Goal: Complete application form

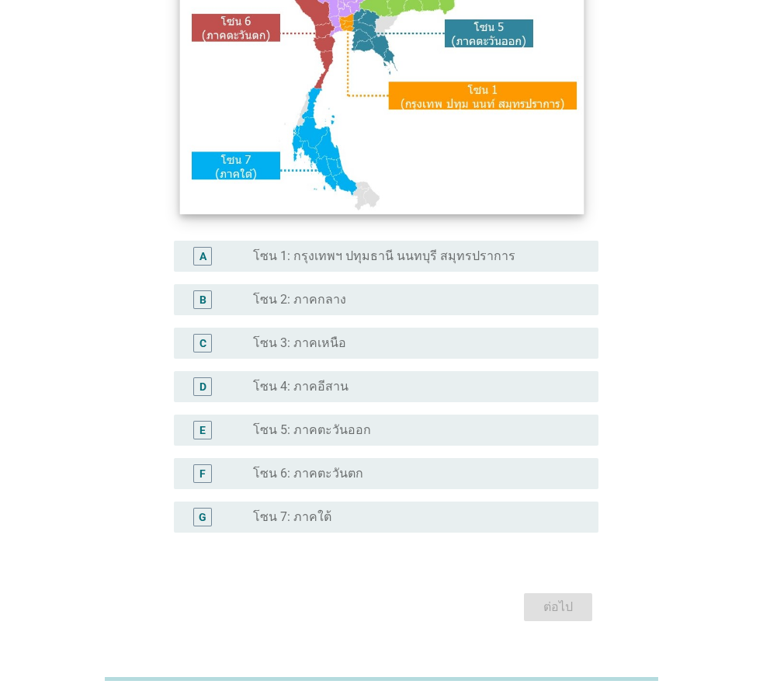
scroll to position [258, 0]
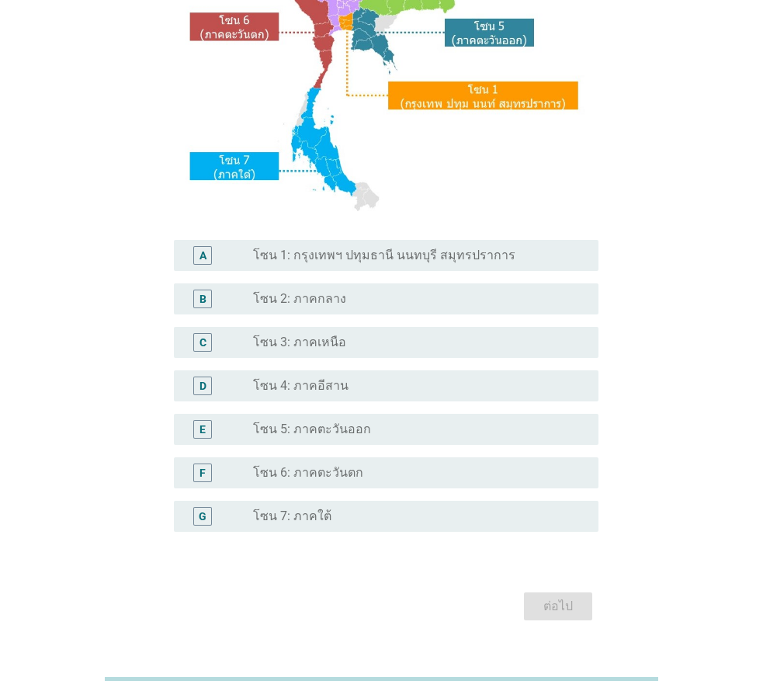
click at [344, 470] on label "โซน 6: ภาคตะวันตก" at bounding box center [308, 473] width 110 height 16
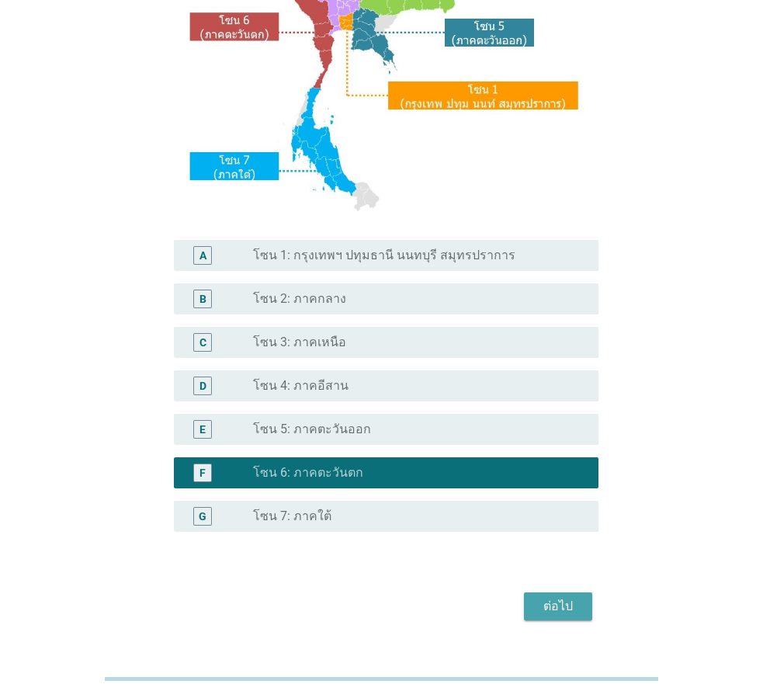
click at [556, 609] on div "ต่อไป" at bounding box center [557, 606] width 43 height 19
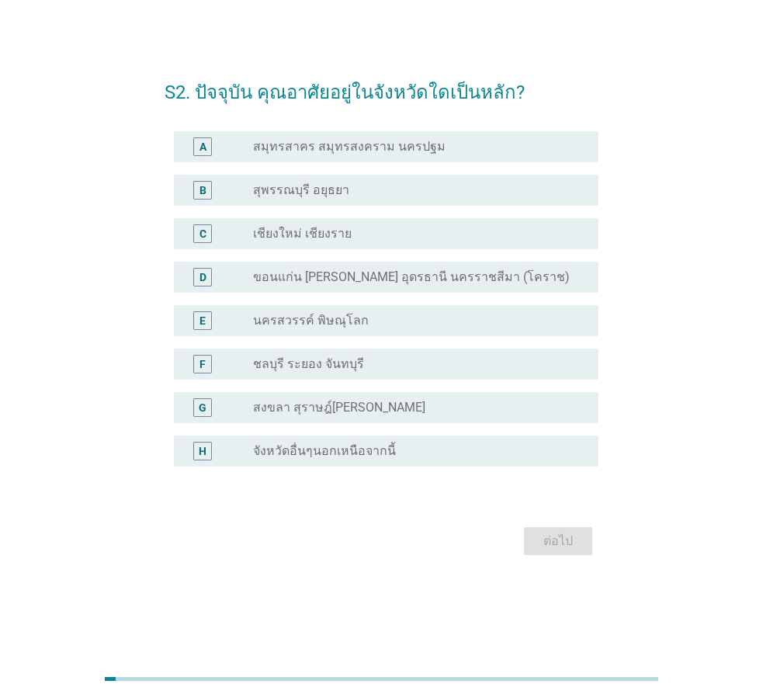
scroll to position [0, 0]
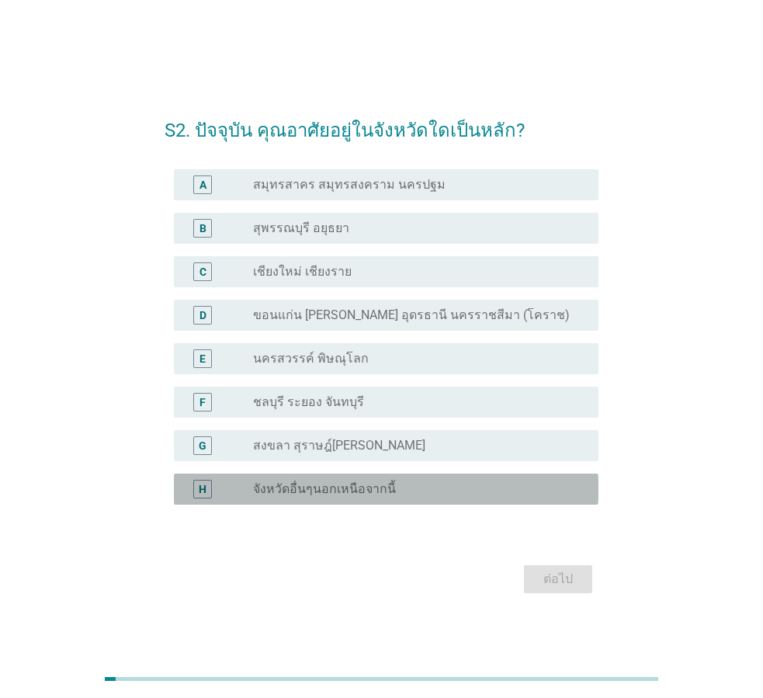
click at [300, 495] on label "จังหวัดอื่นๆนอกเหนือจากนี้" at bounding box center [324, 489] width 143 height 16
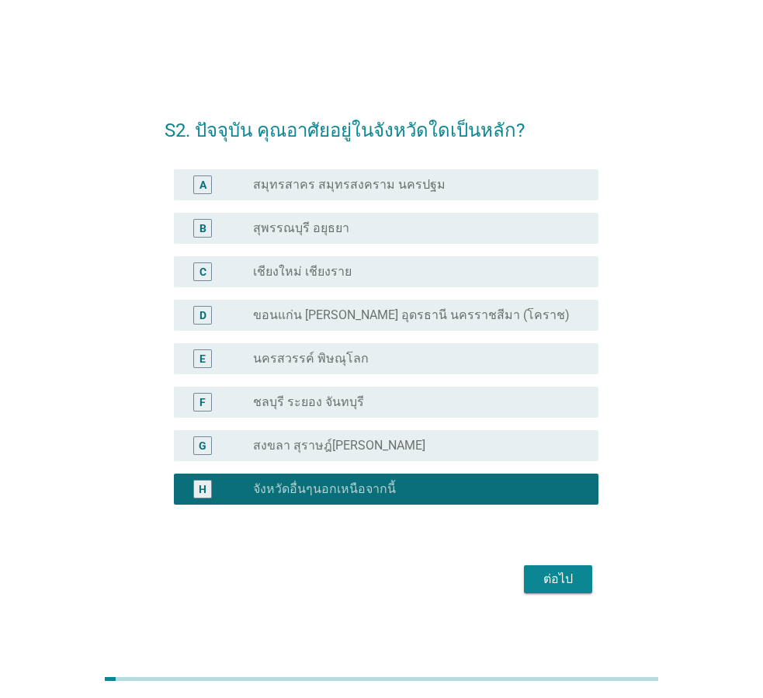
click at [540, 578] on div "ต่อไป" at bounding box center [557, 579] width 43 height 19
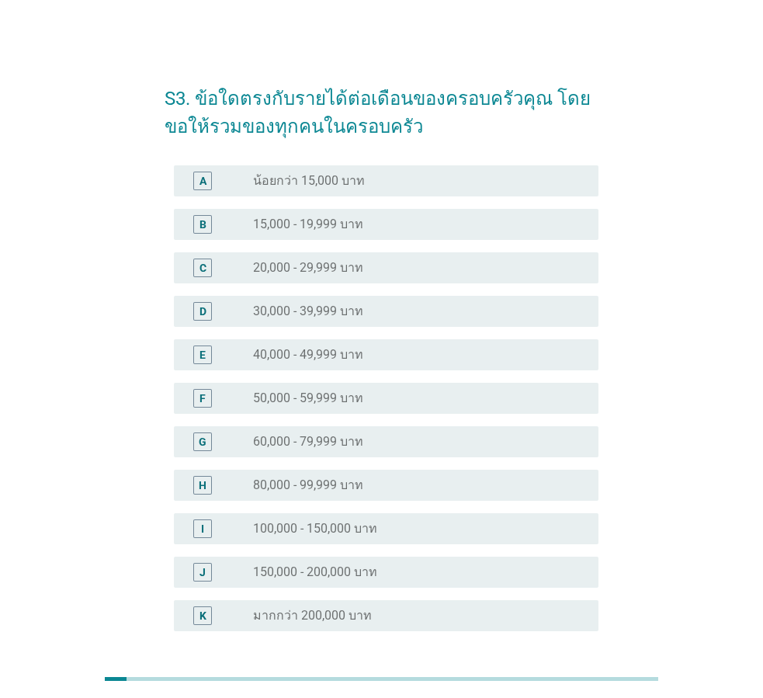
click at [329, 335] on div "E radio_button_unchecked 40,000 - 49,999 บาท" at bounding box center [382, 354] width 434 height 43
click at [327, 347] on label "40,000 - 49,999 บาท" at bounding box center [308, 355] width 110 height 16
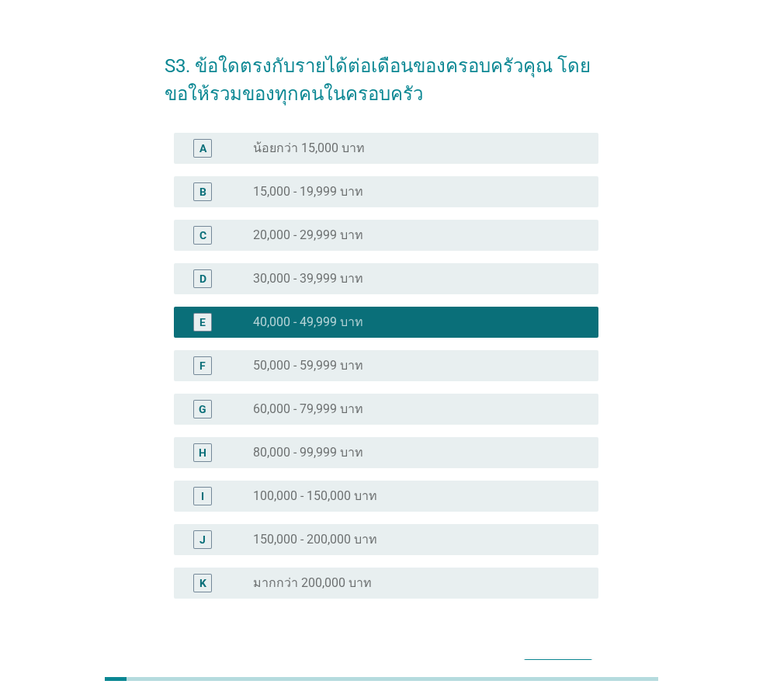
scroll to position [133, 0]
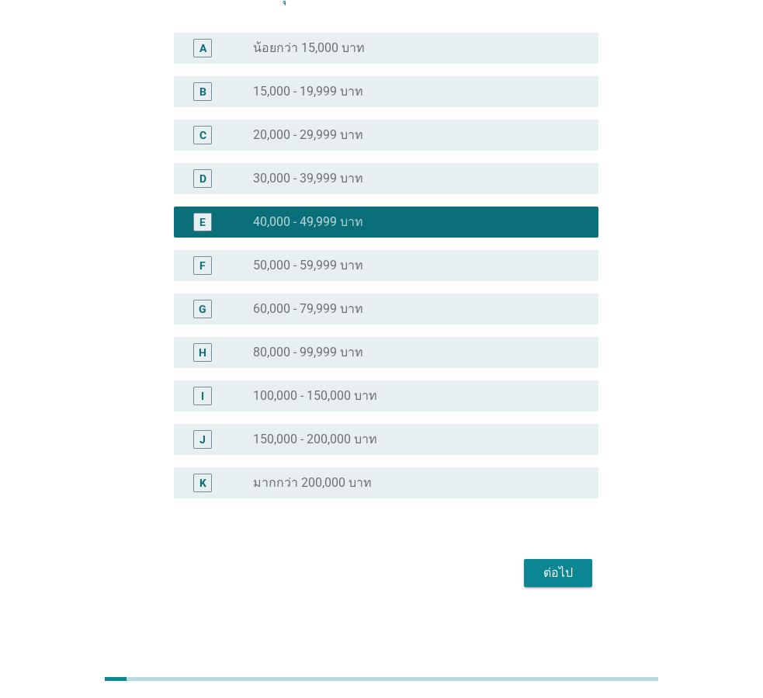
click at [550, 575] on div "ต่อไป" at bounding box center [557, 573] width 43 height 19
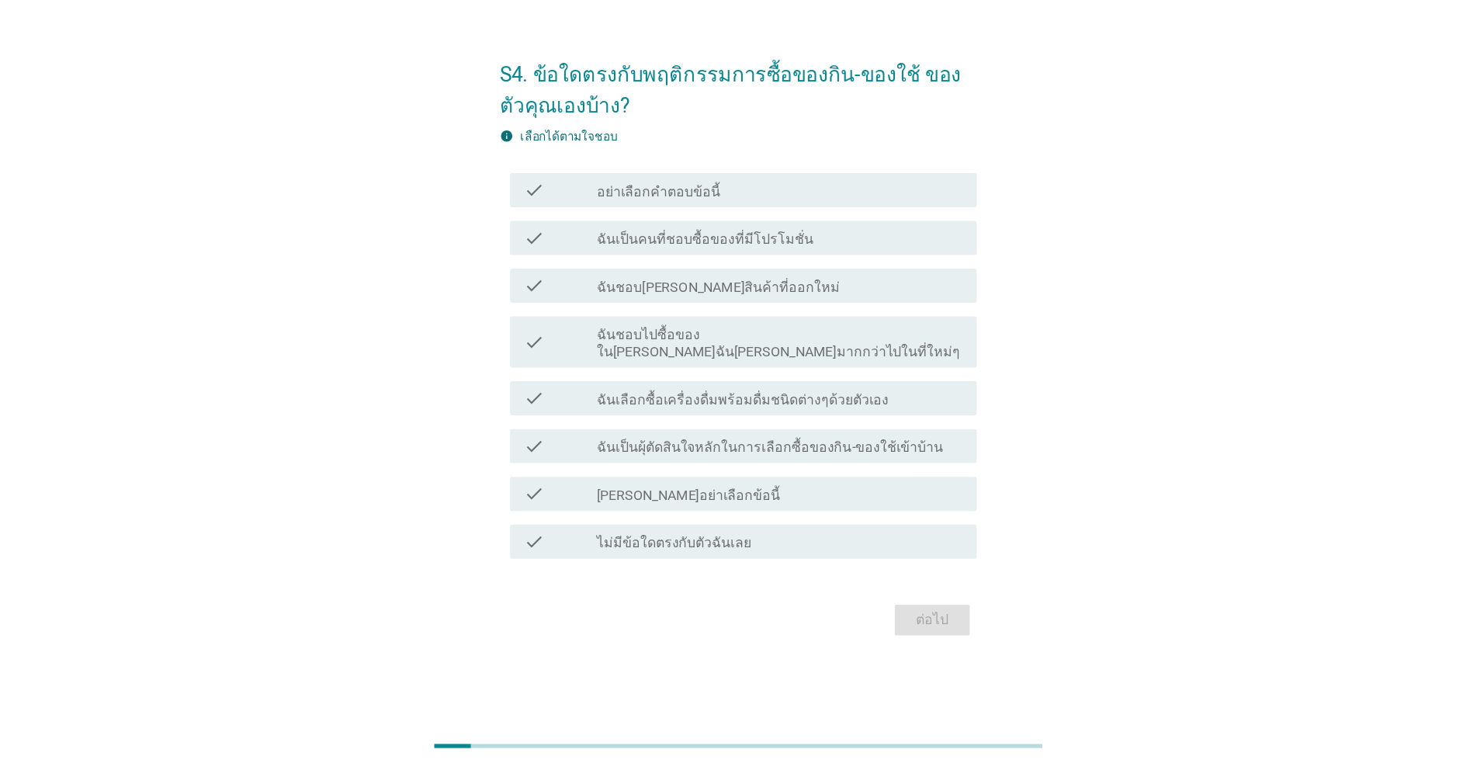
scroll to position [0, 0]
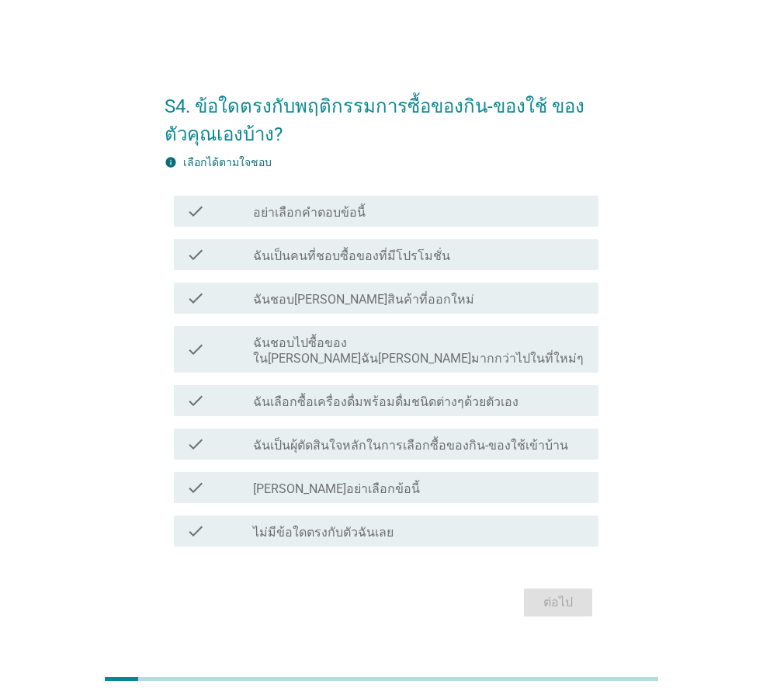
click at [309, 264] on label "ฉันเป็นคนที่ชอบซื้อของที่มีโปรโมชั่น" at bounding box center [351, 256] width 197 height 16
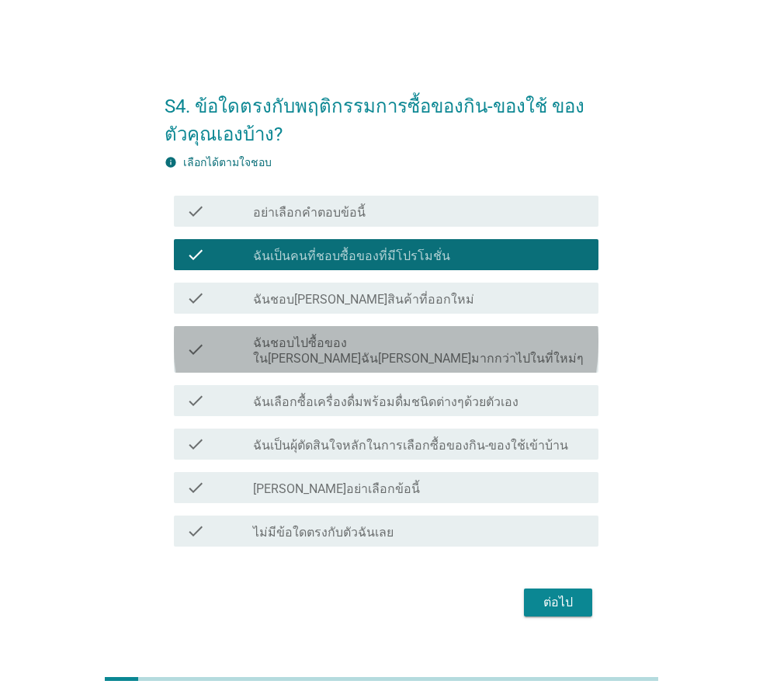
click at [277, 348] on label "ฉันชอบไปซื้อของใน[PERSON_NAME]ฉัน[PERSON_NAME]มากกว่าไปในที่ใหม่ๆ" at bounding box center [419, 350] width 333 height 31
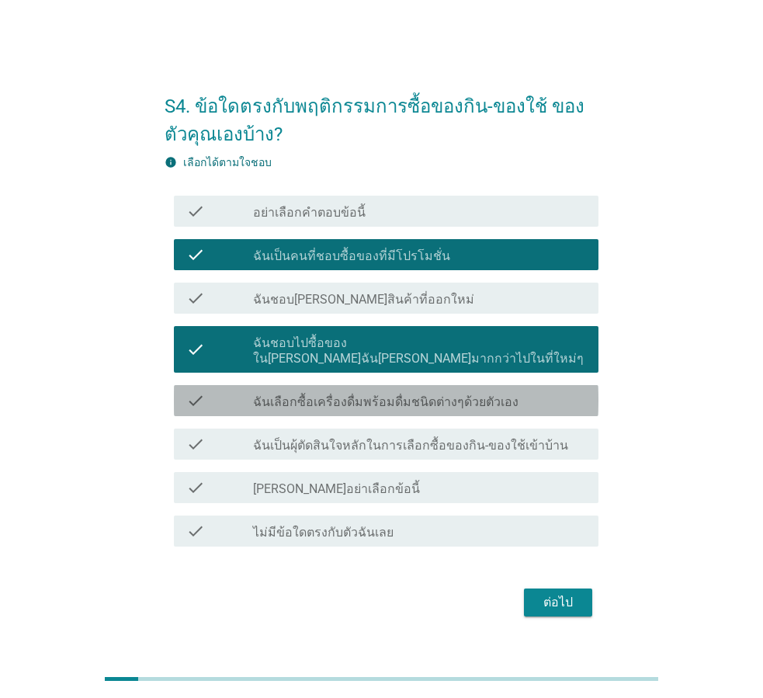
click at [277, 394] on label "ฉันเลือกซื้อเครื่องดื่มพร้อมดื่มชนิดต่างๆด้วยตัวเอง" at bounding box center [385, 402] width 265 height 16
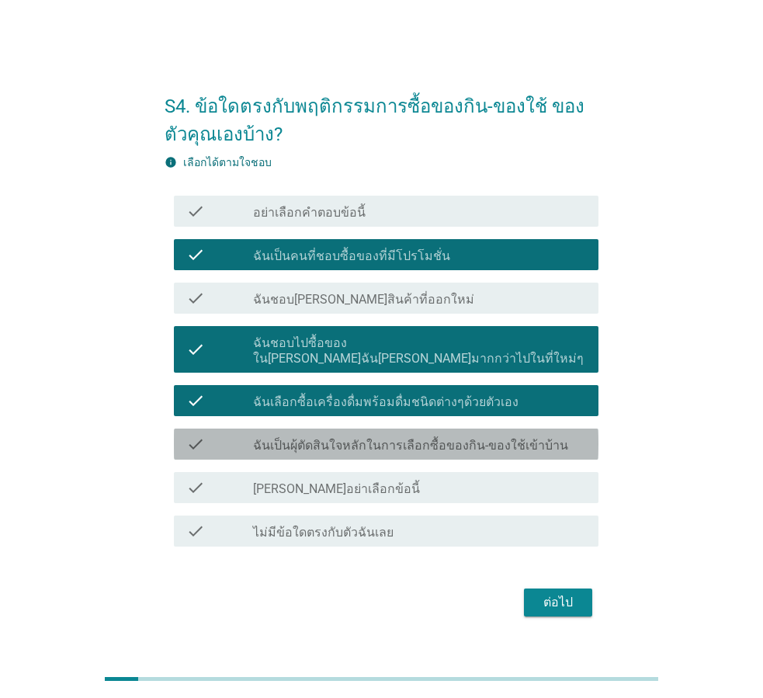
click at [260, 442] on label "ฉันเป็นผุ้ตัดสินใจหลักในการเลือกซื้อของกิน-ของใช้เข้าบ้าน" at bounding box center [410, 446] width 315 height 16
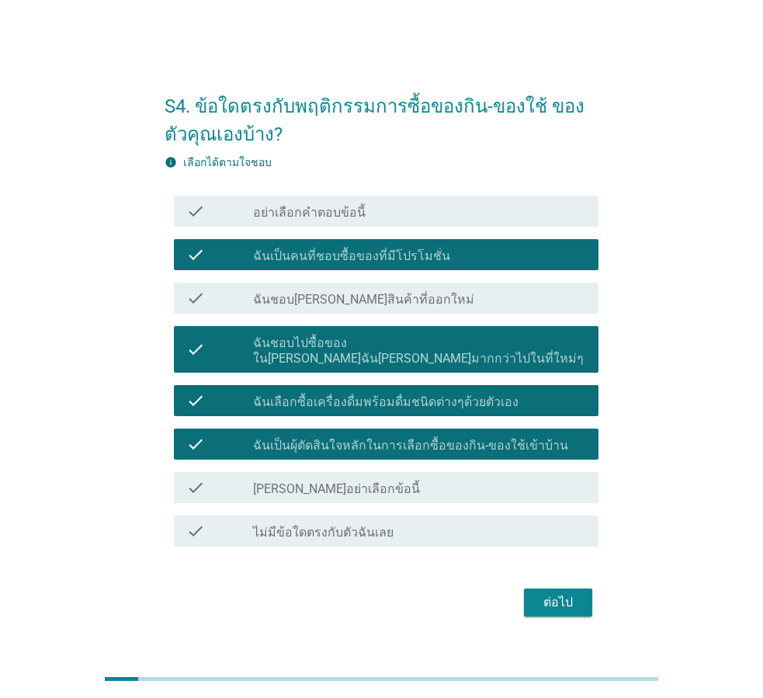
click at [560, 603] on div "ต่อไป" at bounding box center [557, 602] width 43 height 19
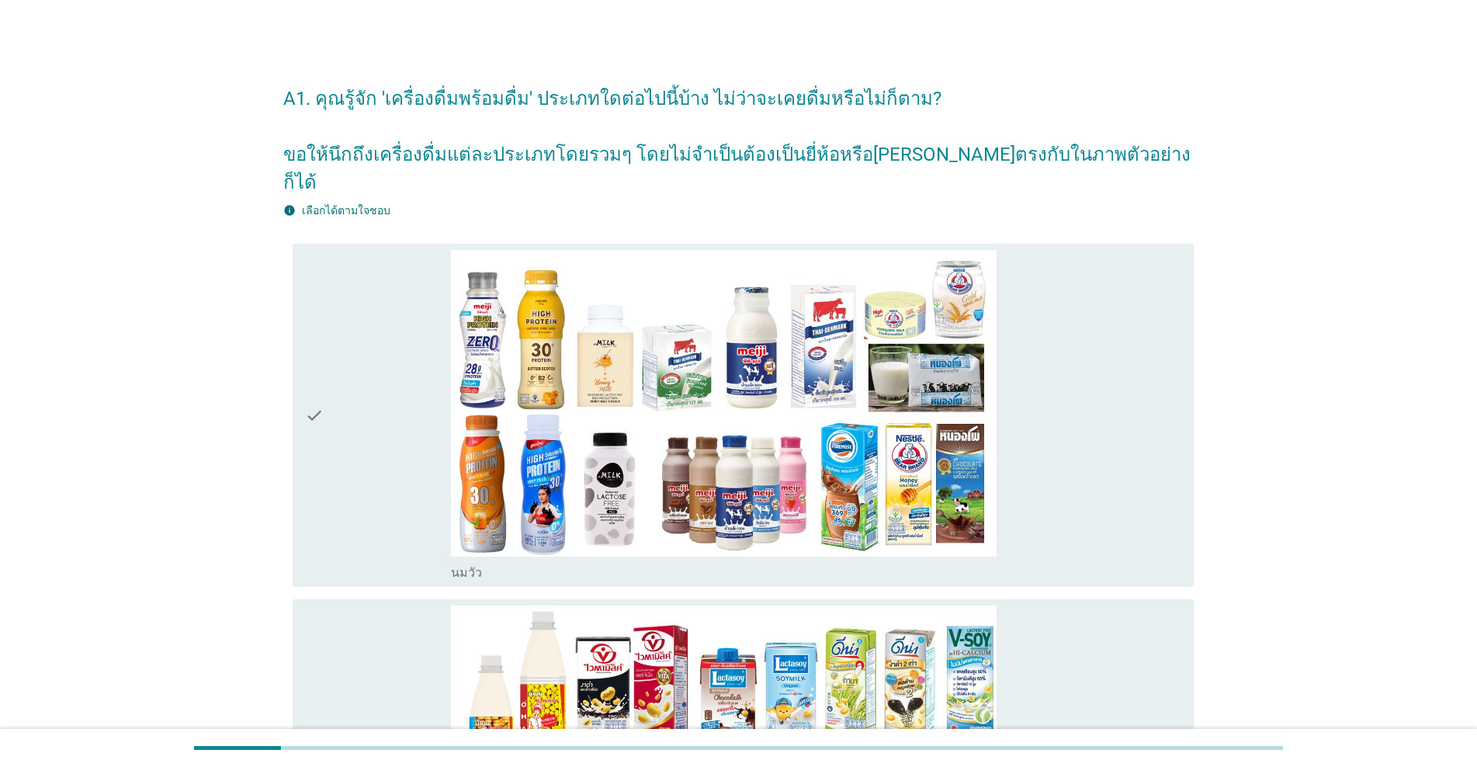
click at [328, 470] on div "check" at bounding box center [378, 415] width 146 height 331
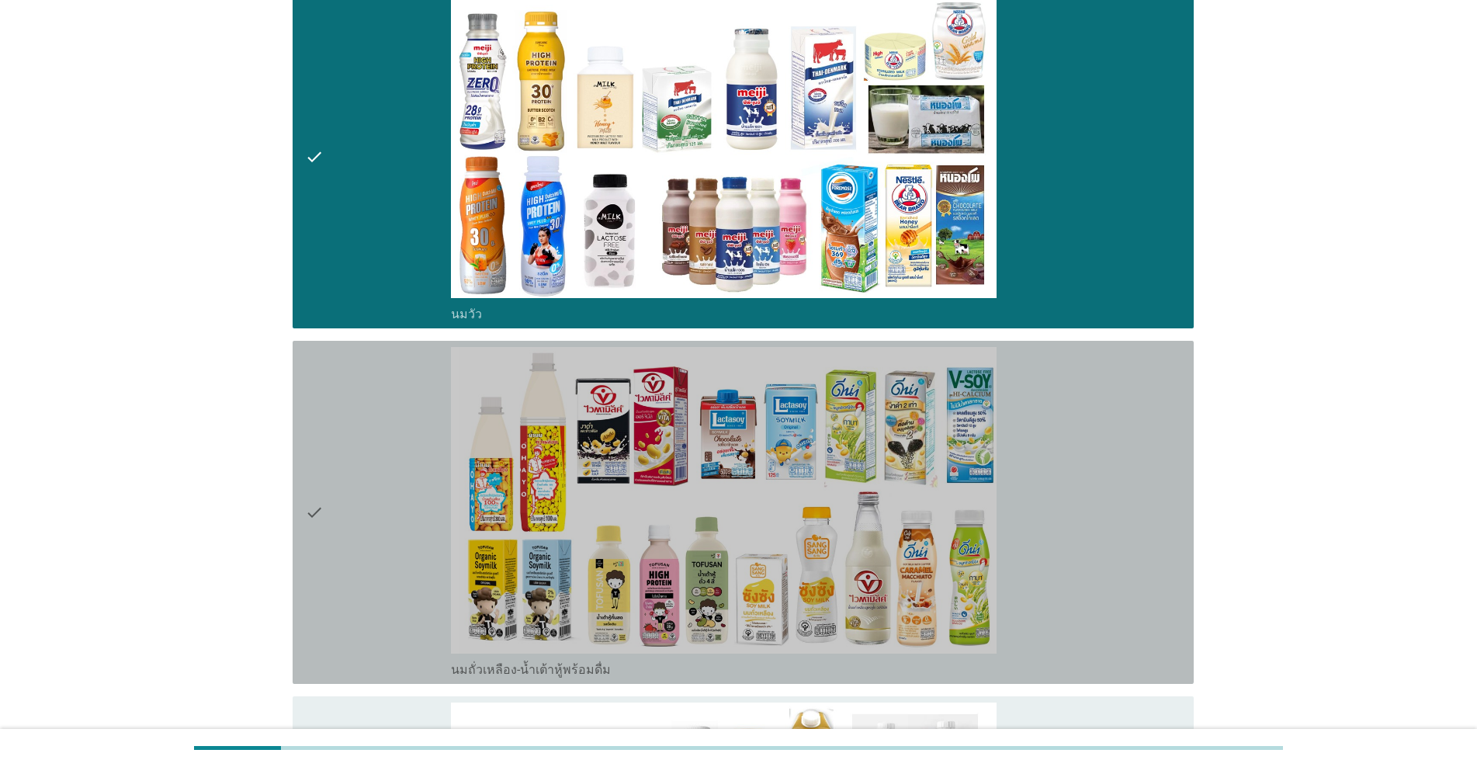
click at [328, 470] on div "check" at bounding box center [378, 512] width 146 height 331
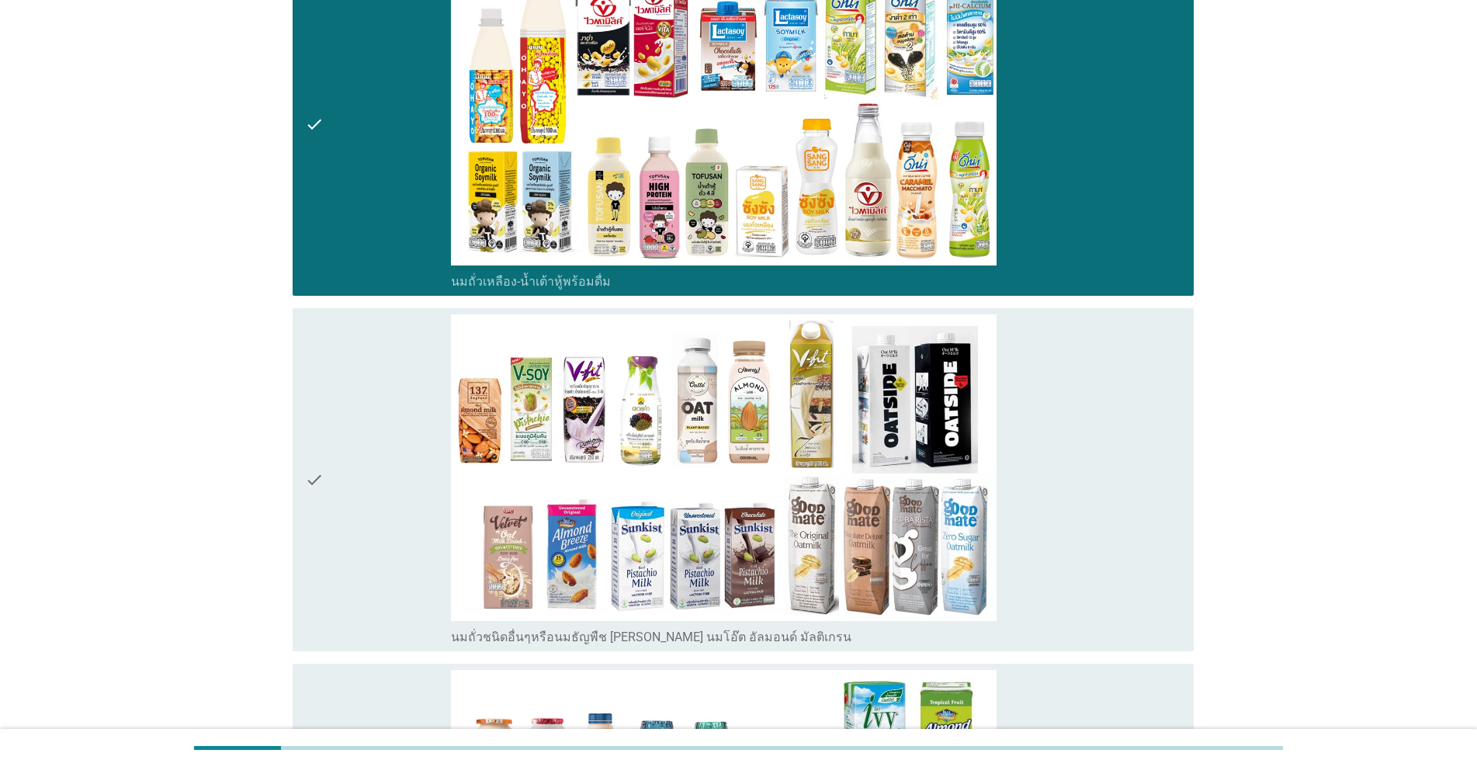
click at [328, 470] on div "check" at bounding box center [378, 479] width 146 height 331
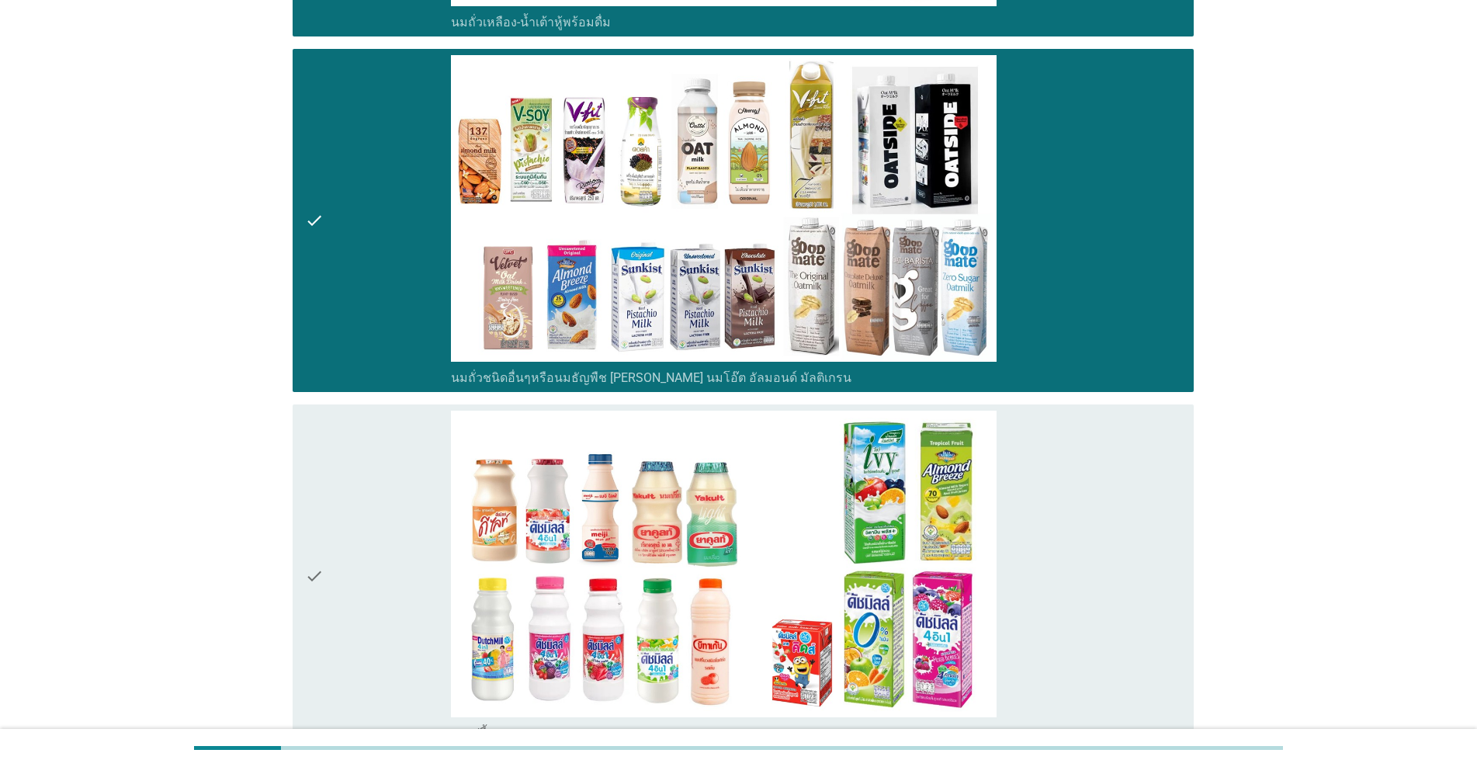
click at [328, 470] on div "check" at bounding box center [378, 576] width 146 height 331
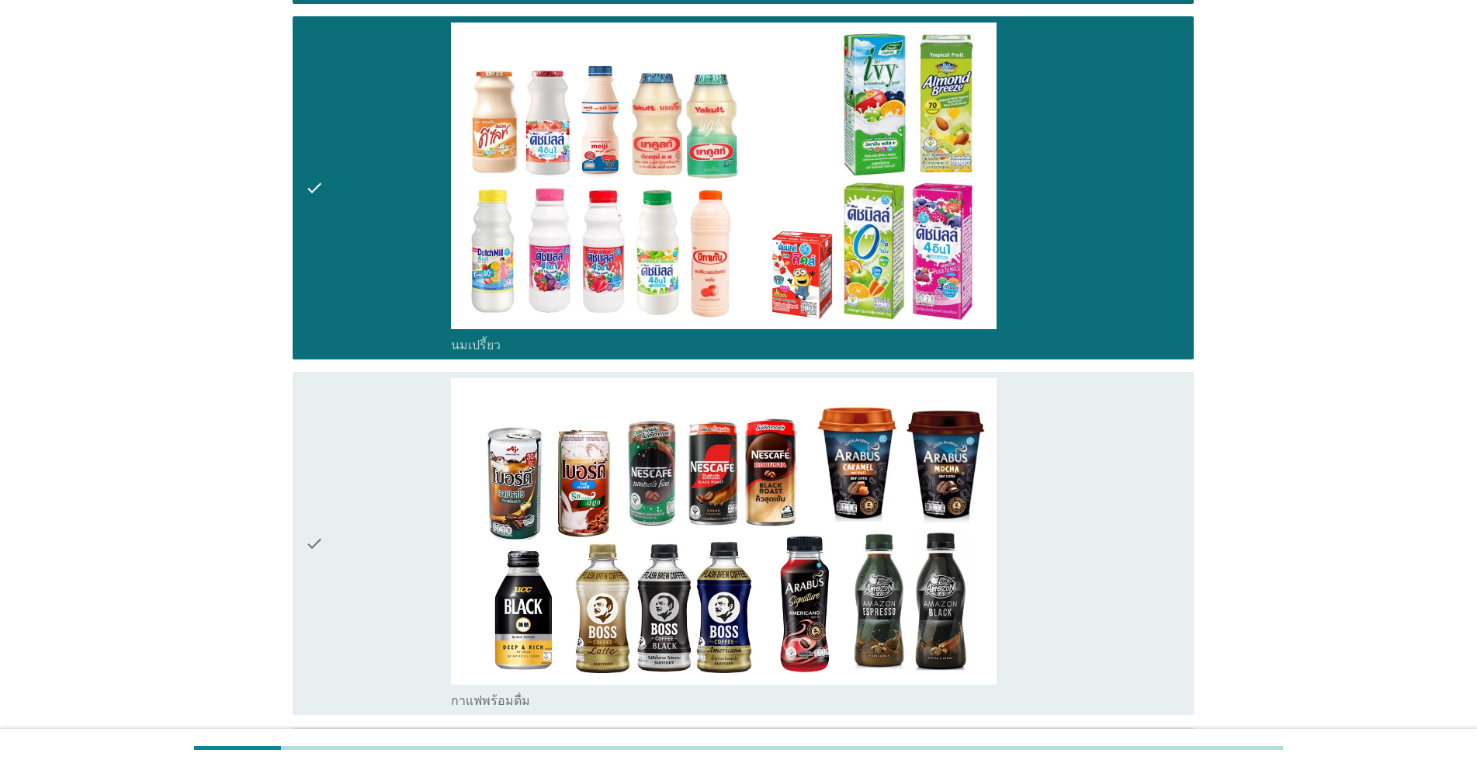
click at [328, 469] on div "check" at bounding box center [378, 543] width 146 height 331
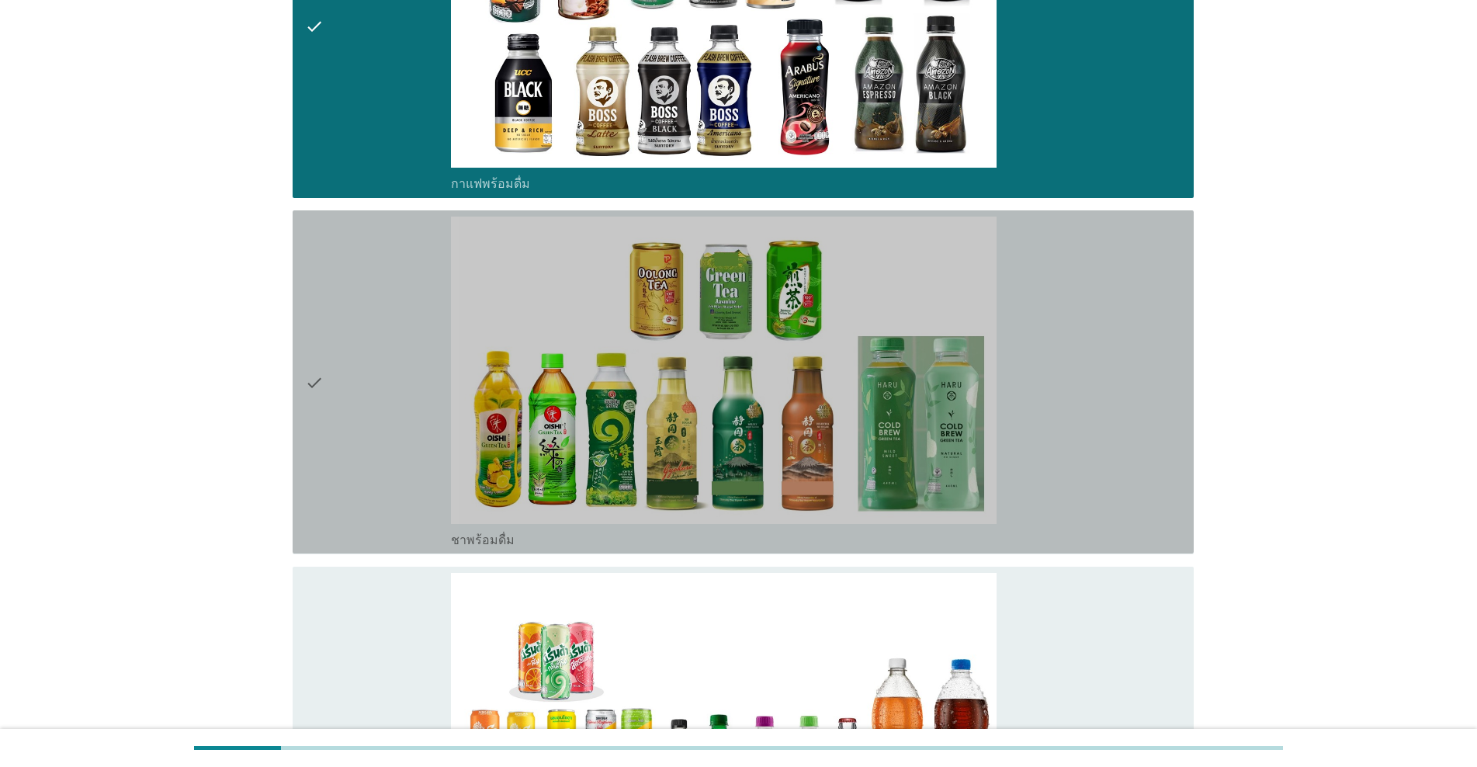
click at [329, 468] on div "check" at bounding box center [378, 382] width 146 height 331
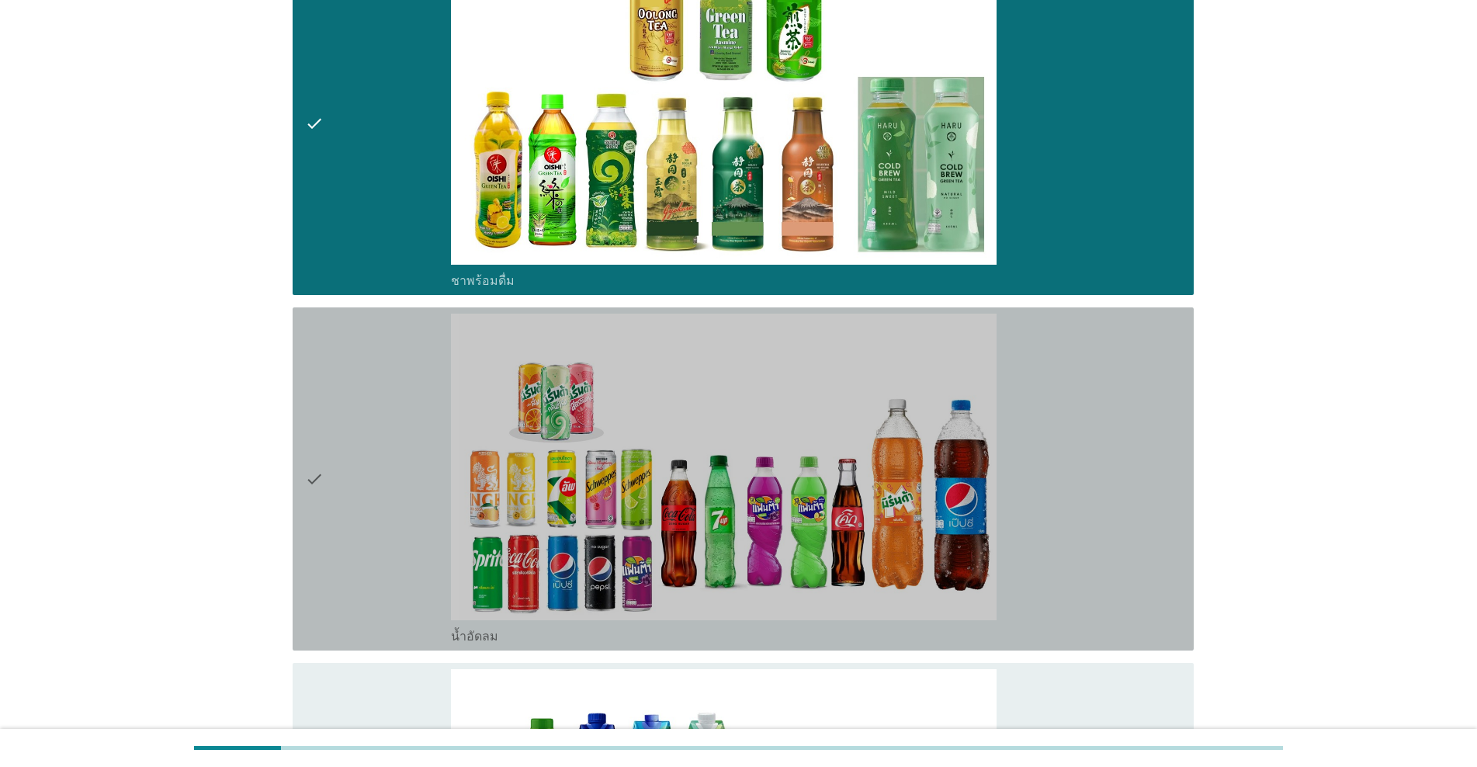
click at [329, 468] on div "check" at bounding box center [378, 479] width 146 height 331
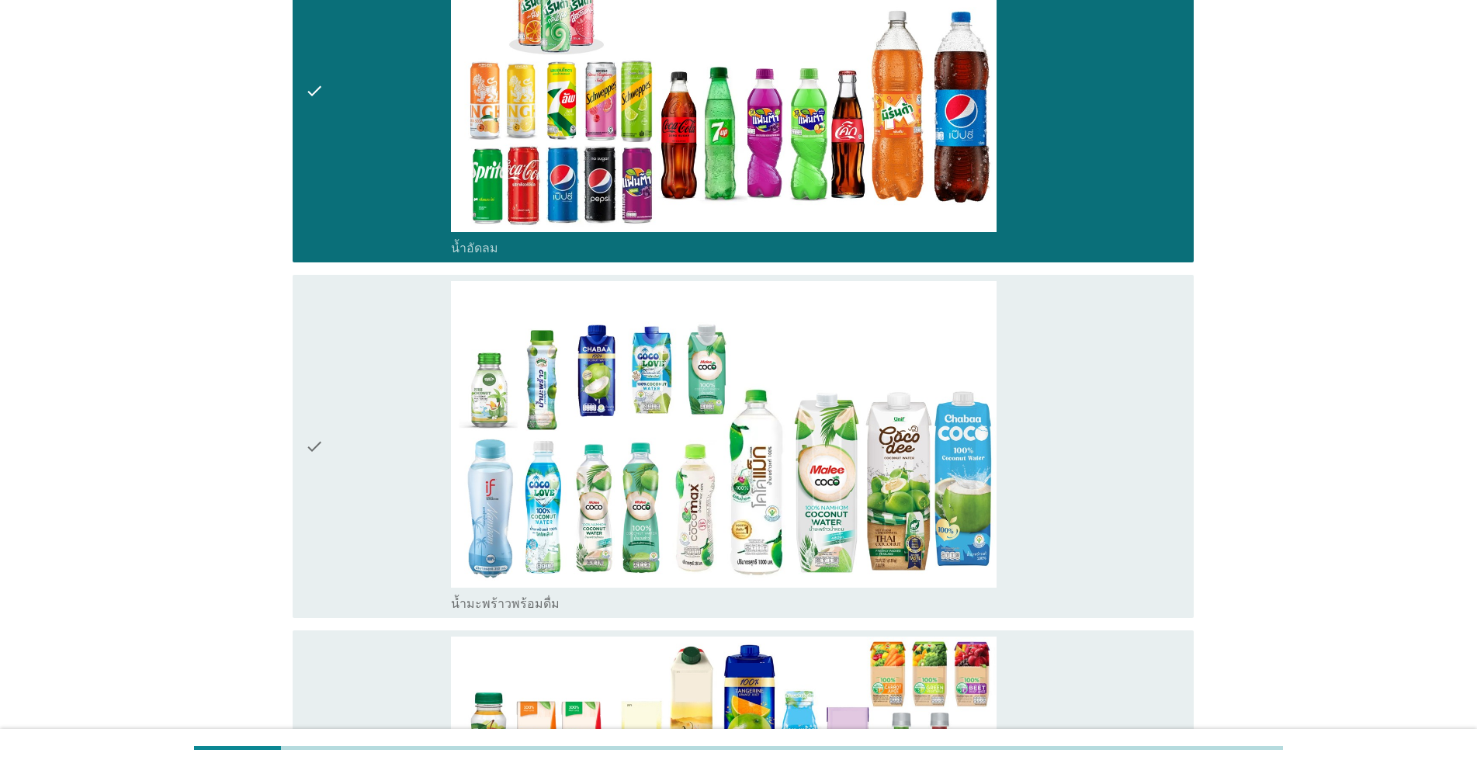
click at [329, 468] on div "check" at bounding box center [378, 446] width 146 height 331
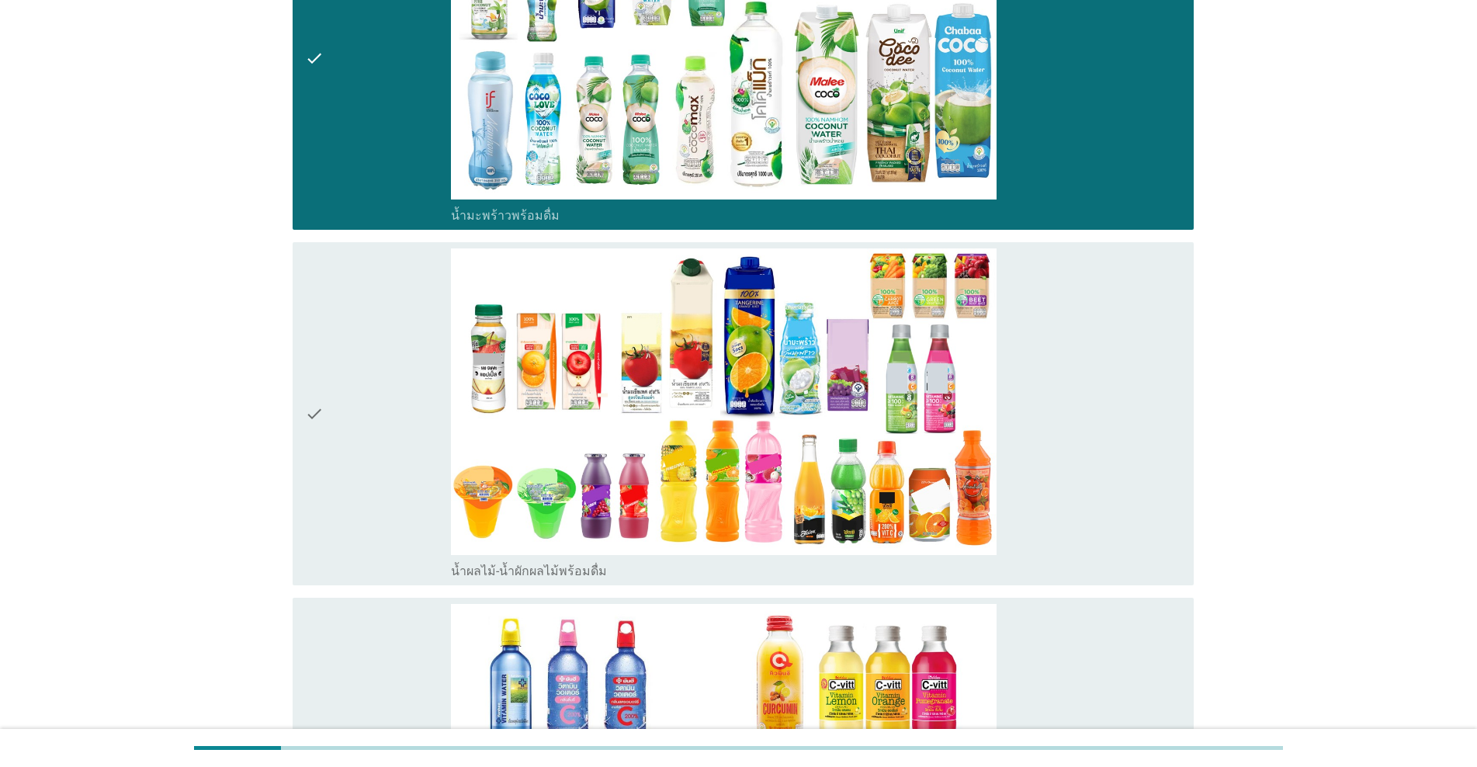
click at [329, 468] on div "check" at bounding box center [378, 413] width 146 height 331
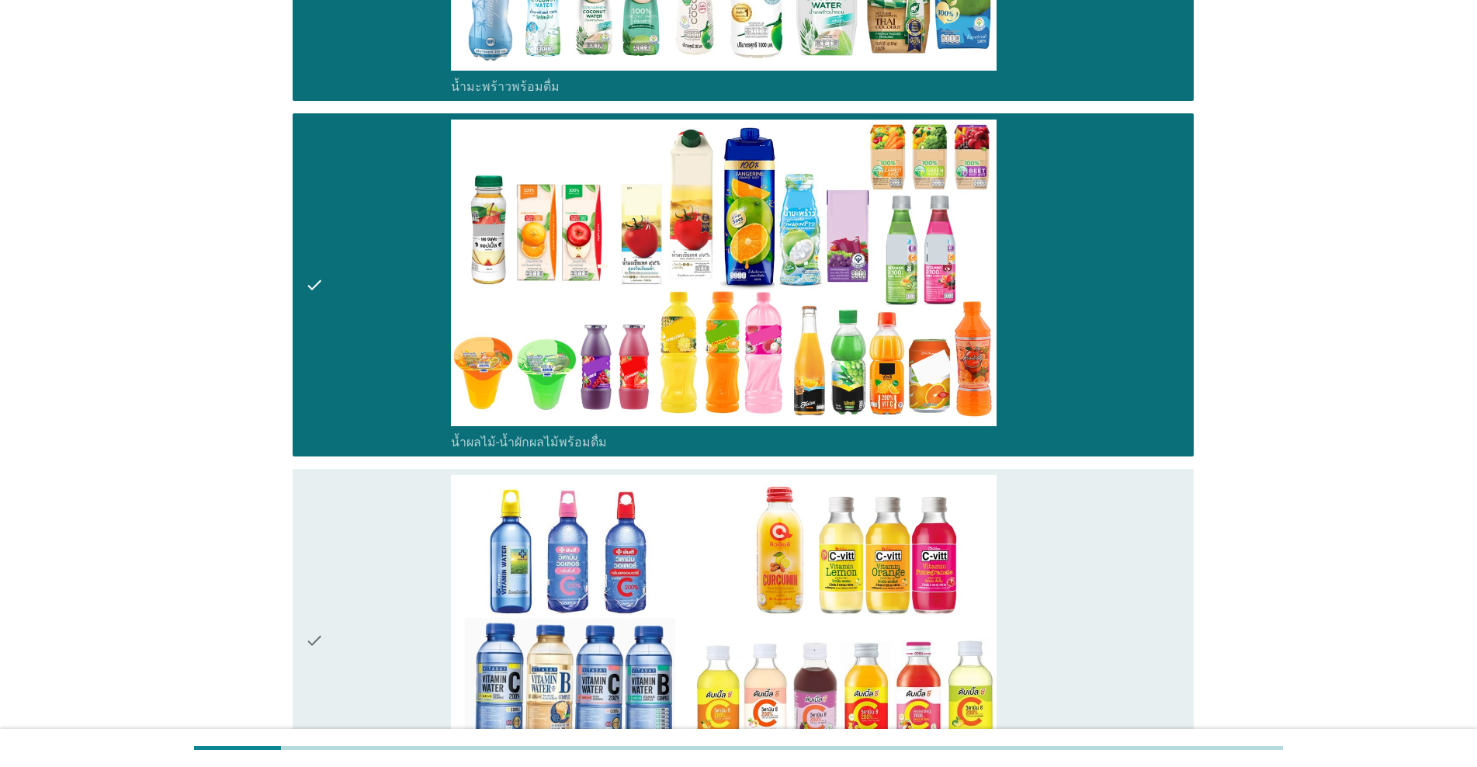
click at [329, 475] on div "check" at bounding box center [378, 640] width 146 height 331
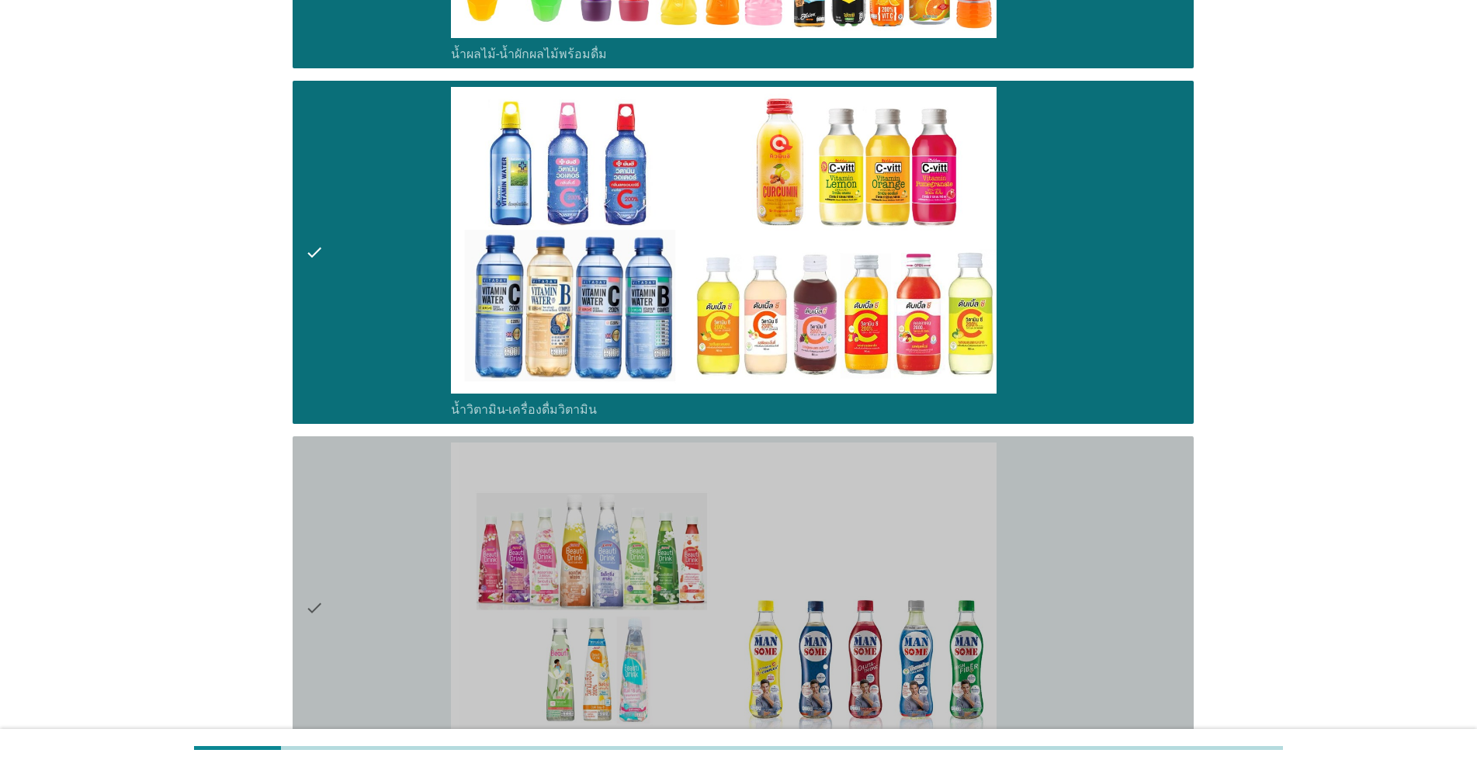
click at [331, 467] on div "check" at bounding box center [378, 607] width 146 height 331
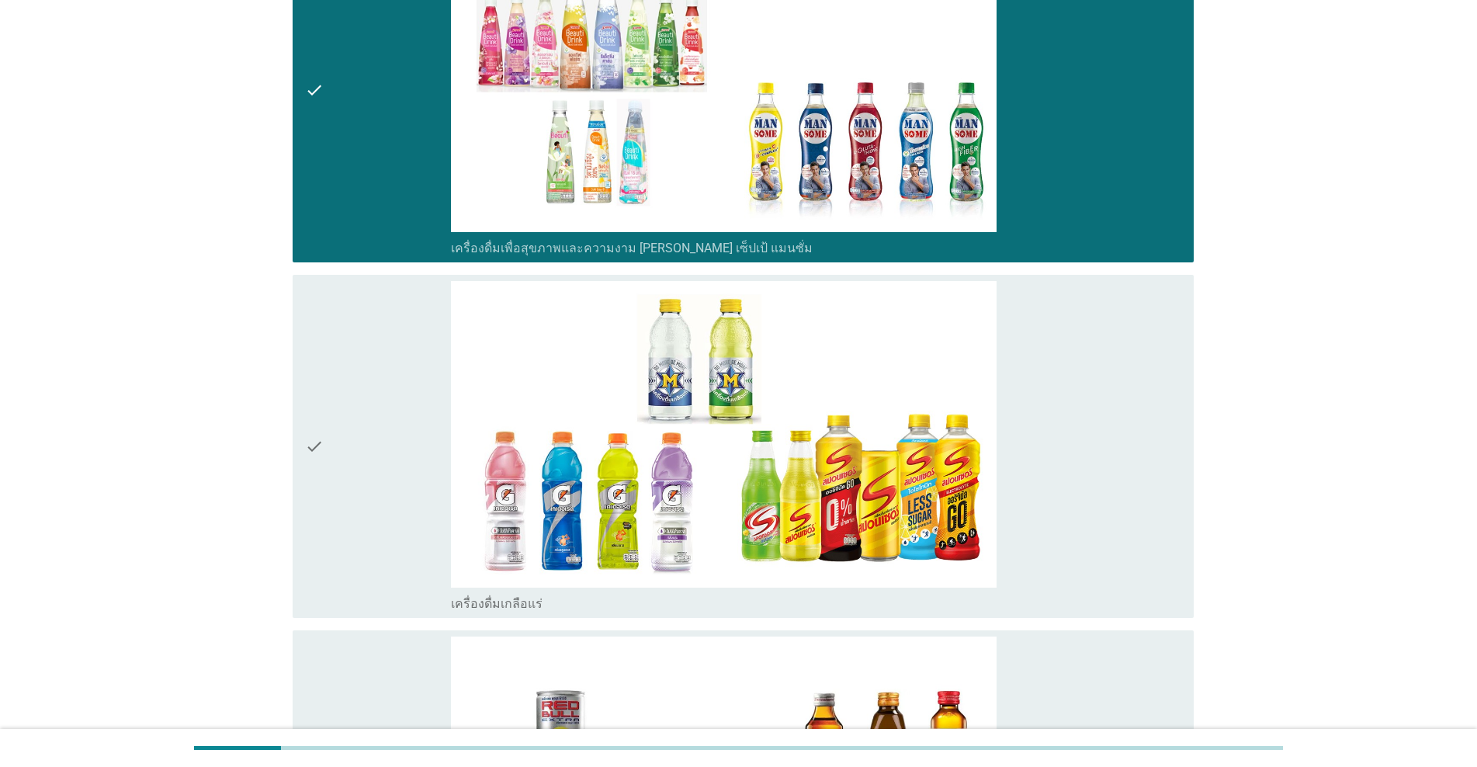
click at [331, 467] on div "check" at bounding box center [378, 446] width 146 height 331
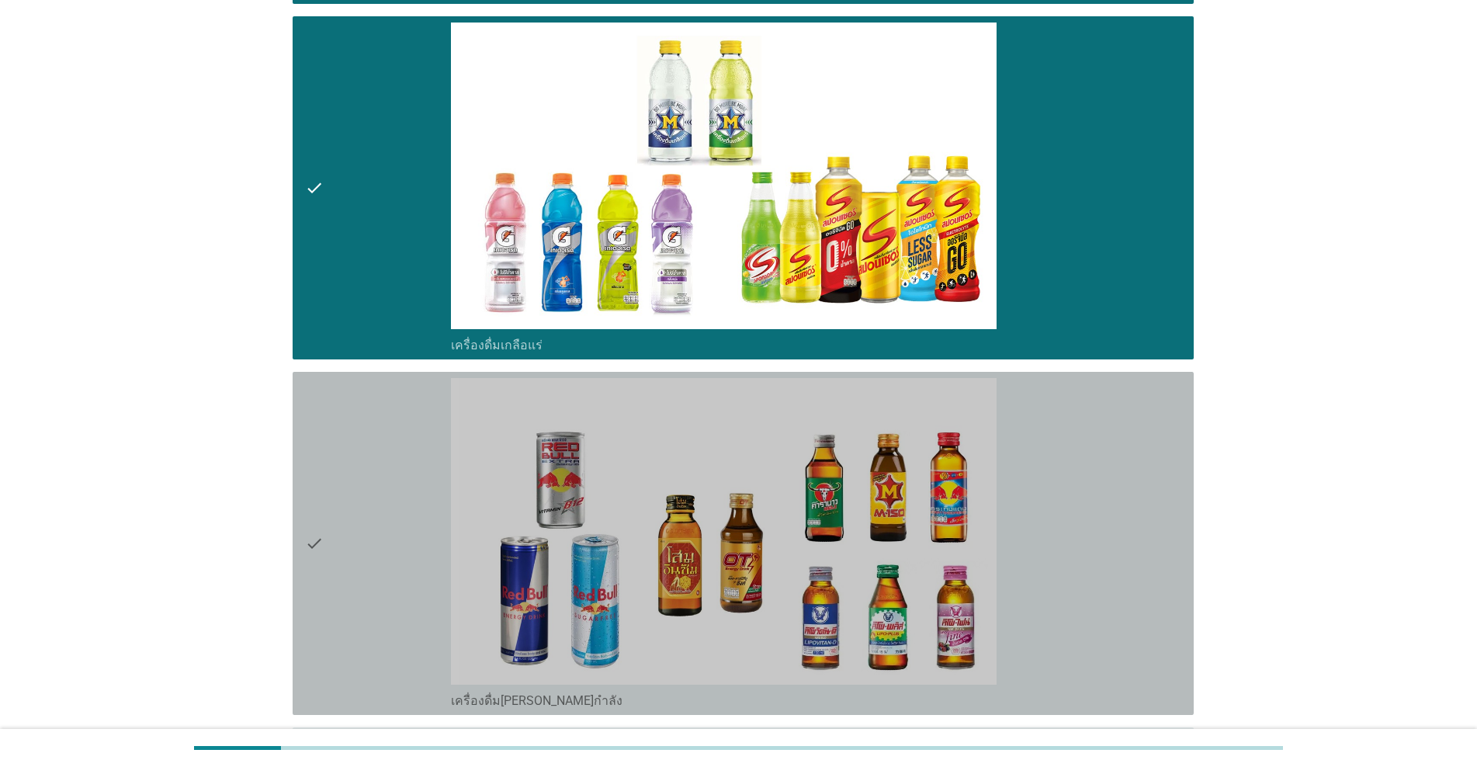
click at [331, 467] on div "check" at bounding box center [378, 543] width 146 height 331
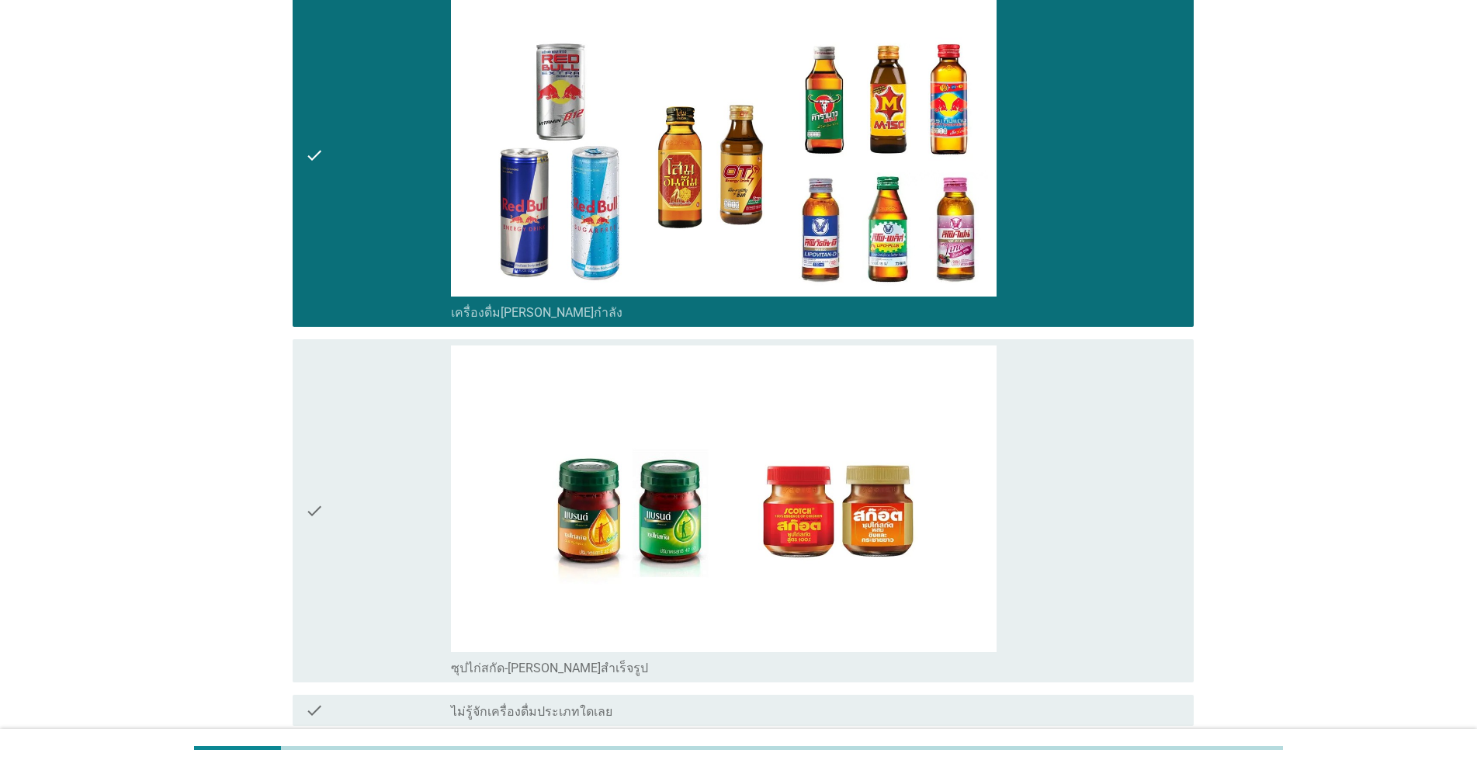
click at [331, 467] on div "check" at bounding box center [378, 510] width 146 height 331
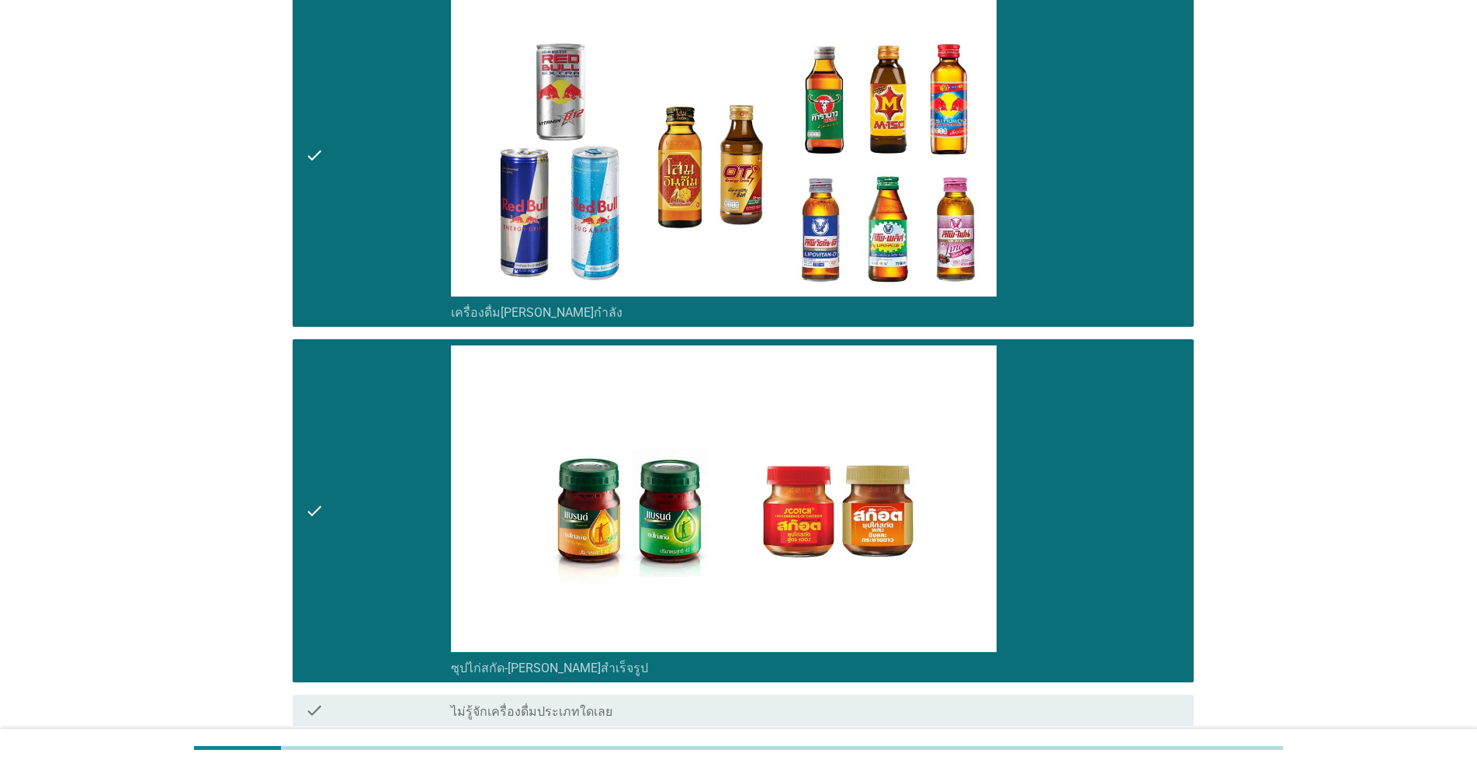
scroll to position [4640, 0]
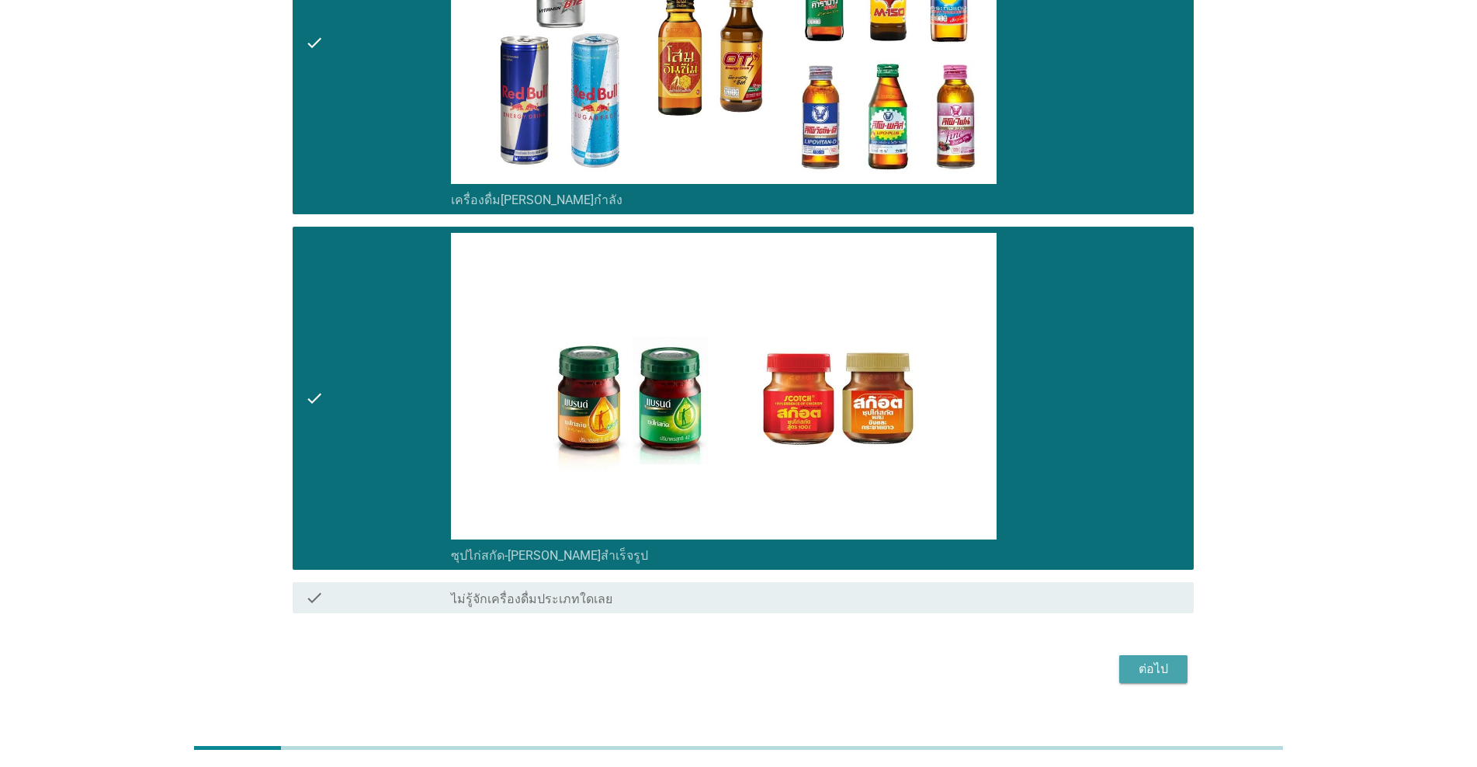
click at [762, 655] on button "ต่อไป" at bounding box center [1153, 669] width 68 height 28
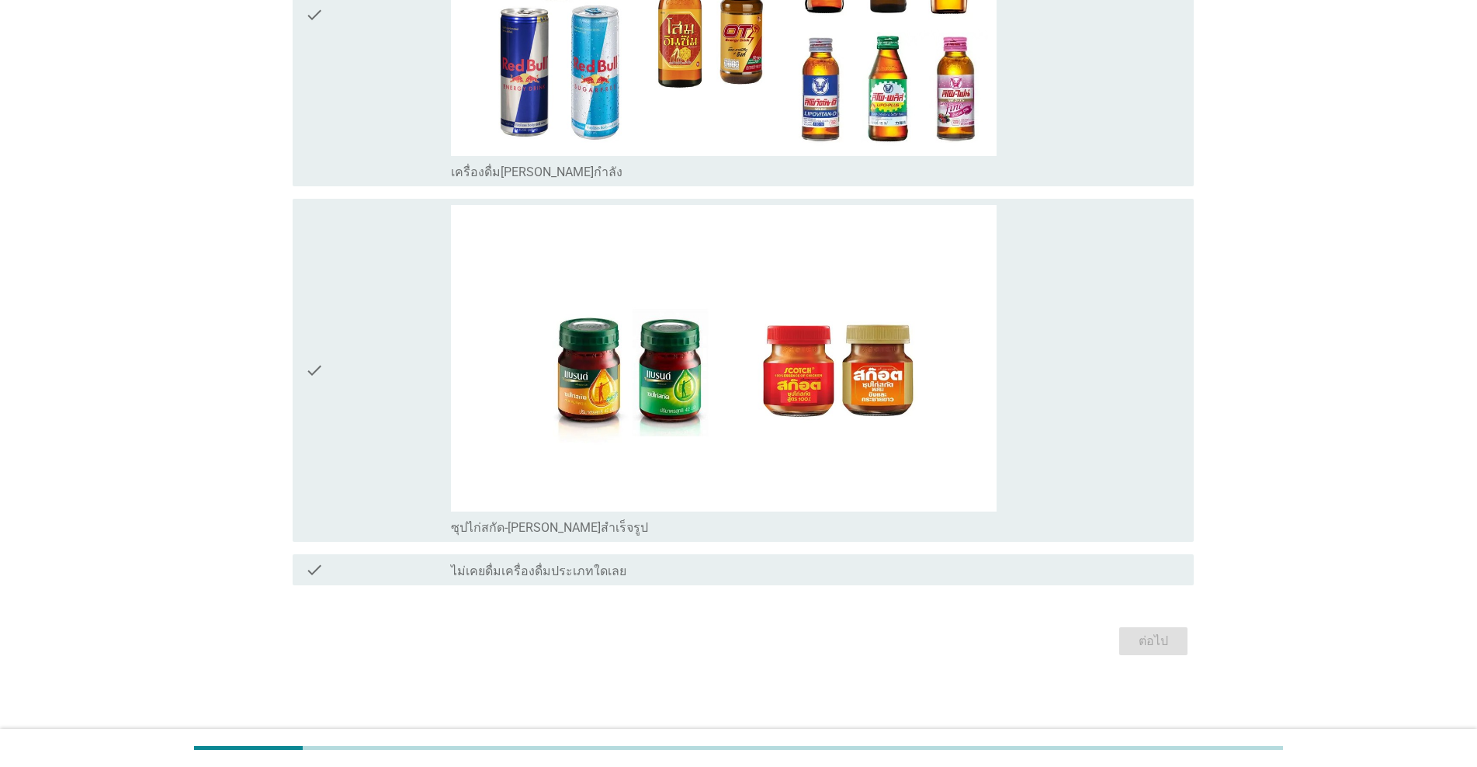
scroll to position [0, 0]
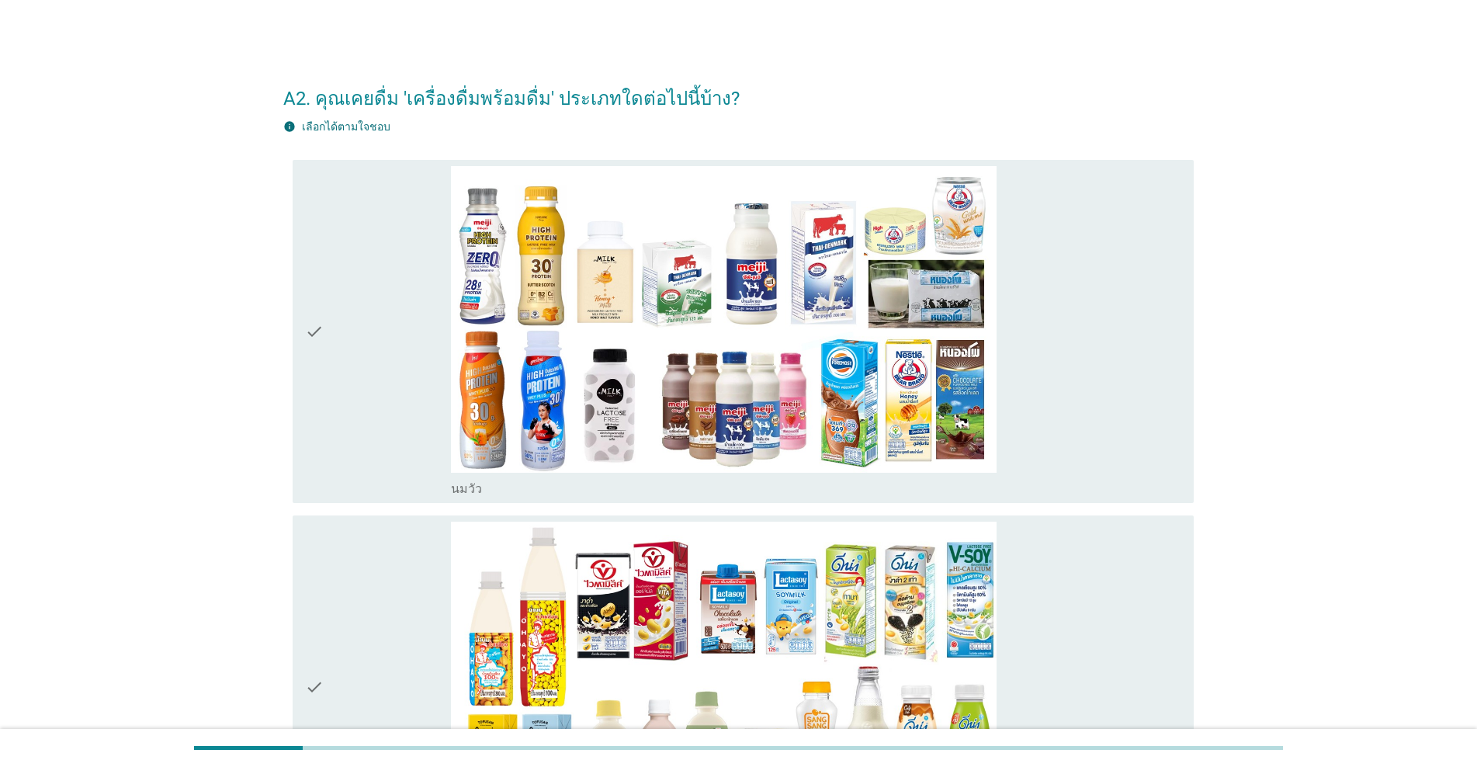
click at [352, 404] on div "check" at bounding box center [378, 331] width 146 height 331
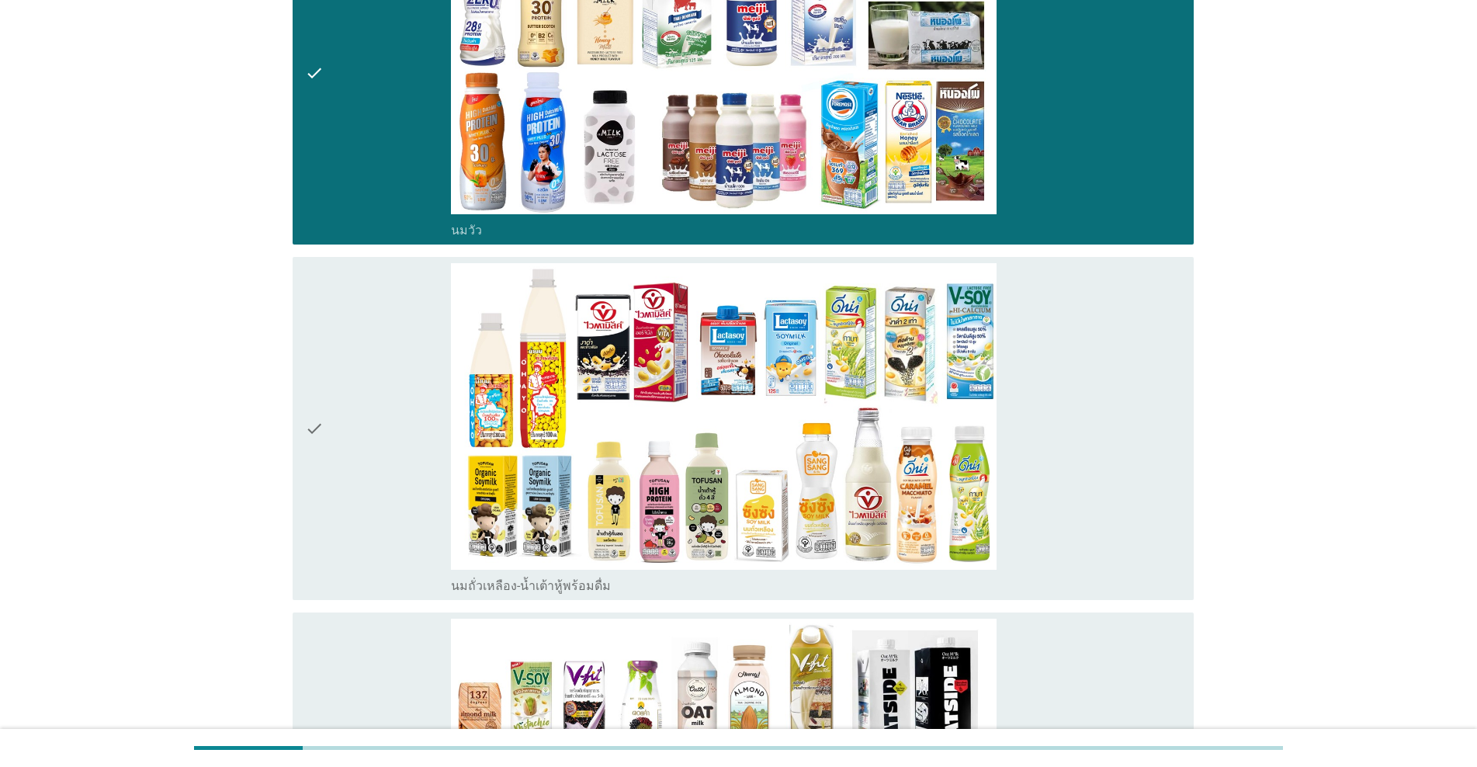
click at [352, 404] on div "check" at bounding box center [378, 428] width 146 height 331
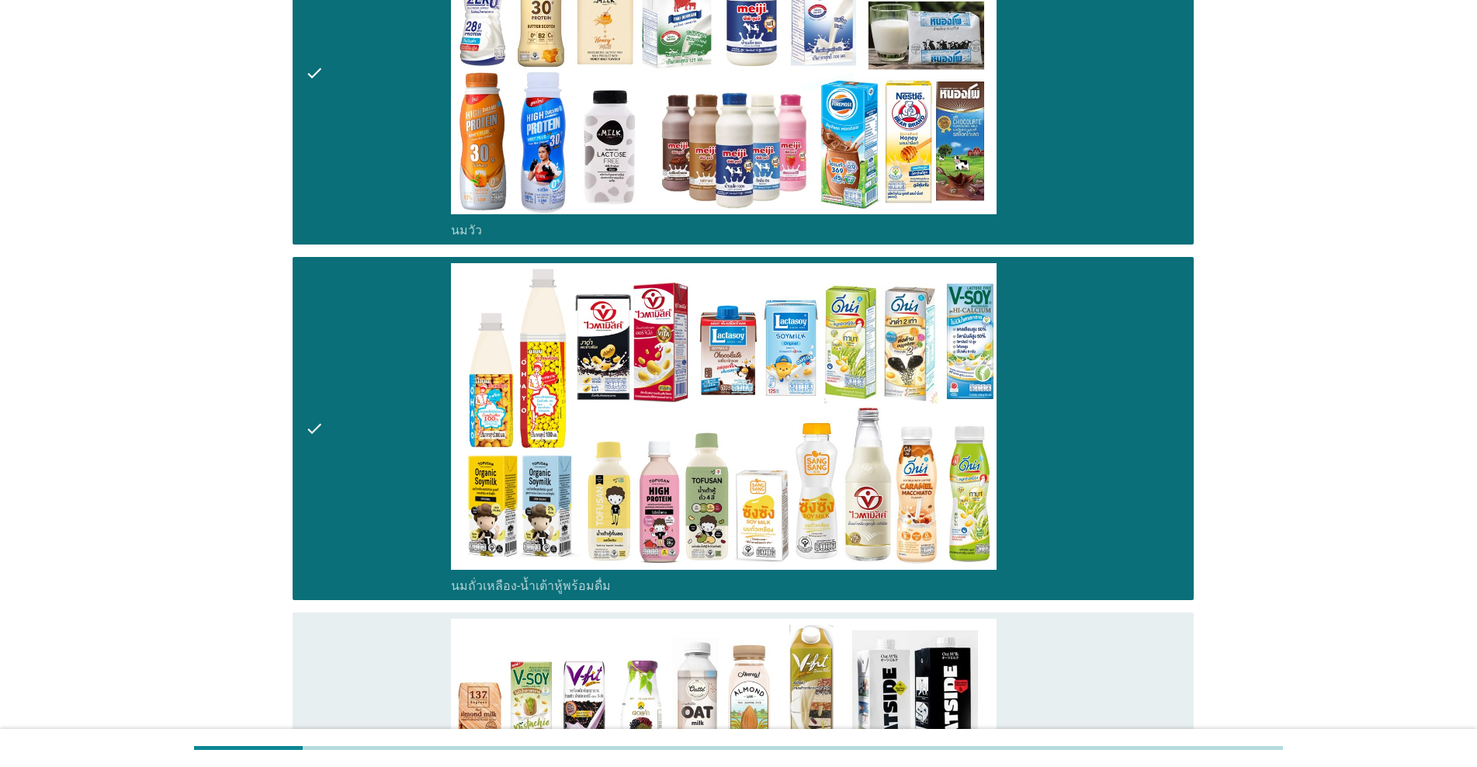
scroll to position [518, 0]
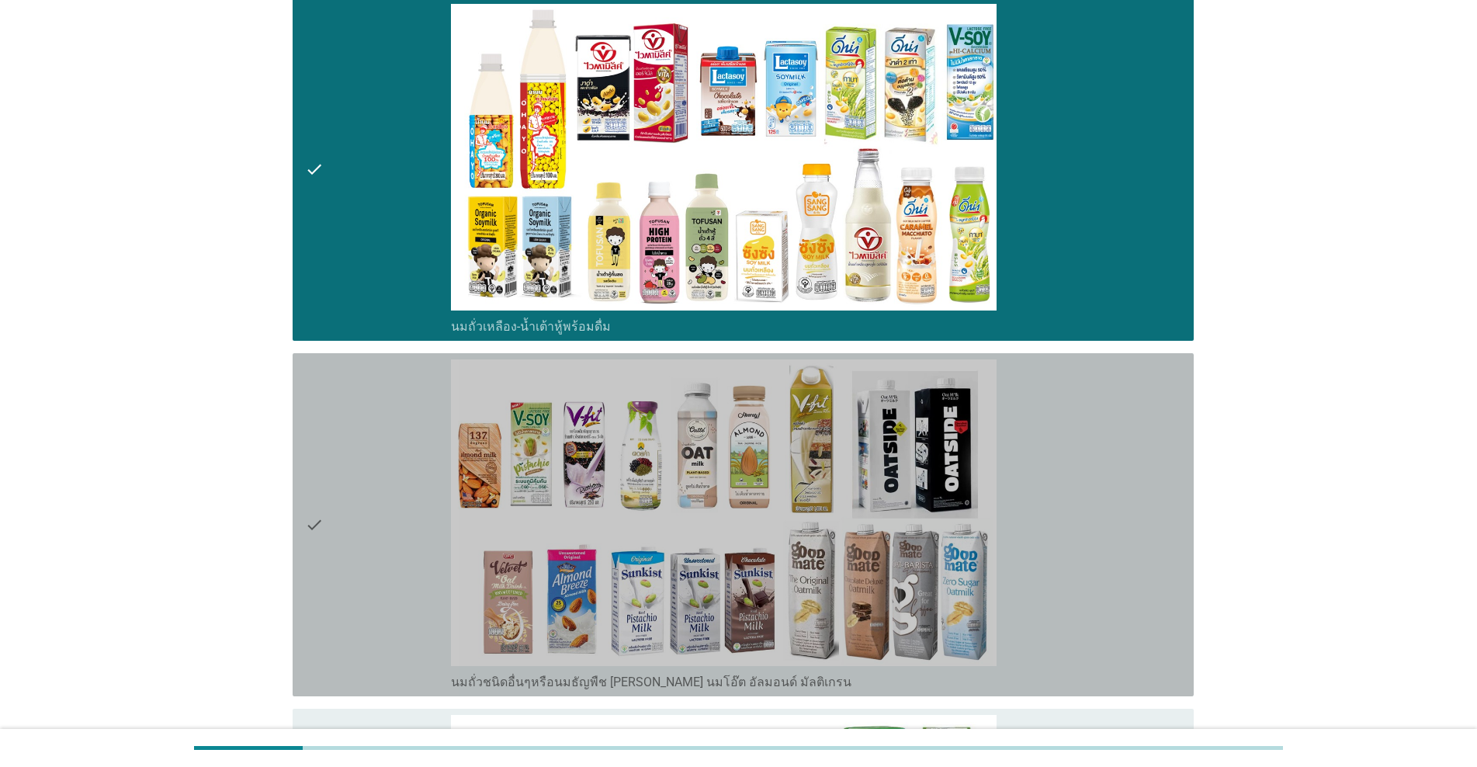
click at [352, 404] on div "check" at bounding box center [378, 524] width 146 height 331
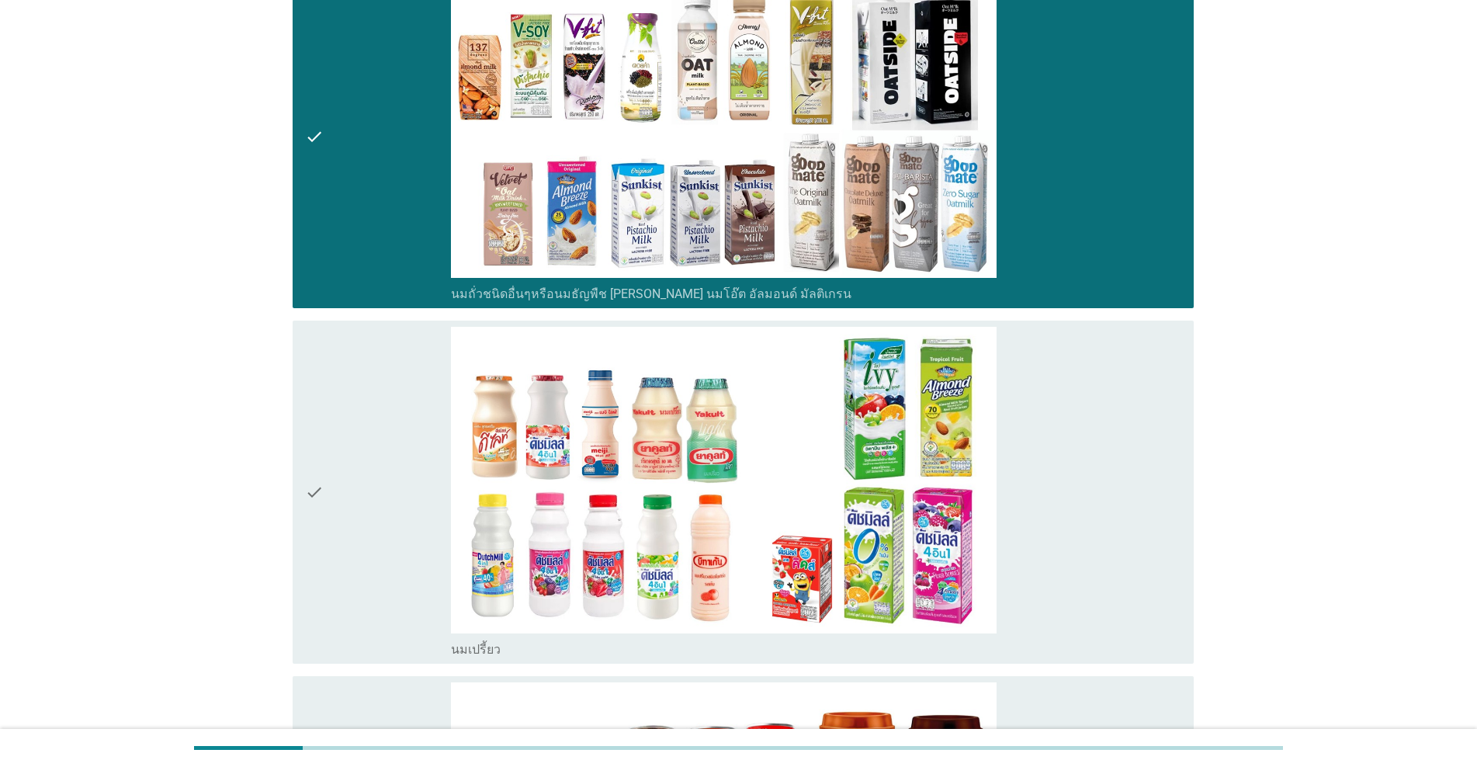
click at [352, 404] on div "check" at bounding box center [378, 492] width 146 height 331
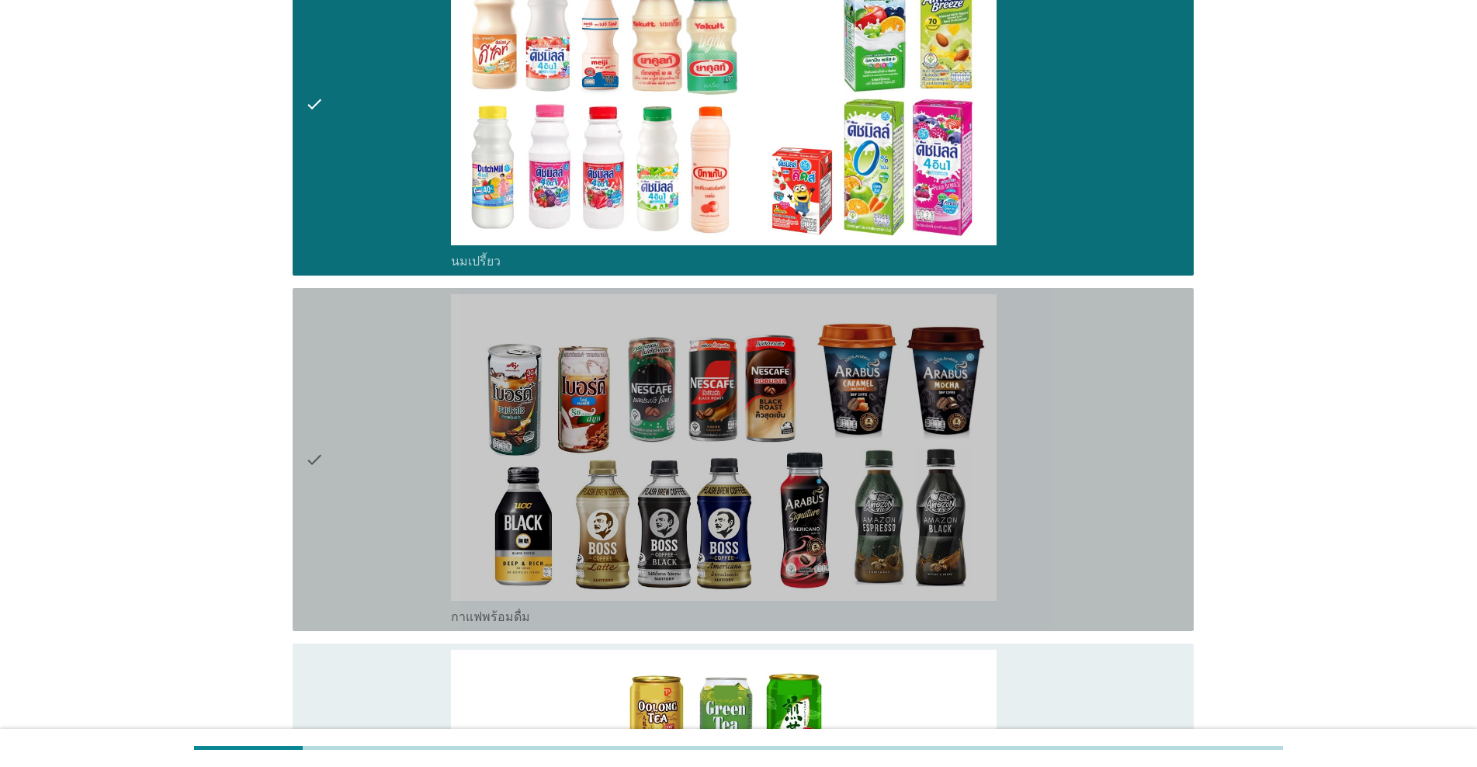
click at [352, 404] on div "check" at bounding box center [378, 459] width 146 height 331
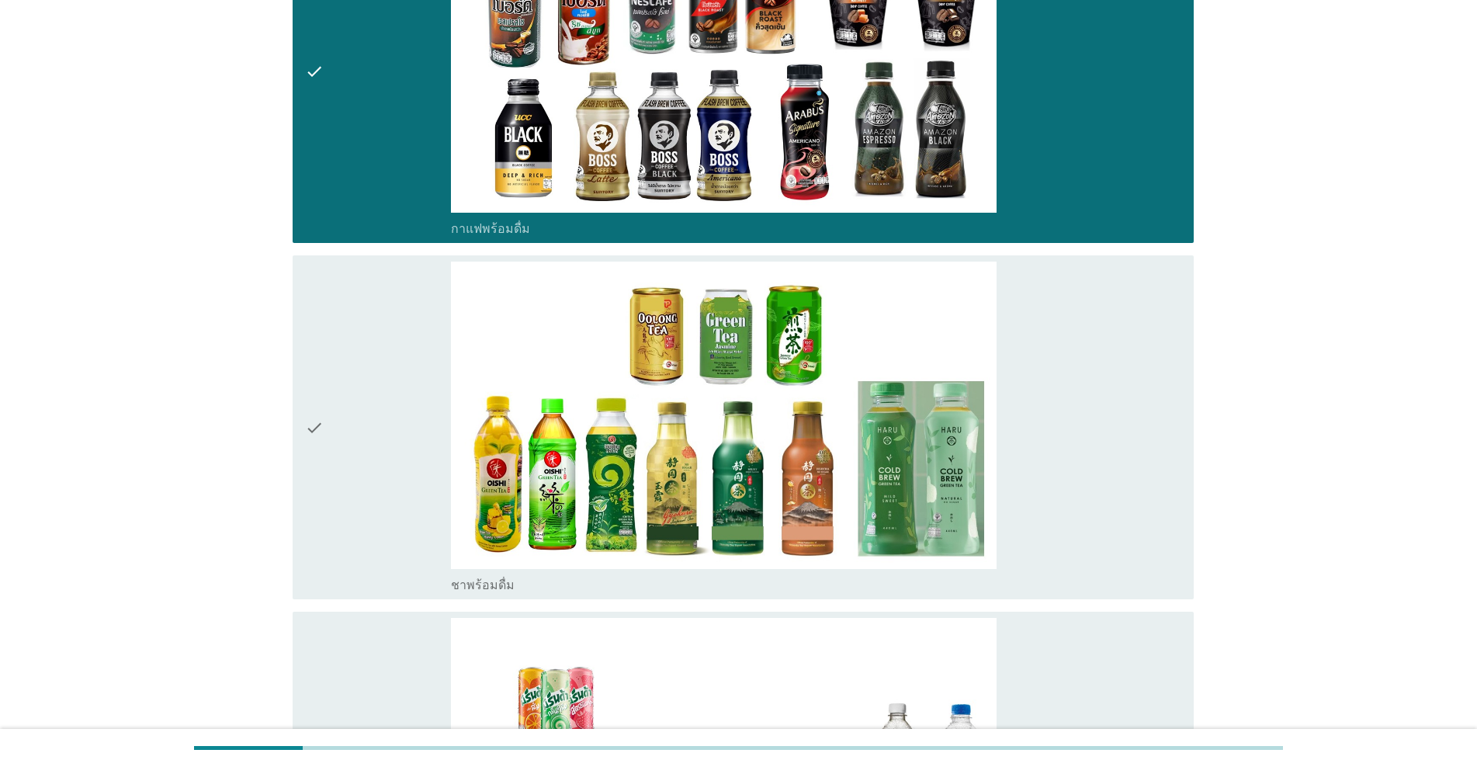
click at [352, 404] on div "check" at bounding box center [378, 427] width 146 height 331
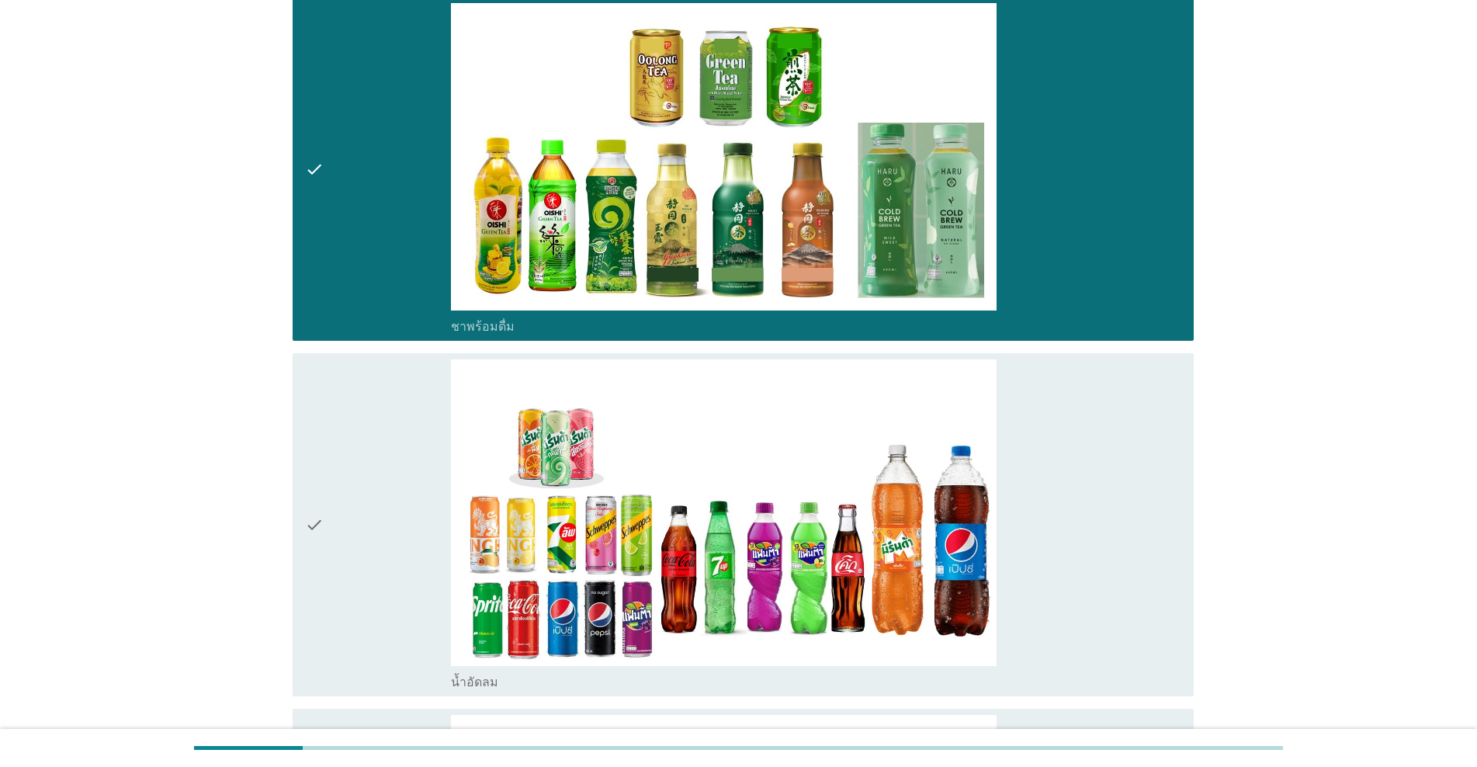
click at [352, 404] on div "check" at bounding box center [378, 524] width 146 height 331
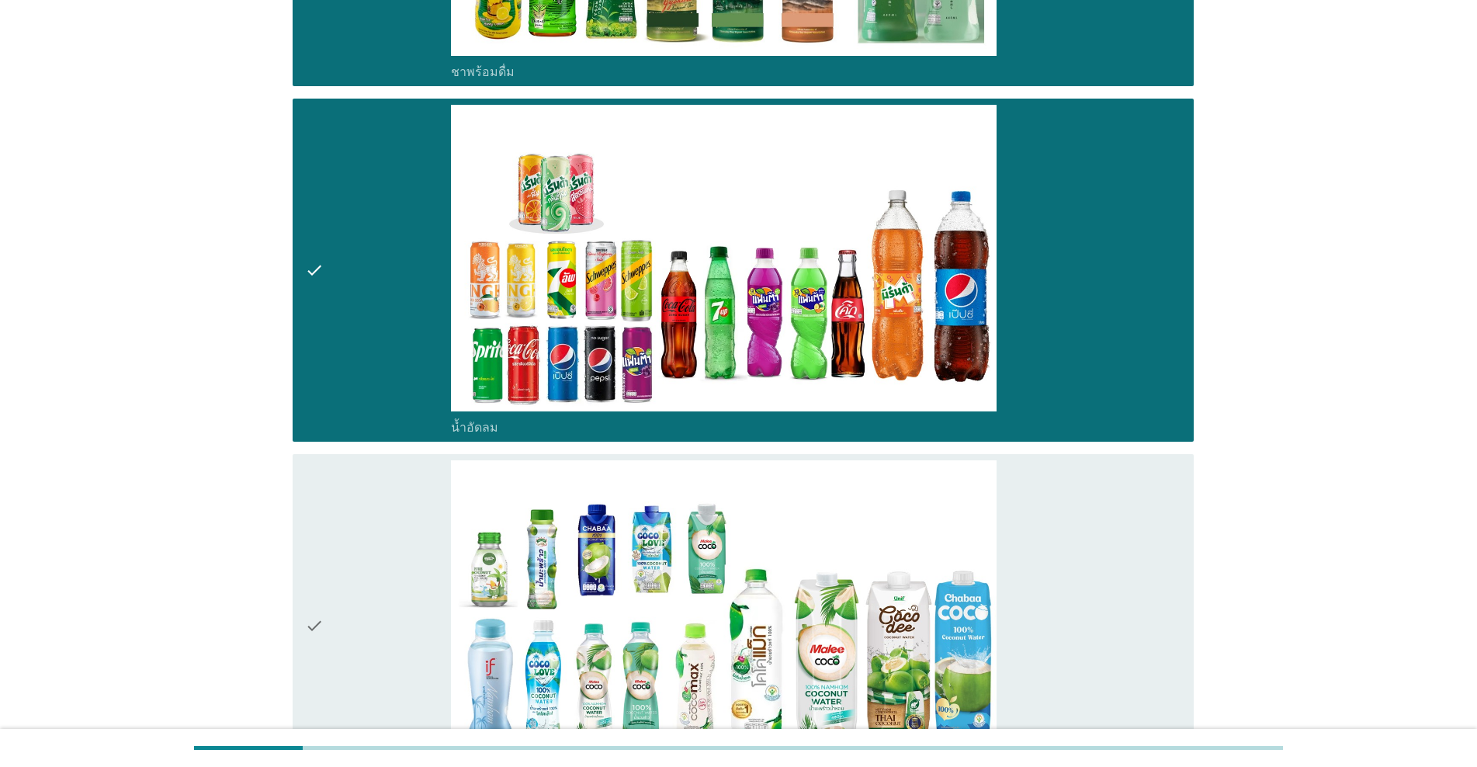
scroll to position [2329, 0]
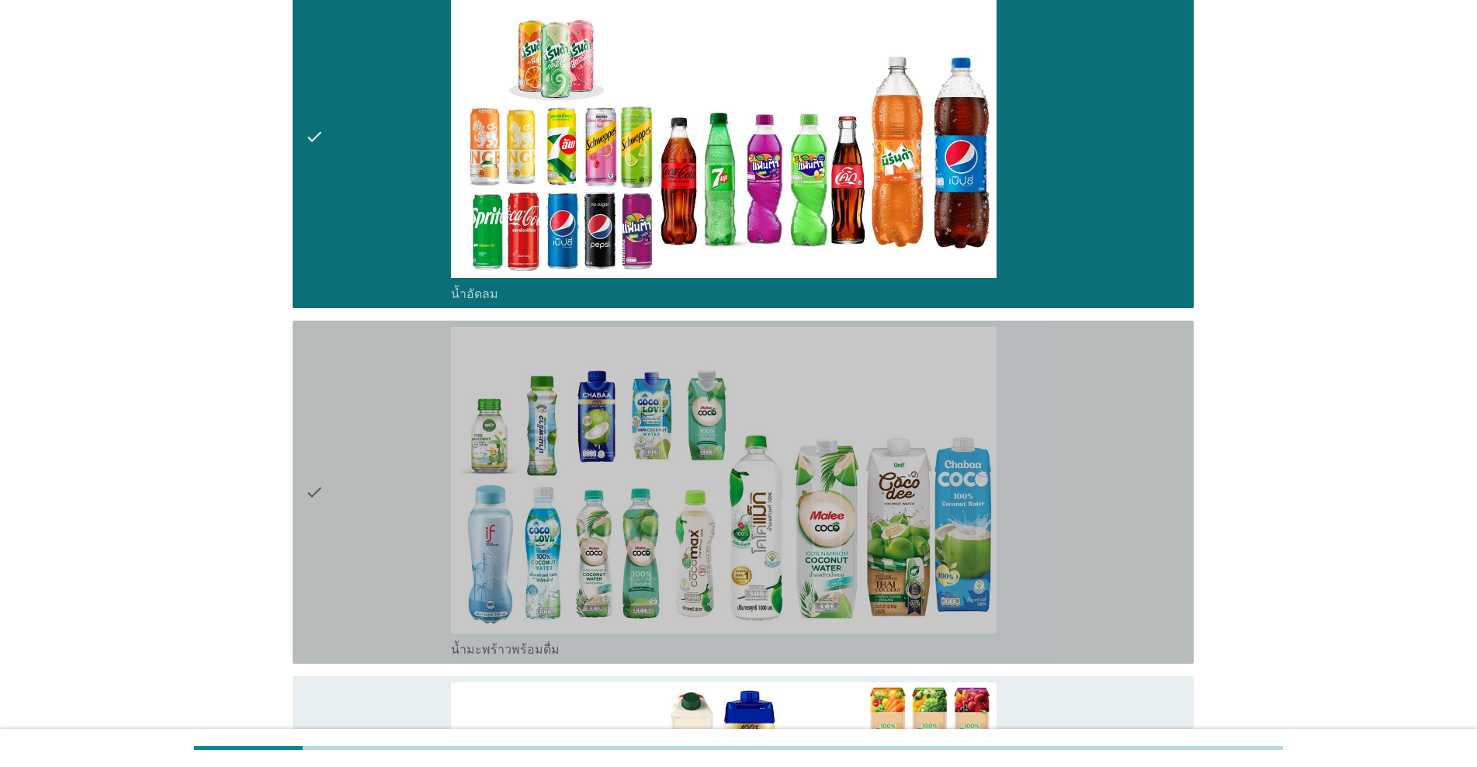
click at [352, 404] on div "check" at bounding box center [378, 492] width 146 height 331
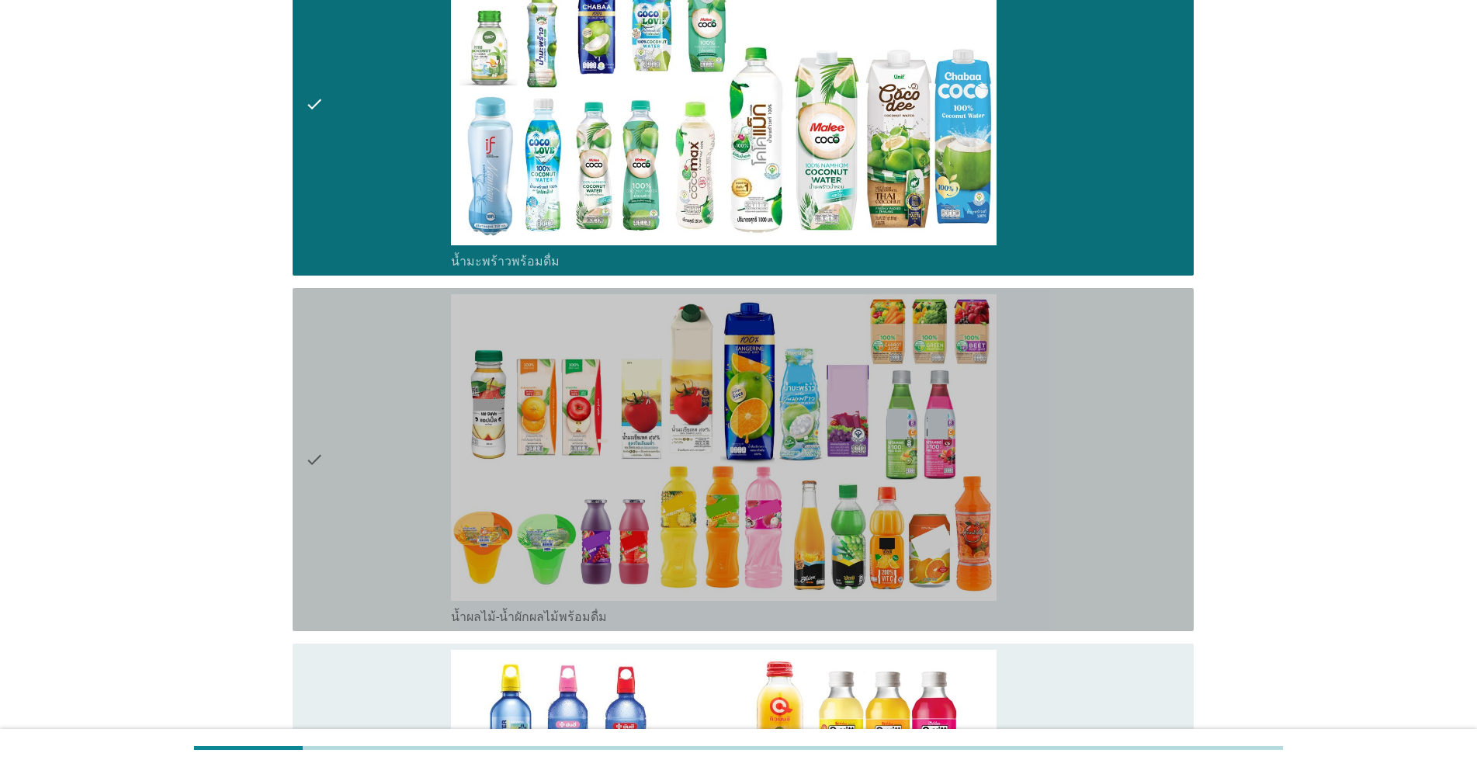
click at [352, 404] on div "check" at bounding box center [378, 459] width 146 height 331
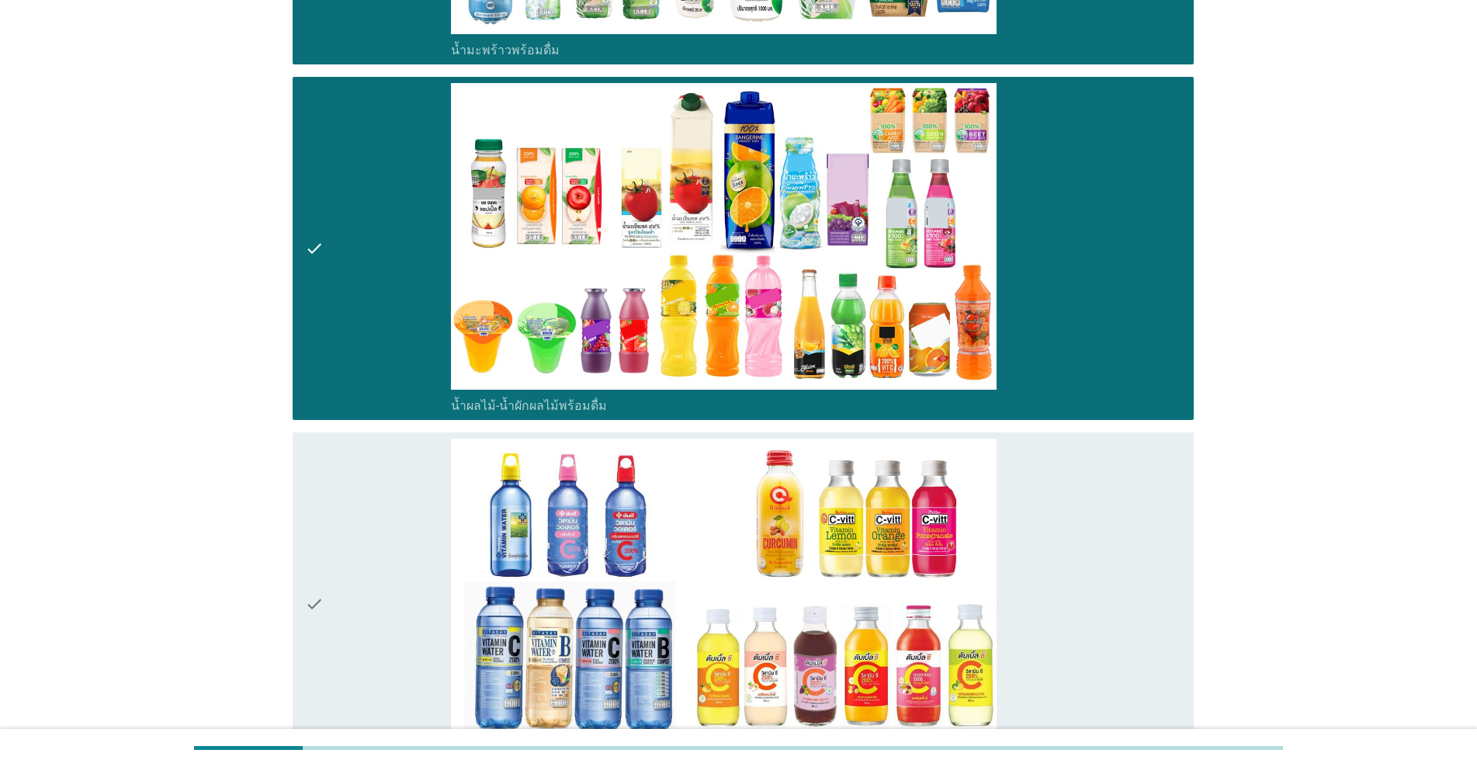
scroll to position [3105, 0]
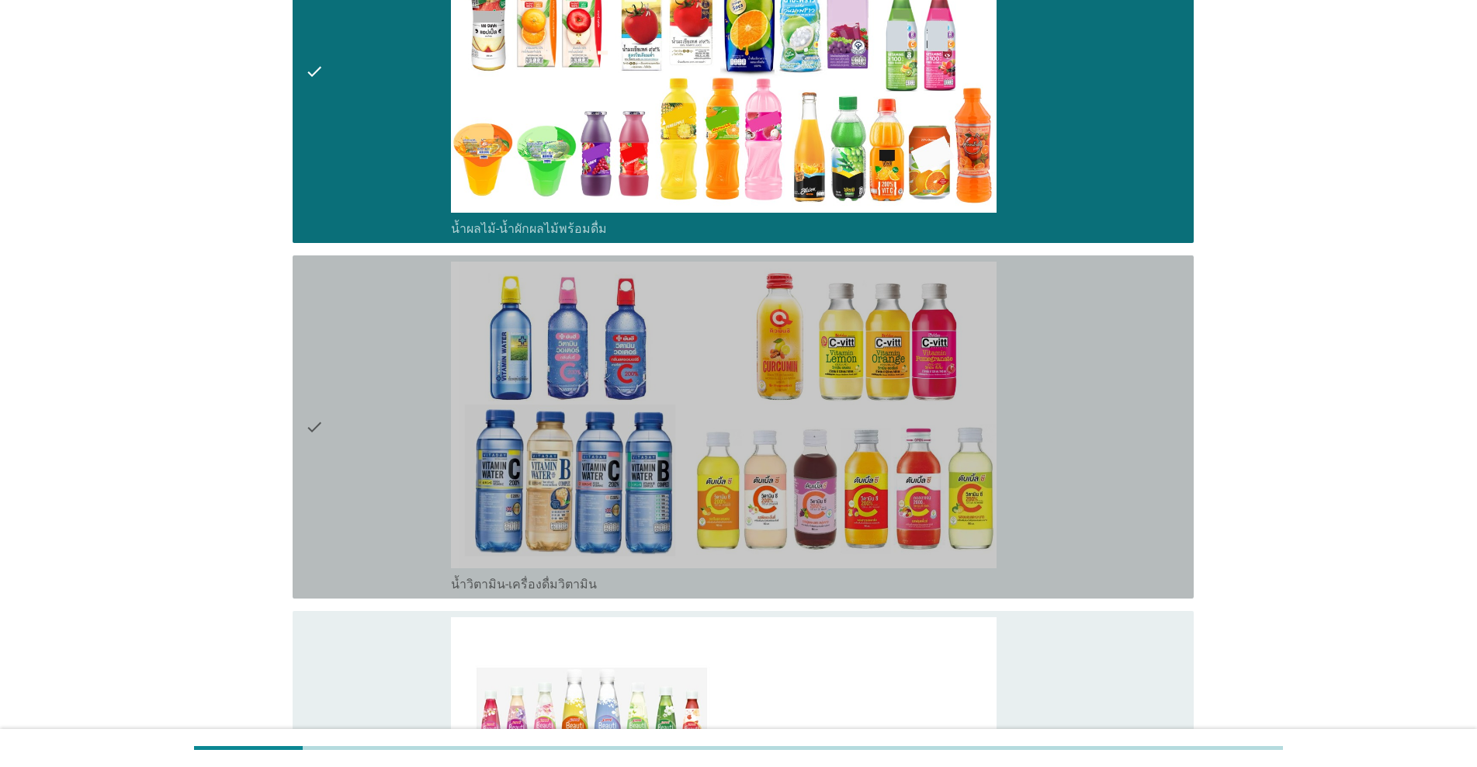
click at [352, 404] on div "check" at bounding box center [378, 427] width 146 height 331
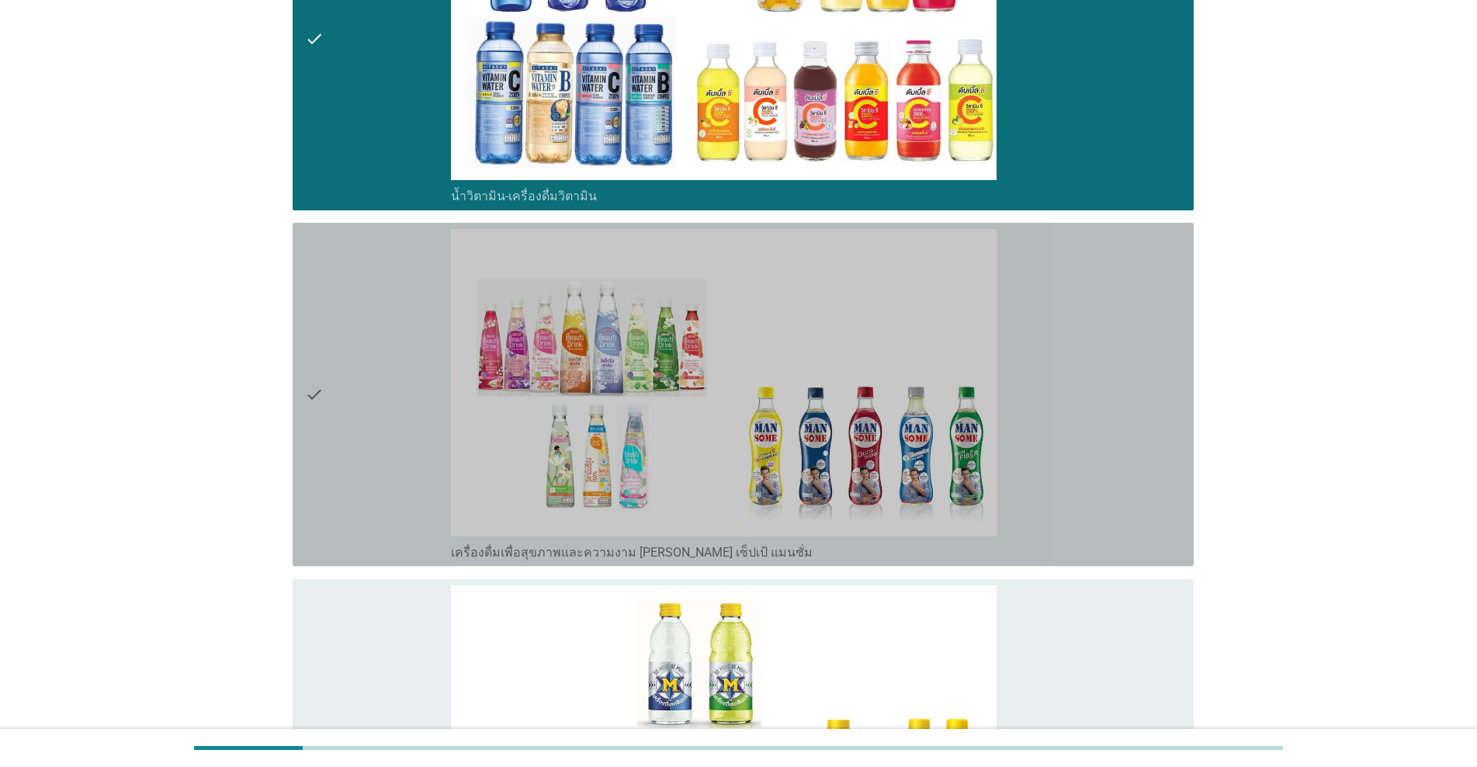
click at [352, 404] on div "check" at bounding box center [378, 394] width 146 height 331
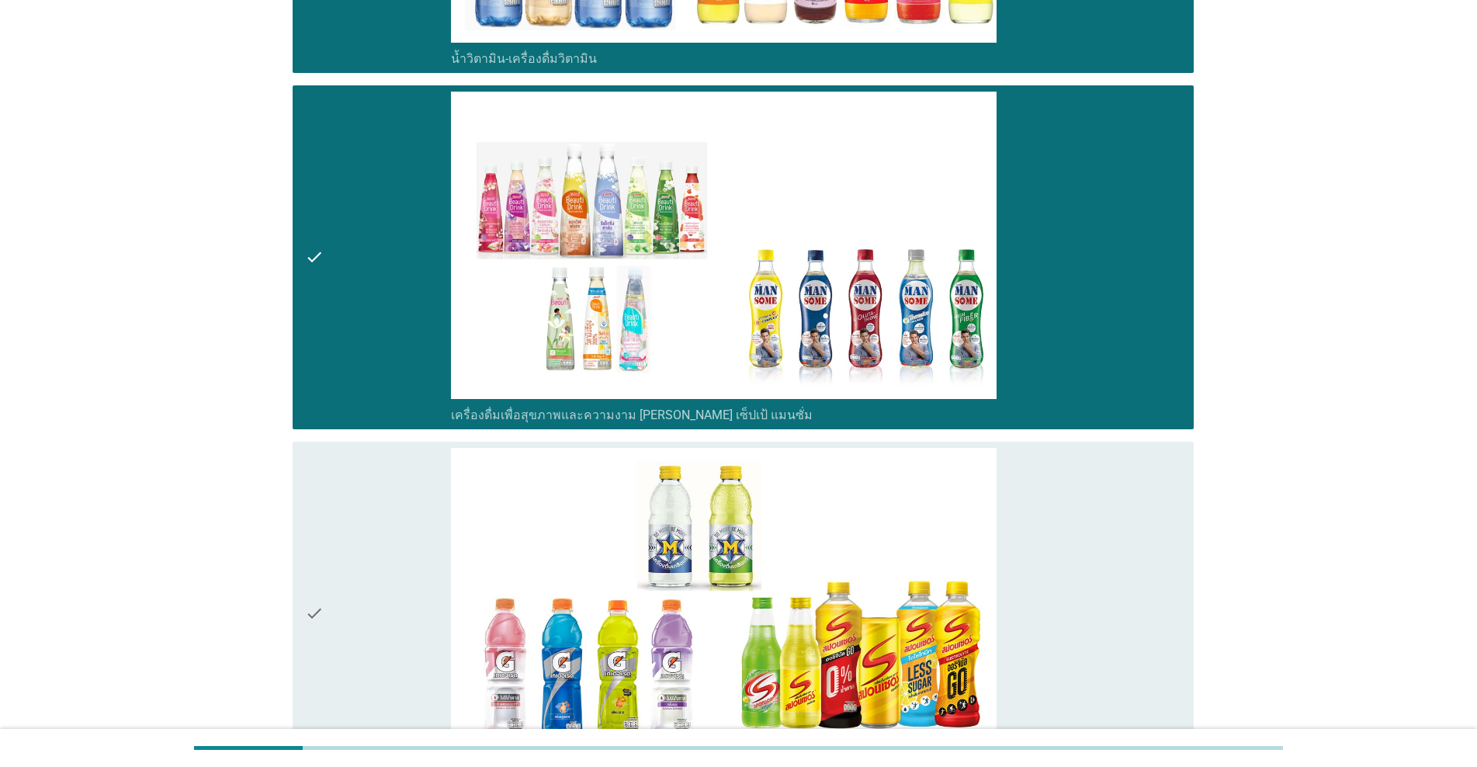
scroll to position [3751, 0]
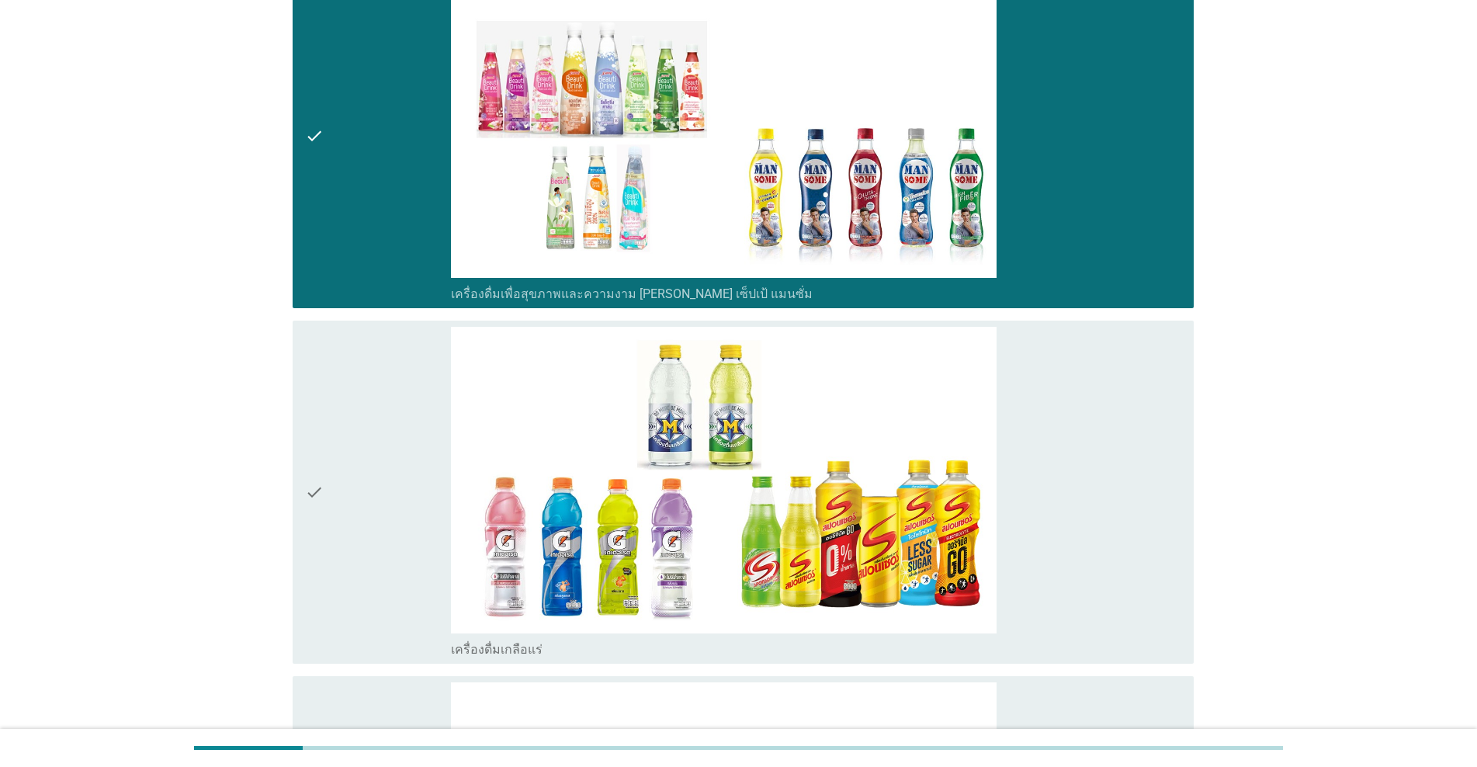
click at [352, 404] on div "check" at bounding box center [378, 492] width 146 height 331
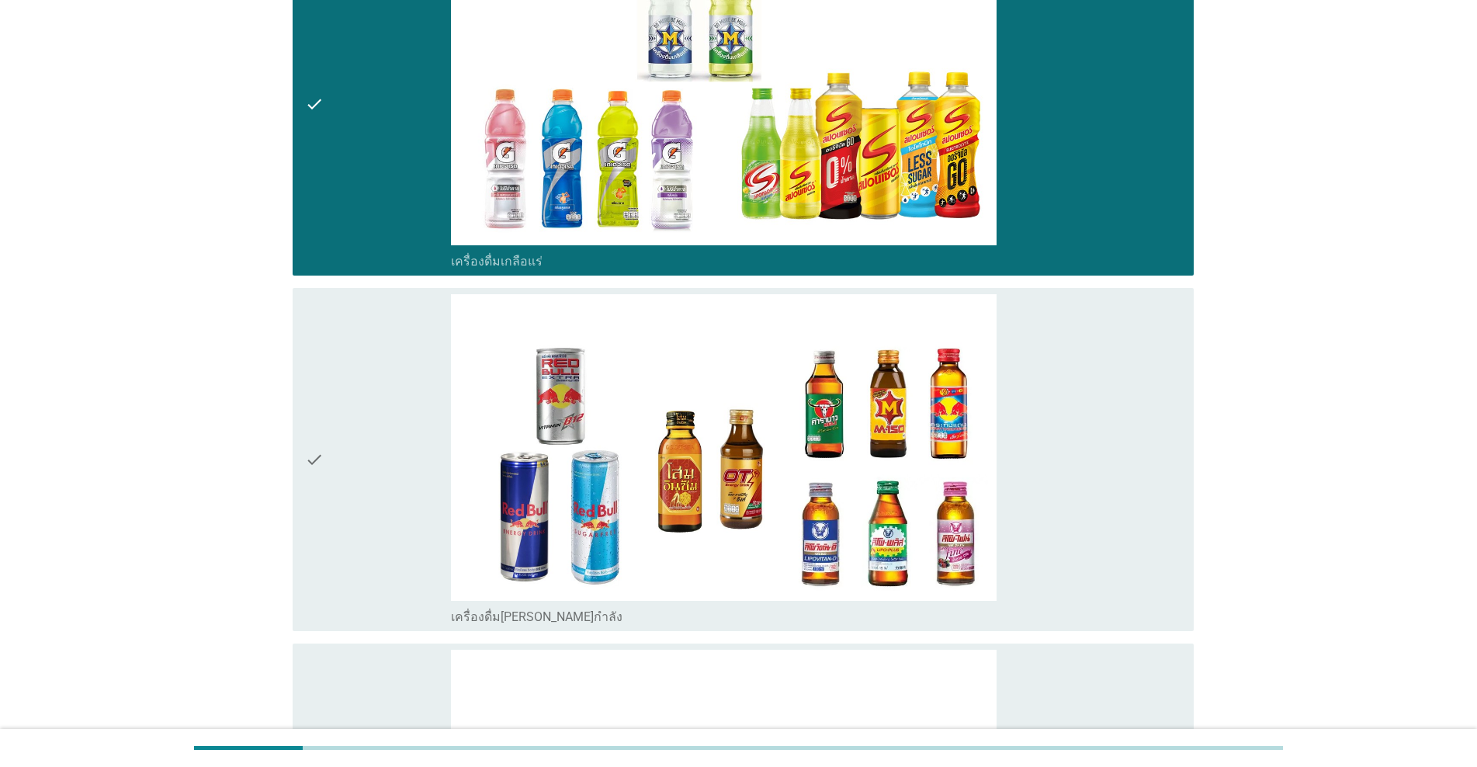
click at [352, 404] on div "check" at bounding box center [378, 459] width 146 height 331
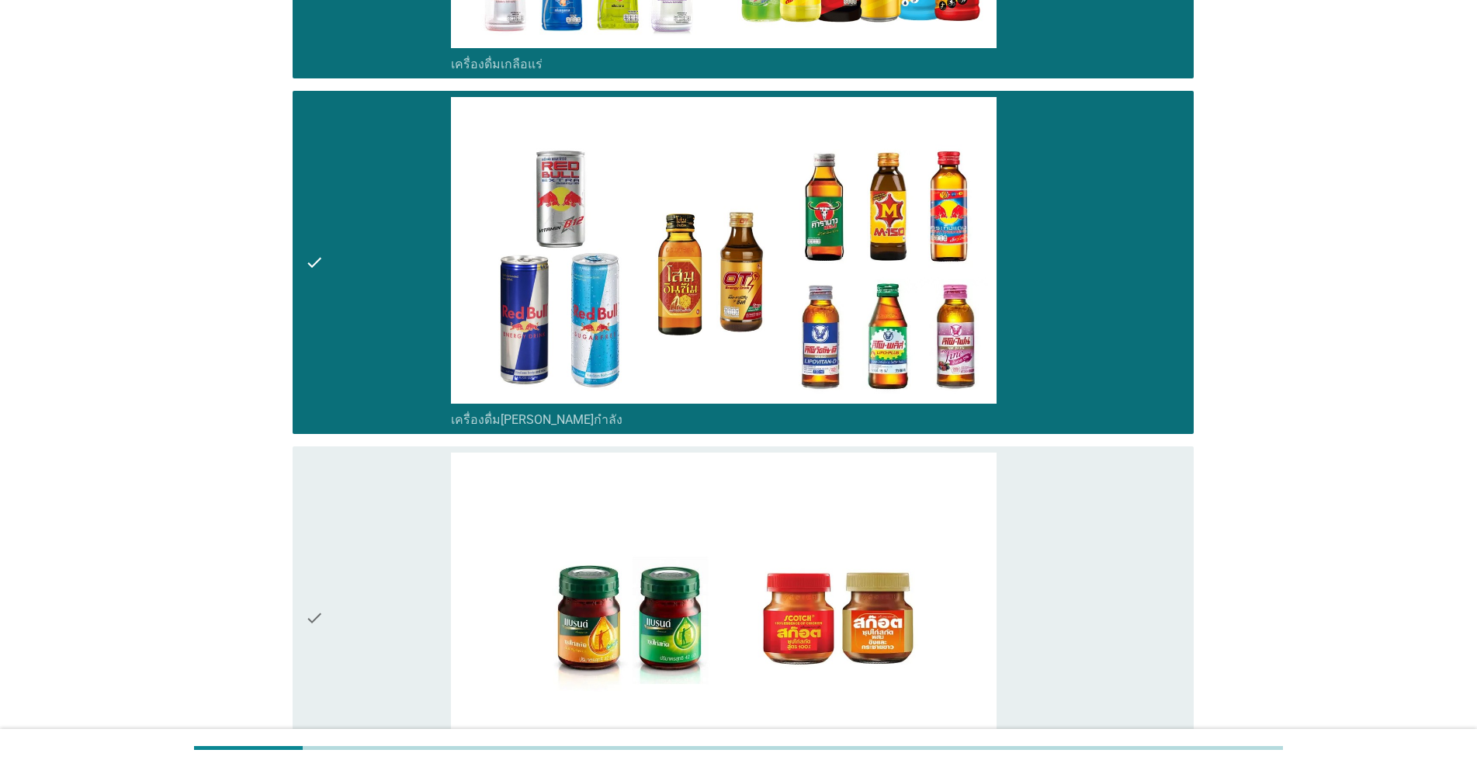
scroll to position [4399, 0]
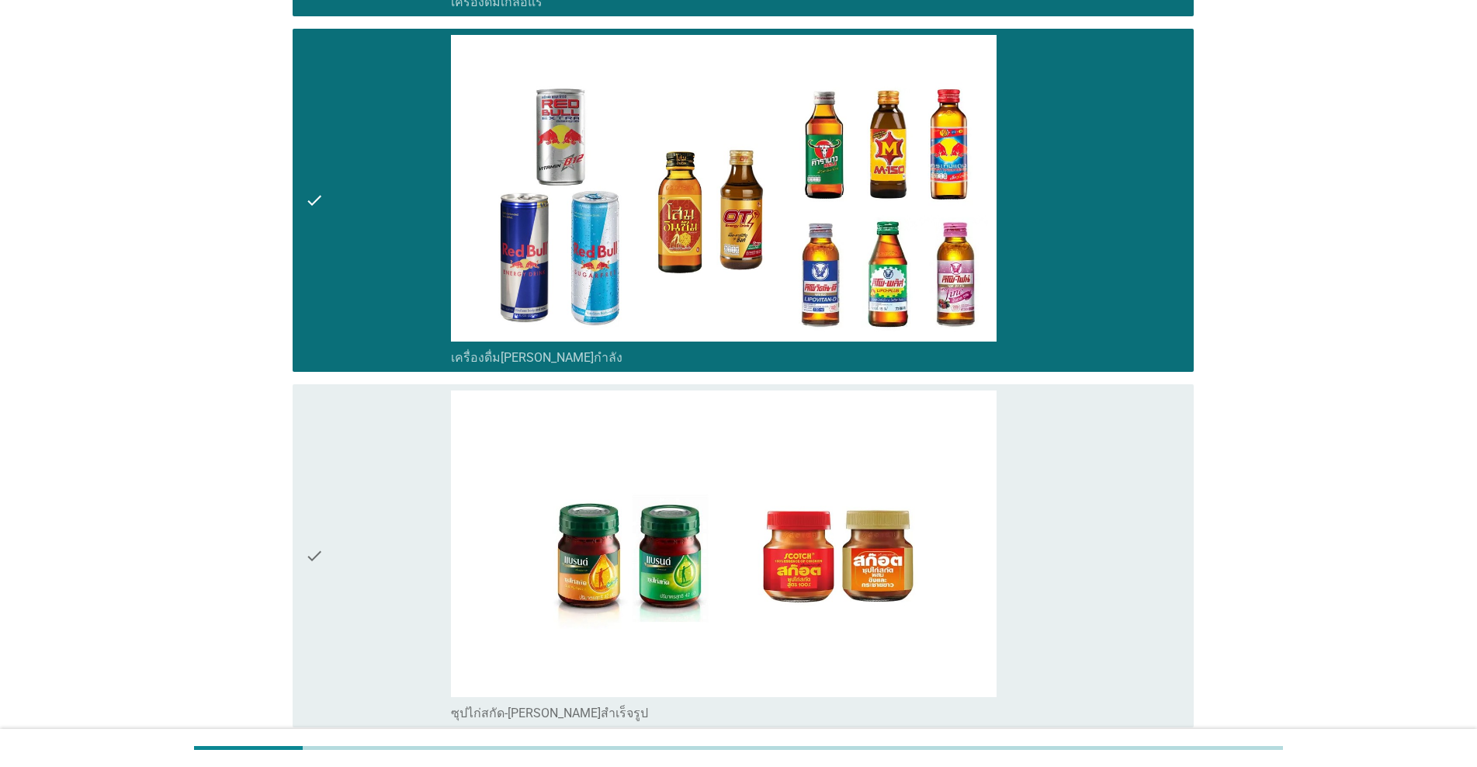
click at [352, 404] on div "check" at bounding box center [378, 555] width 146 height 331
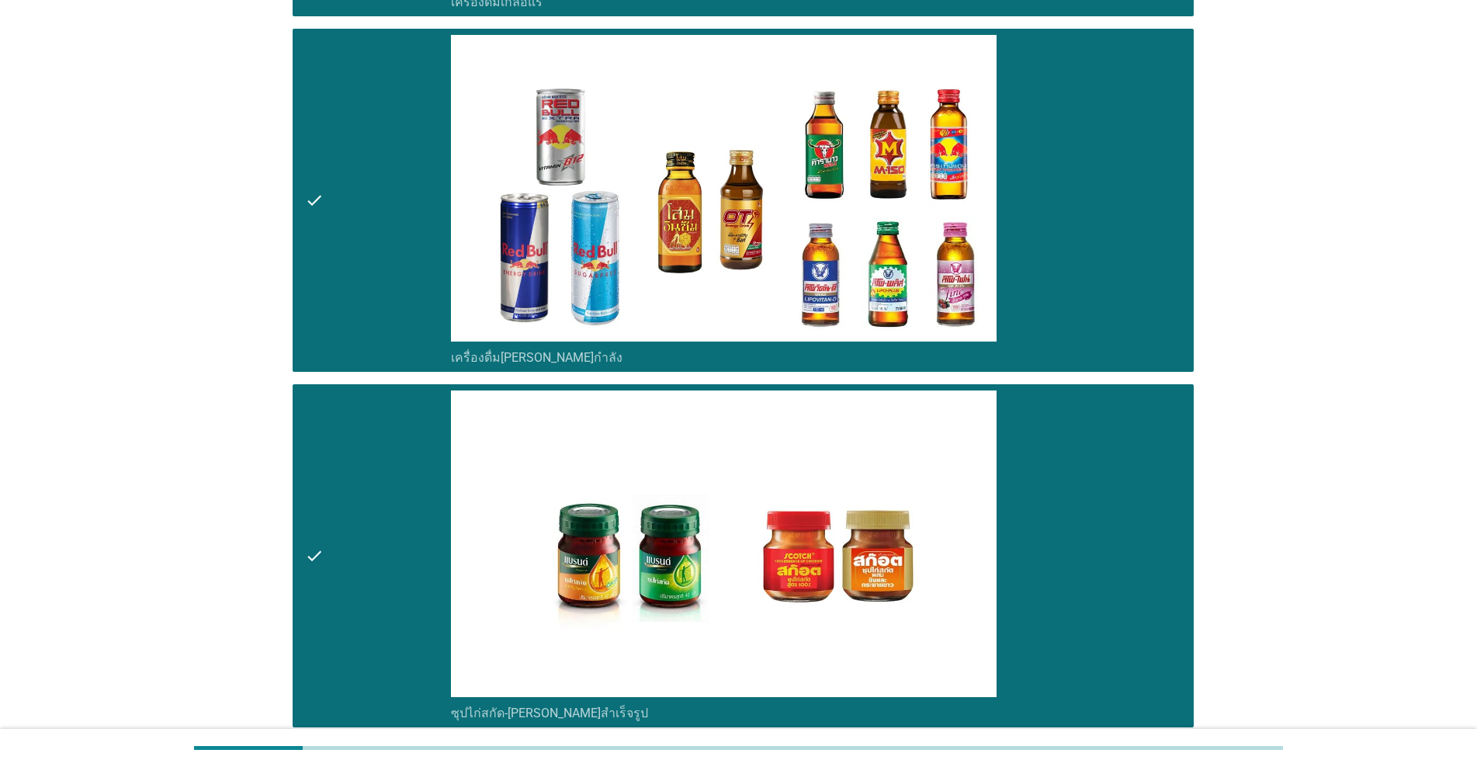
scroll to position [4584, 0]
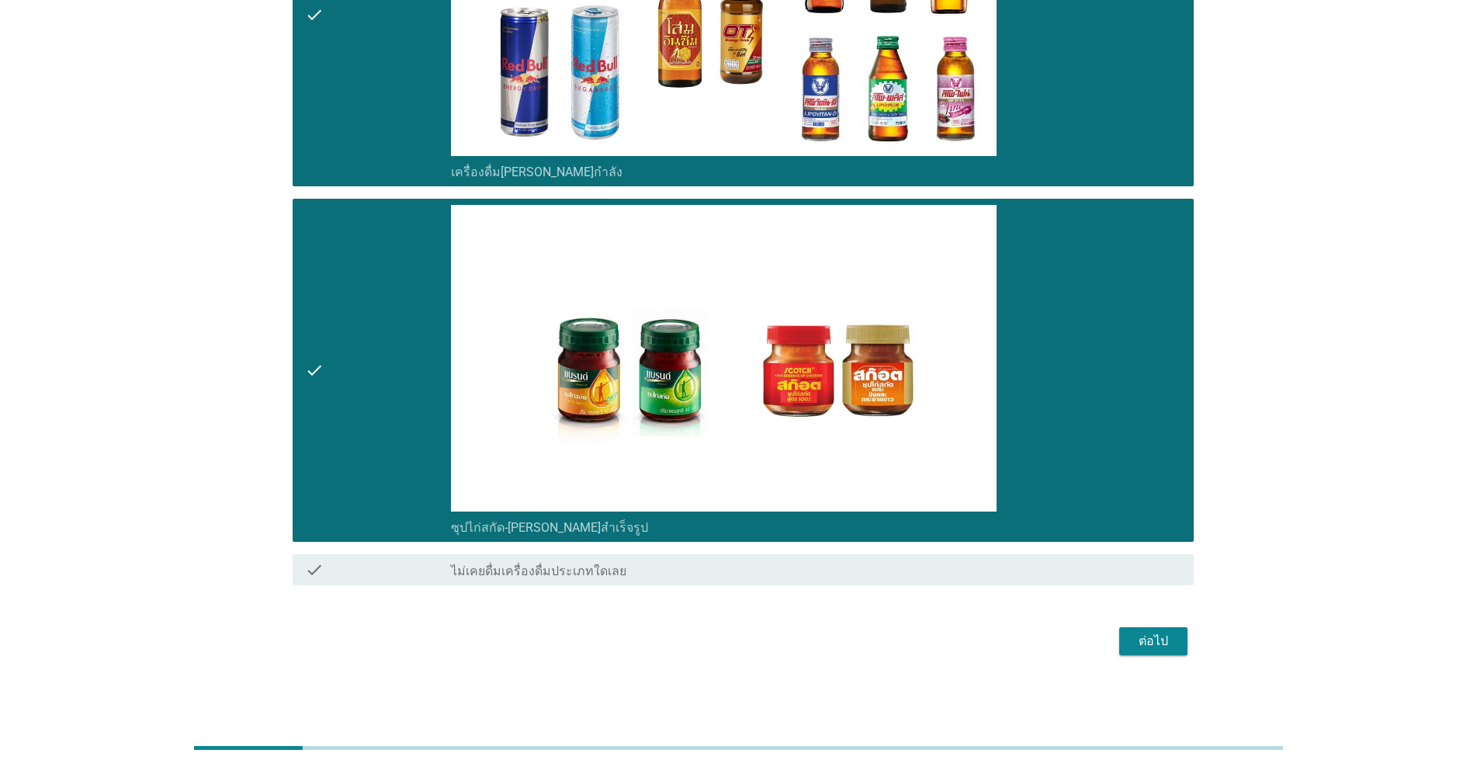
click at [762, 643] on div "ต่อไป" at bounding box center [1153, 641] width 43 height 19
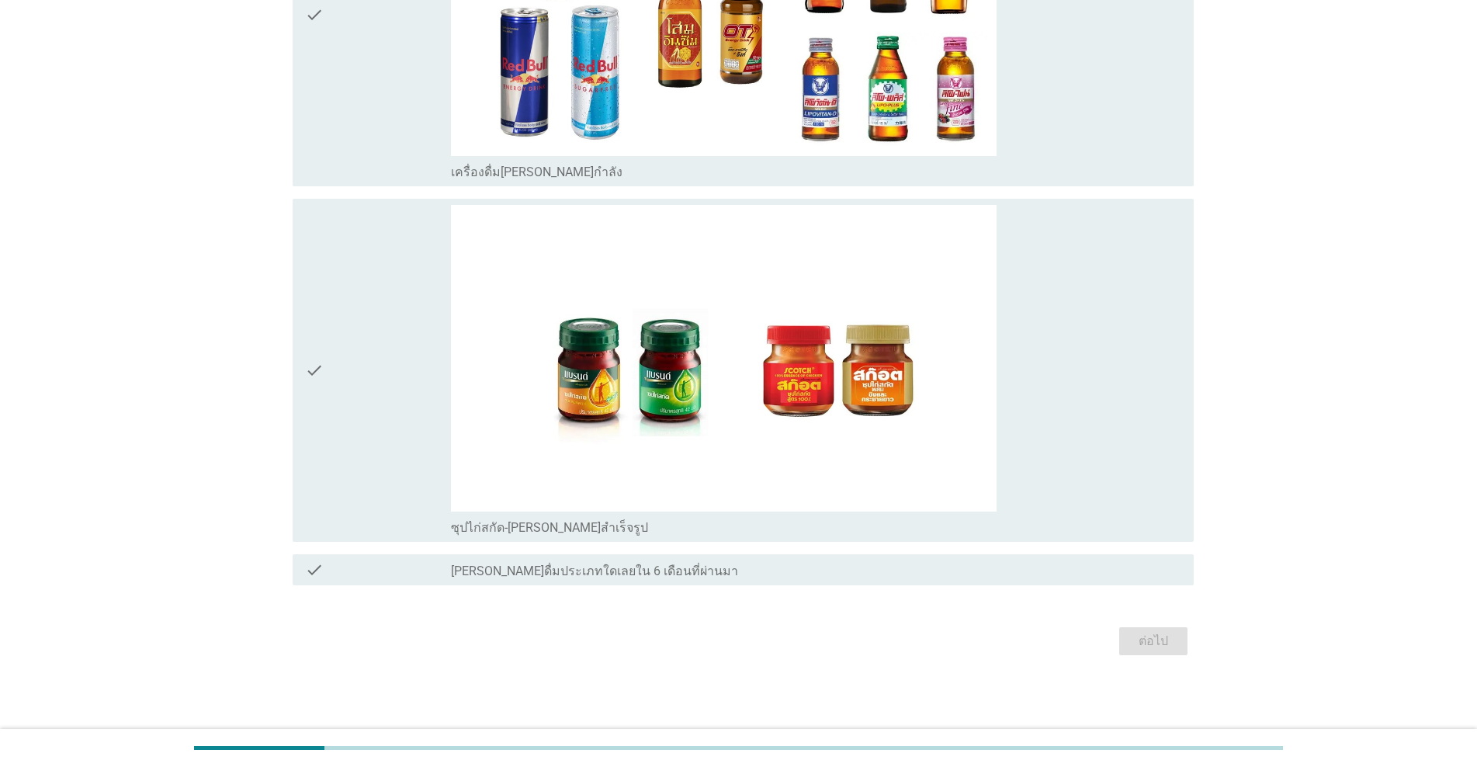
scroll to position [0, 0]
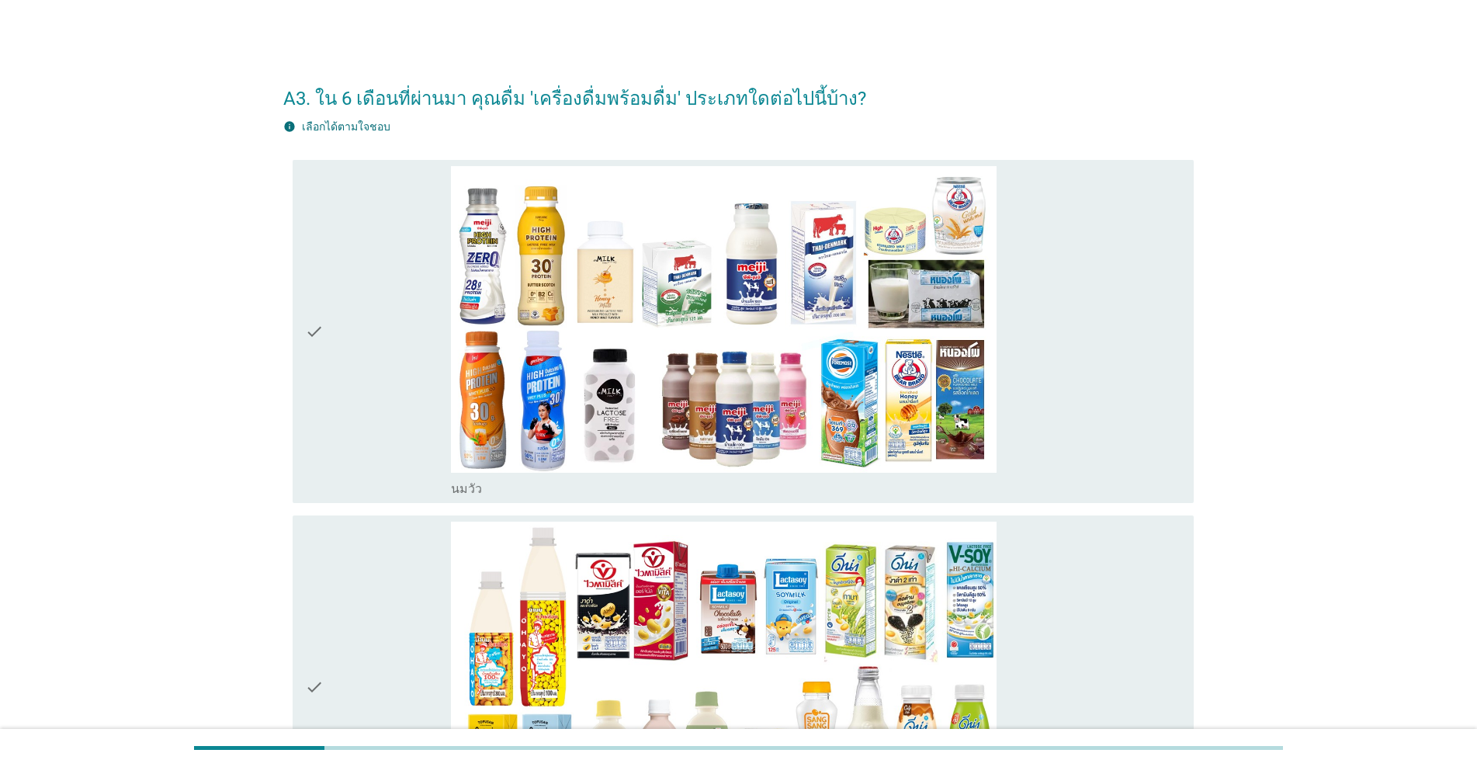
click at [328, 421] on div "check" at bounding box center [378, 331] width 146 height 331
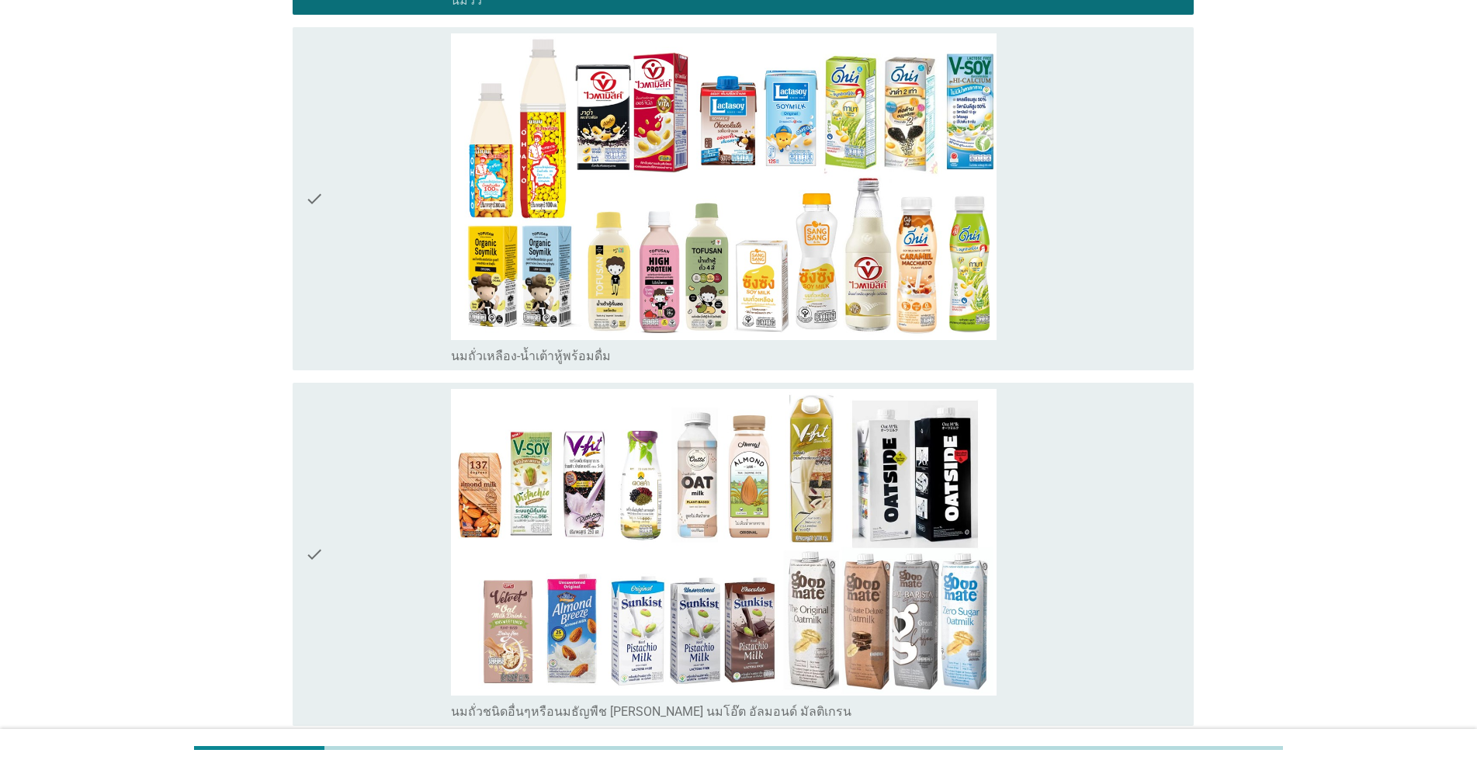
scroll to position [518, 0]
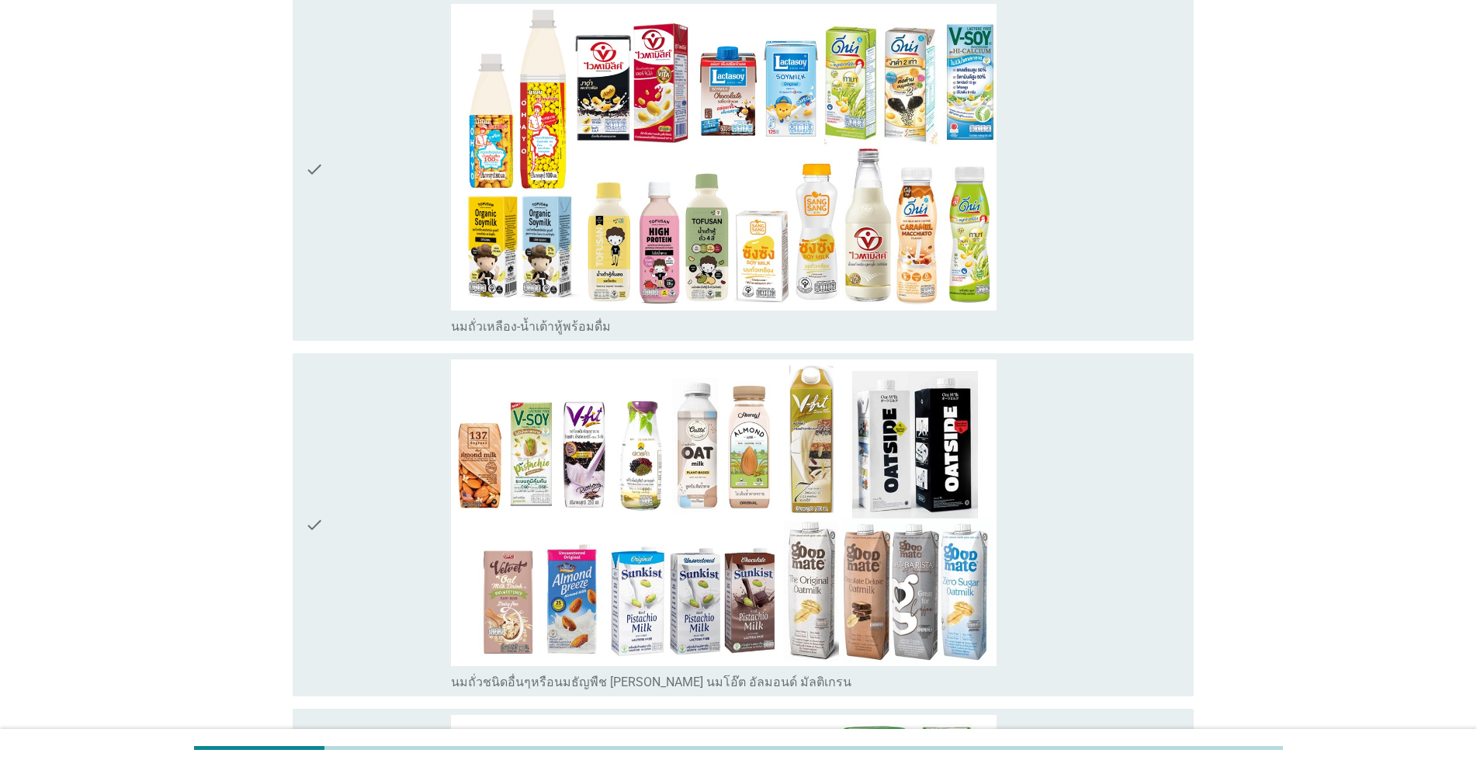
click at [395, 414] on div "check" at bounding box center [378, 524] width 146 height 331
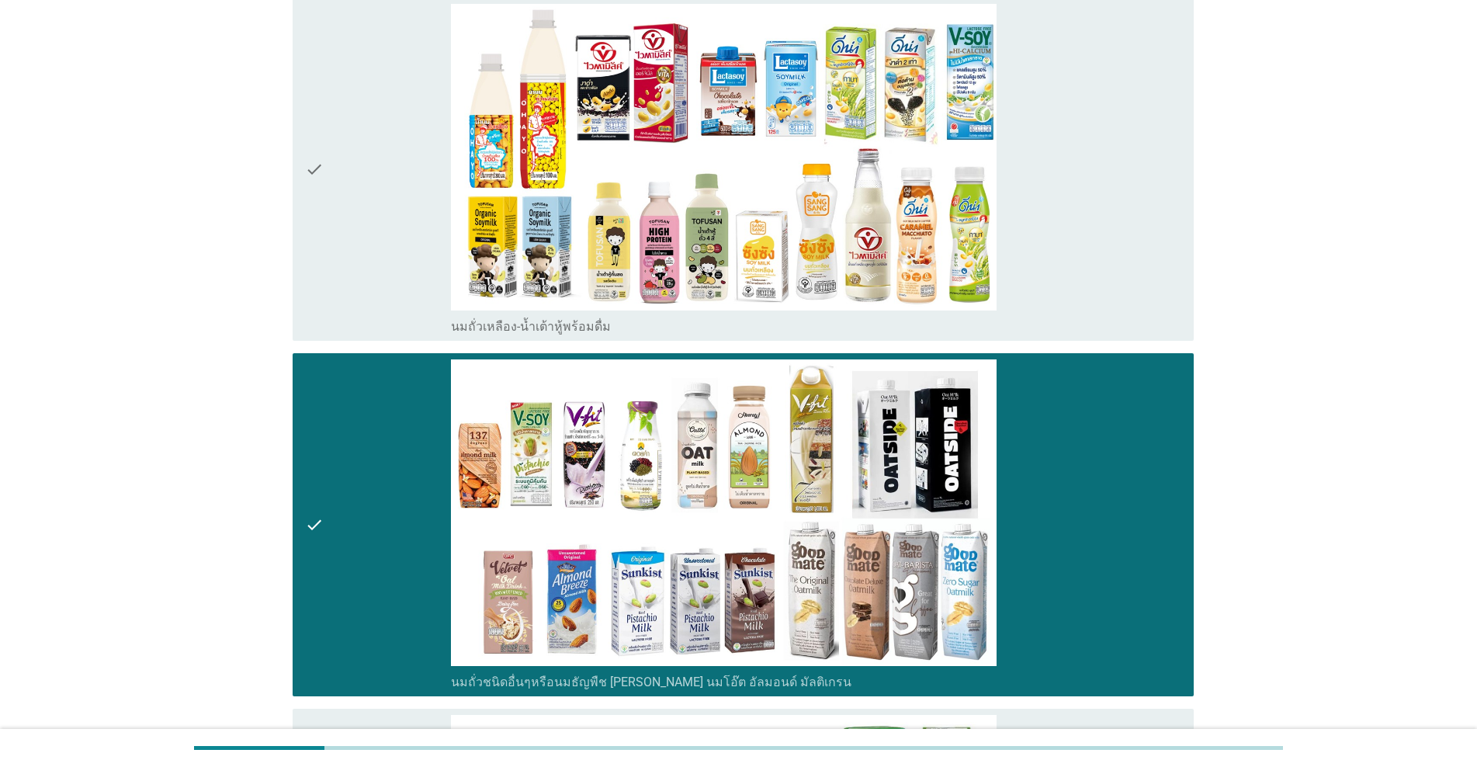
scroll to position [906, 0]
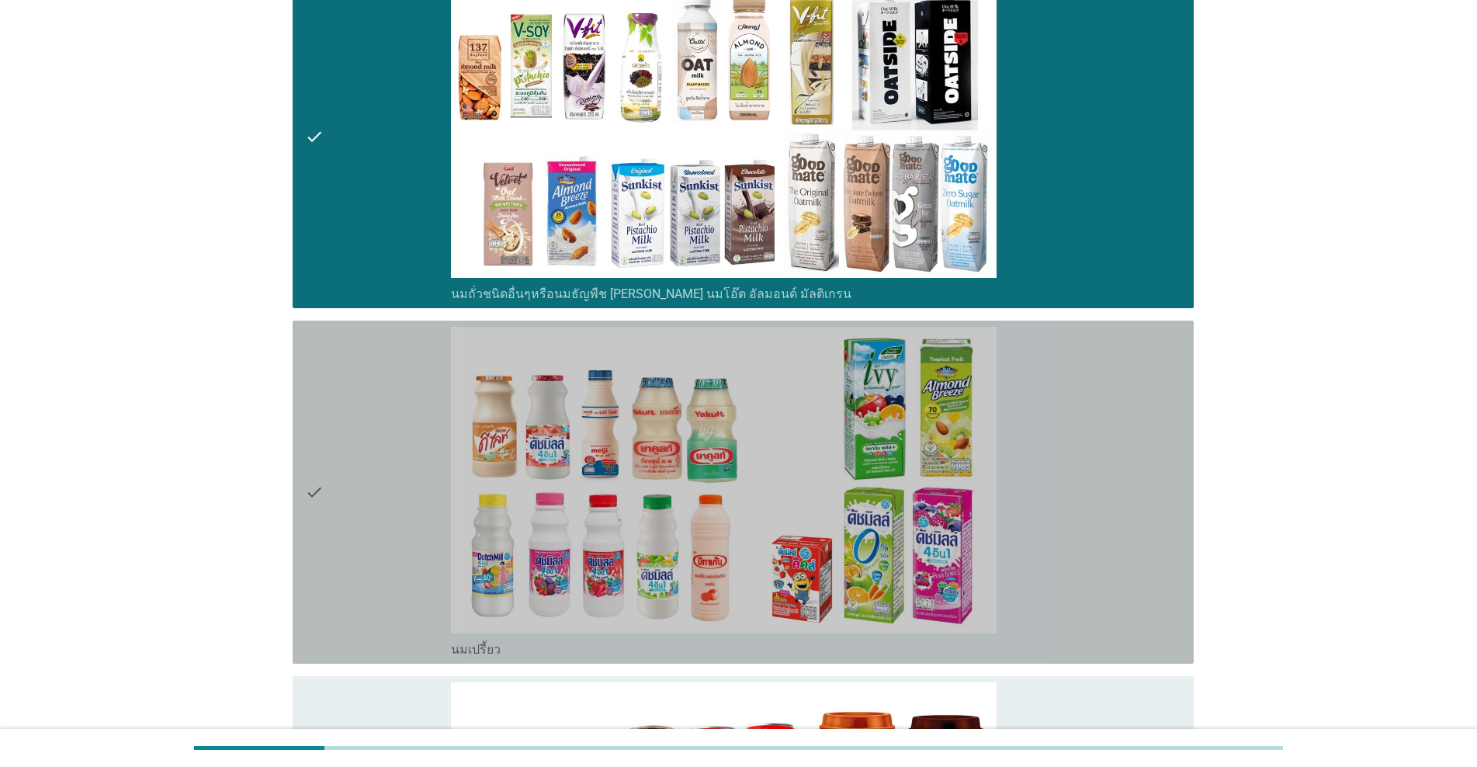
click at [395, 414] on div "check" at bounding box center [378, 492] width 146 height 331
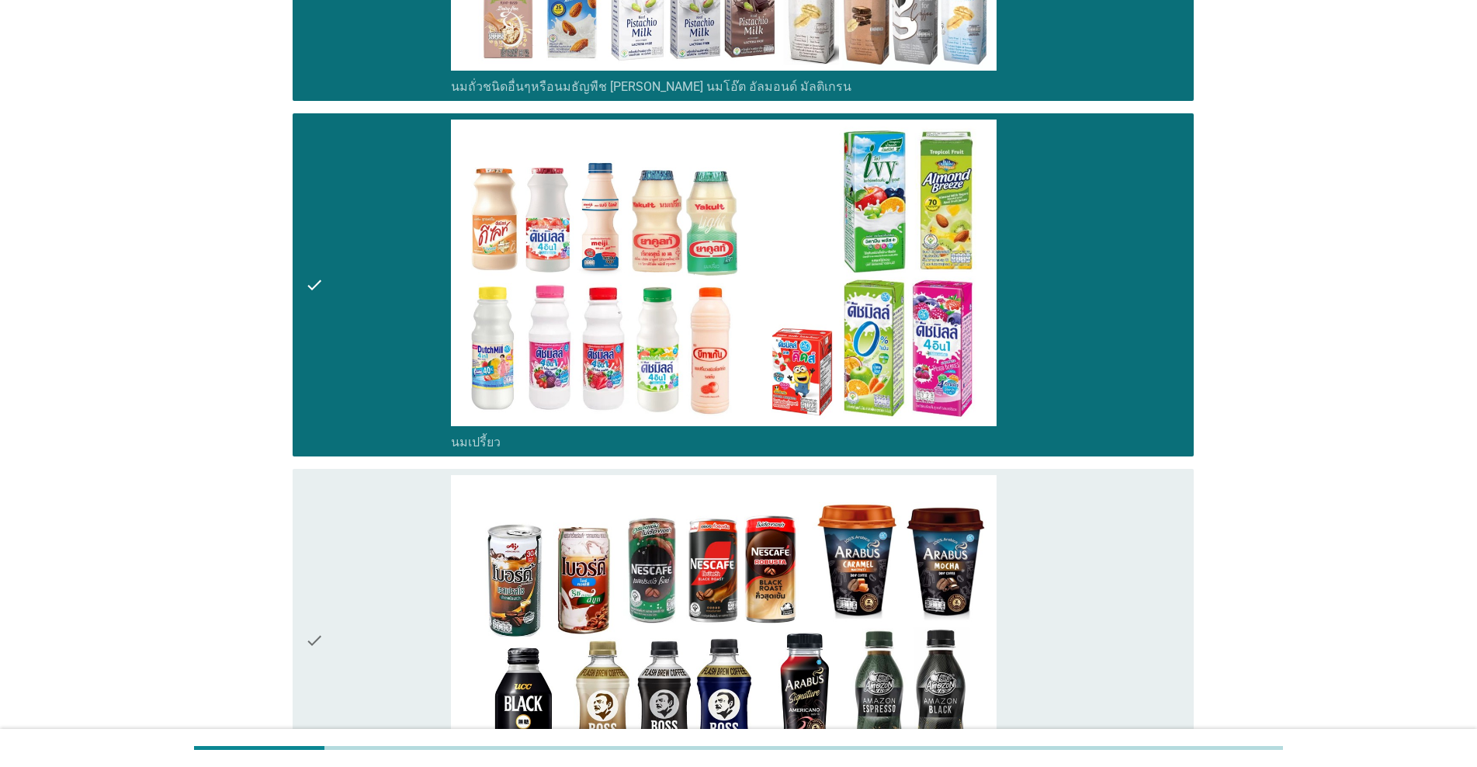
scroll to position [1552, 0]
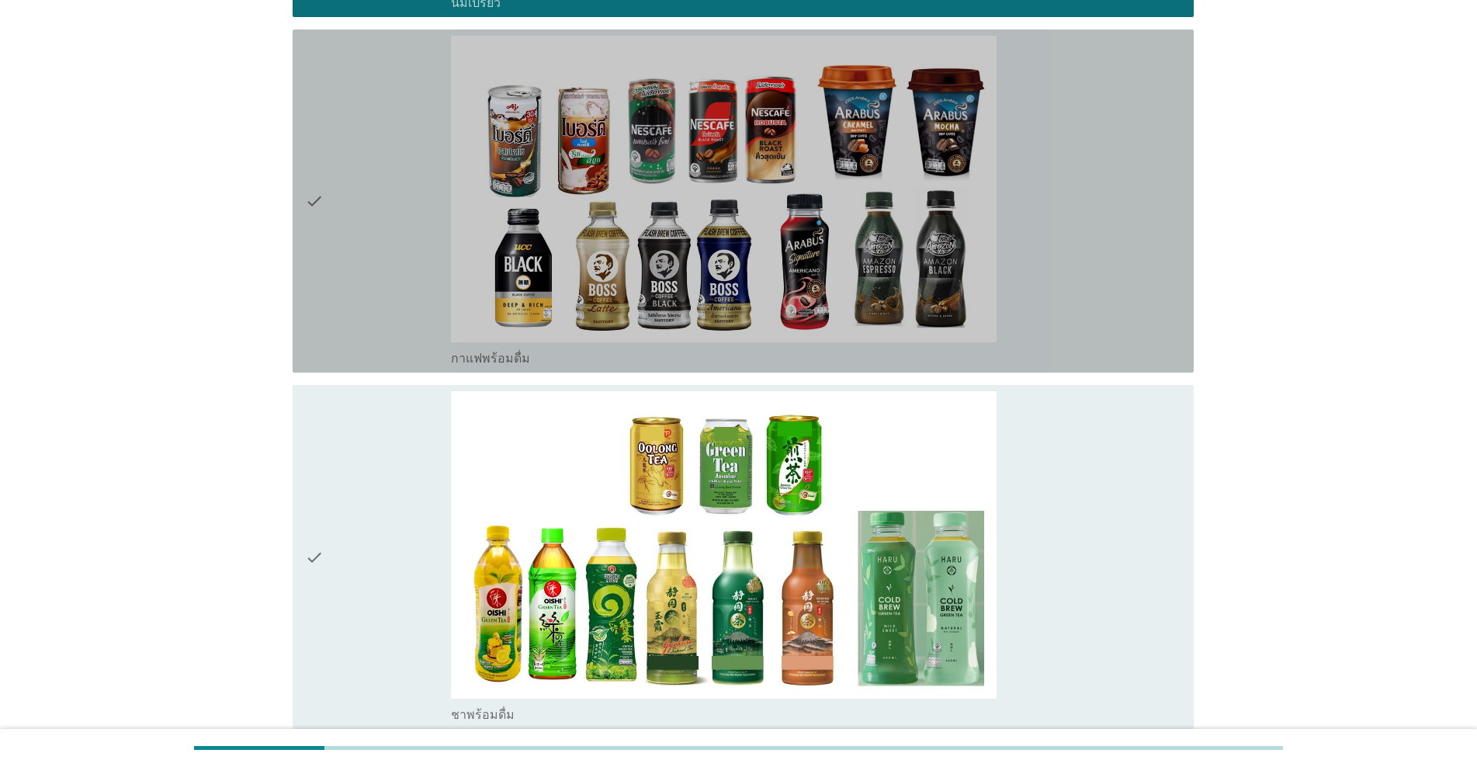
click at [414, 204] on div "check" at bounding box center [378, 201] width 146 height 331
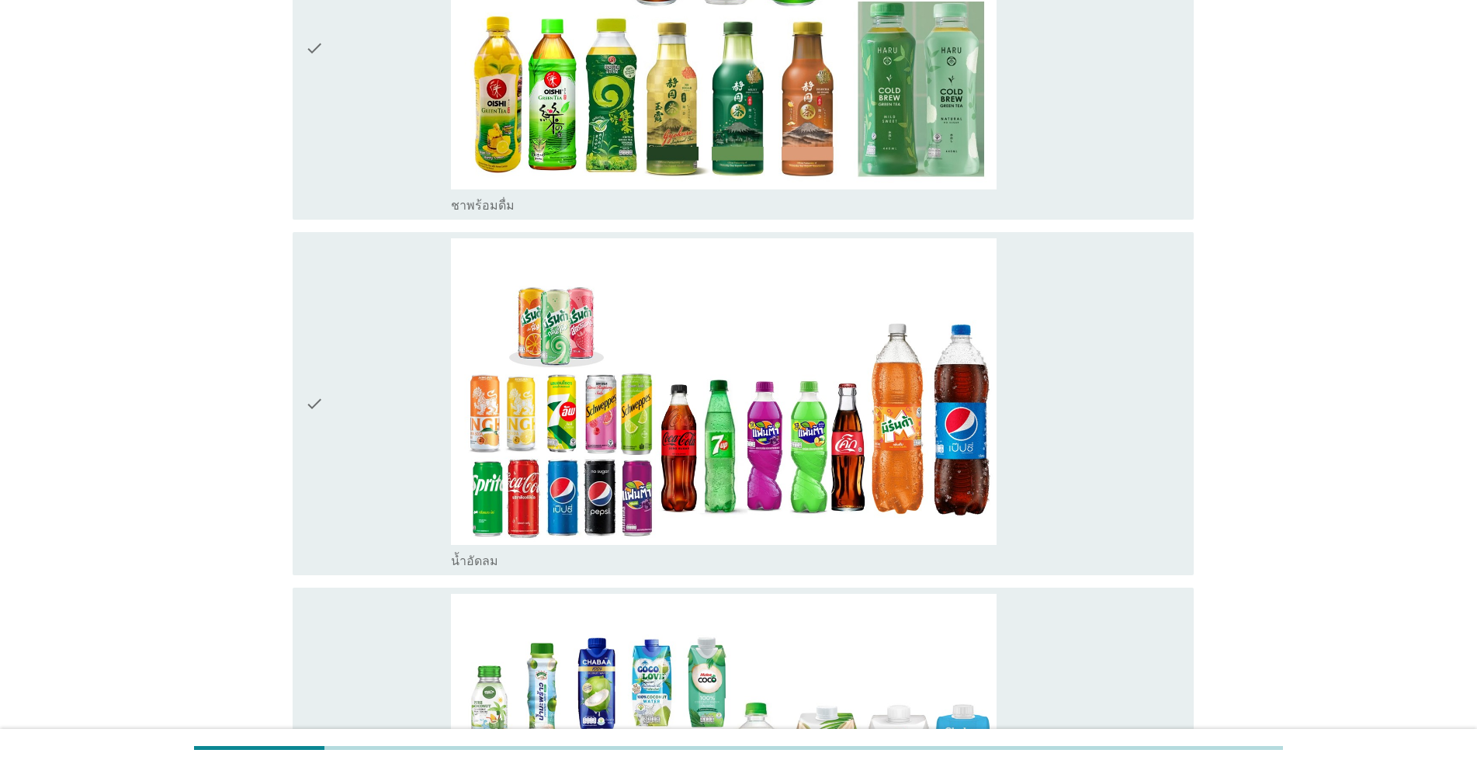
scroll to position [2199, 0]
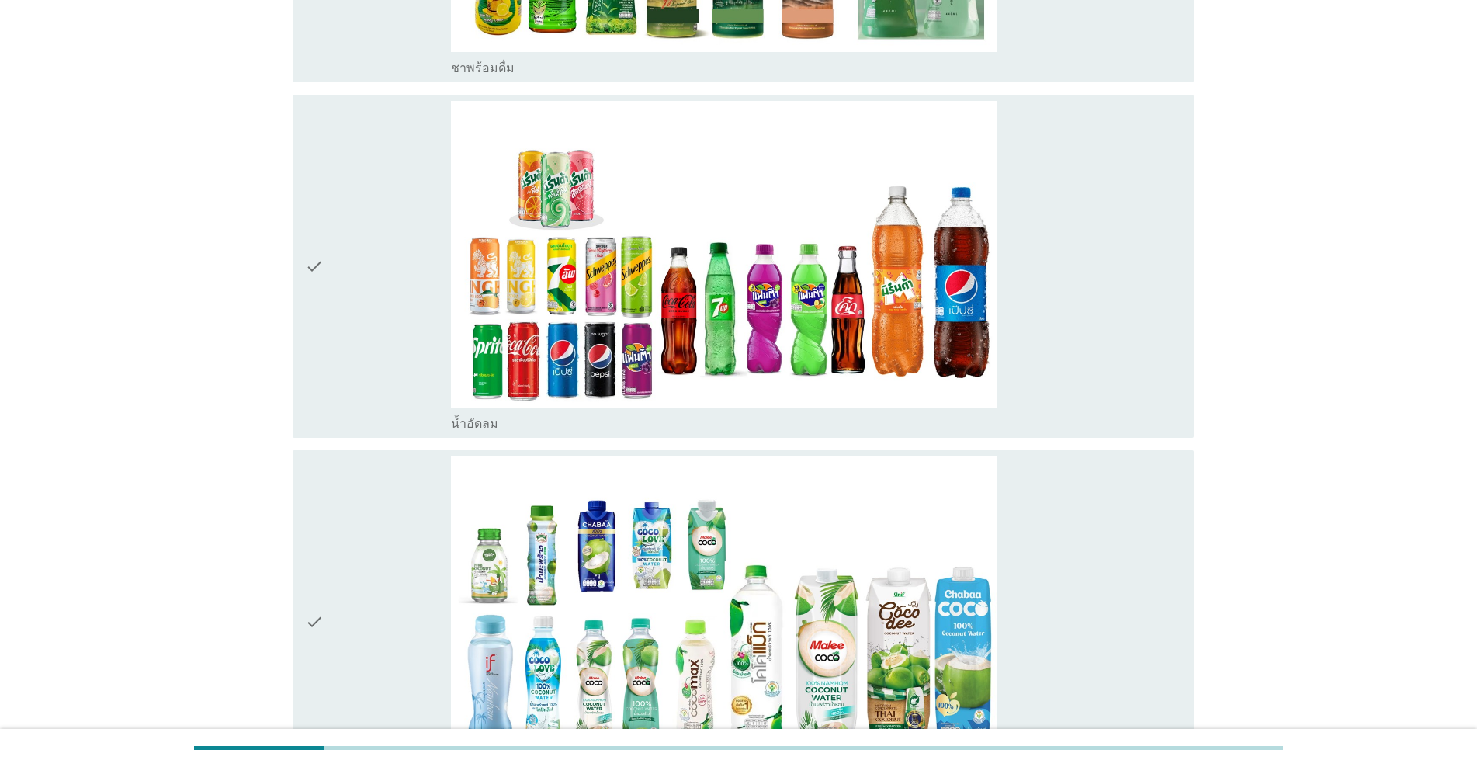
click at [375, 584] on div "check" at bounding box center [378, 621] width 146 height 331
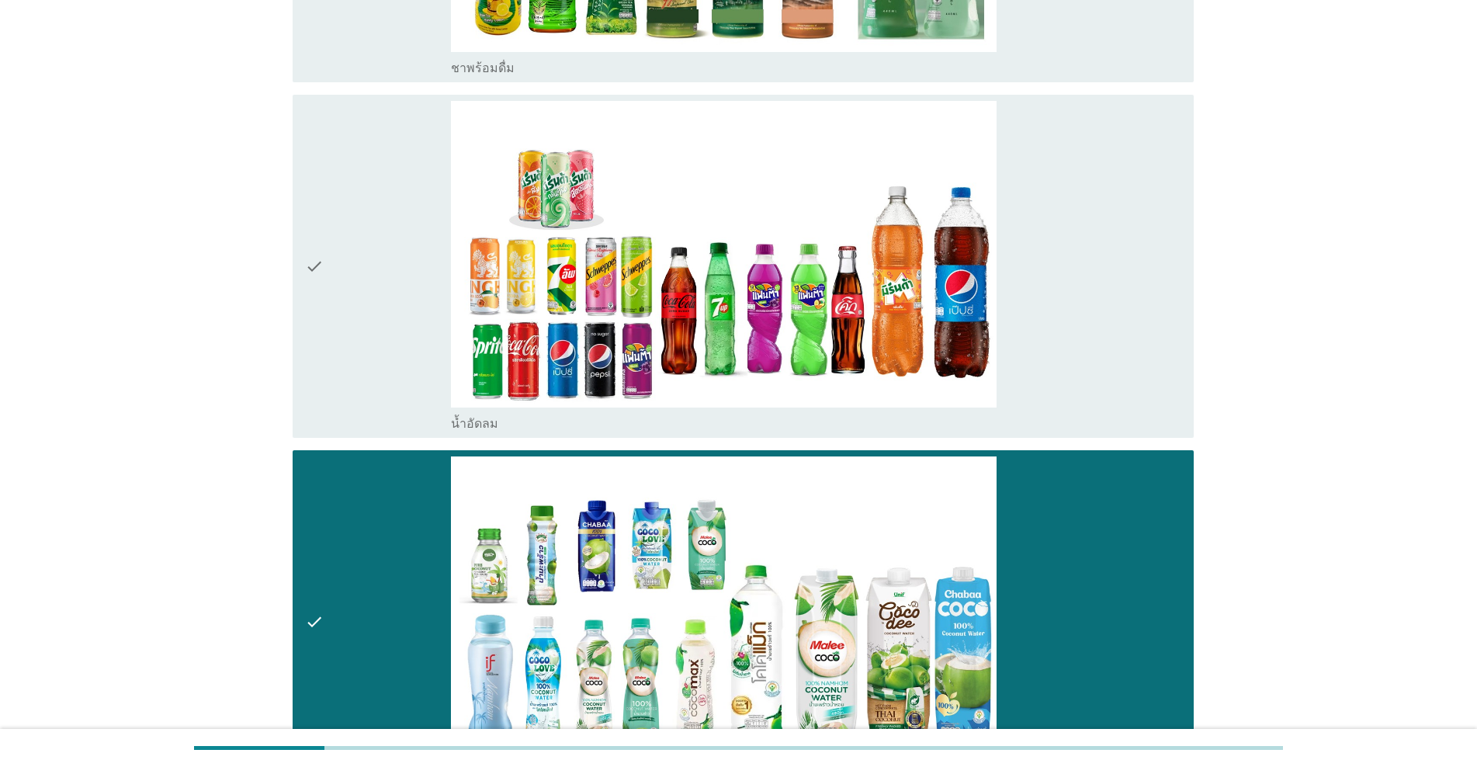
scroll to position [2587, 0]
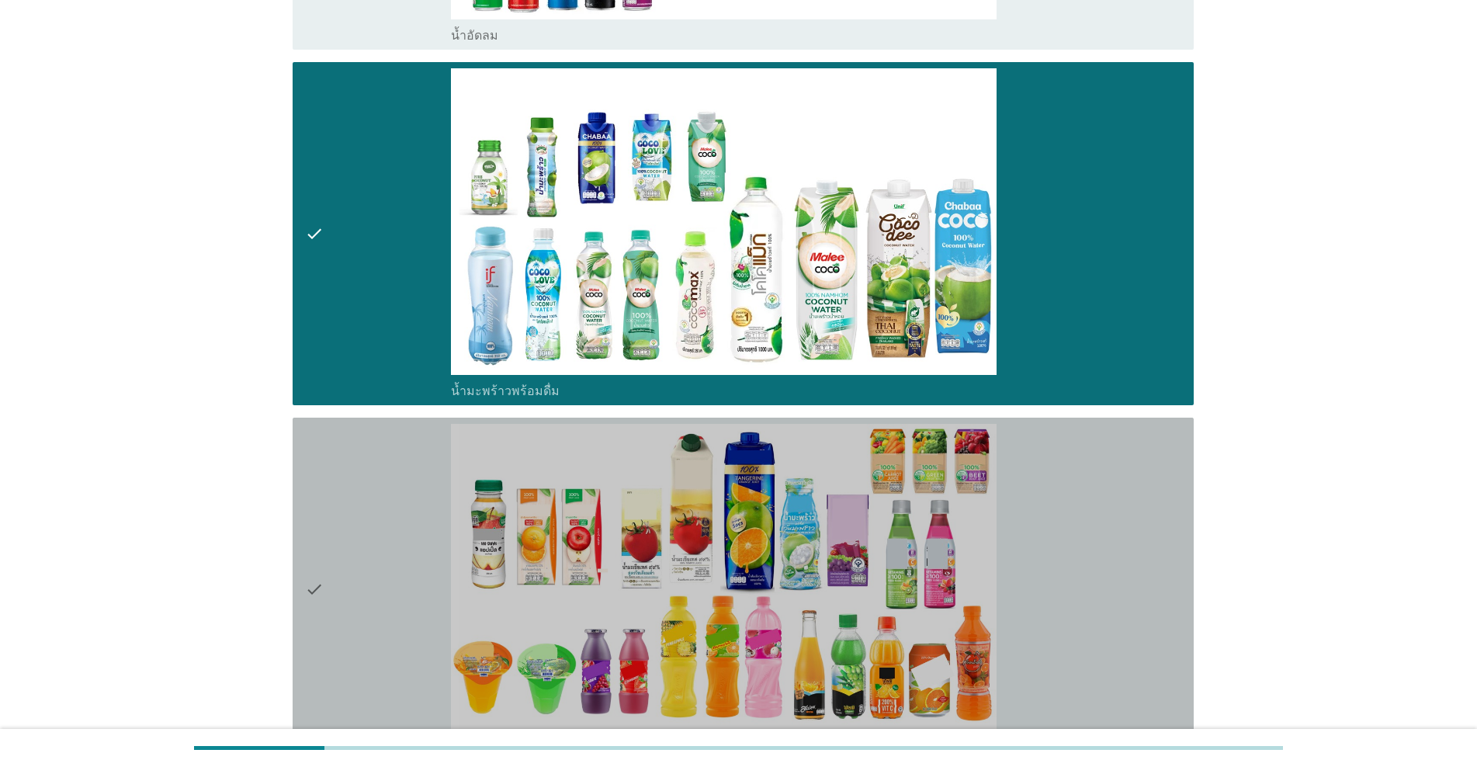
click at [375, 583] on div "check" at bounding box center [378, 589] width 146 height 331
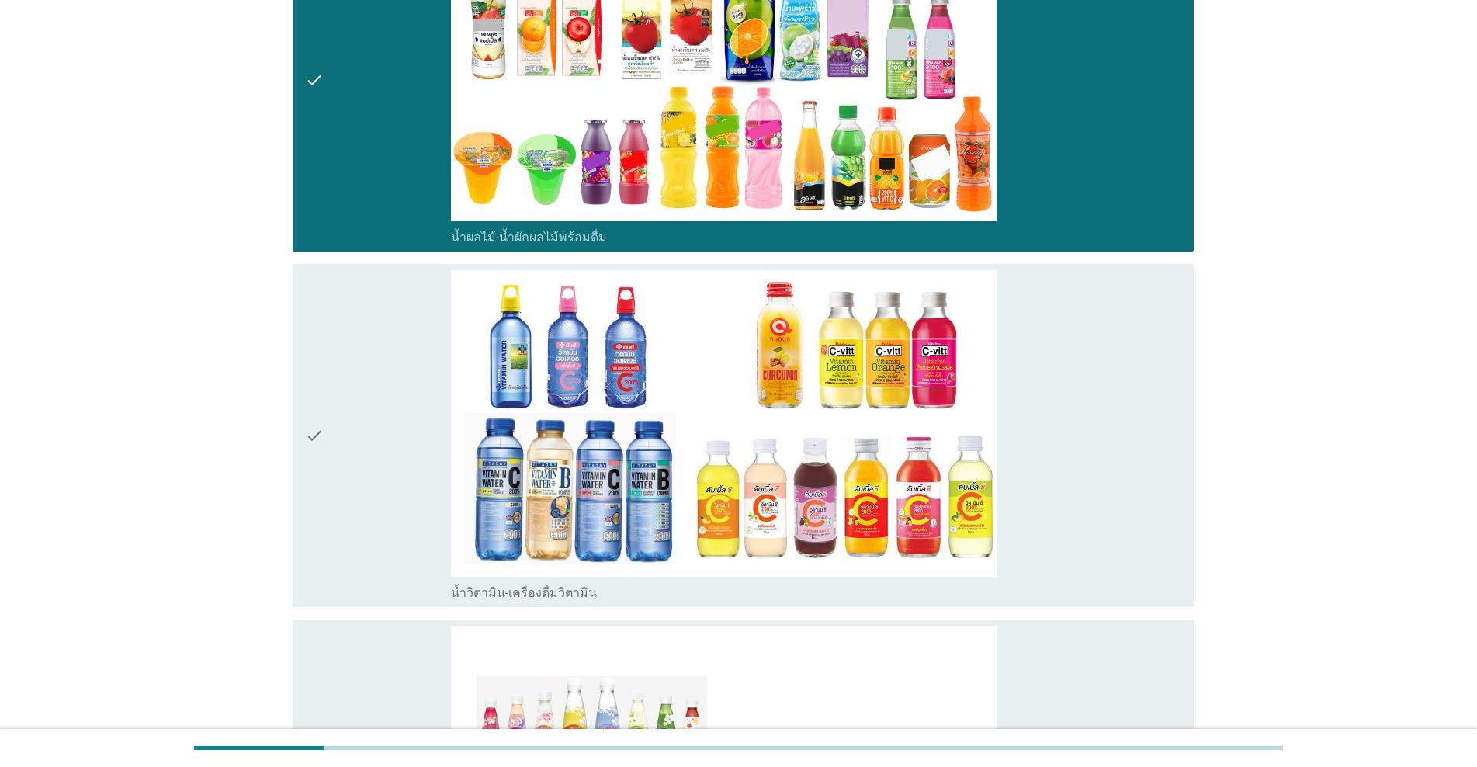
scroll to position [3105, 0]
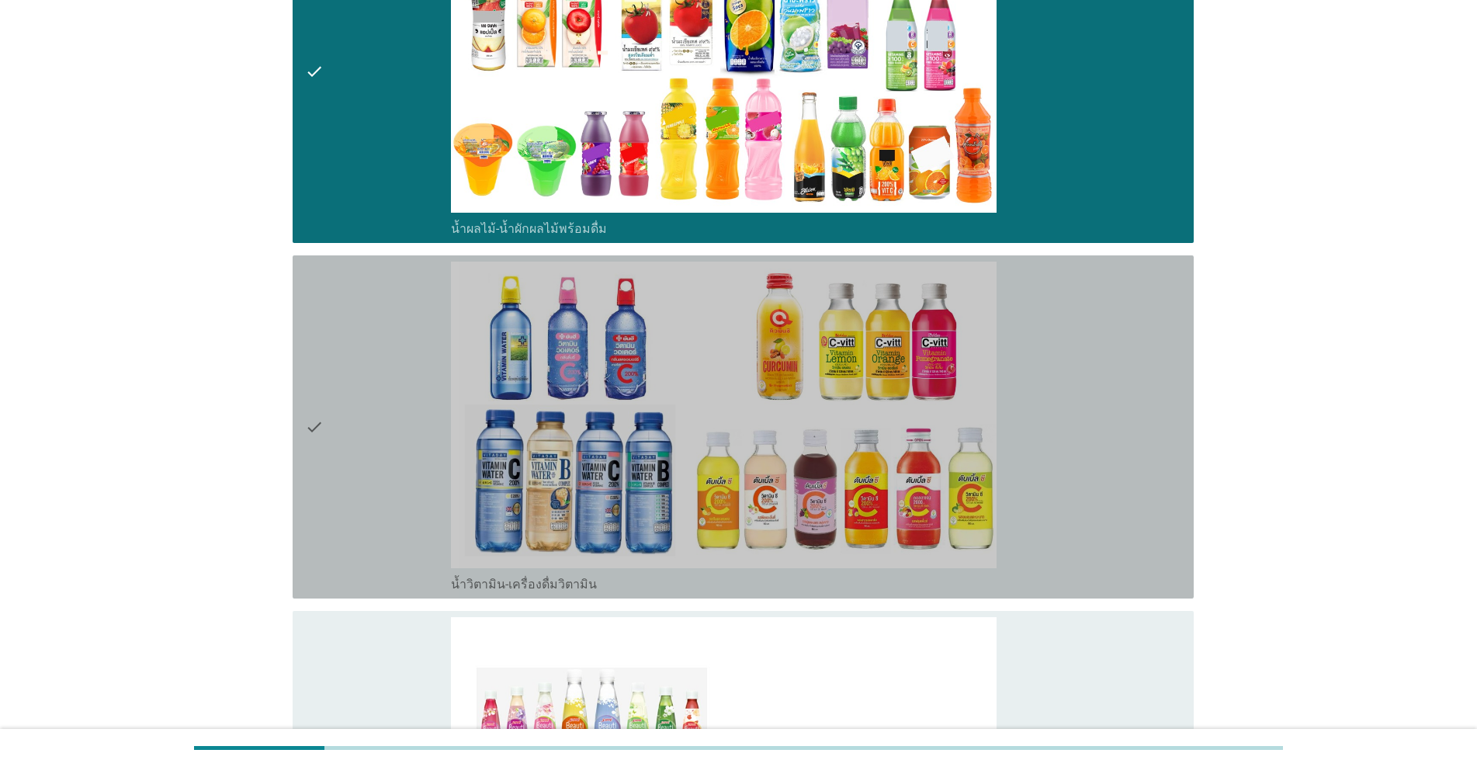
click at [413, 513] on div "check" at bounding box center [378, 427] width 146 height 331
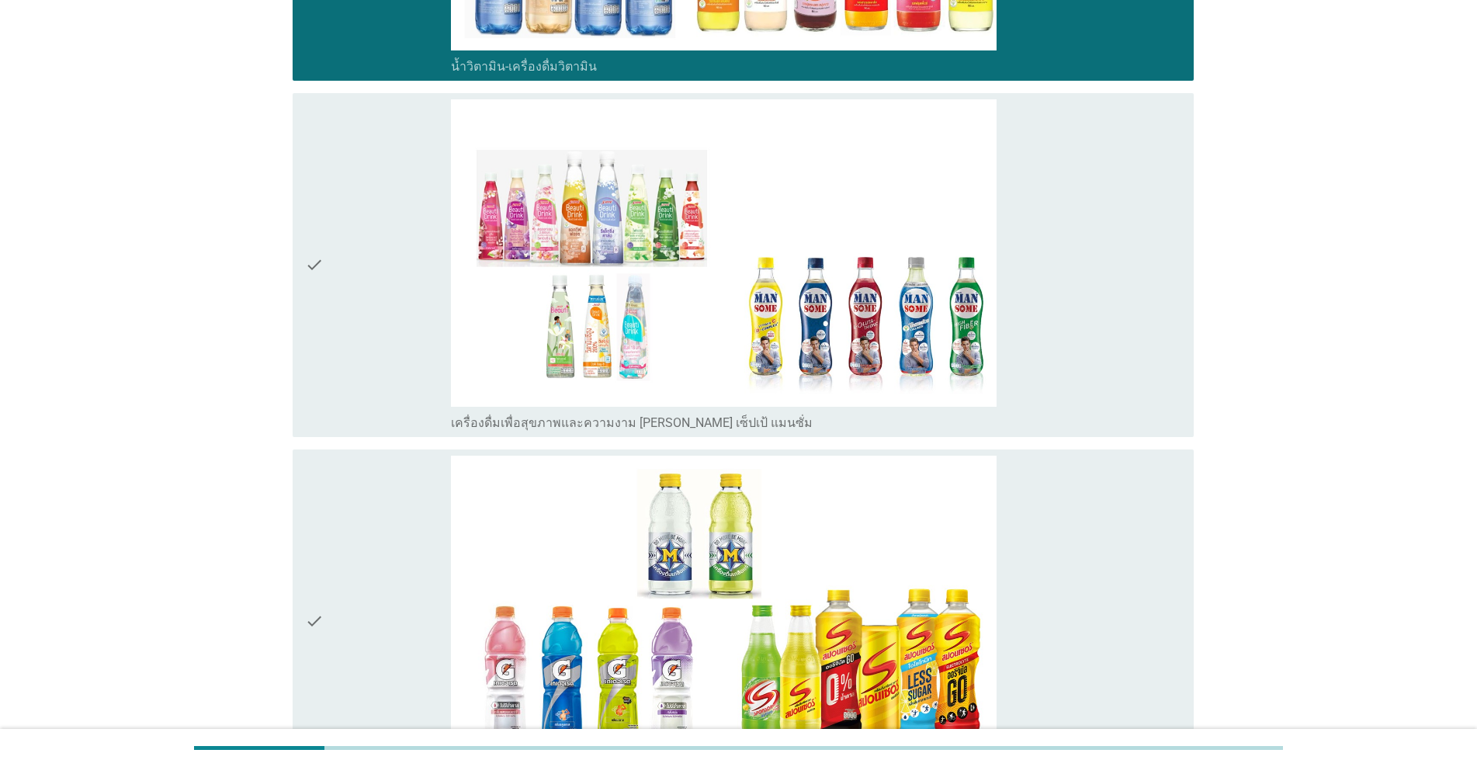
scroll to position [3881, 0]
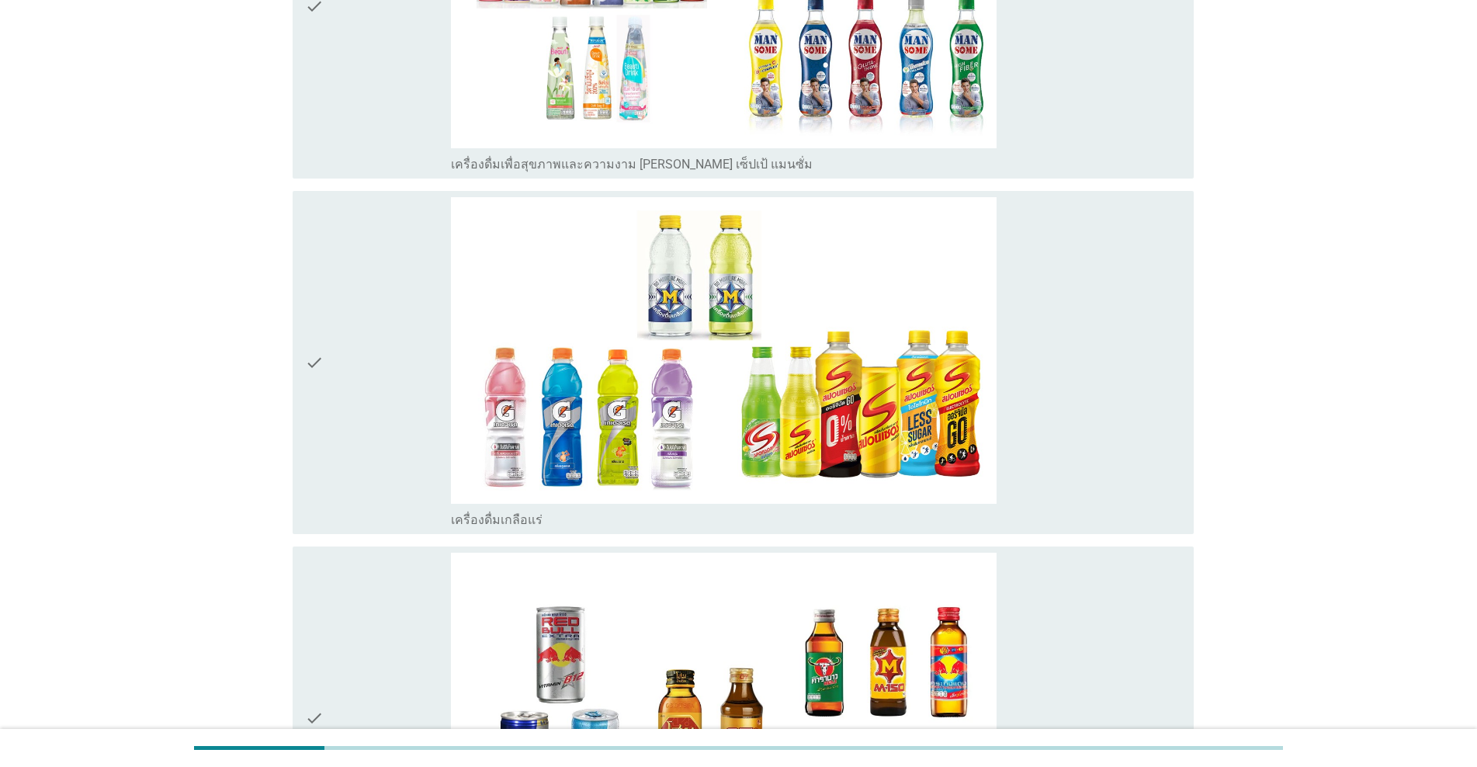
click at [400, 456] on div "check" at bounding box center [378, 362] width 146 height 331
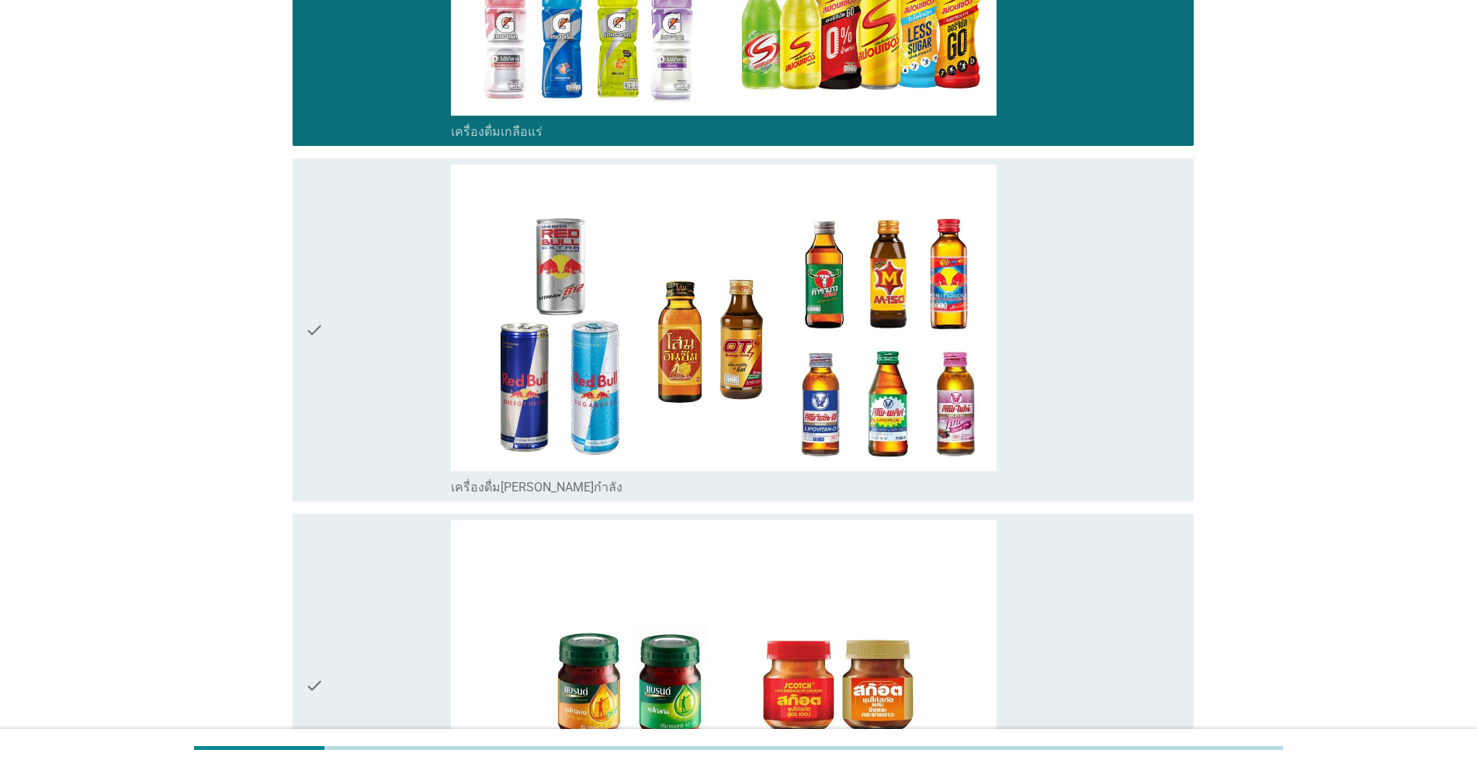
click at [363, 638] on div "check" at bounding box center [378, 685] width 146 height 331
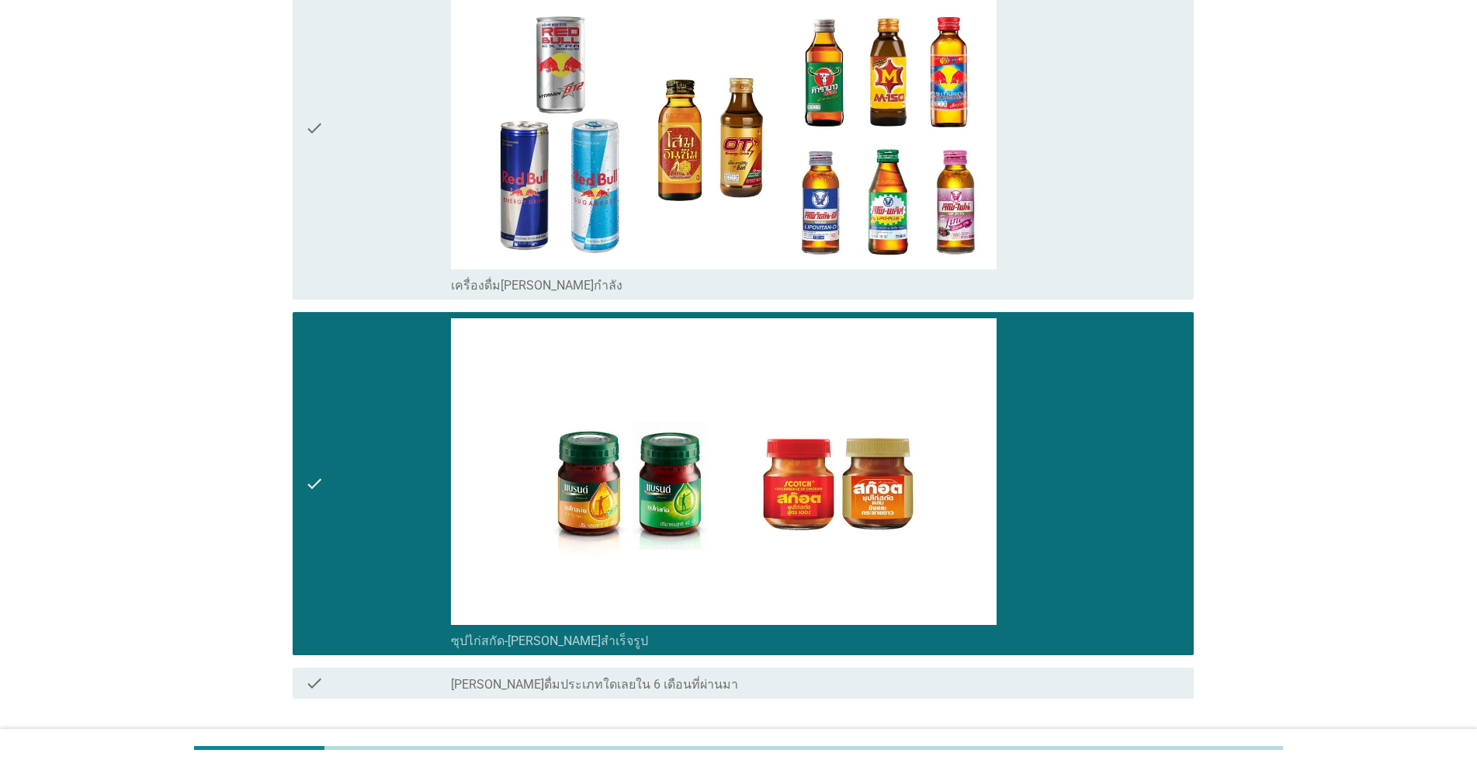
scroll to position [4584, 0]
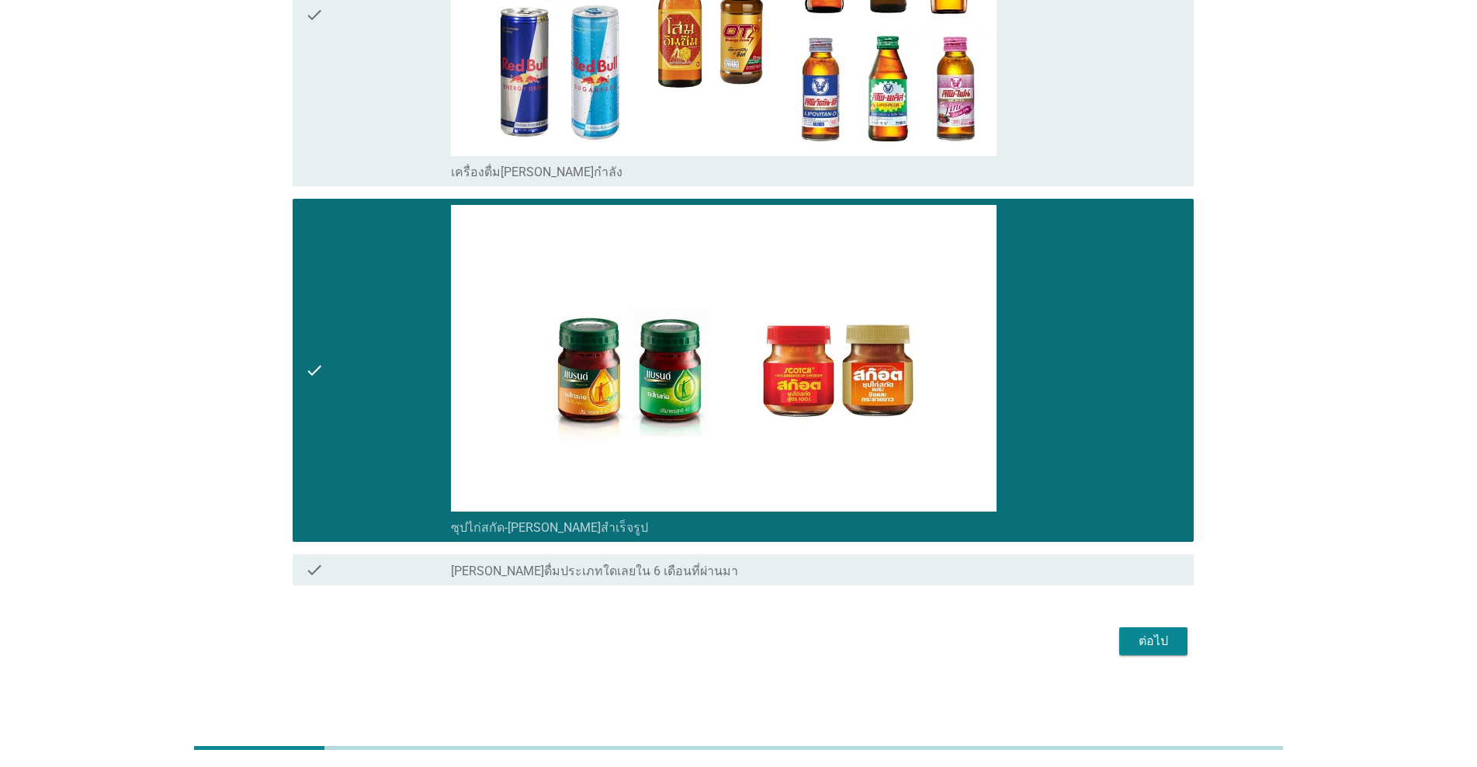
click at [762, 645] on div "ต่อไป" at bounding box center [1153, 641] width 43 height 19
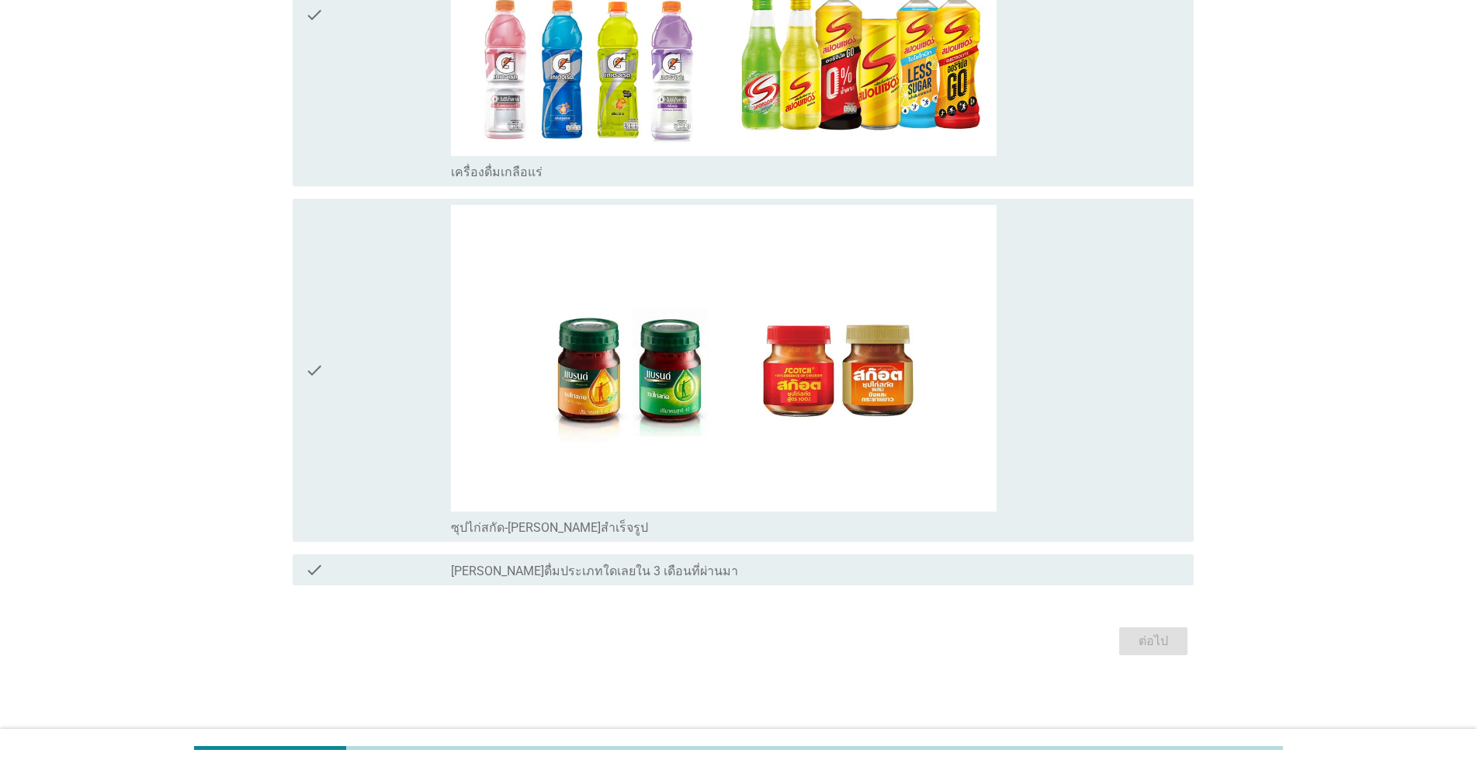
scroll to position [0, 0]
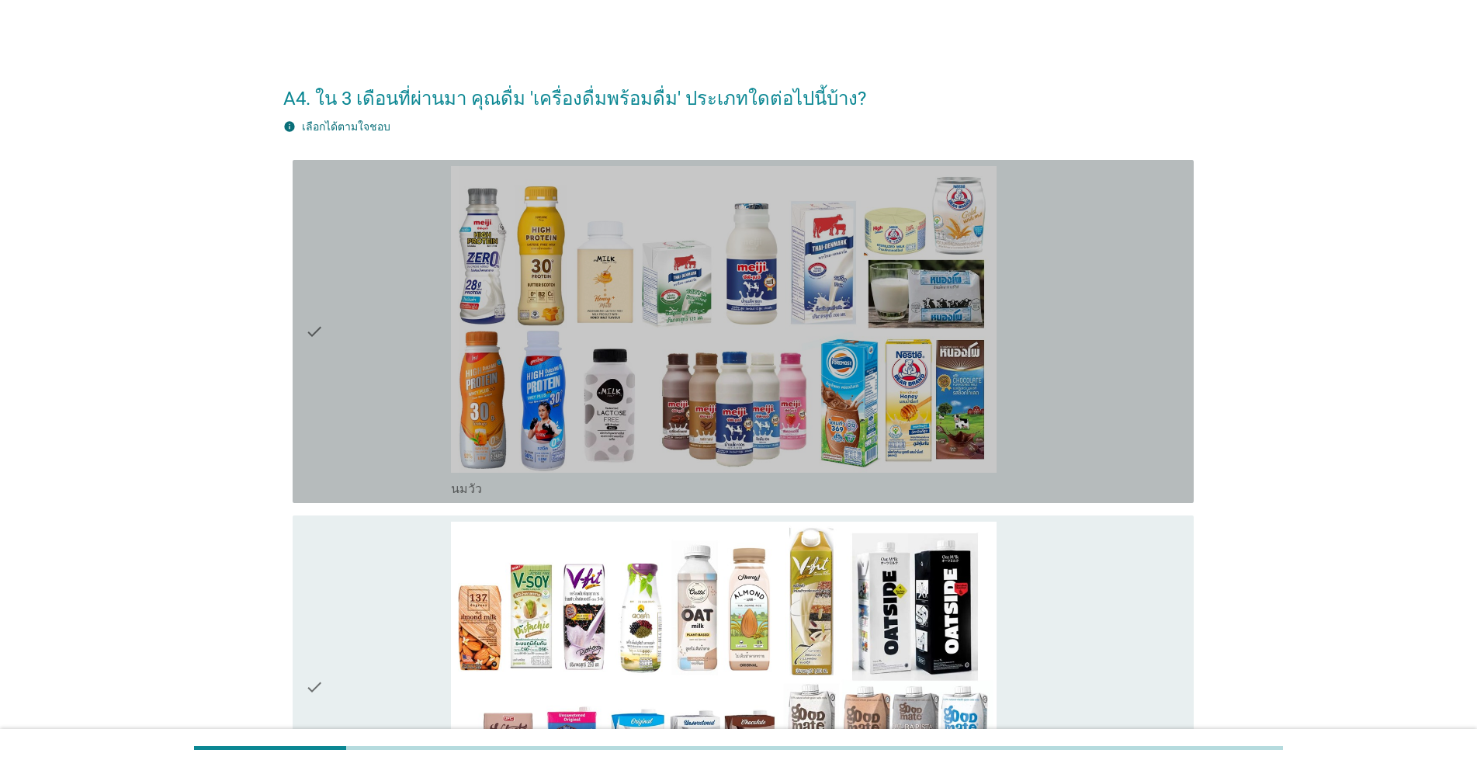
click at [369, 411] on div "check" at bounding box center [378, 331] width 146 height 331
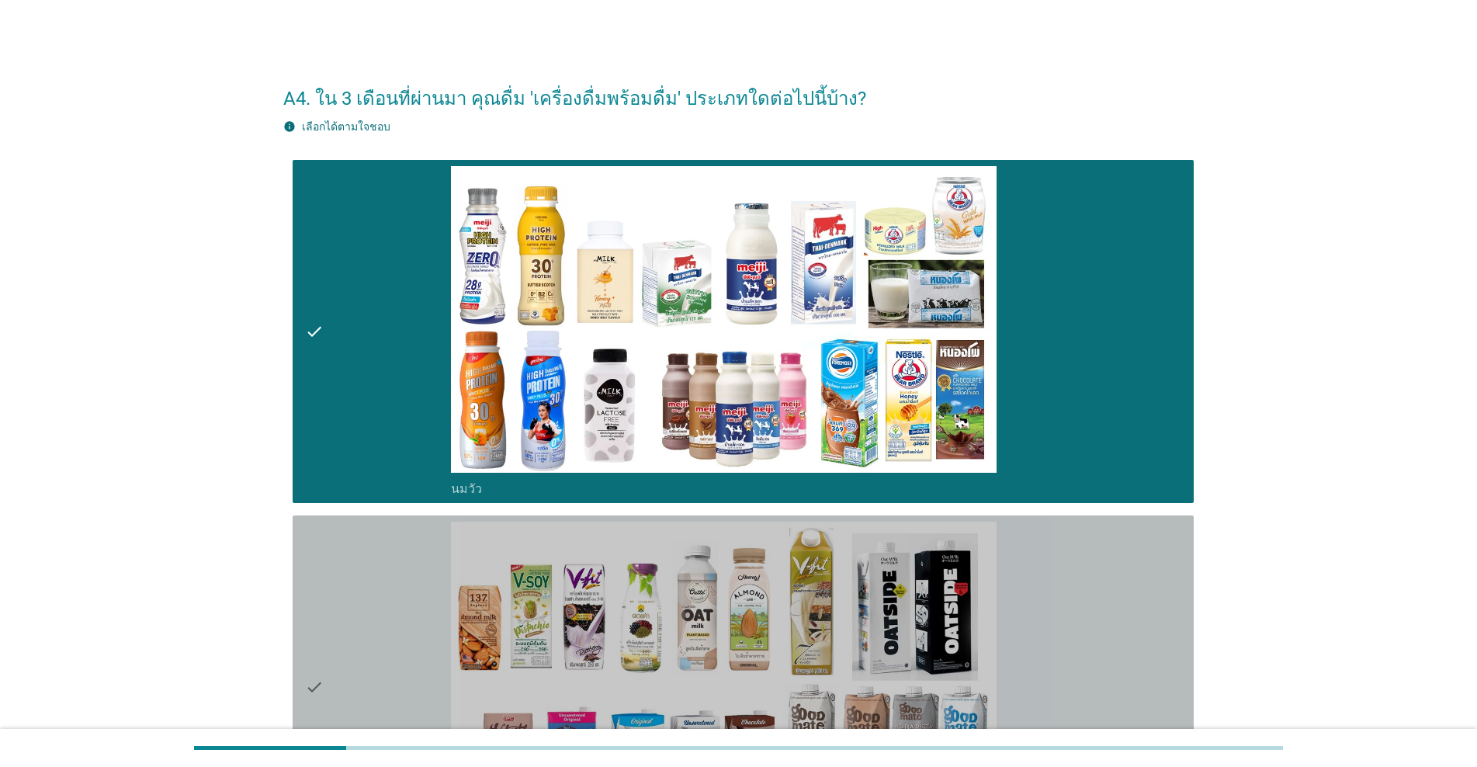
click at [380, 628] on div "check" at bounding box center [378, 687] width 146 height 331
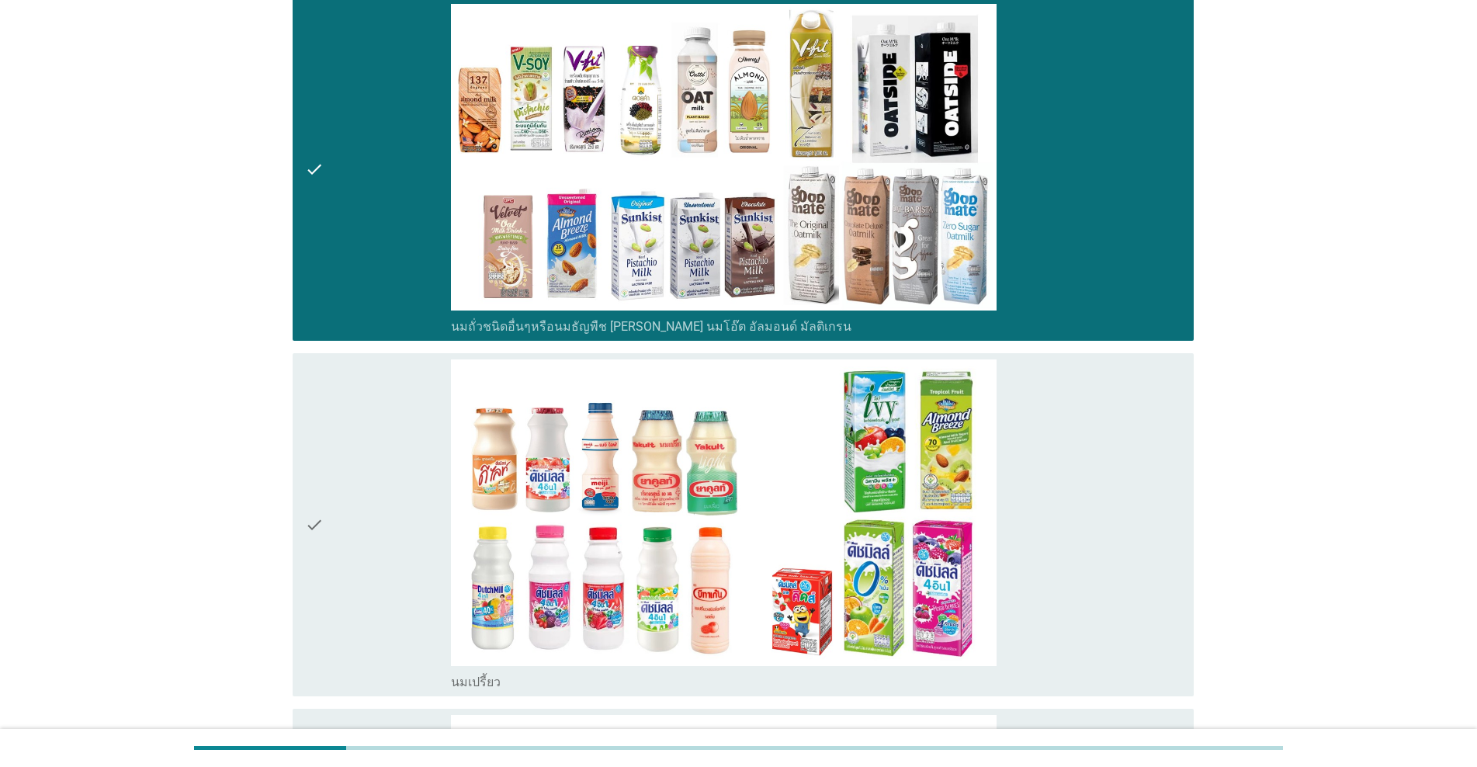
click at [393, 570] on div "check" at bounding box center [378, 524] width 146 height 331
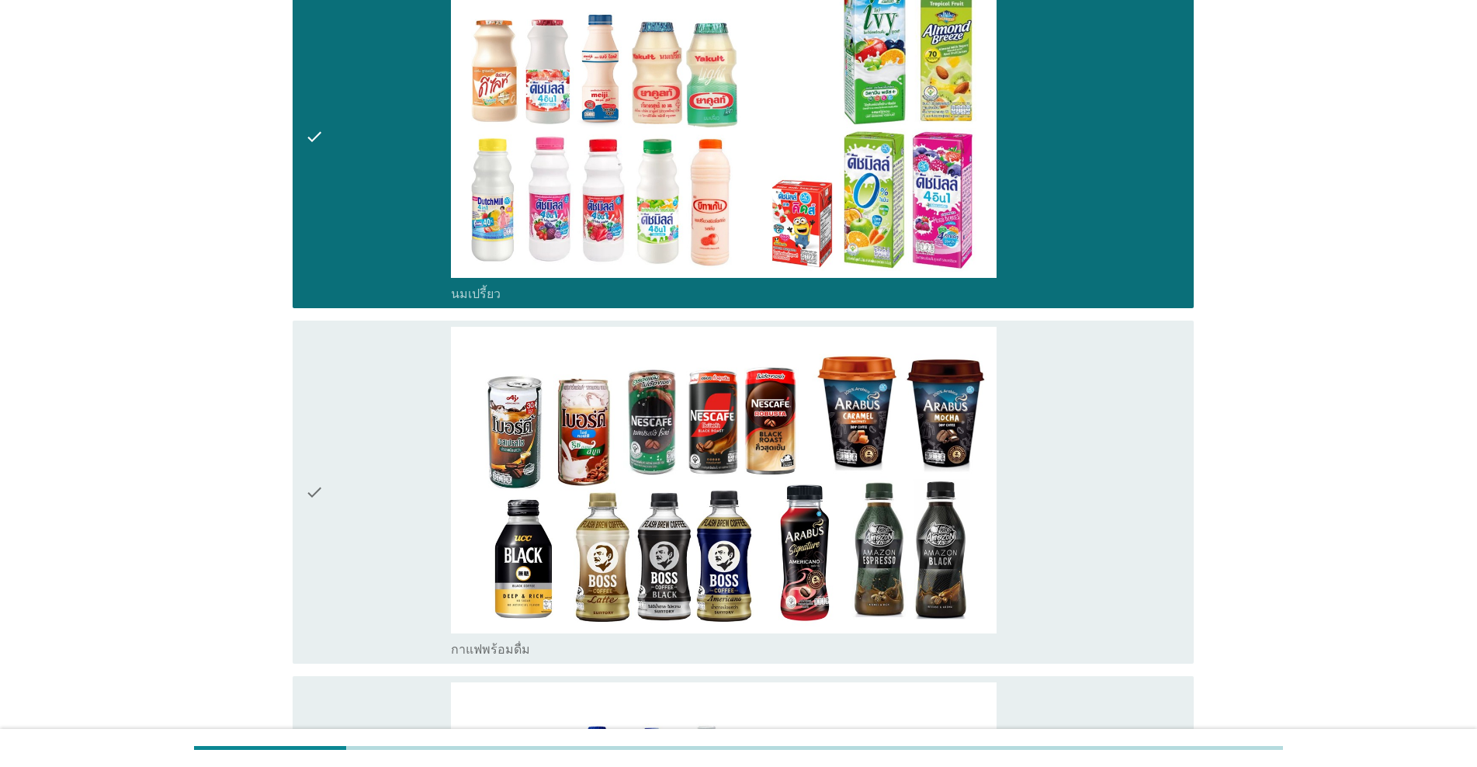
click at [393, 570] on div "check" at bounding box center [378, 492] width 146 height 331
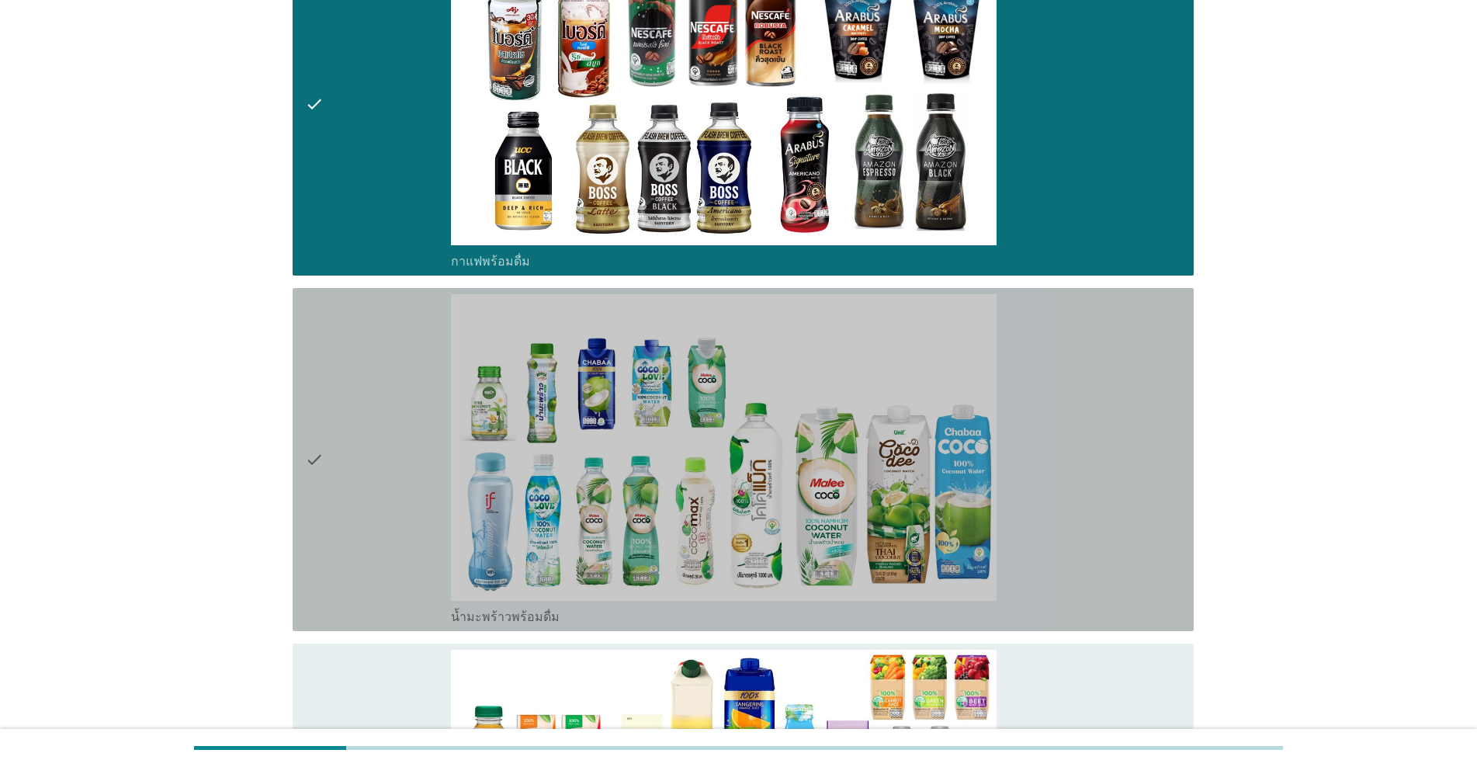
click at [393, 570] on div "check" at bounding box center [378, 459] width 146 height 331
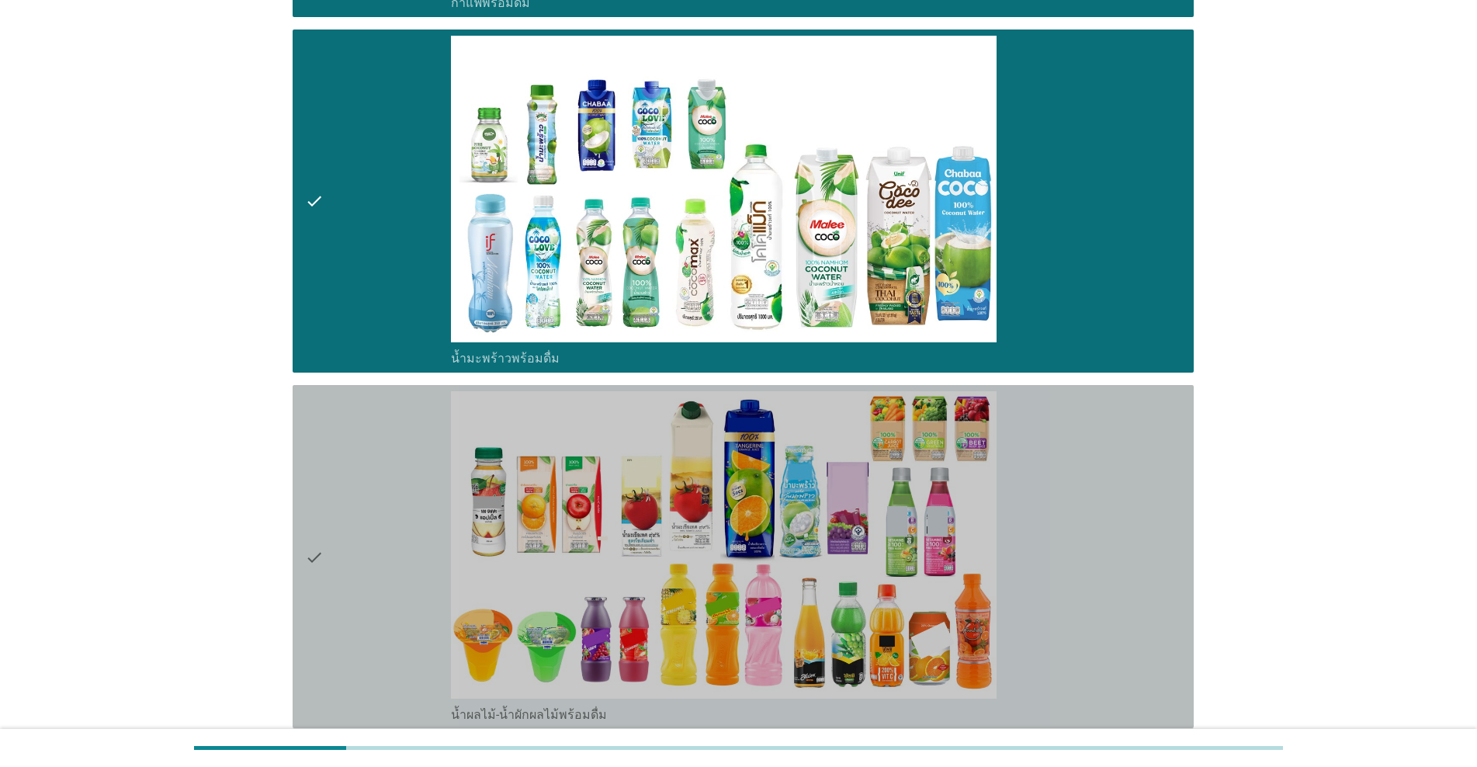
click at [393, 570] on div "check" at bounding box center [378, 556] width 146 height 331
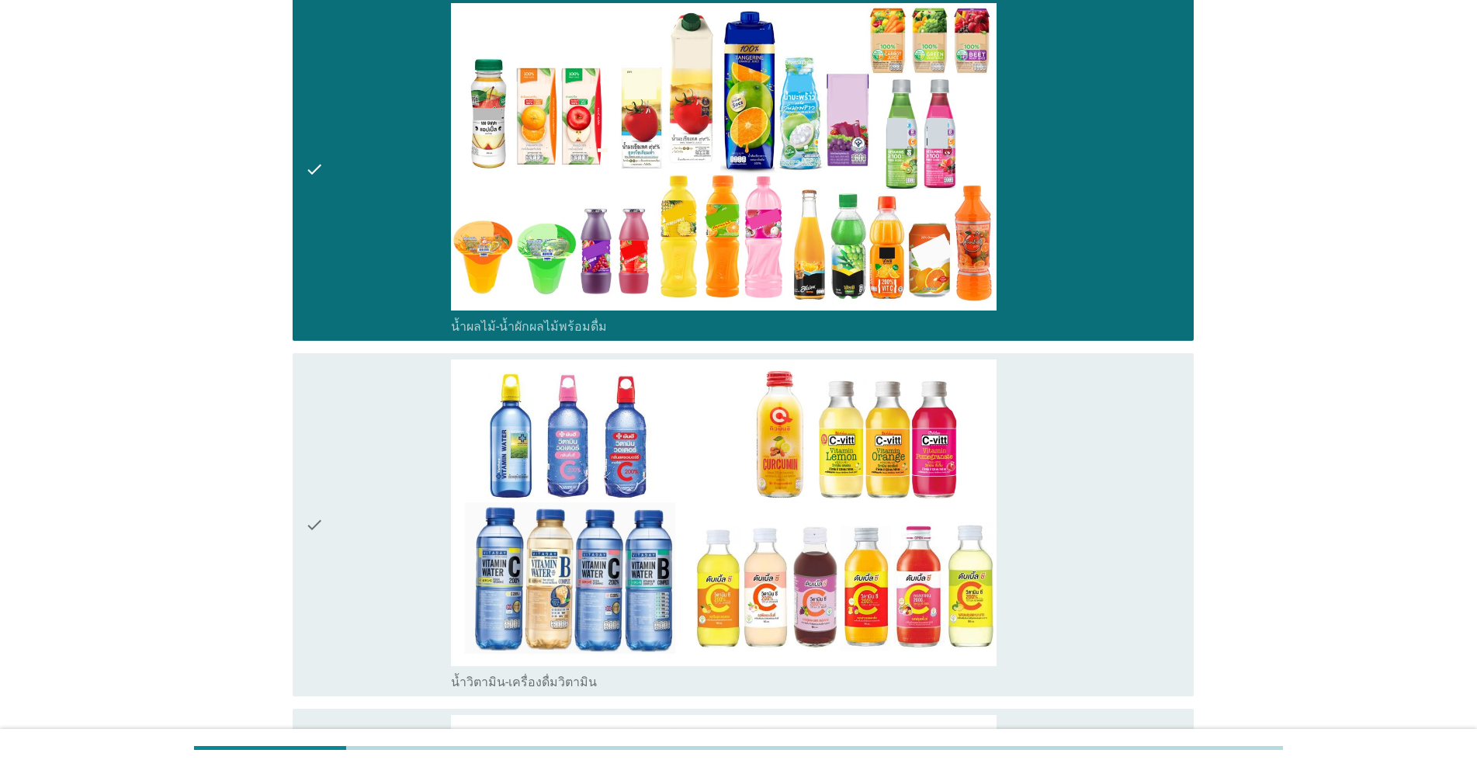
click at [393, 570] on div "check" at bounding box center [378, 524] width 146 height 331
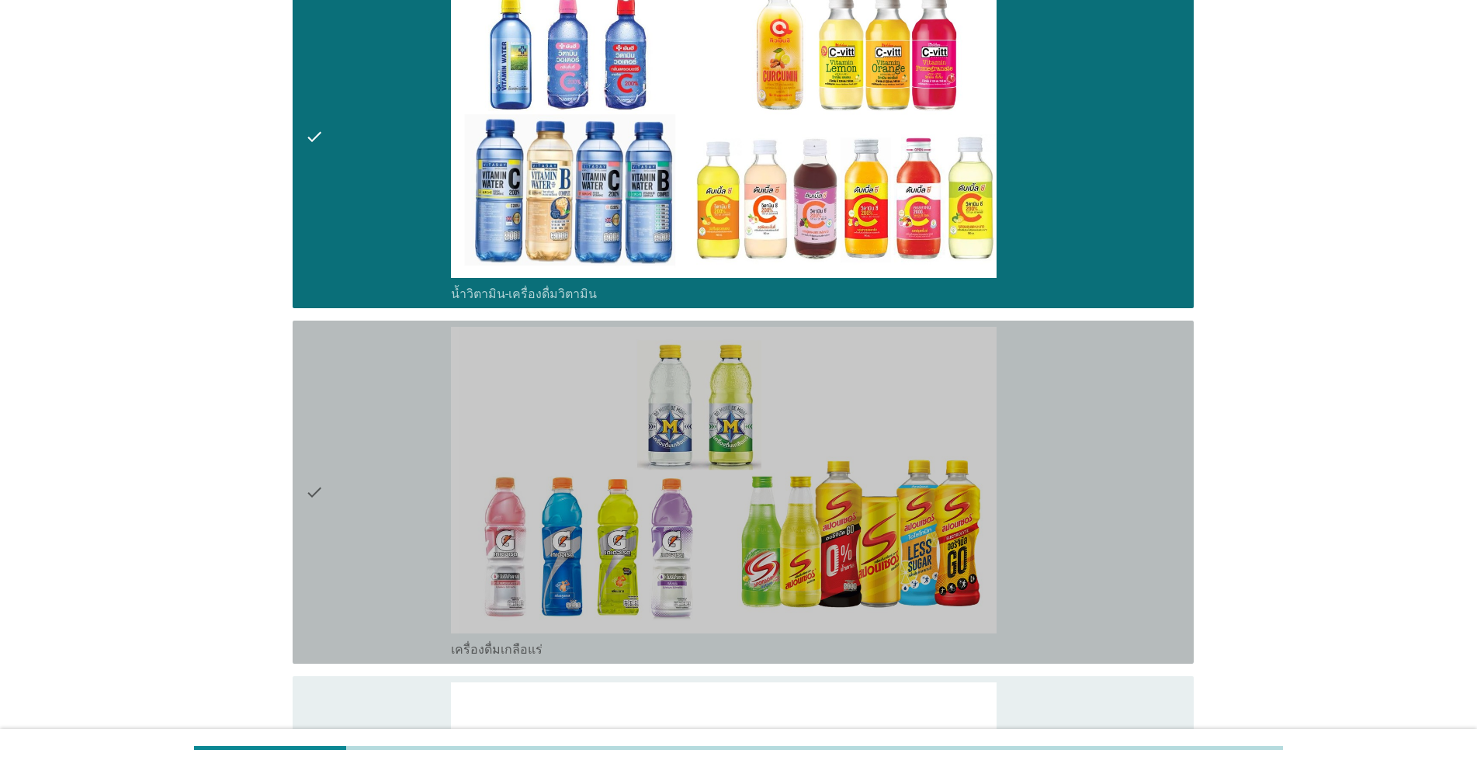
click at [393, 570] on div "check" at bounding box center [378, 492] width 146 height 331
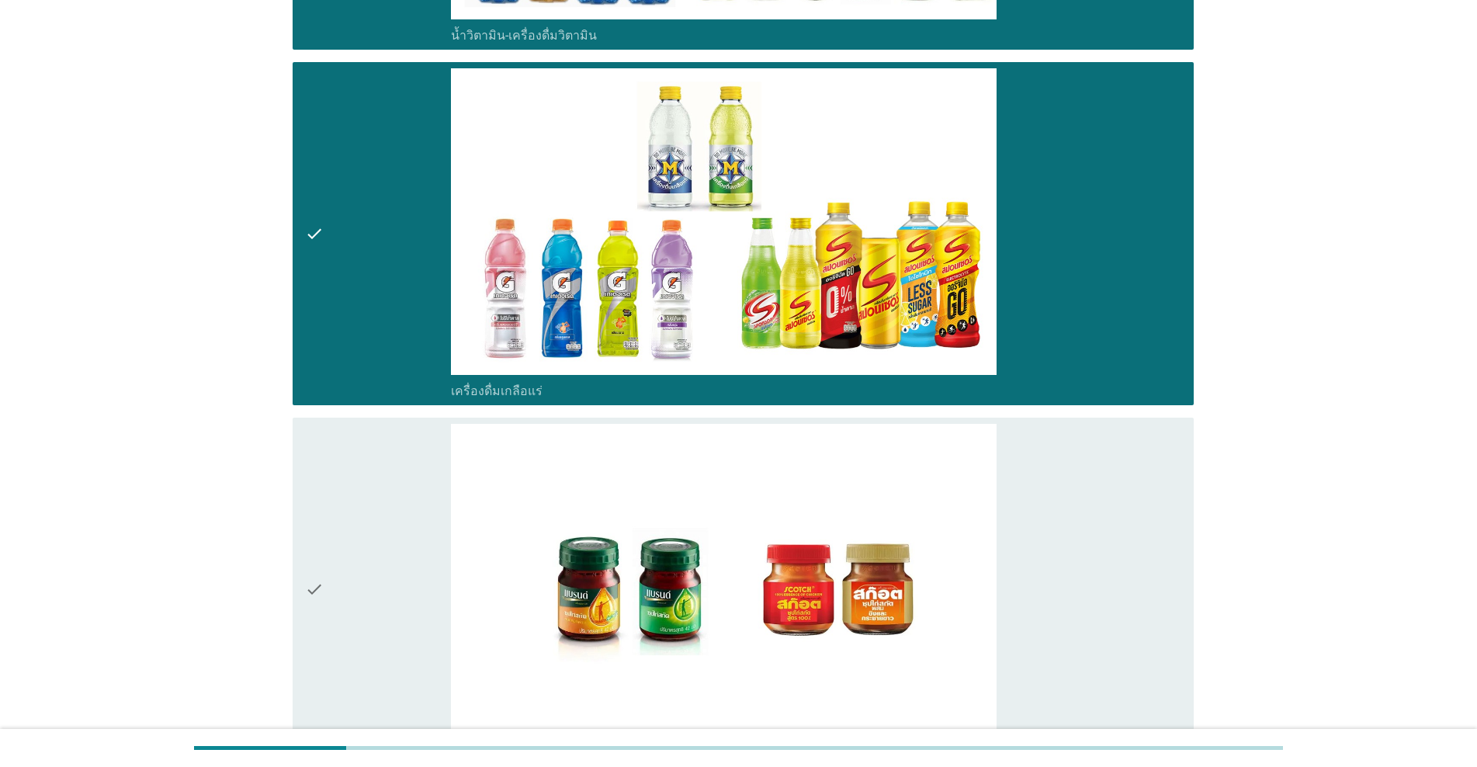
click at [393, 570] on div "check" at bounding box center [378, 589] width 146 height 331
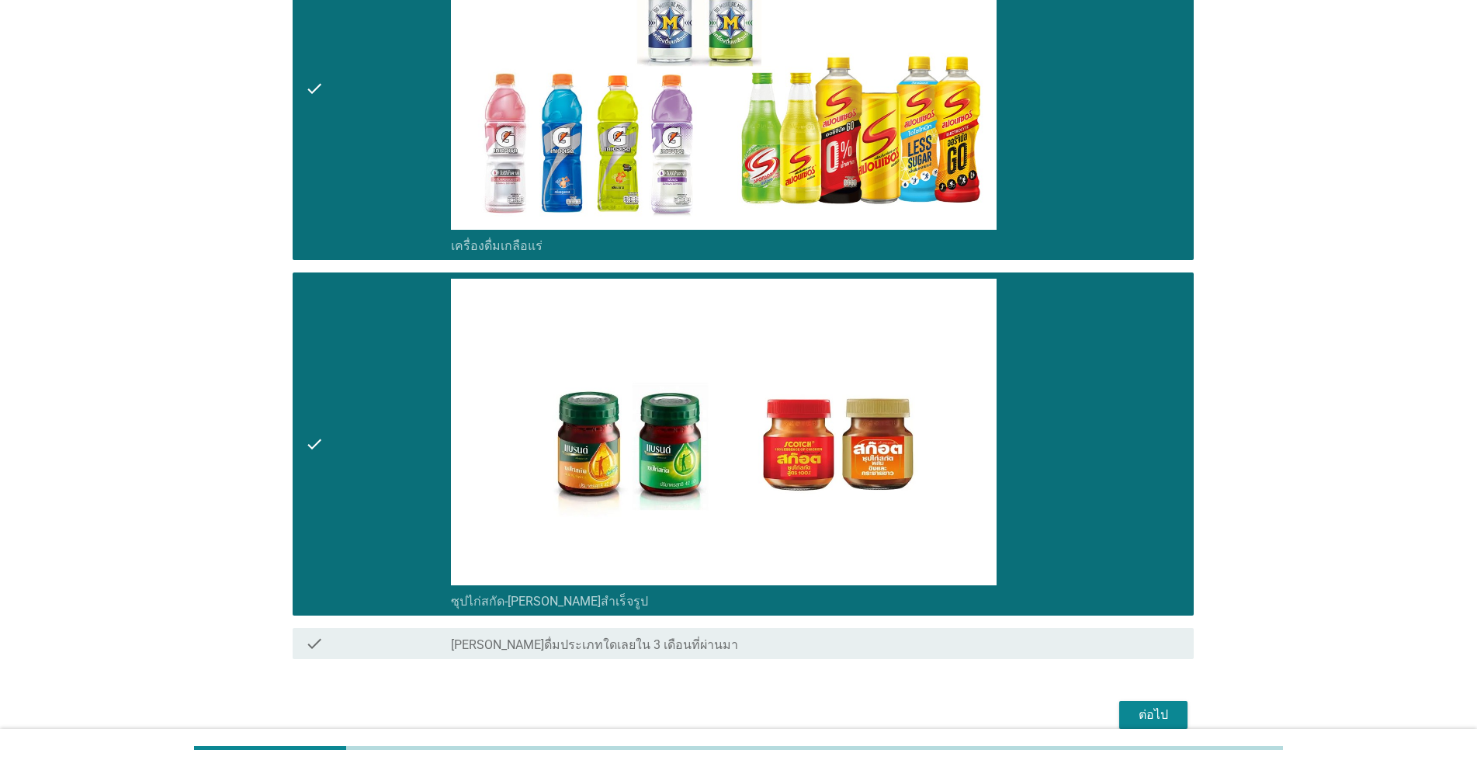
scroll to position [2806, 0]
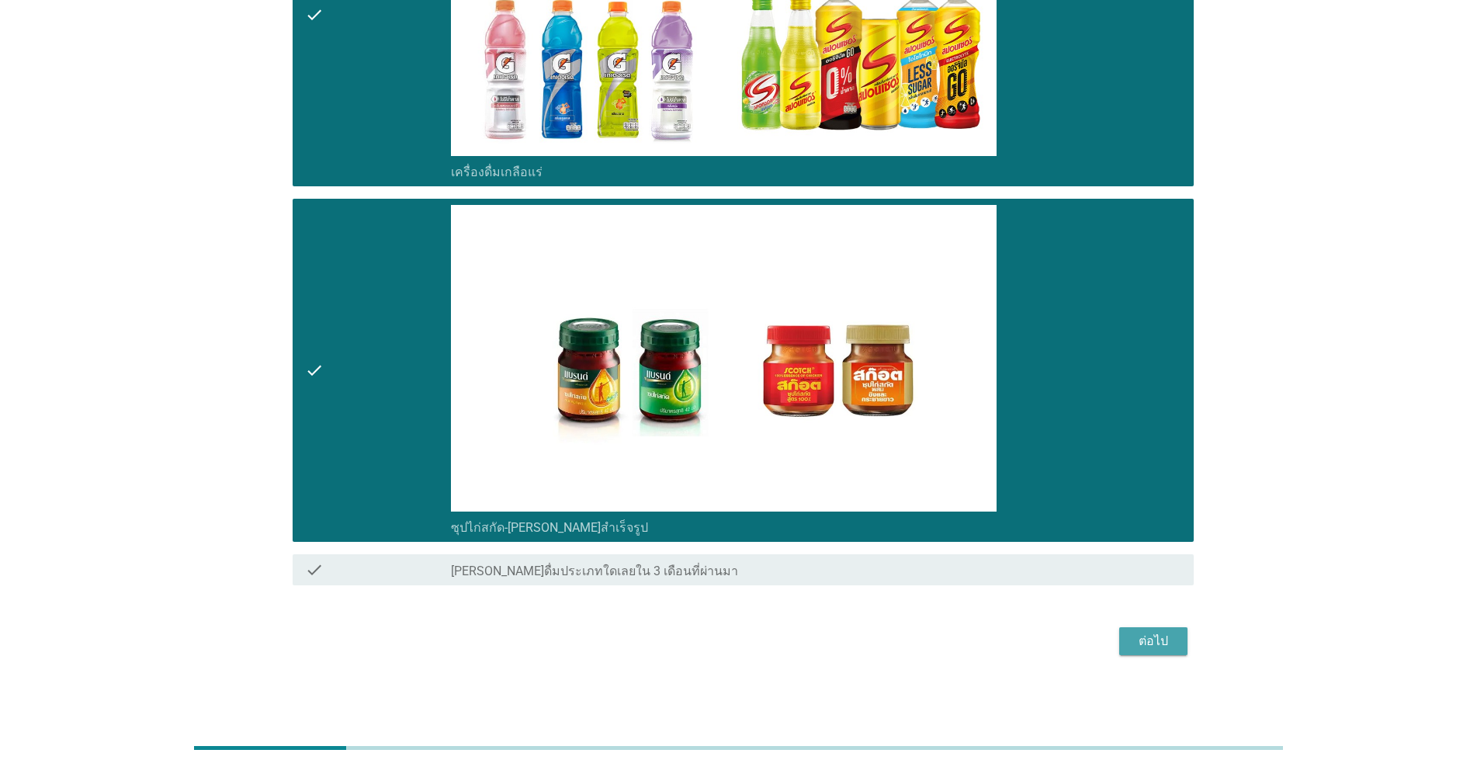
click at [762, 643] on button "ต่อไป" at bounding box center [1153, 641] width 68 height 28
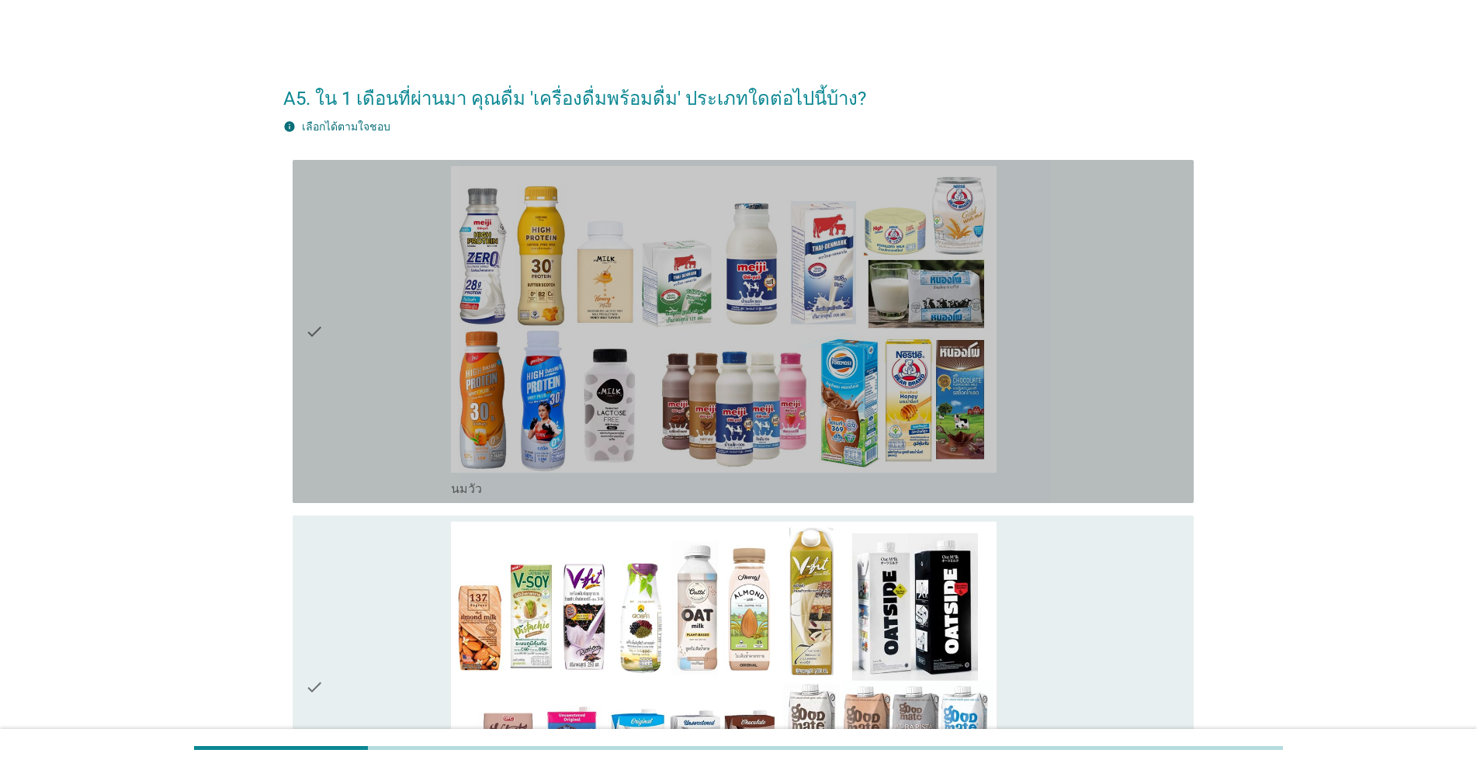
click at [374, 359] on div "check" at bounding box center [378, 331] width 146 height 331
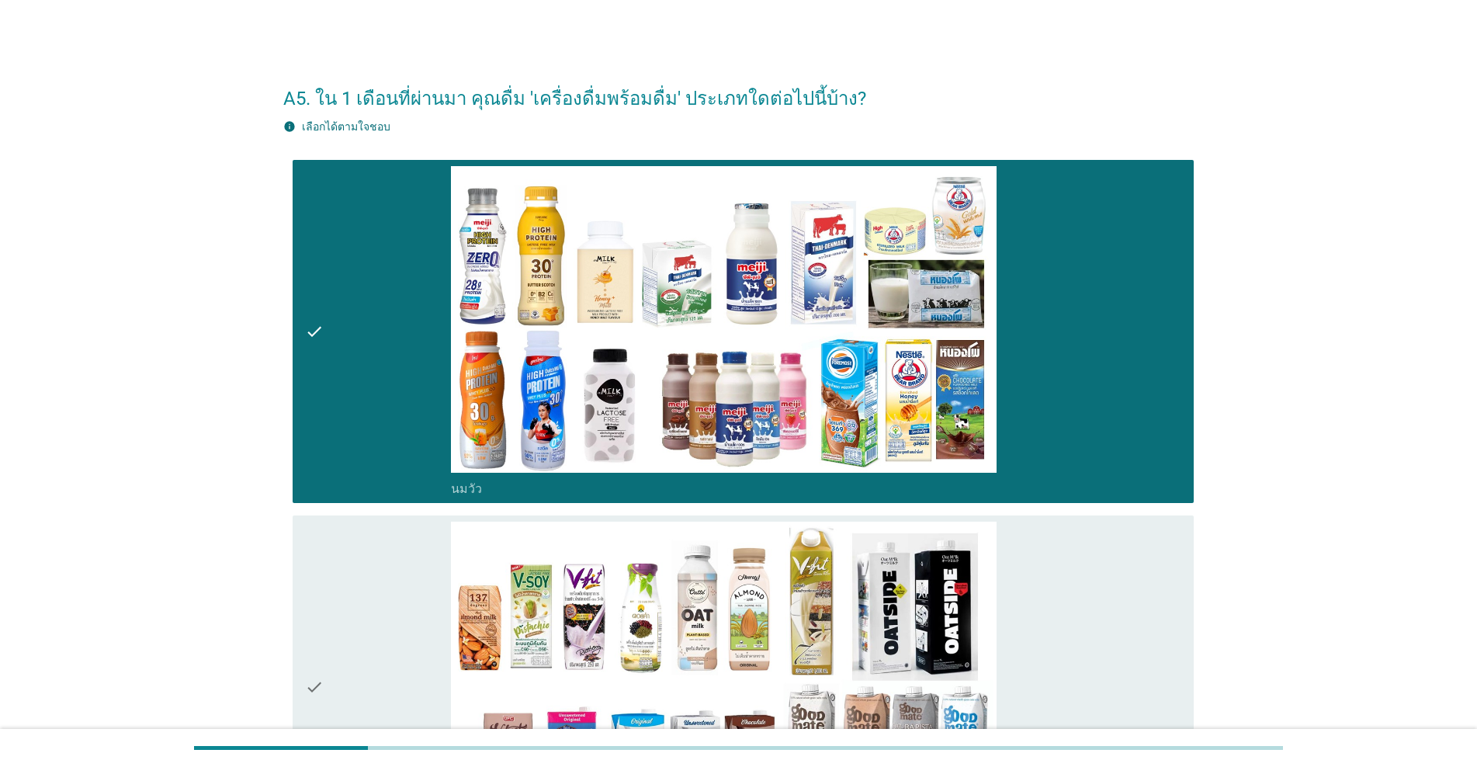
click at [355, 554] on div "check" at bounding box center [378, 687] width 146 height 331
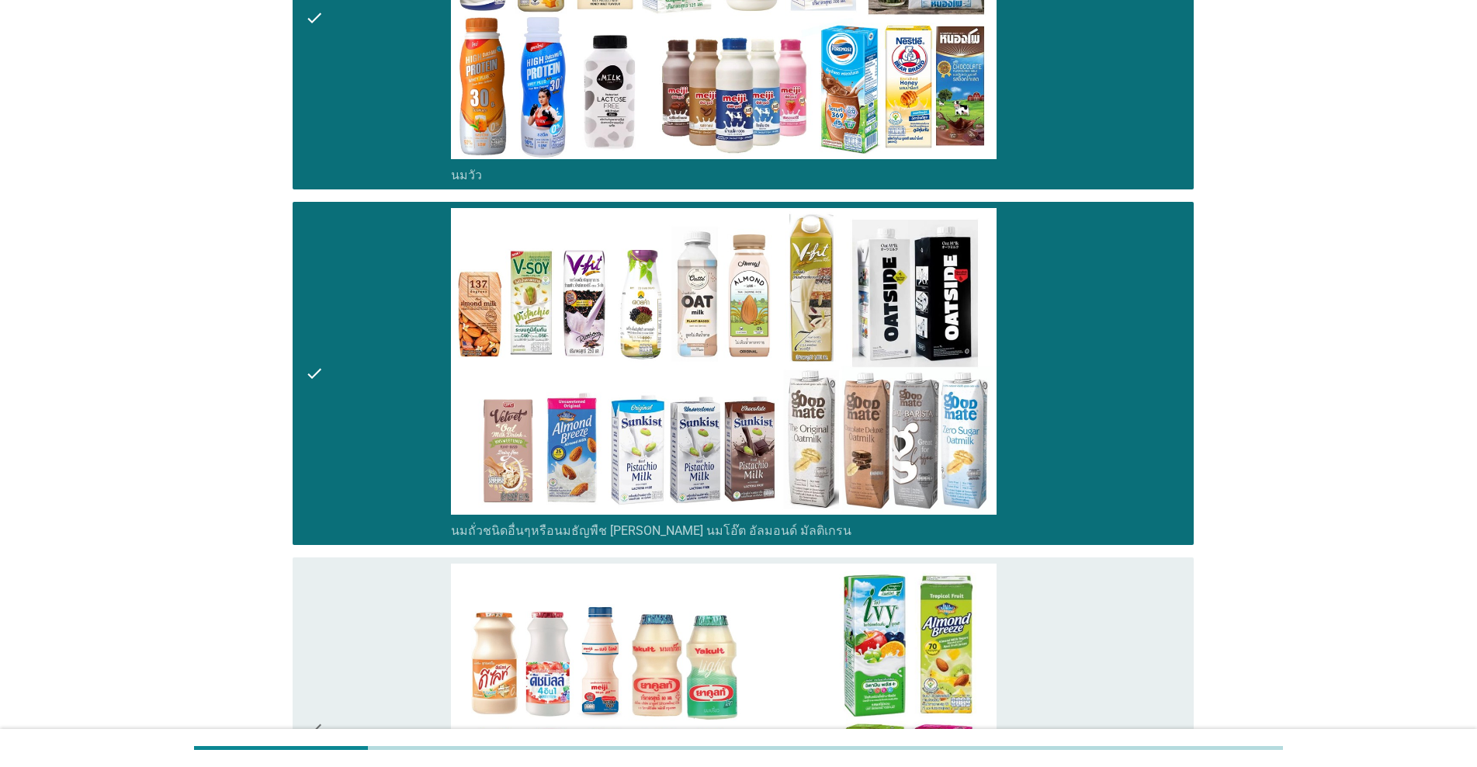
scroll to position [518, 0]
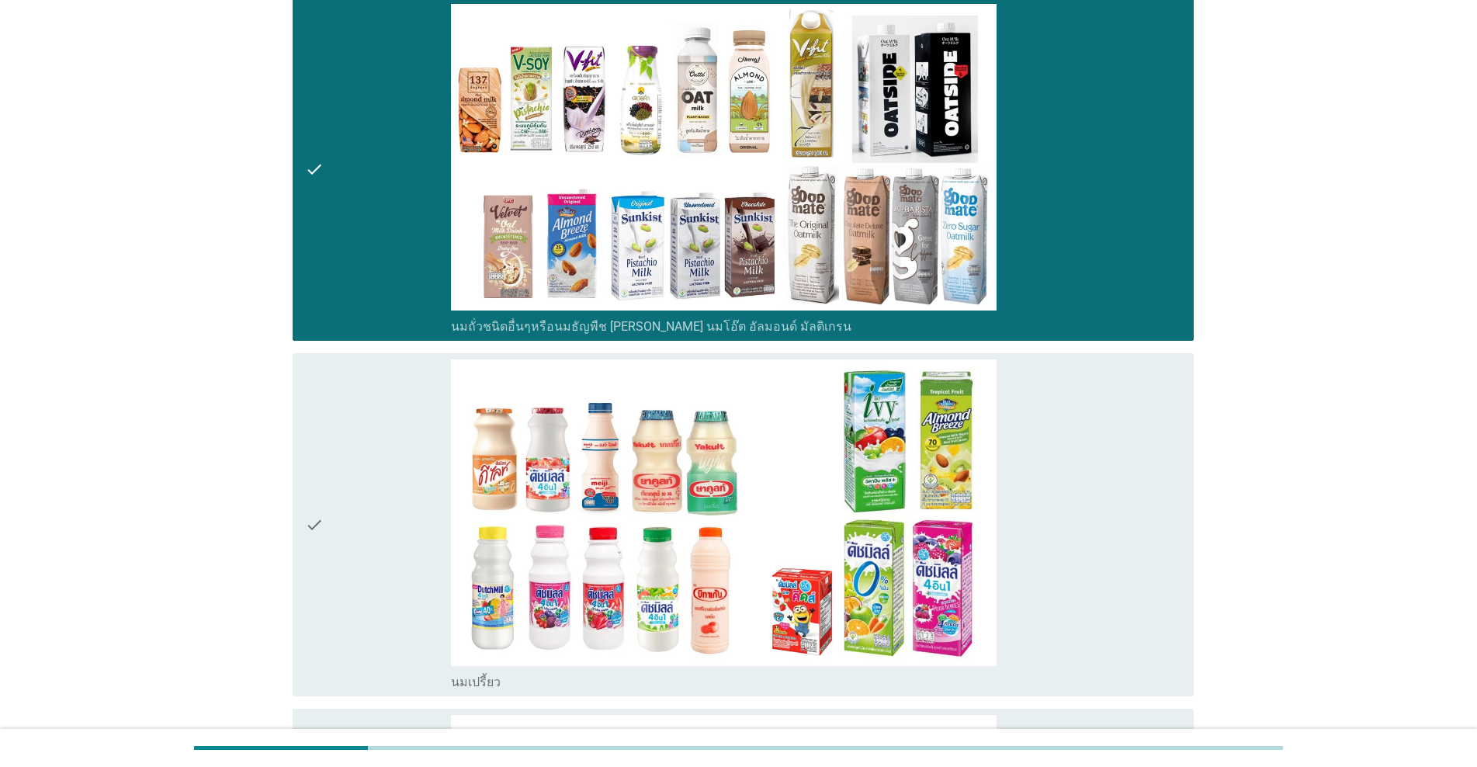
click at [355, 554] on div "check" at bounding box center [378, 524] width 146 height 331
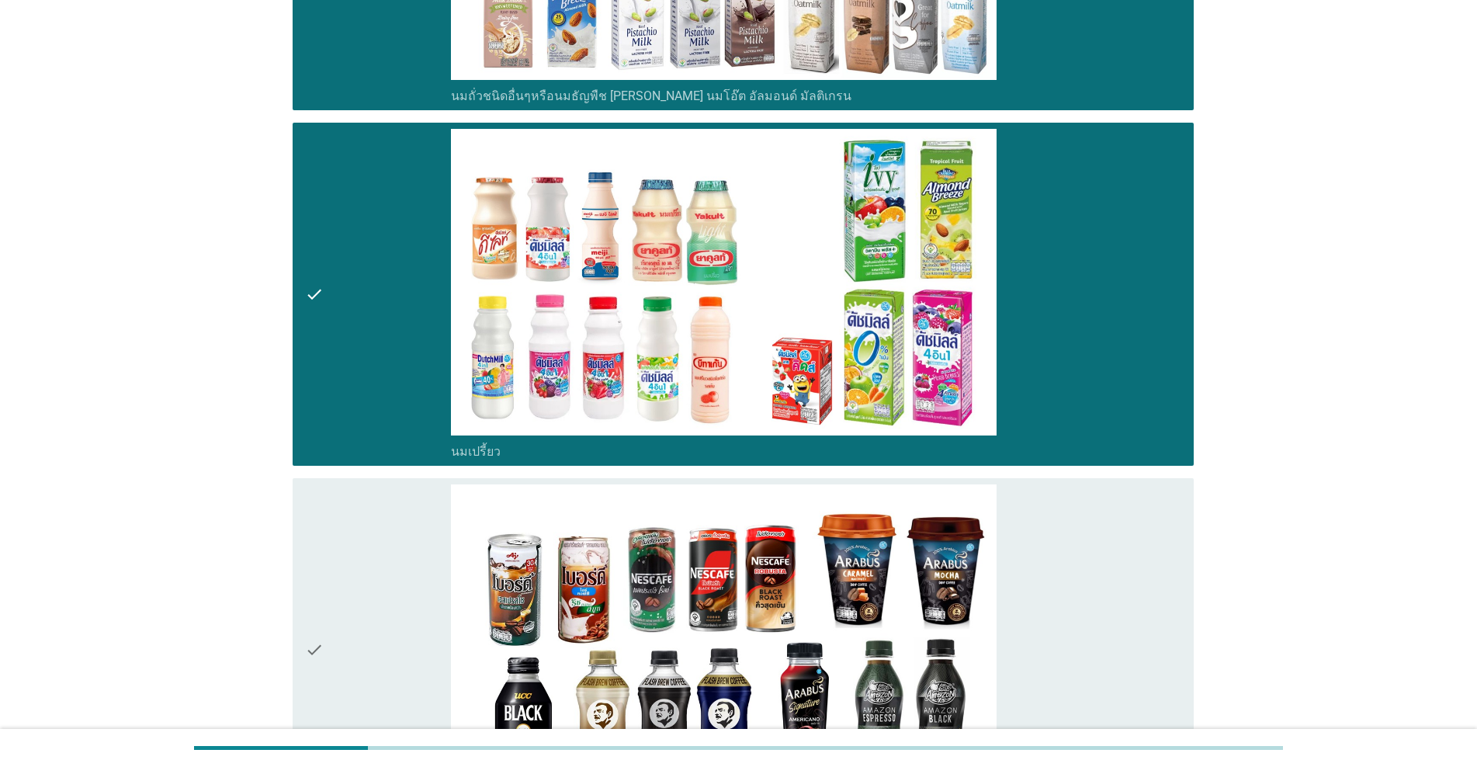
scroll to position [906, 0]
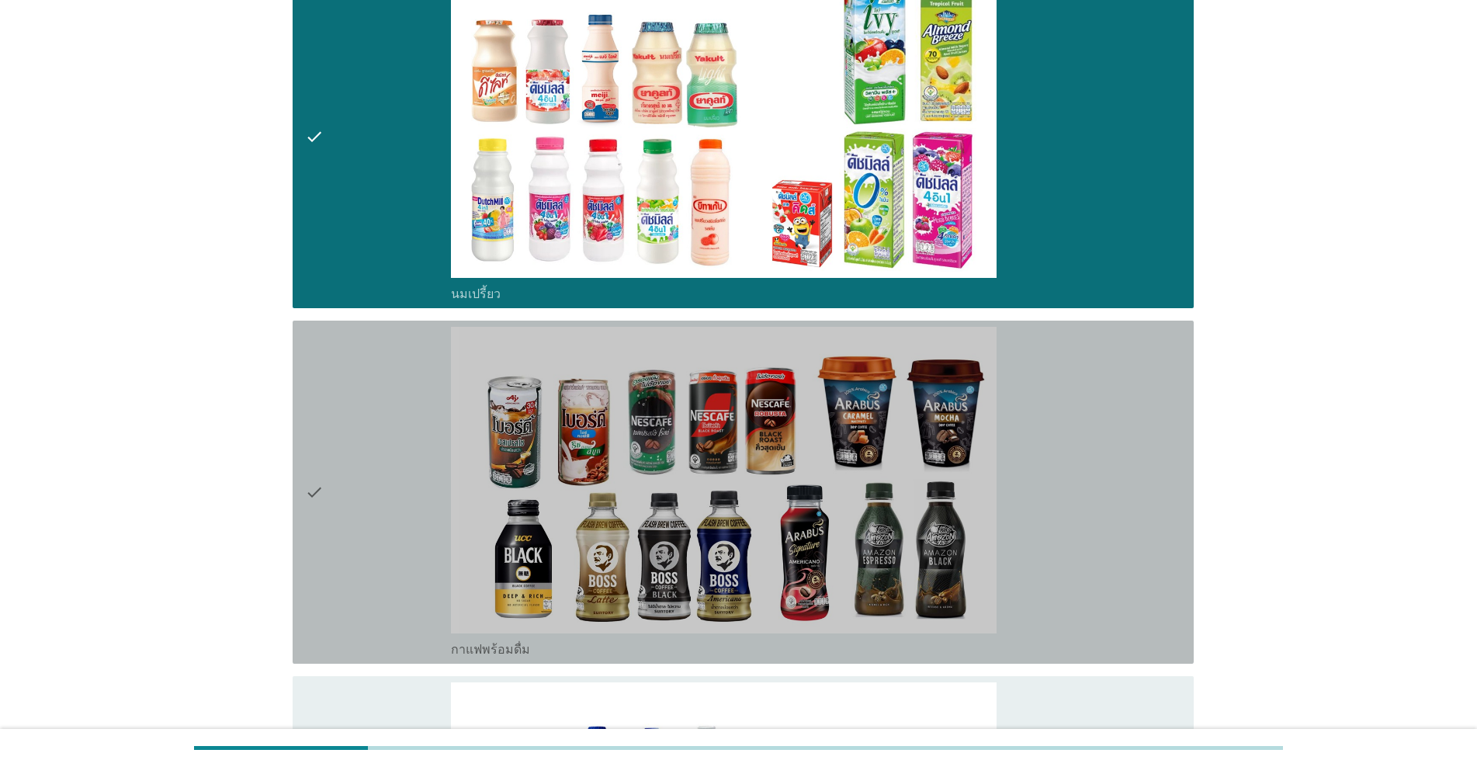
click at [355, 554] on div "check" at bounding box center [378, 492] width 146 height 331
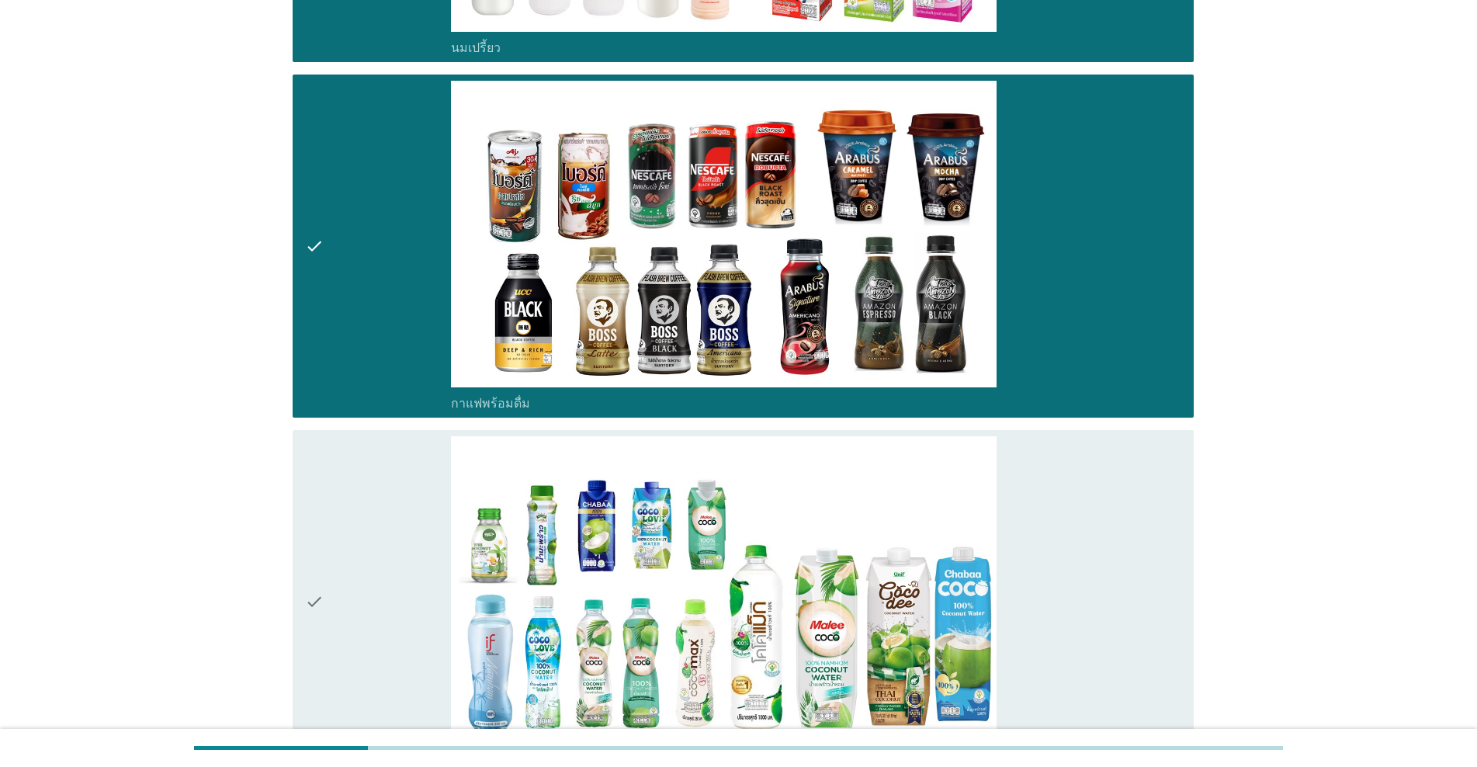
scroll to position [1423, 0]
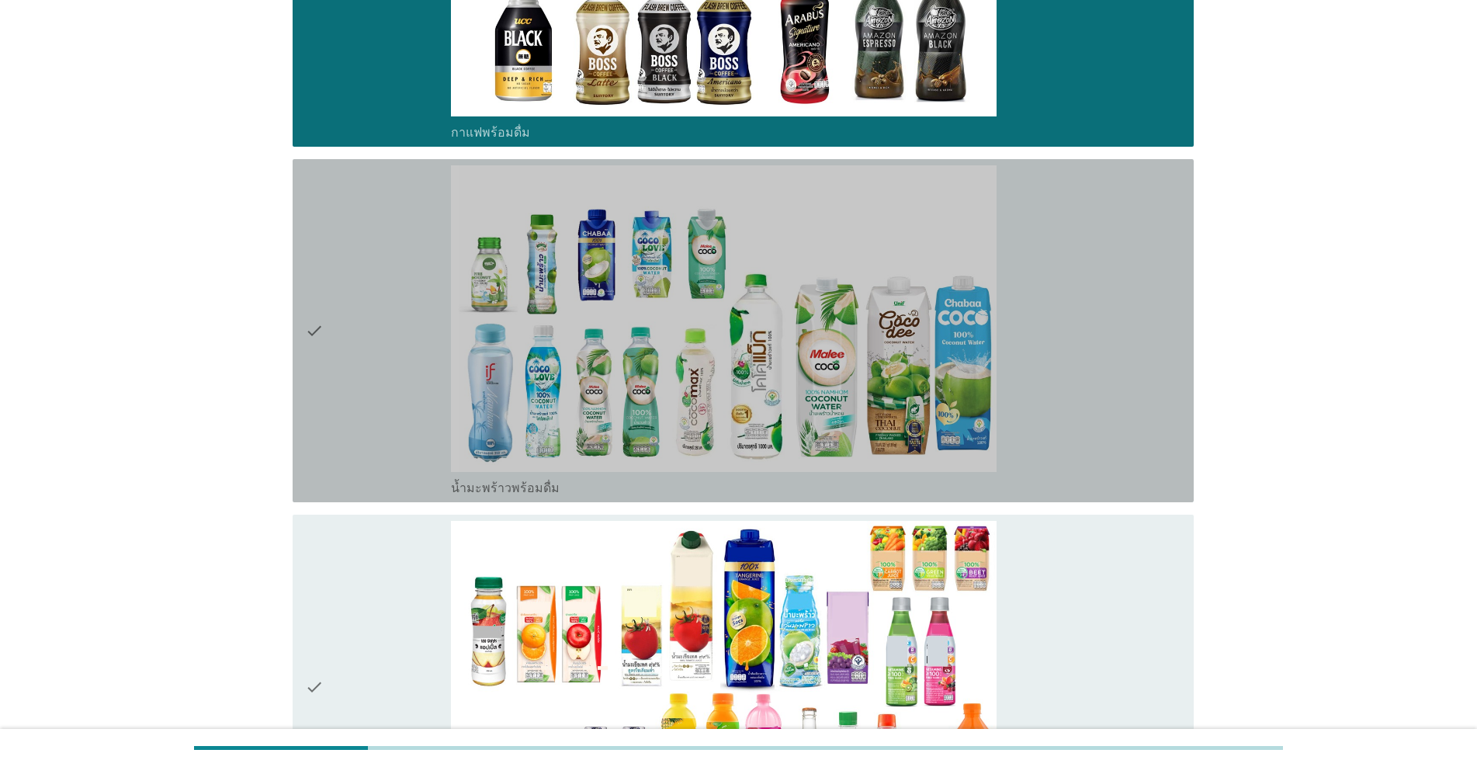
click at [377, 449] on div "check" at bounding box center [378, 330] width 146 height 331
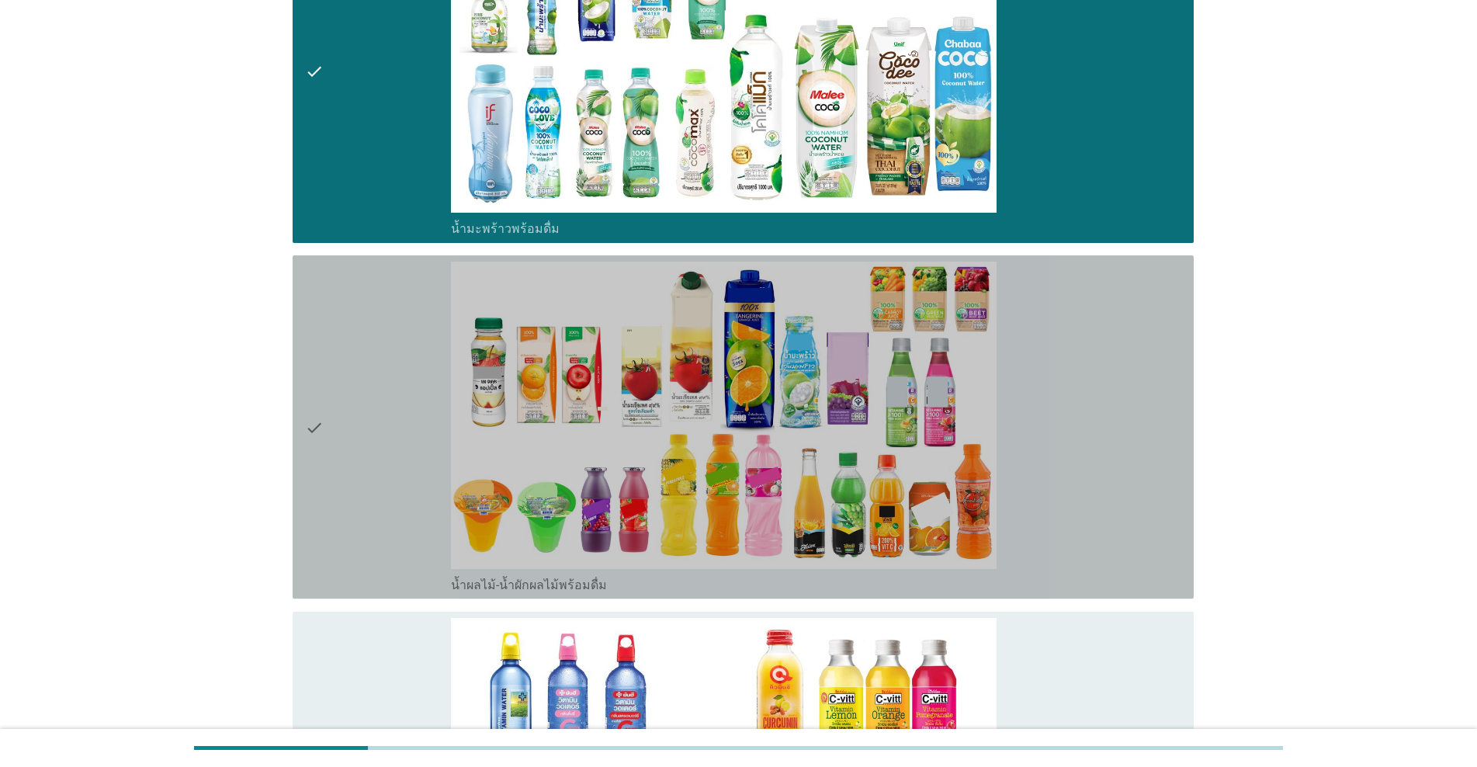
click at [377, 449] on div "check" at bounding box center [378, 427] width 146 height 331
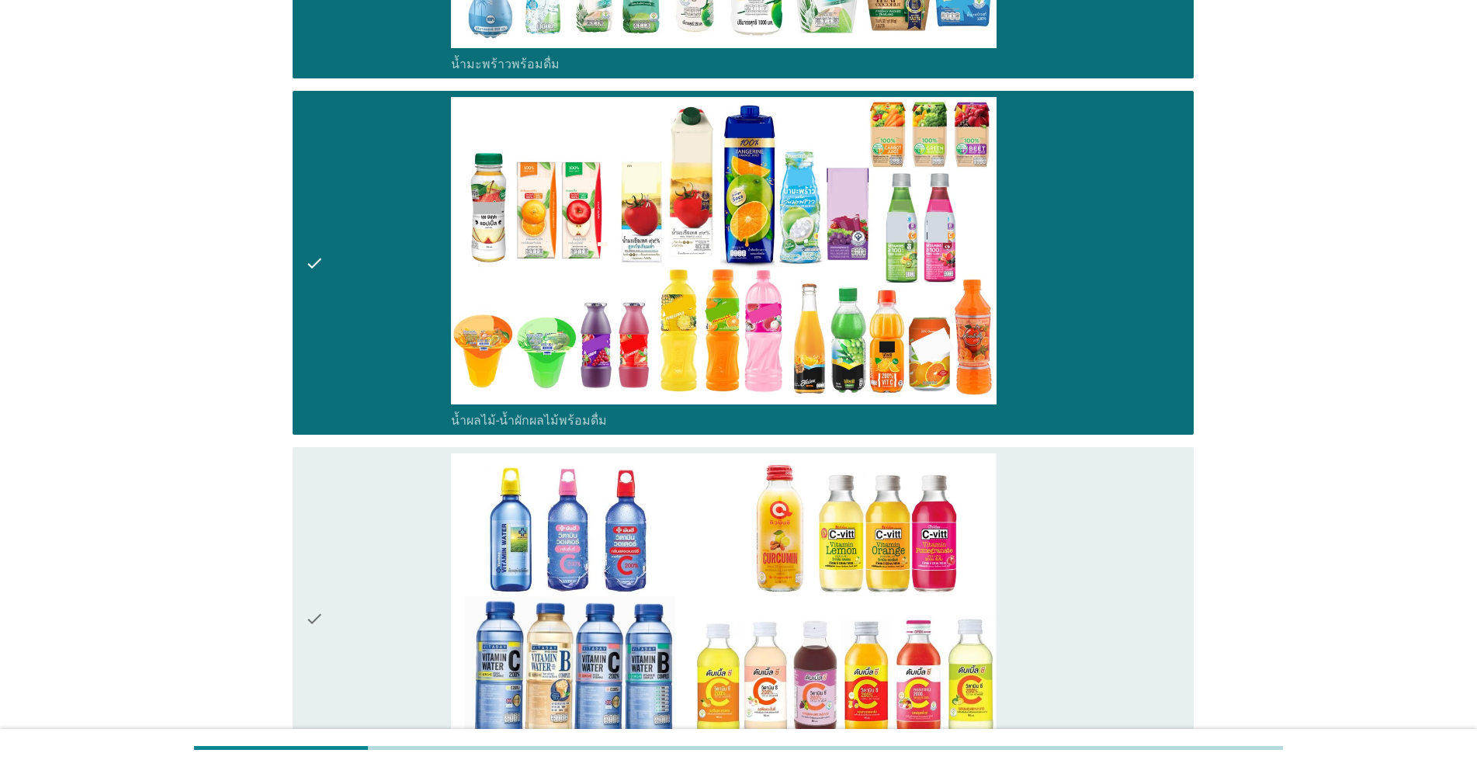
scroll to position [2070, 0]
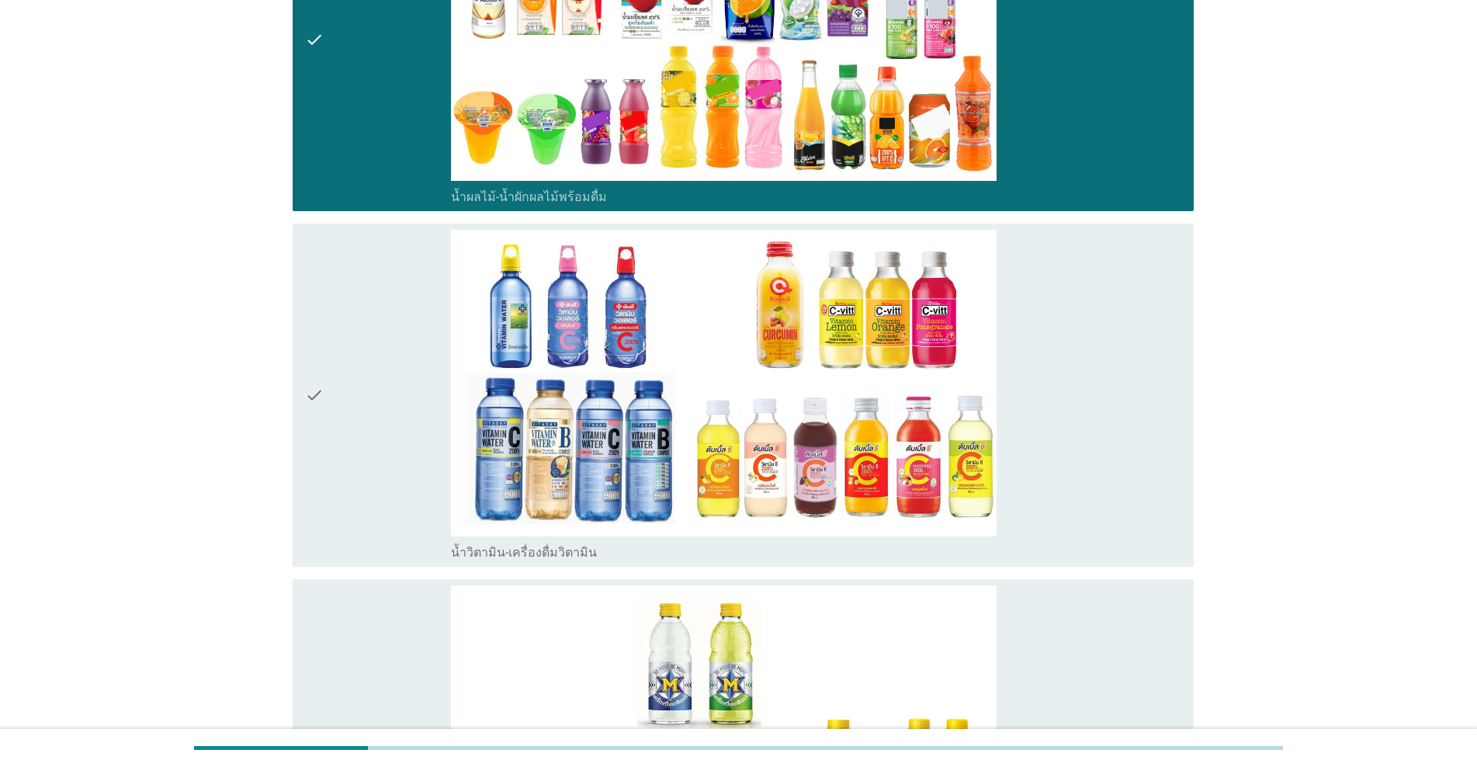
click at [377, 449] on div "check" at bounding box center [378, 395] width 146 height 331
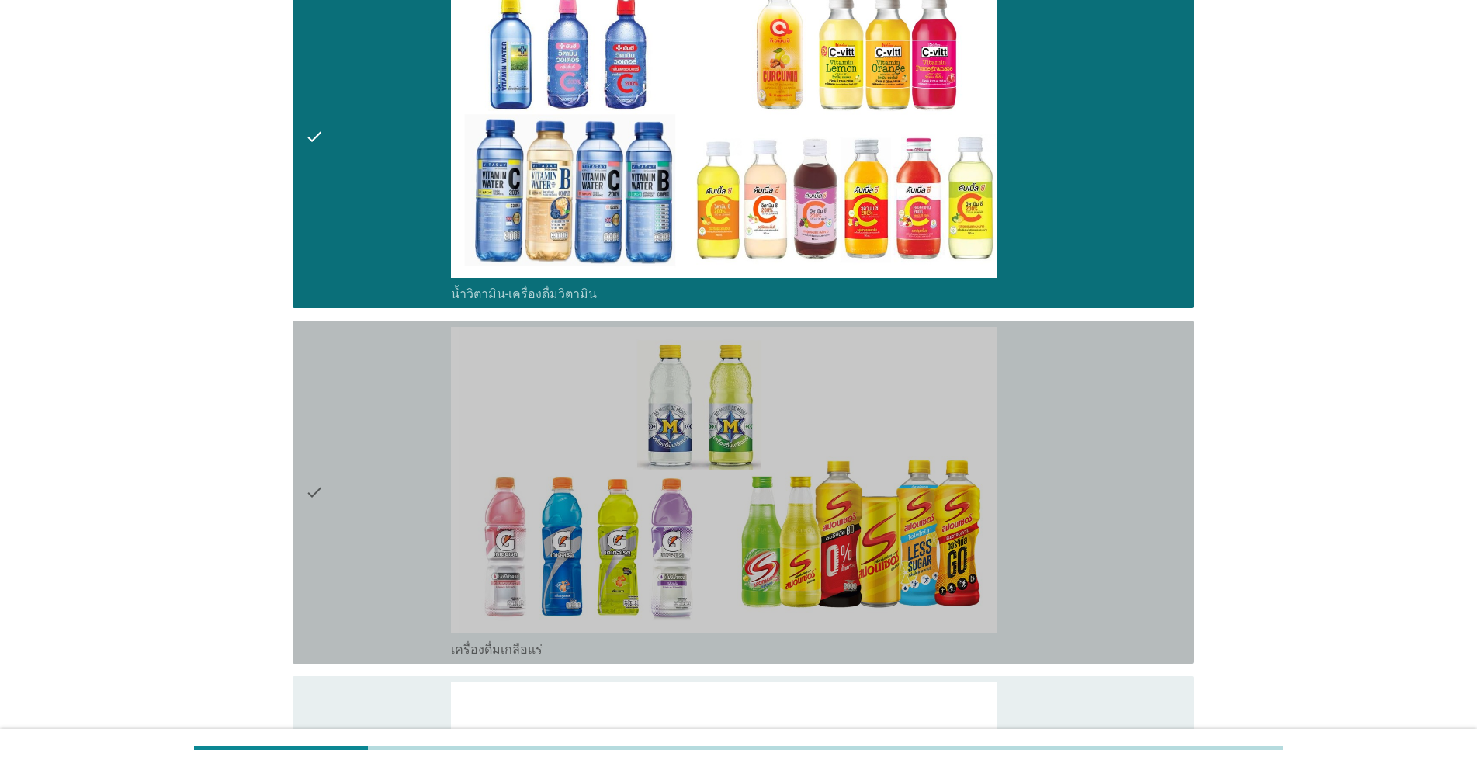
click at [377, 449] on div "check" at bounding box center [378, 492] width 146 height 331
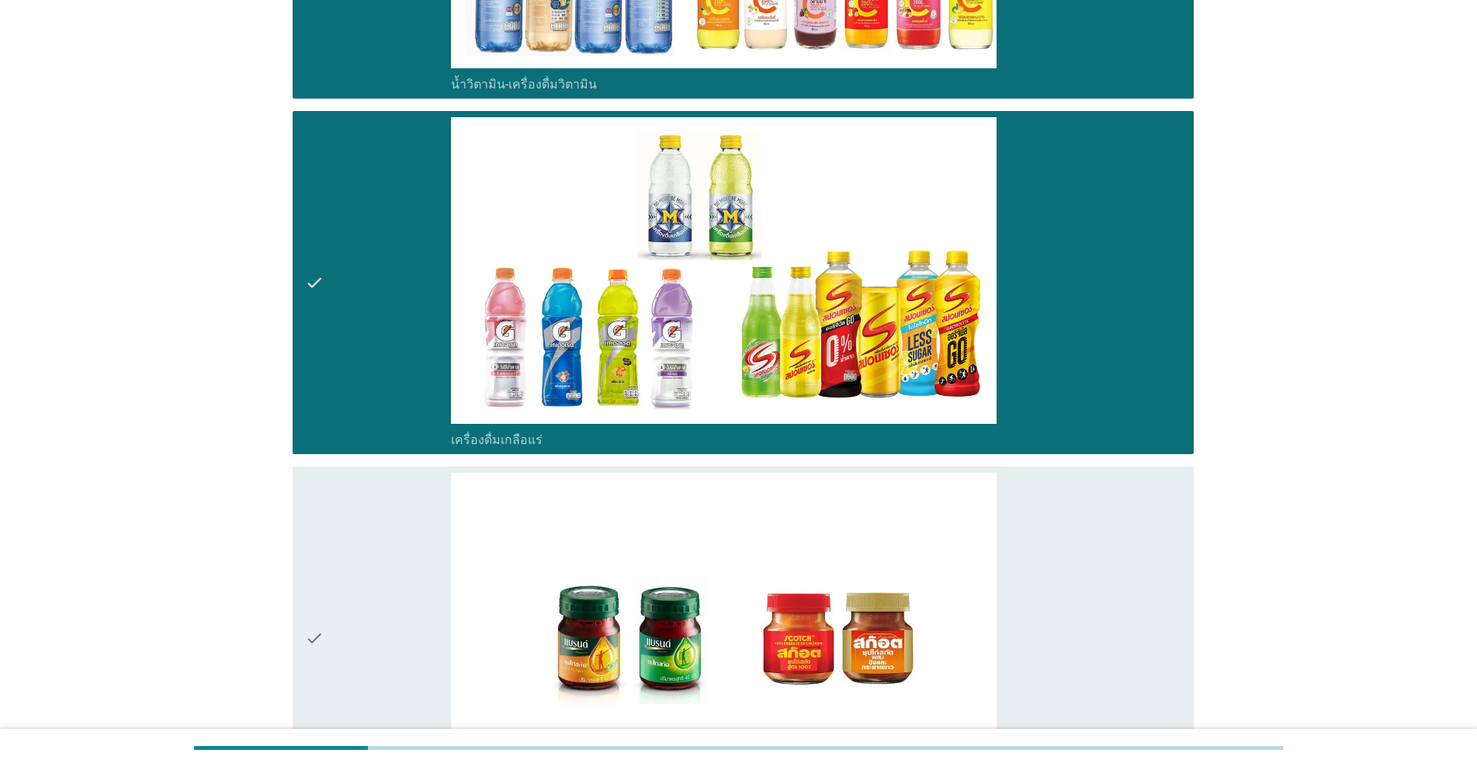
scroll to position [2717, 0]
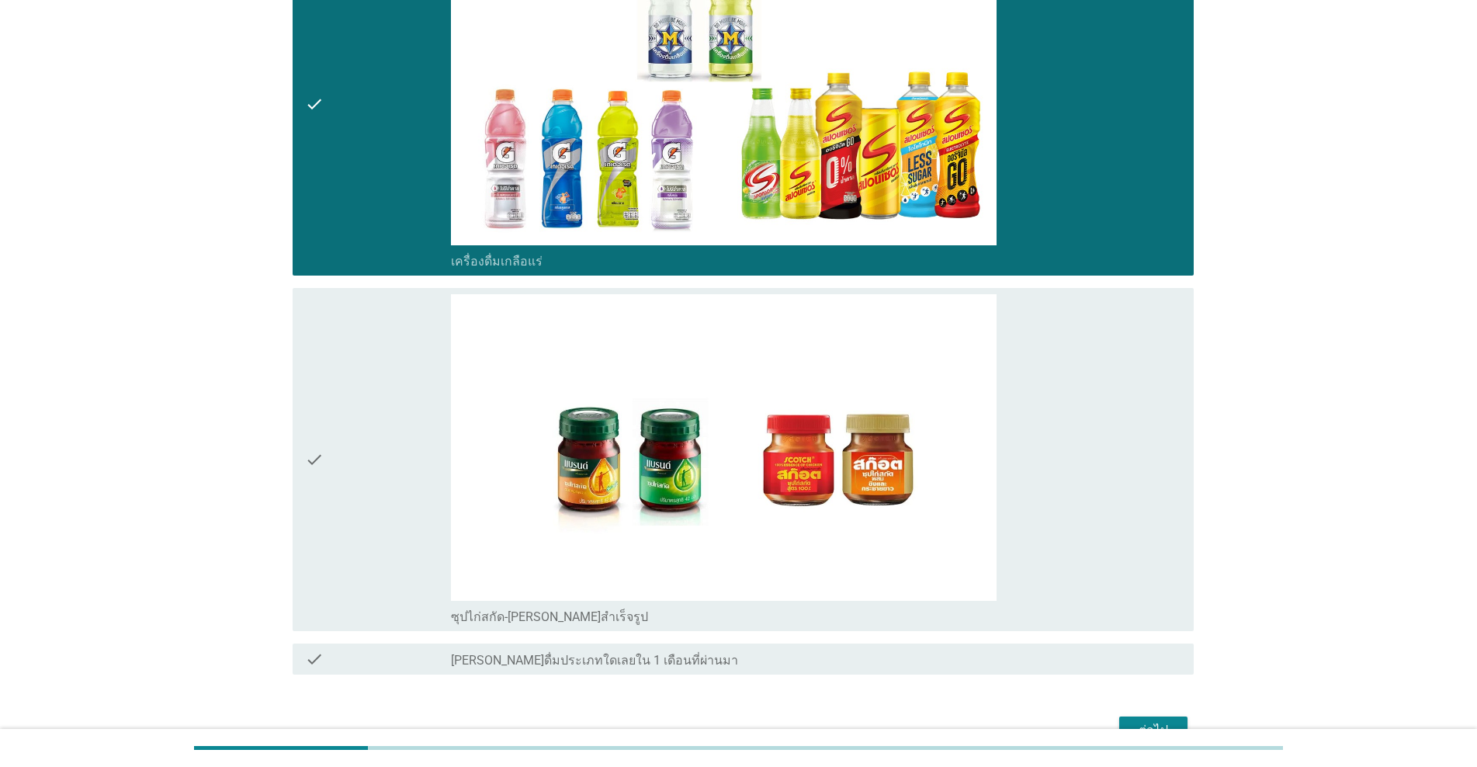
click at [377, 449] on div "check" at bounding box center [378, 459] width 146 height 331
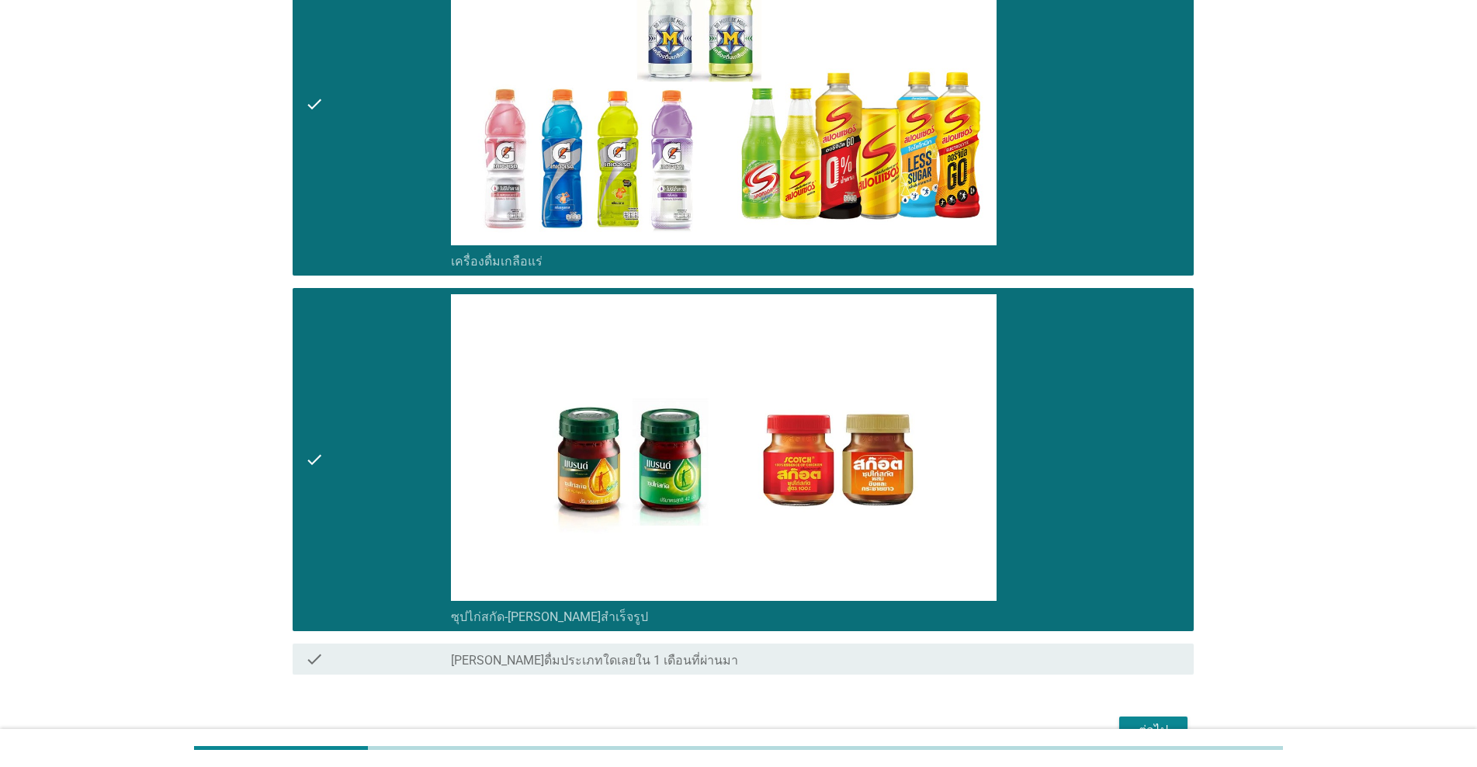
scroll to position [2806, 0]
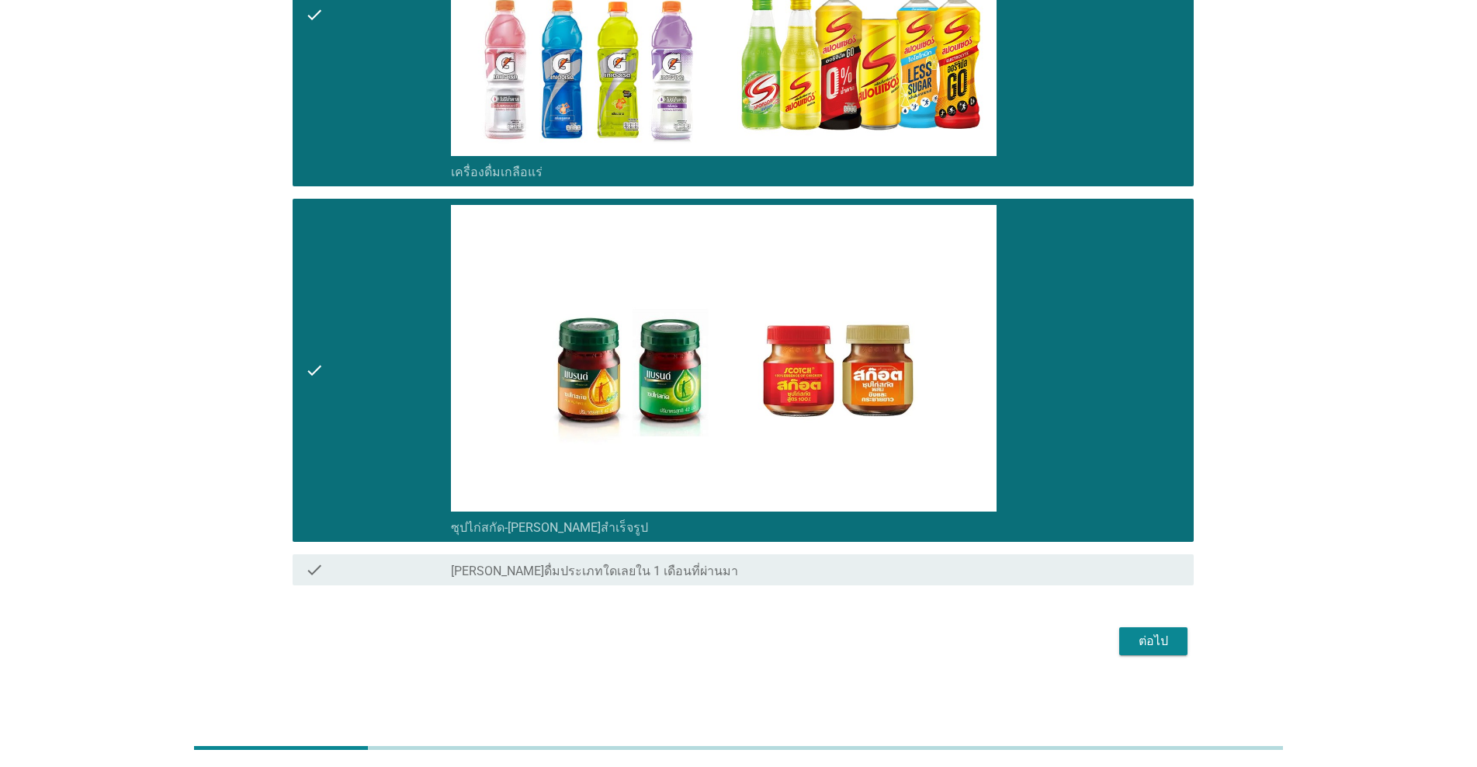
click at [762, 647] on div "ต่อไป" at bounding box center [1153, 641] width 43 height 19
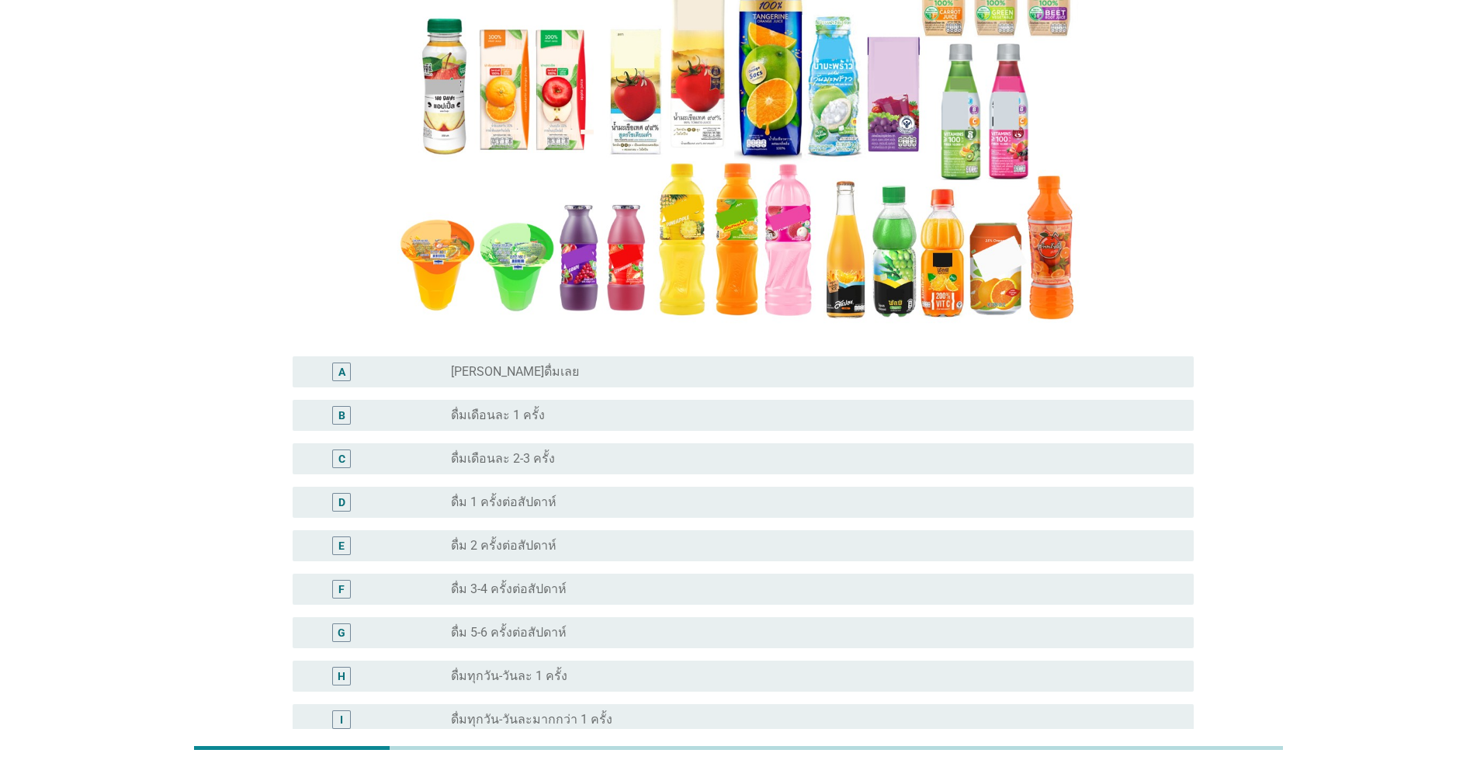
scroll to position [258, 0]
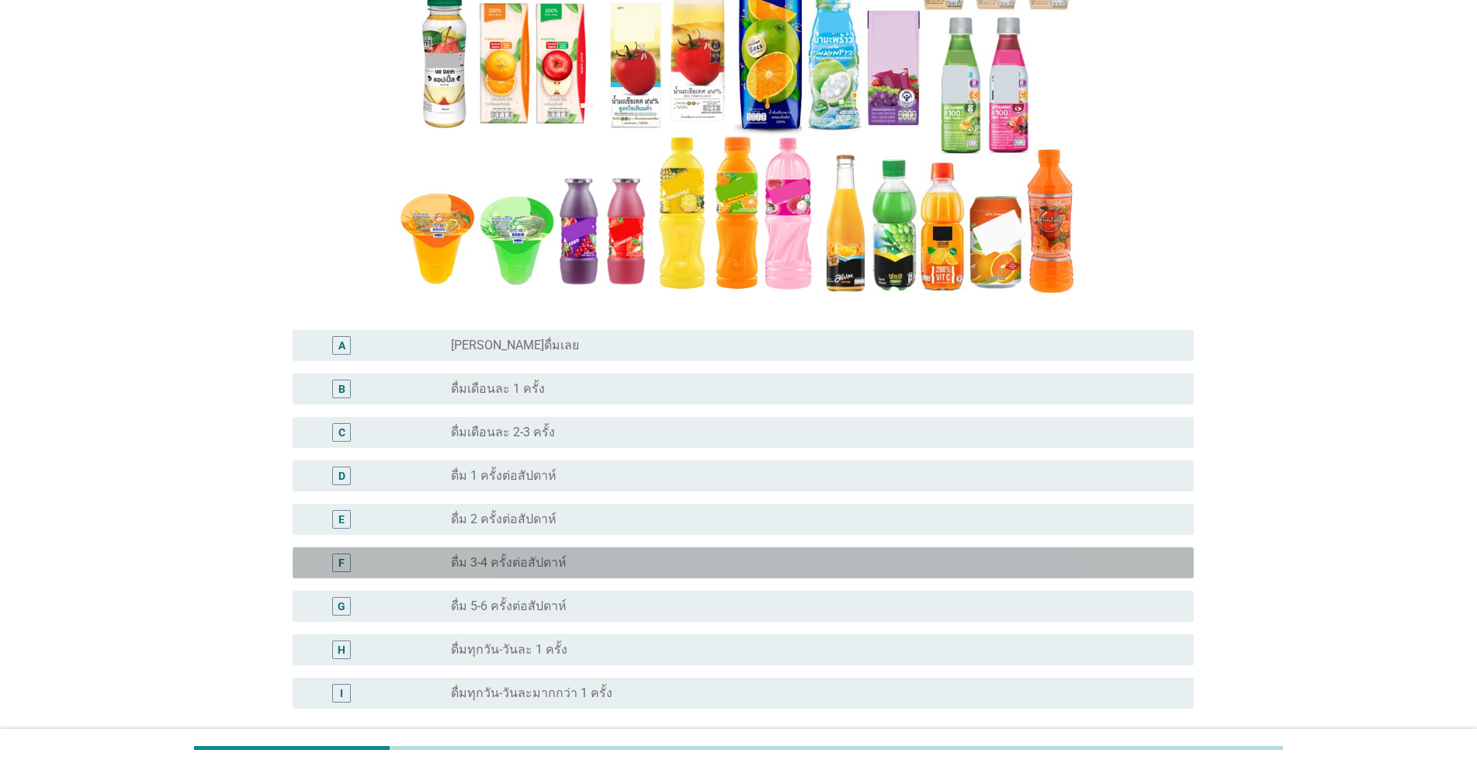
click at [554, 564] on label "ดื่ม 3-4 ครั้งต่อสัปดาห์" at bounding box center [509, 563] width 116 height 16
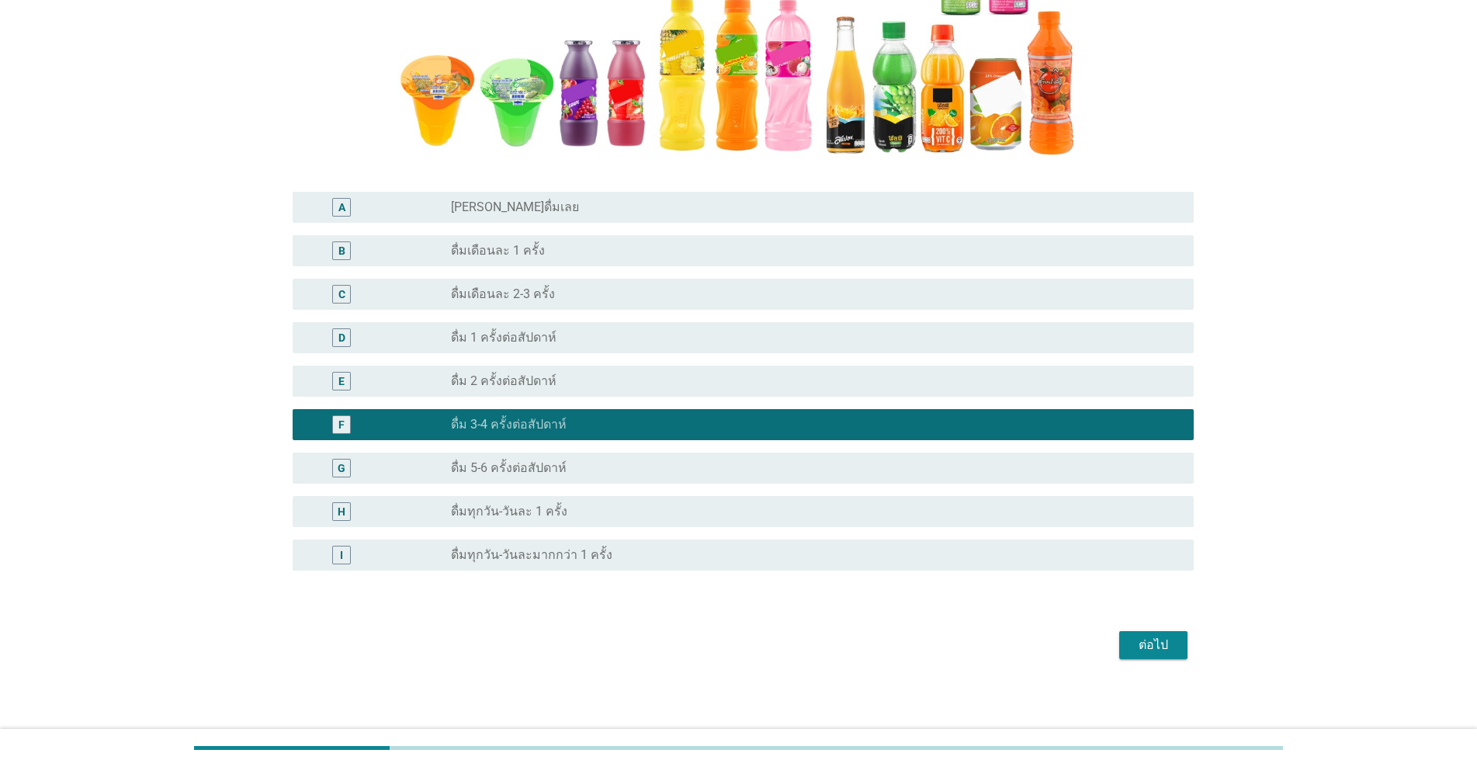
scroll to position [401, 0]
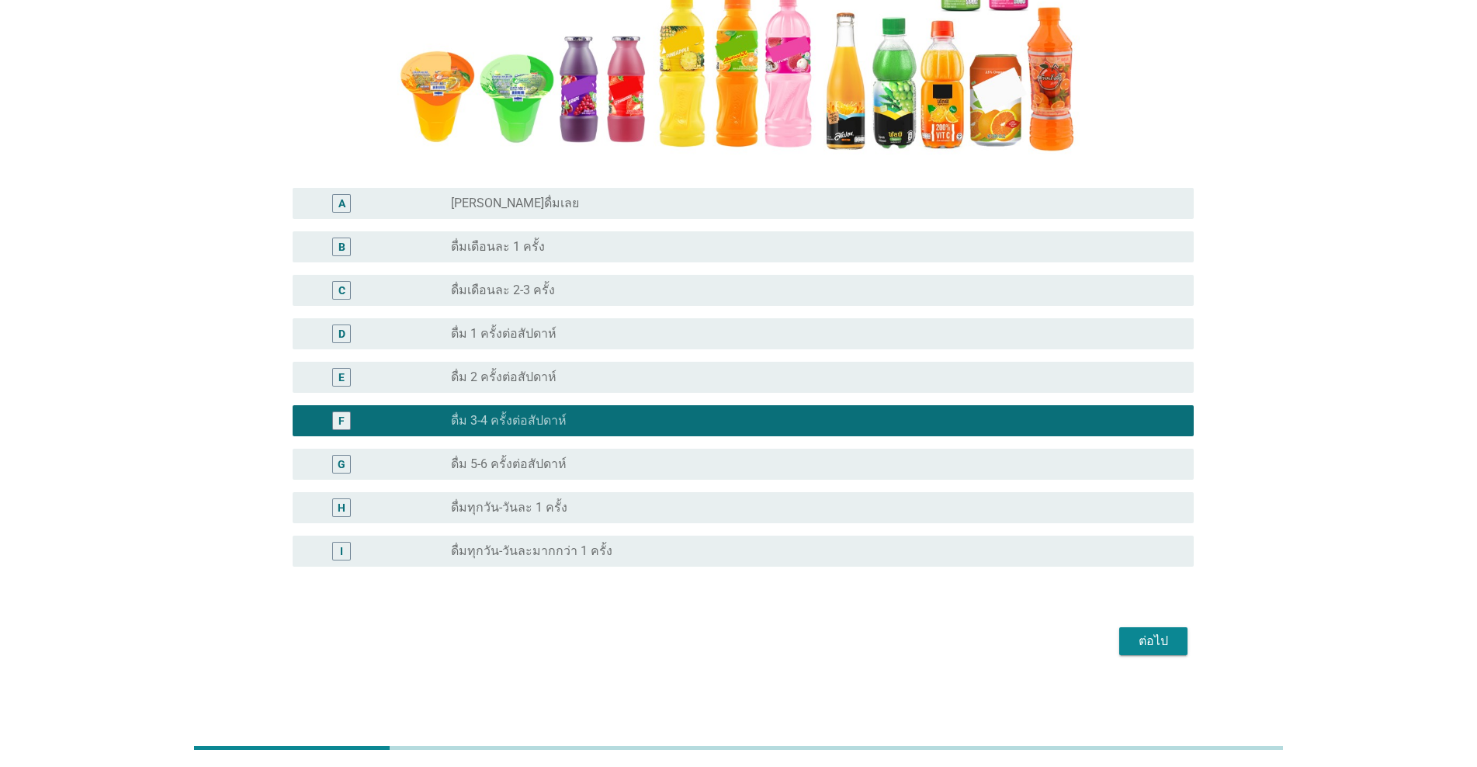
click at [762, 638] on div "ต่อไป" at bounding box center [1153, 641] width 43 height 19
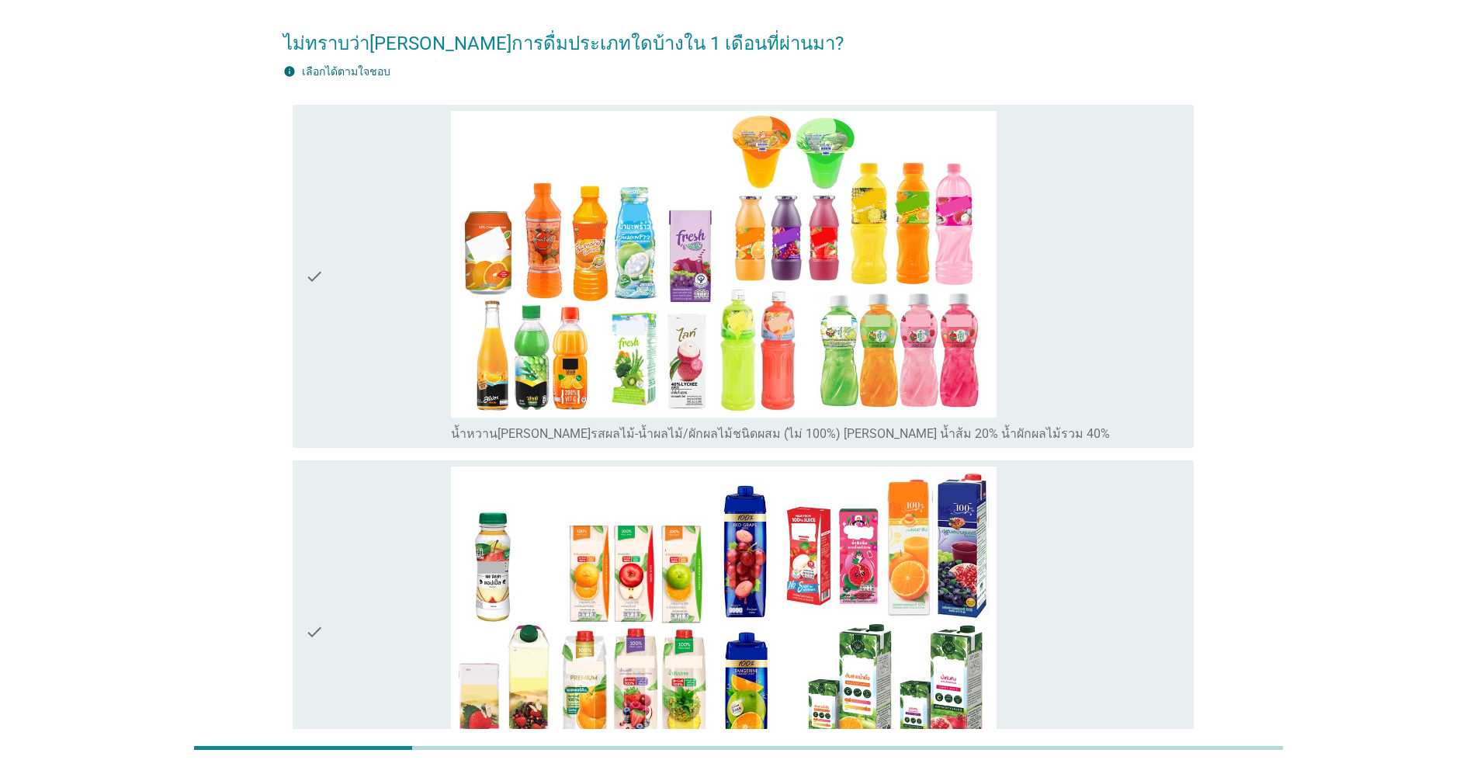
scroll to position [388, 0]
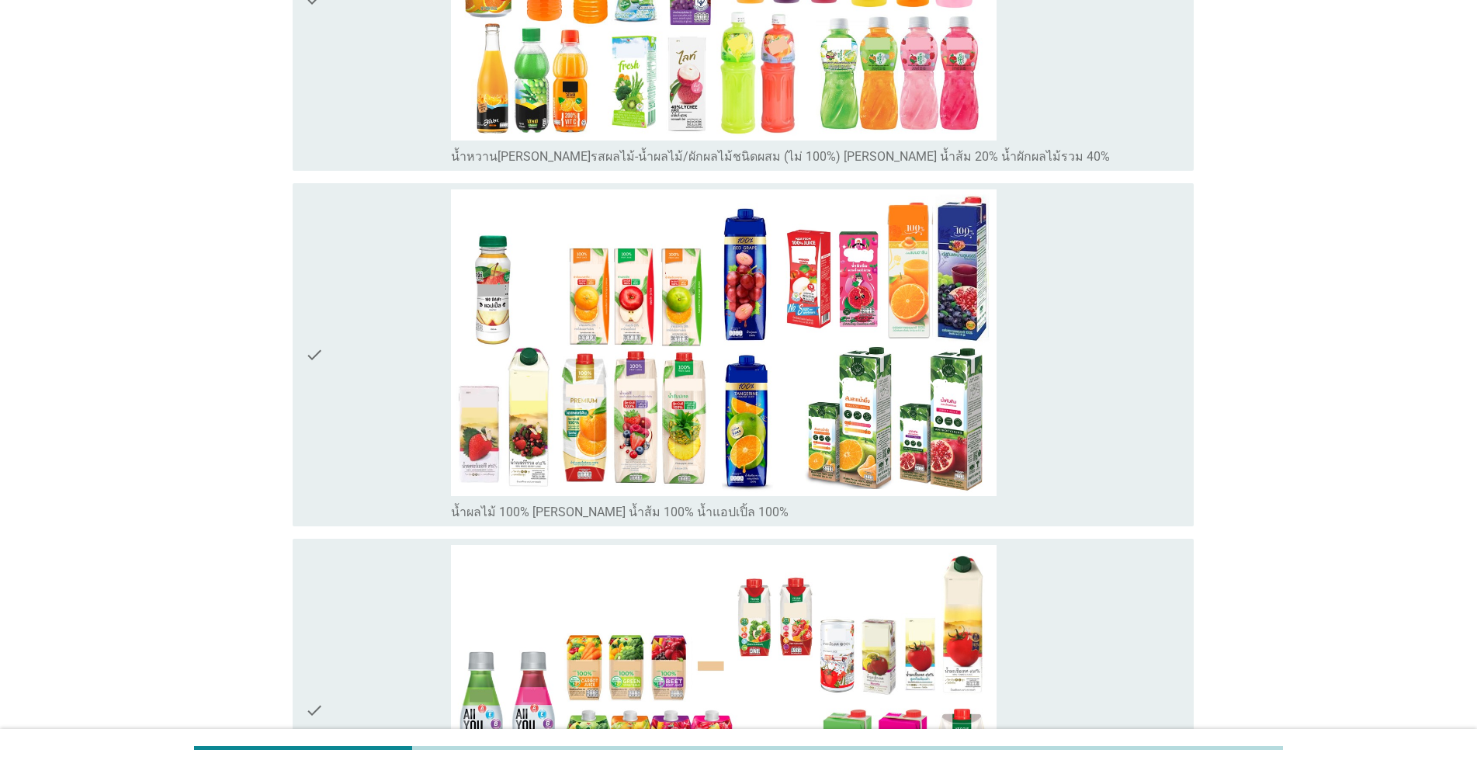
click at [401, 485] on div "check" at bounding box center [378, 354] width 146 height 331
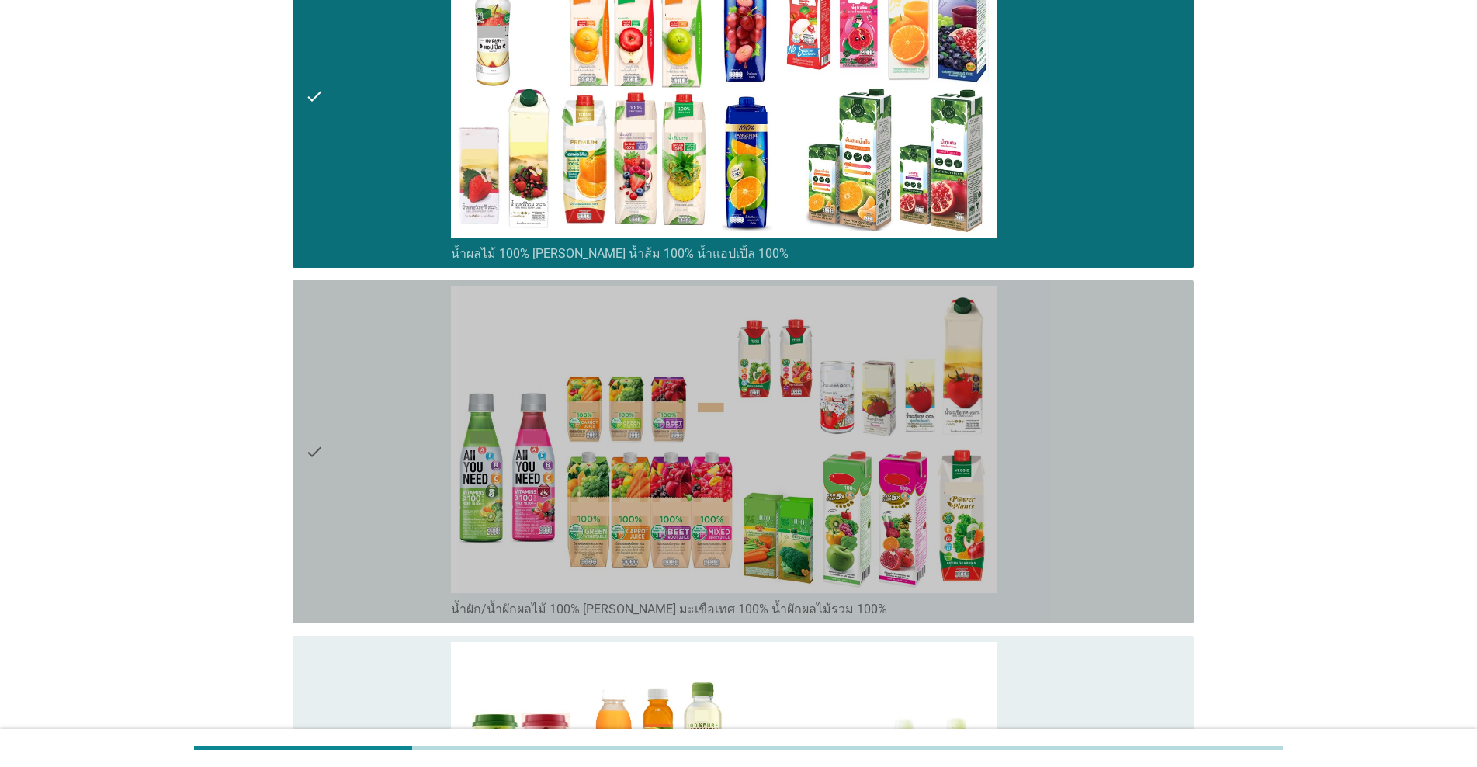
click at [401, 485] on div "check" at bounding box center [378, 451] width 146 height 331
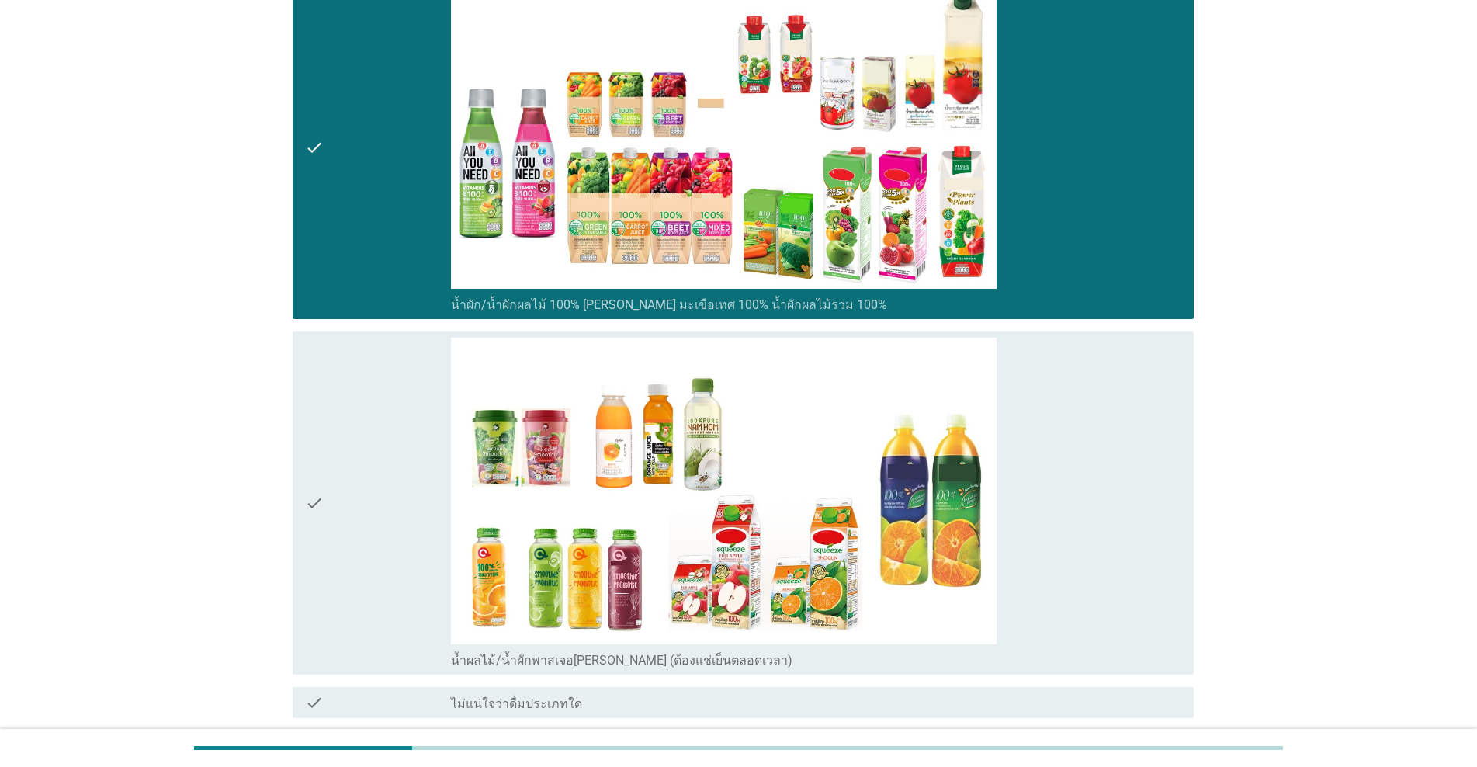
scroll to position [1127, 0]
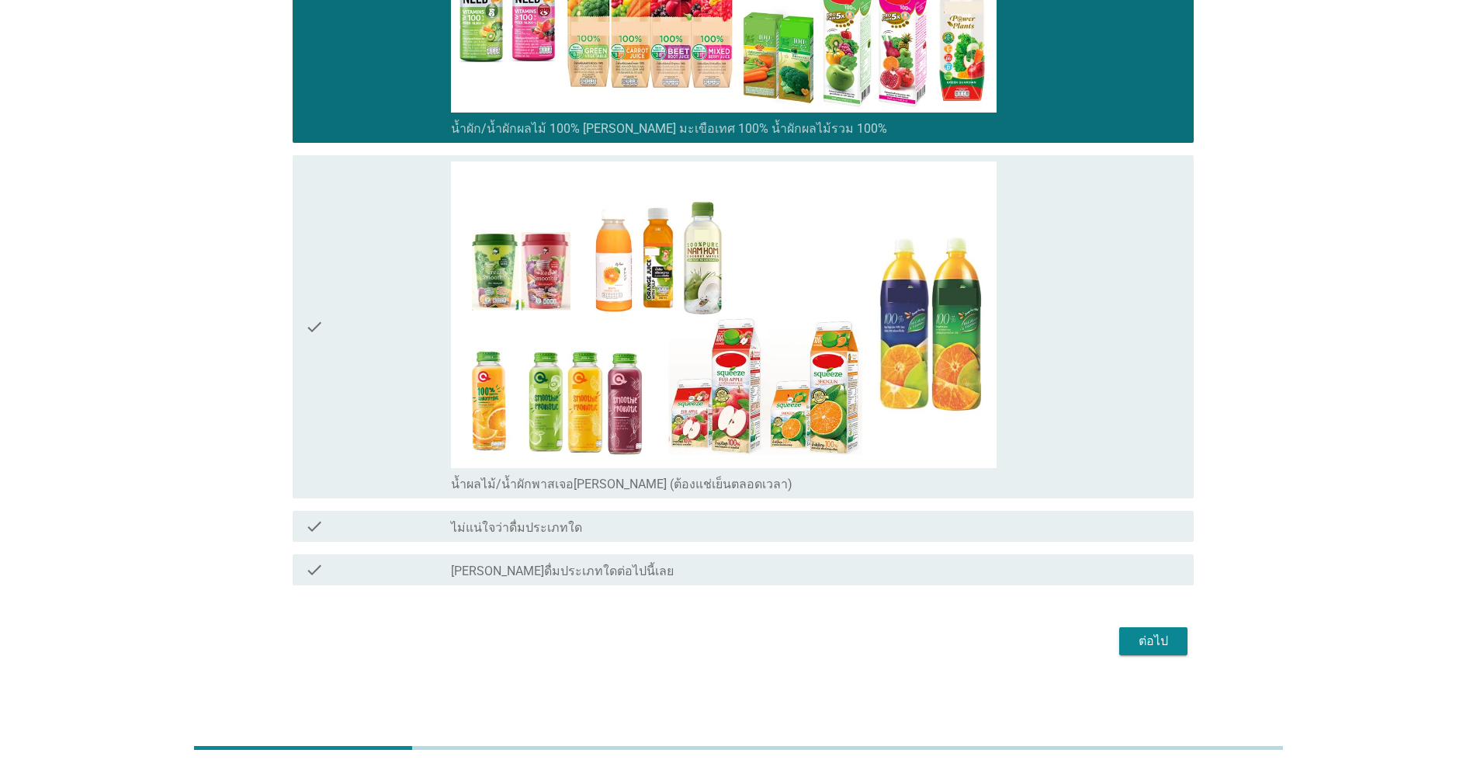
click at [762, 643] on div "ต่อไป" at bounding box center [1153, 641] width 43 height 19
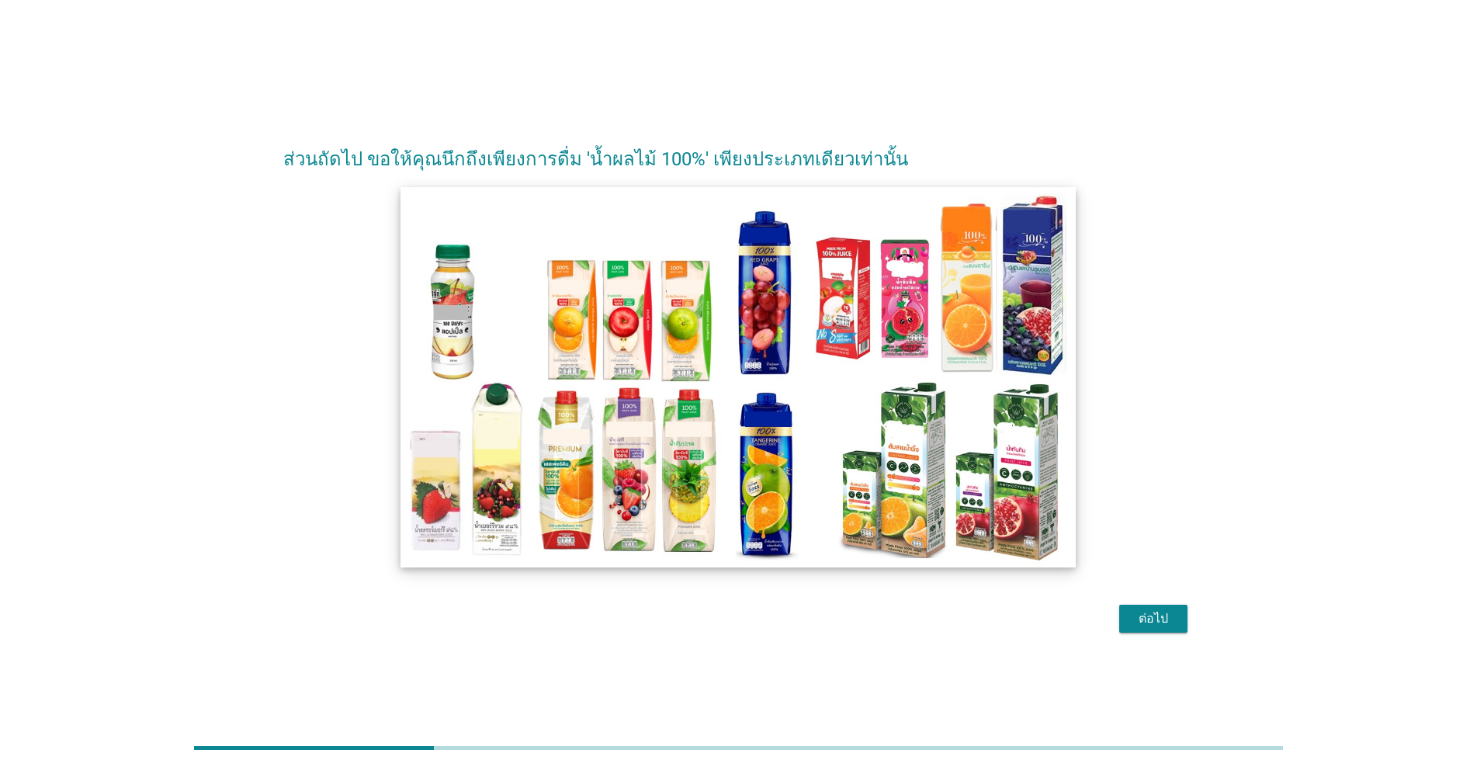
click at [695, 423] on img at bounding box center [738, 377] width 675 height 380
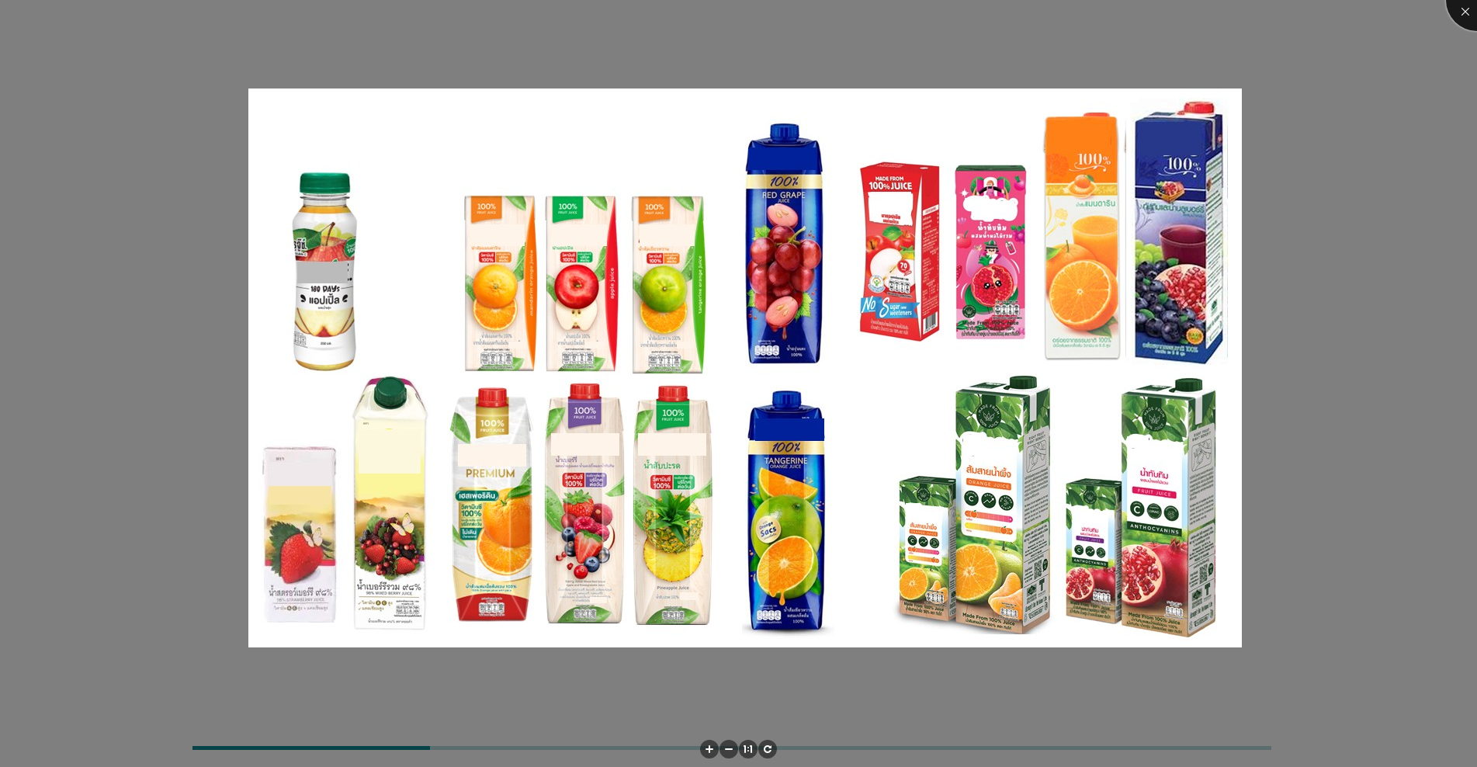
click at [762, 16] on div at bounding box center [1477, 0] width 62 height 62
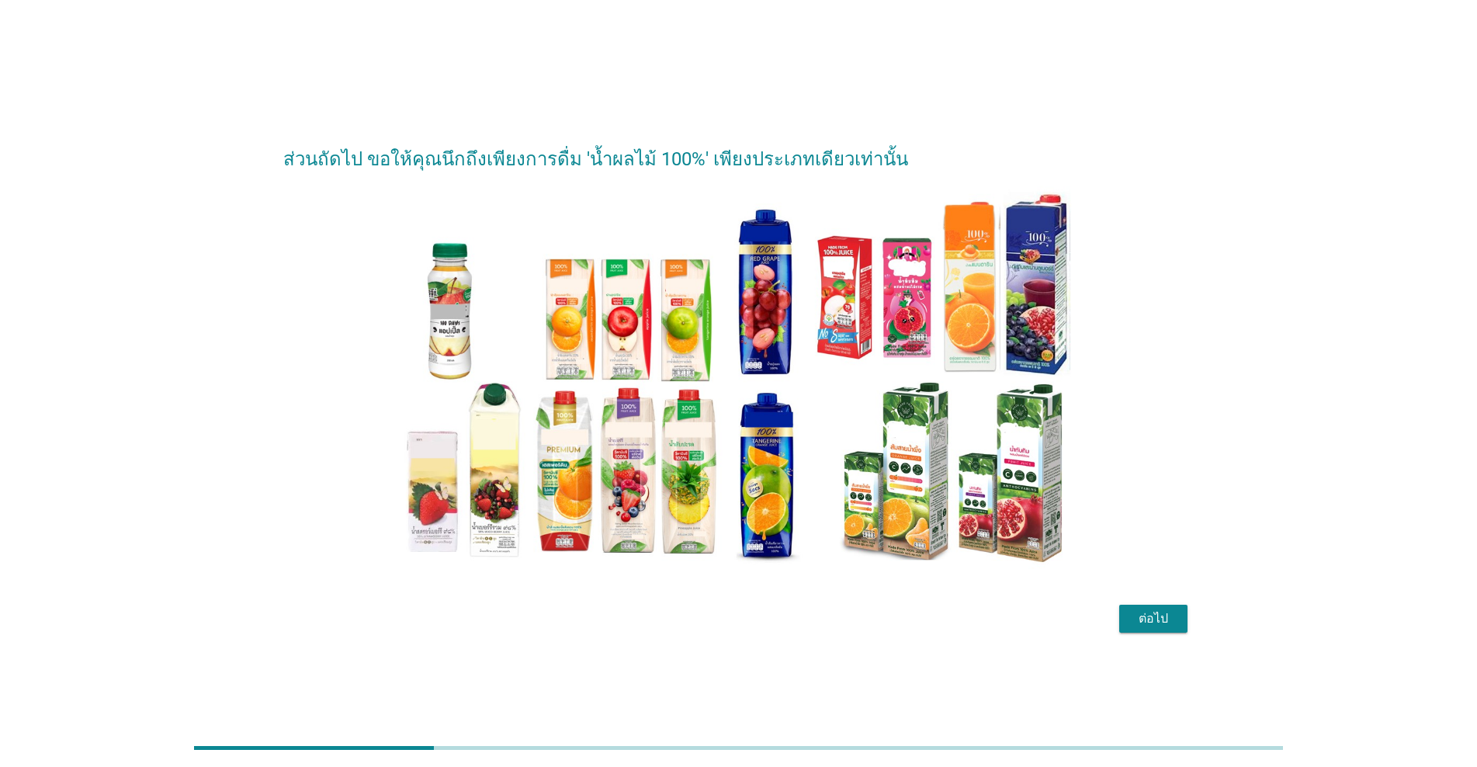
click at [762, 606] on button "ต่อไป" at bounding box center [1153, 619] width 68 height 28
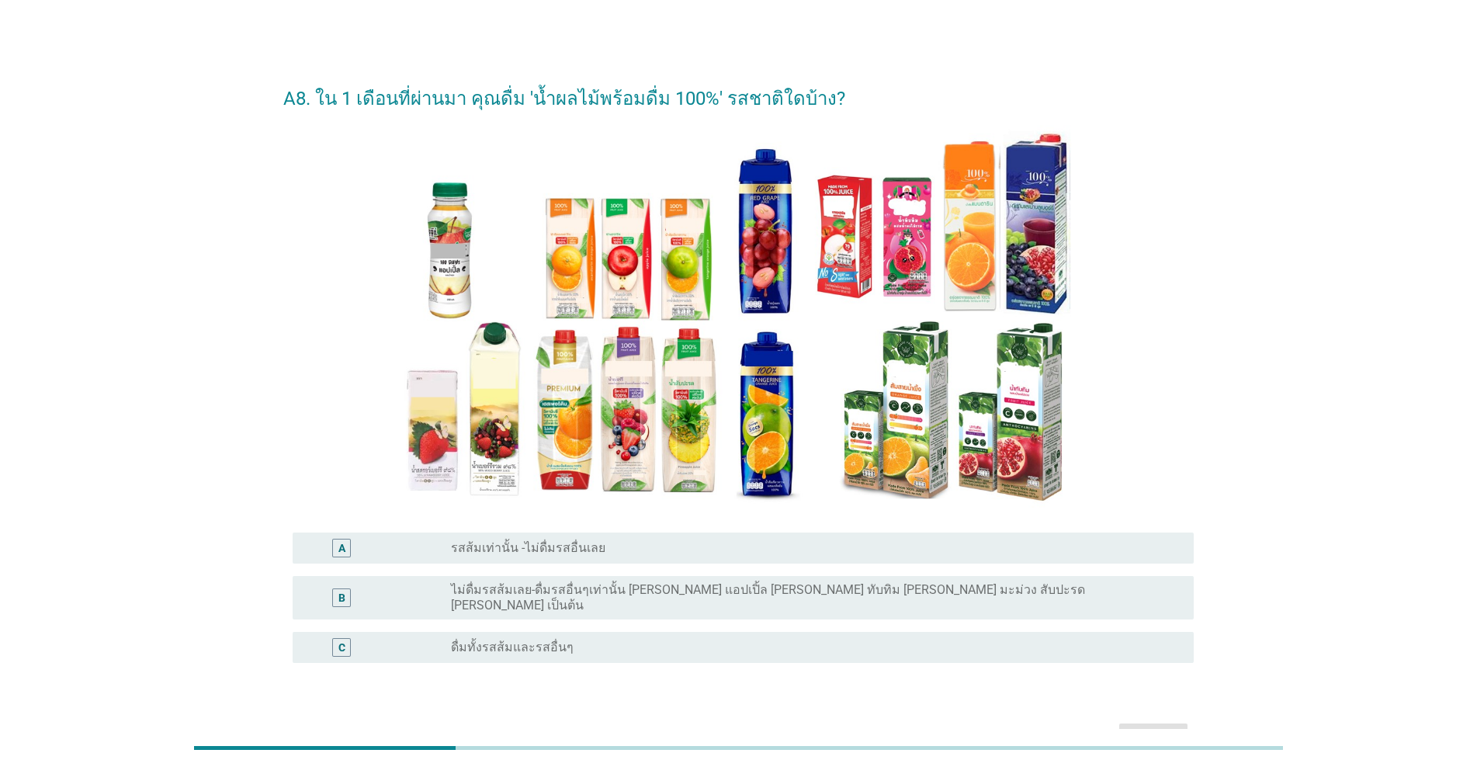
click at [605, 640] on div "radio_button_unchecked ดื่มทั้งรสส้มและรสอื่นๆ" at bounding box center [810, 648] width 718 height 16
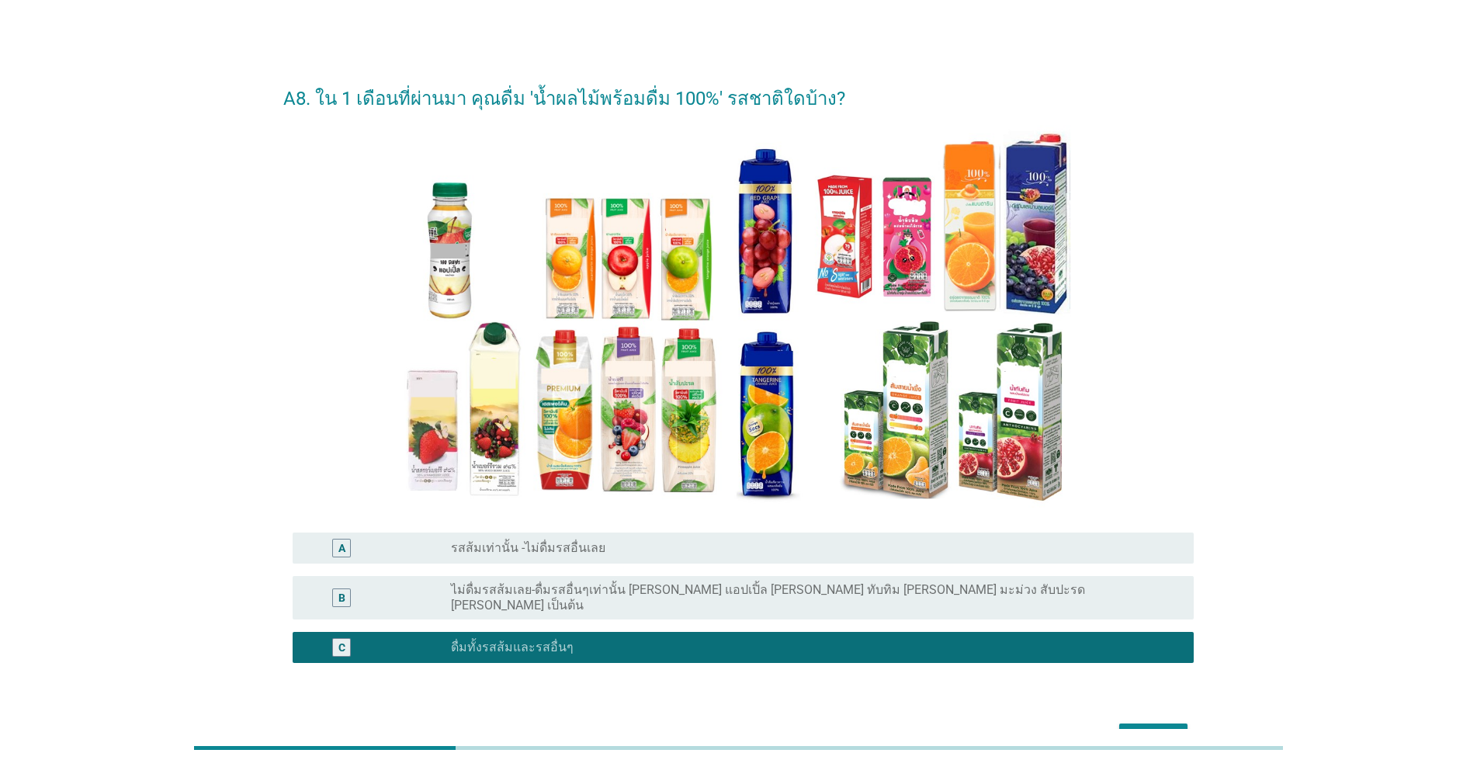
scroll to position [84, 0]
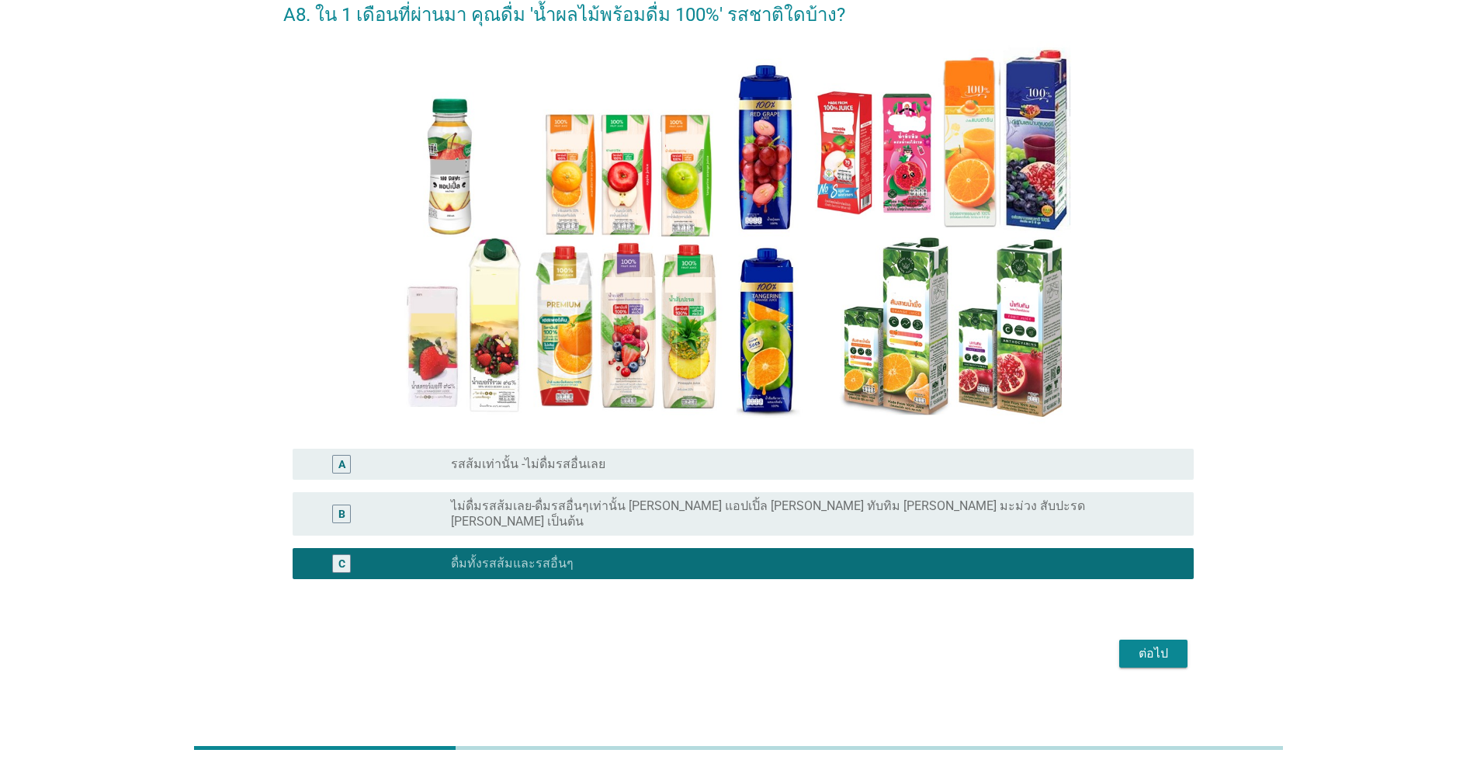
click at [762, 650] on div "ต่อไป" at bounding box center [1153, 653] width 43 height 19
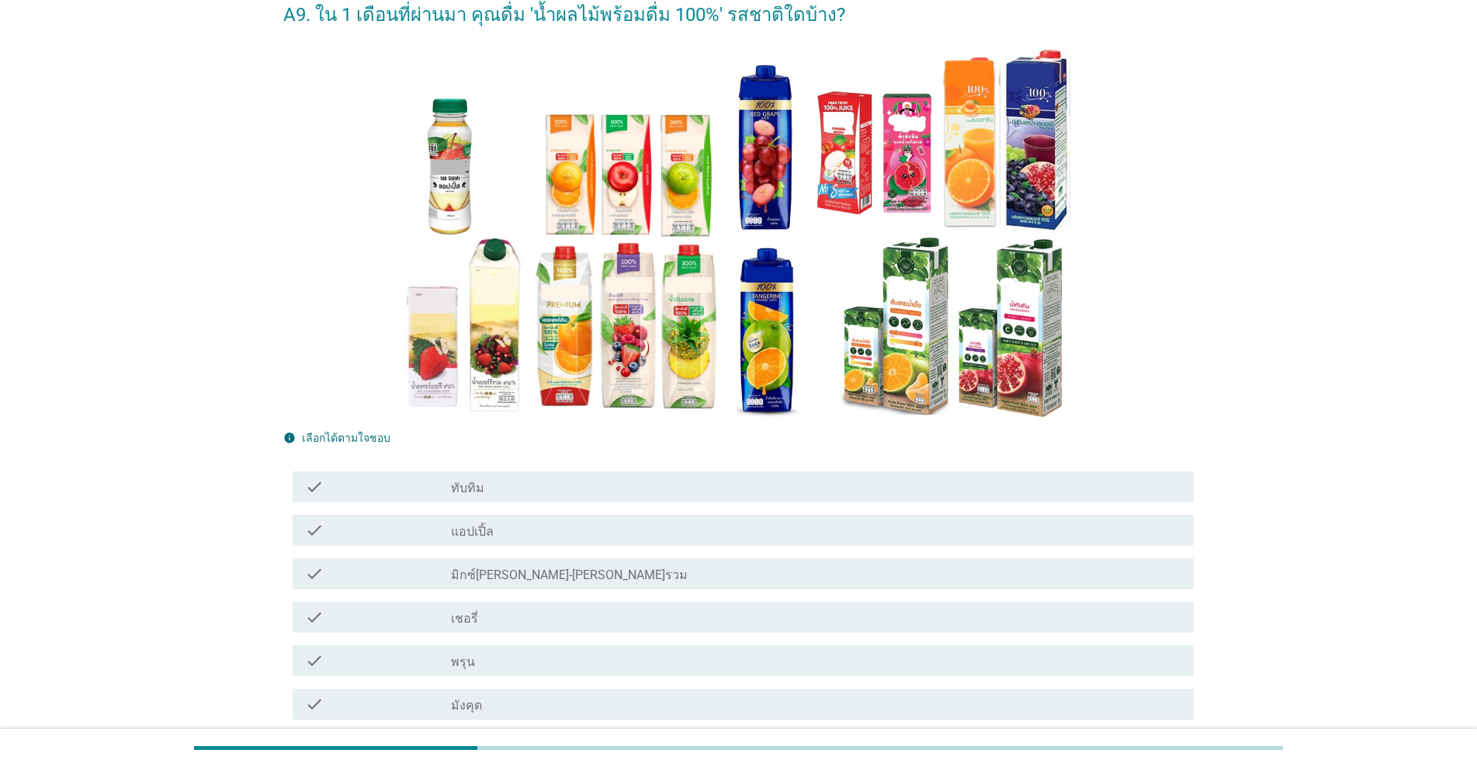
scroll to position [0, 0]
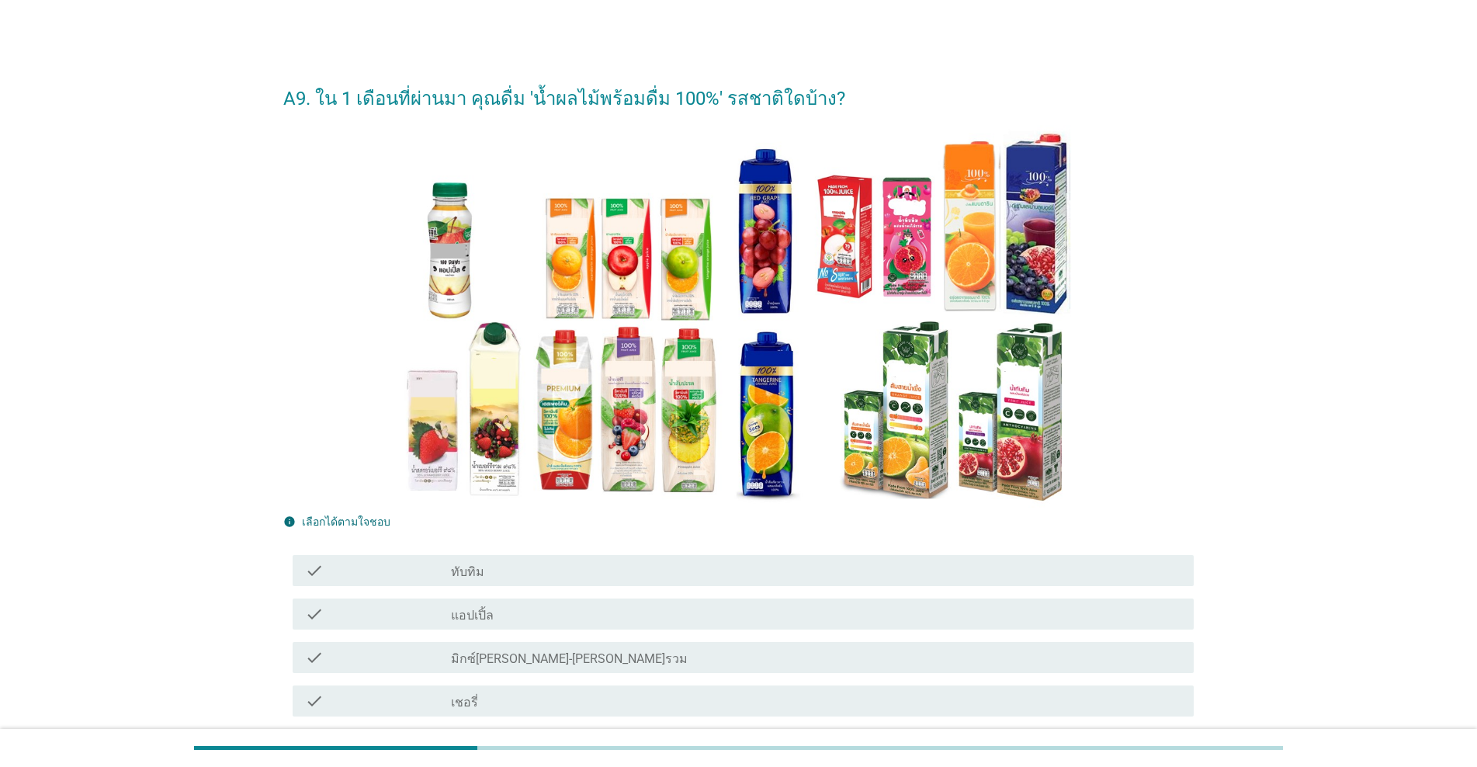
click at [553, 585] on div "check check_box_outline_blank ทับทิม" at bounding box center [743, 570] width 901 height 31
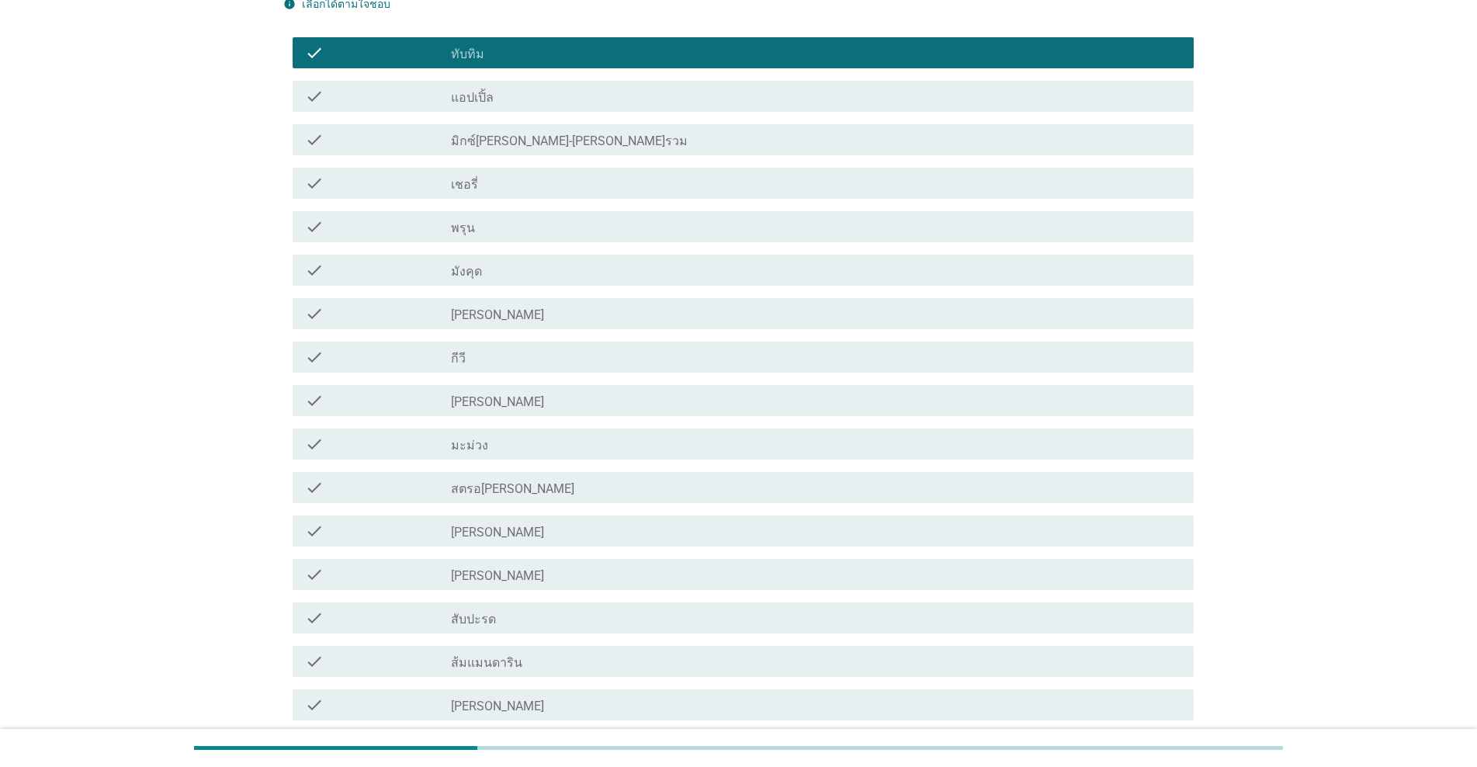
scroll to position [647, 0]
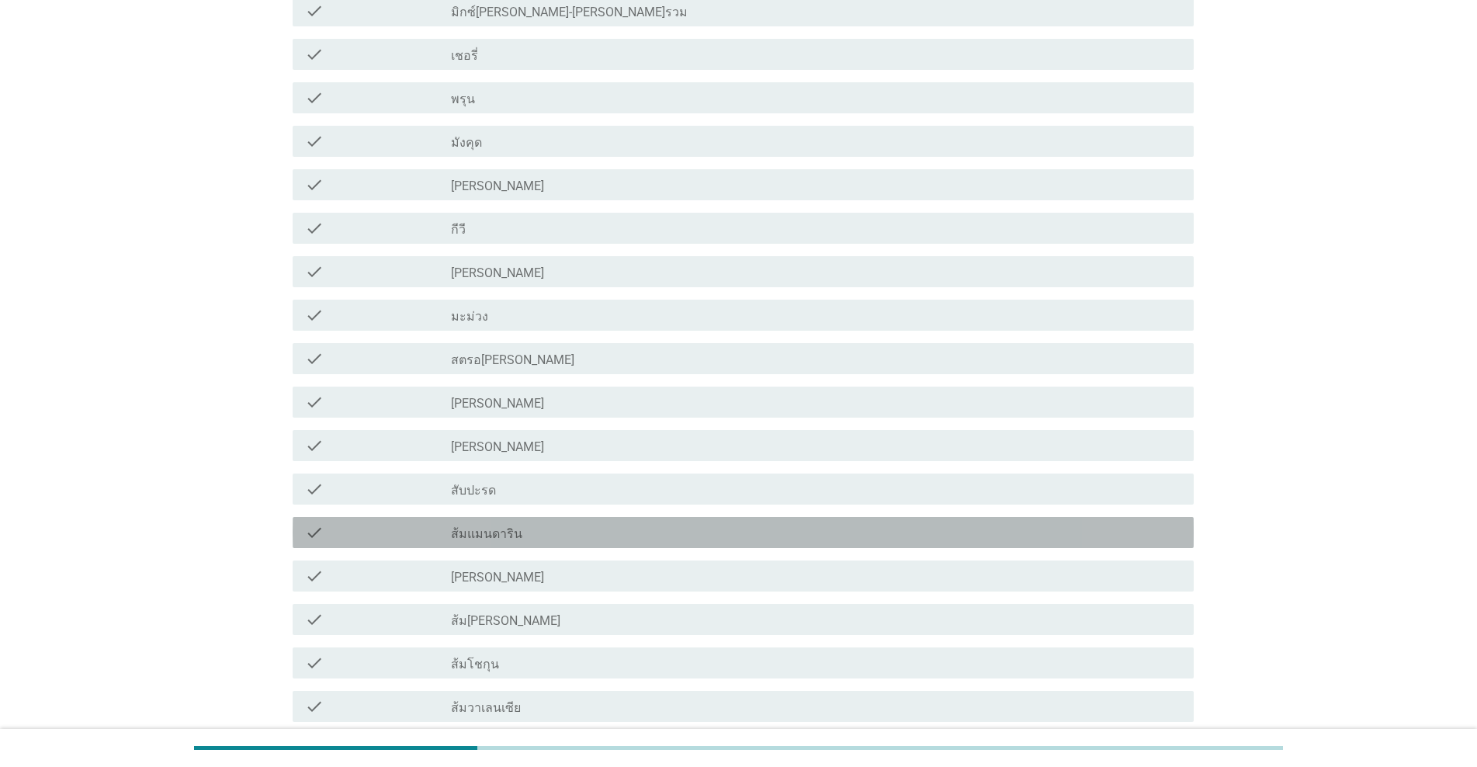
click at [564, 539] on div "check_box_outline_blank ส้มแมนดาริน" at bounding box center [816, 532] width 730 height 19
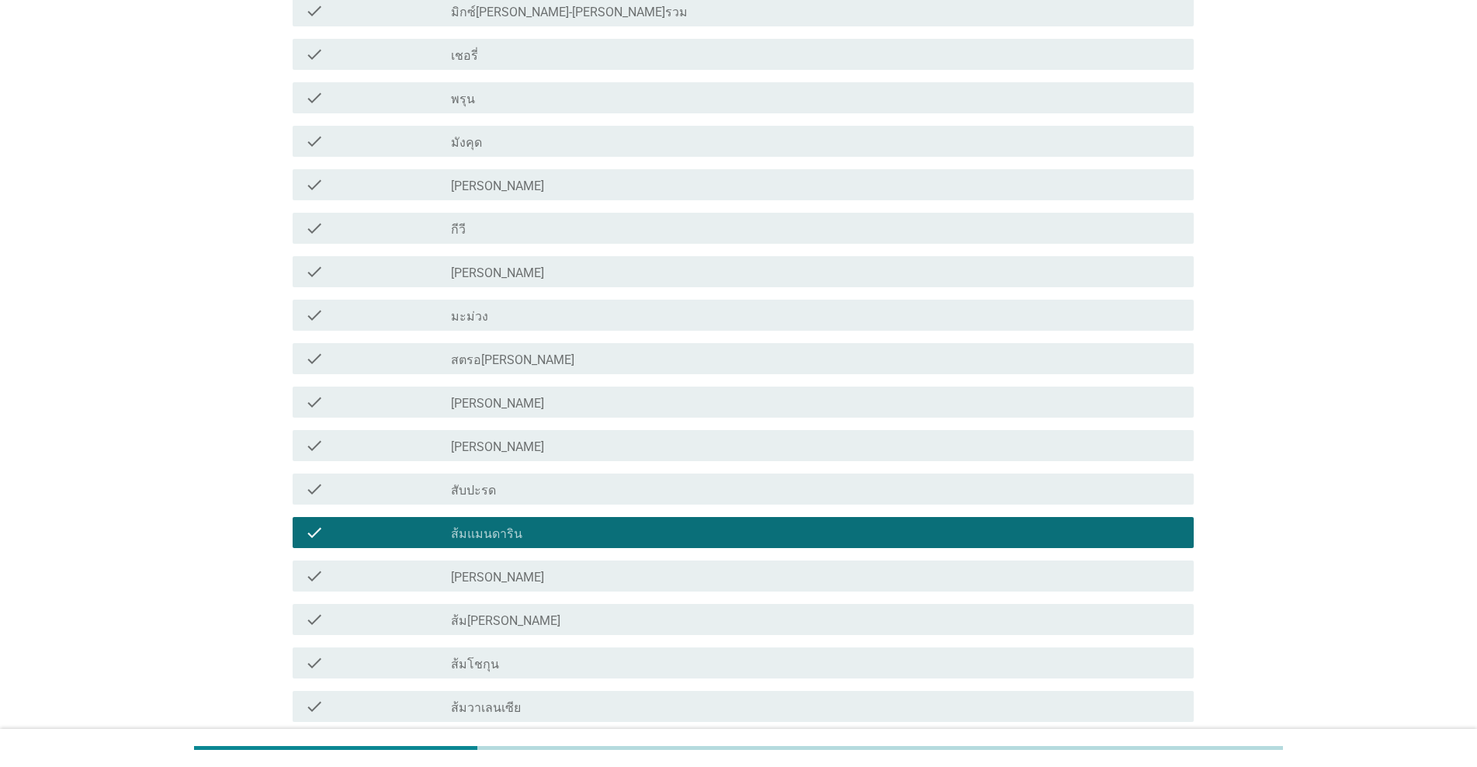
scroll to position [776, 0]
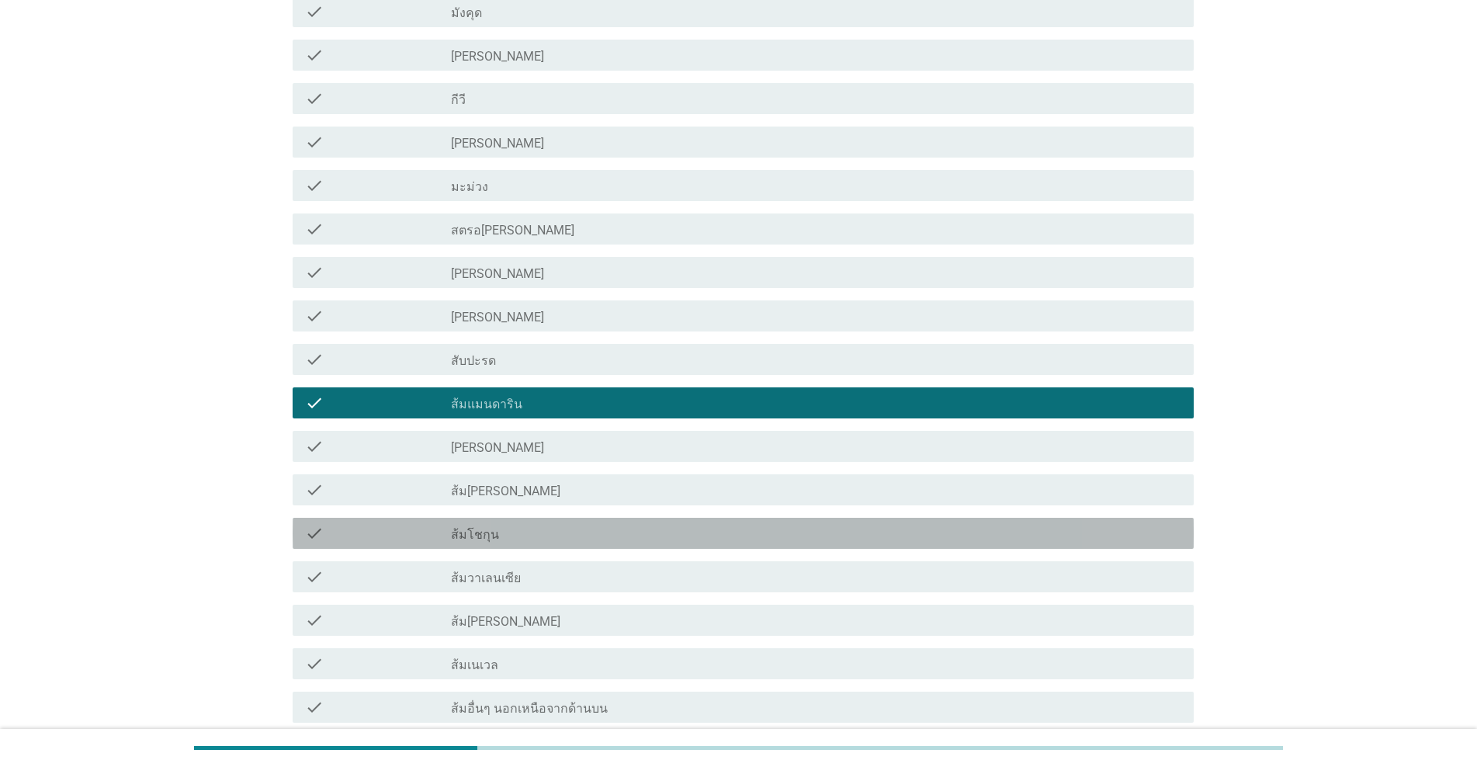
click at [564, 539] on div "check_box_outline_blank ส้มโชกุน" at bounding box center [816, 533] width 730 height 19
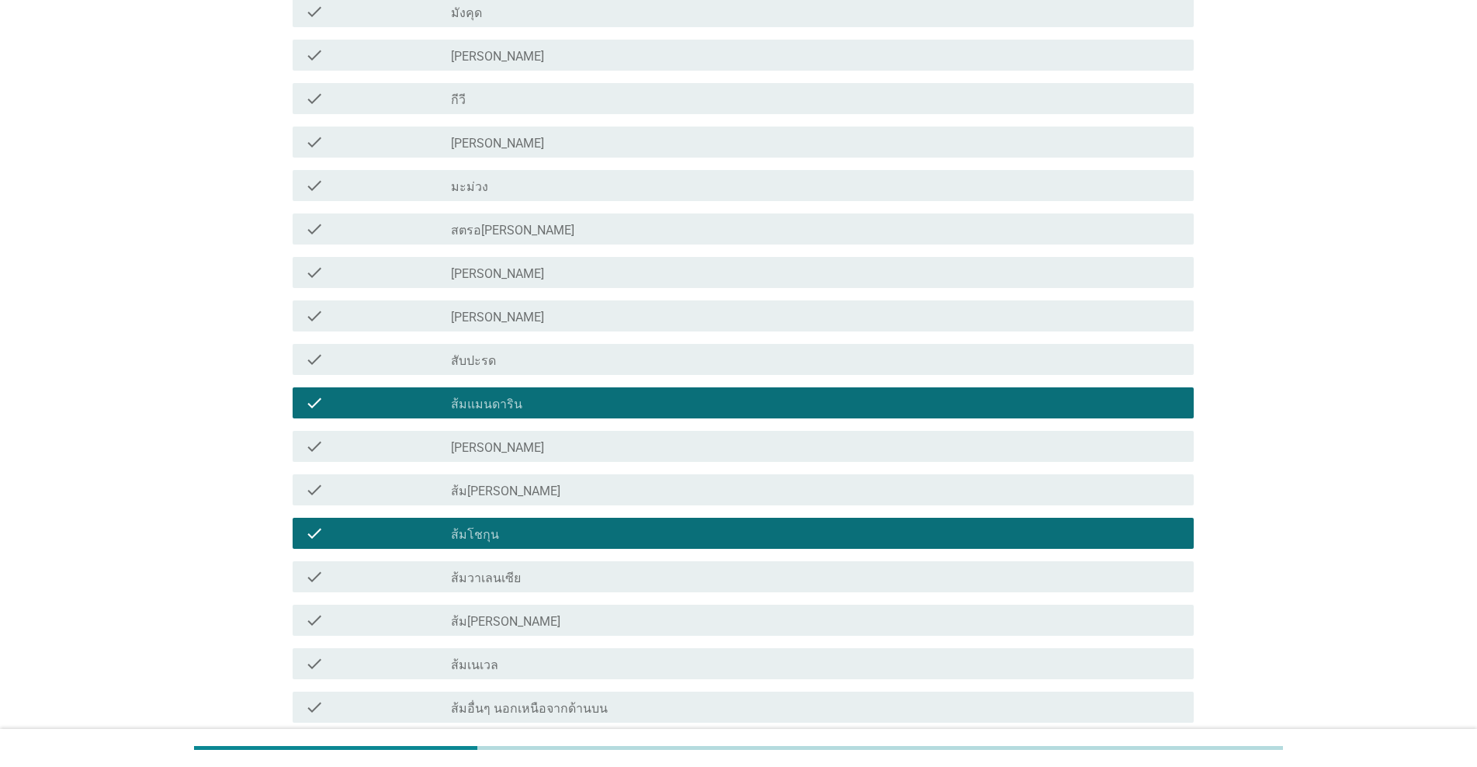
click at [564, 539] on div "check_box_outline_blank ส้มโชกุน" at bounding box center [816, 533] width 730 height 19
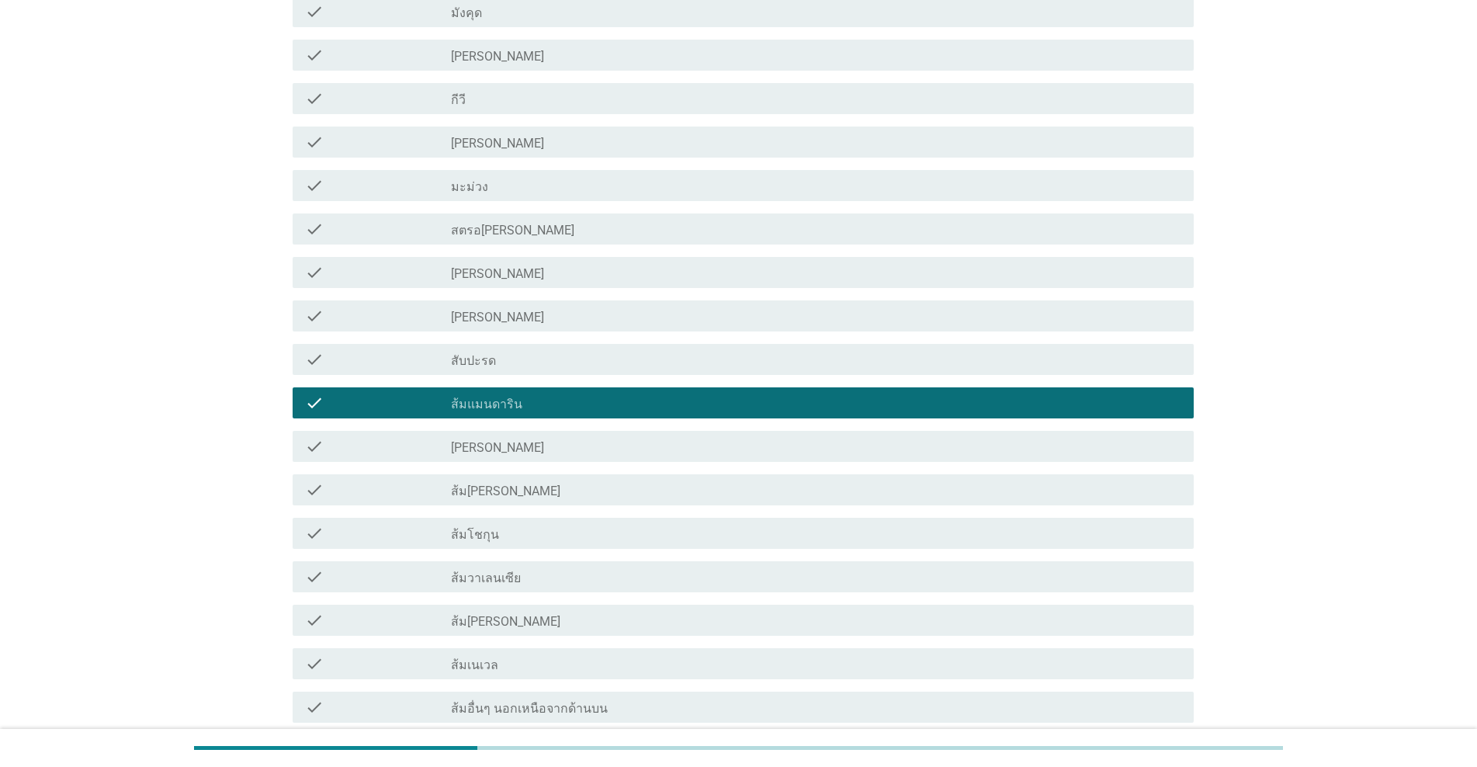
scroll to position [906, 0]
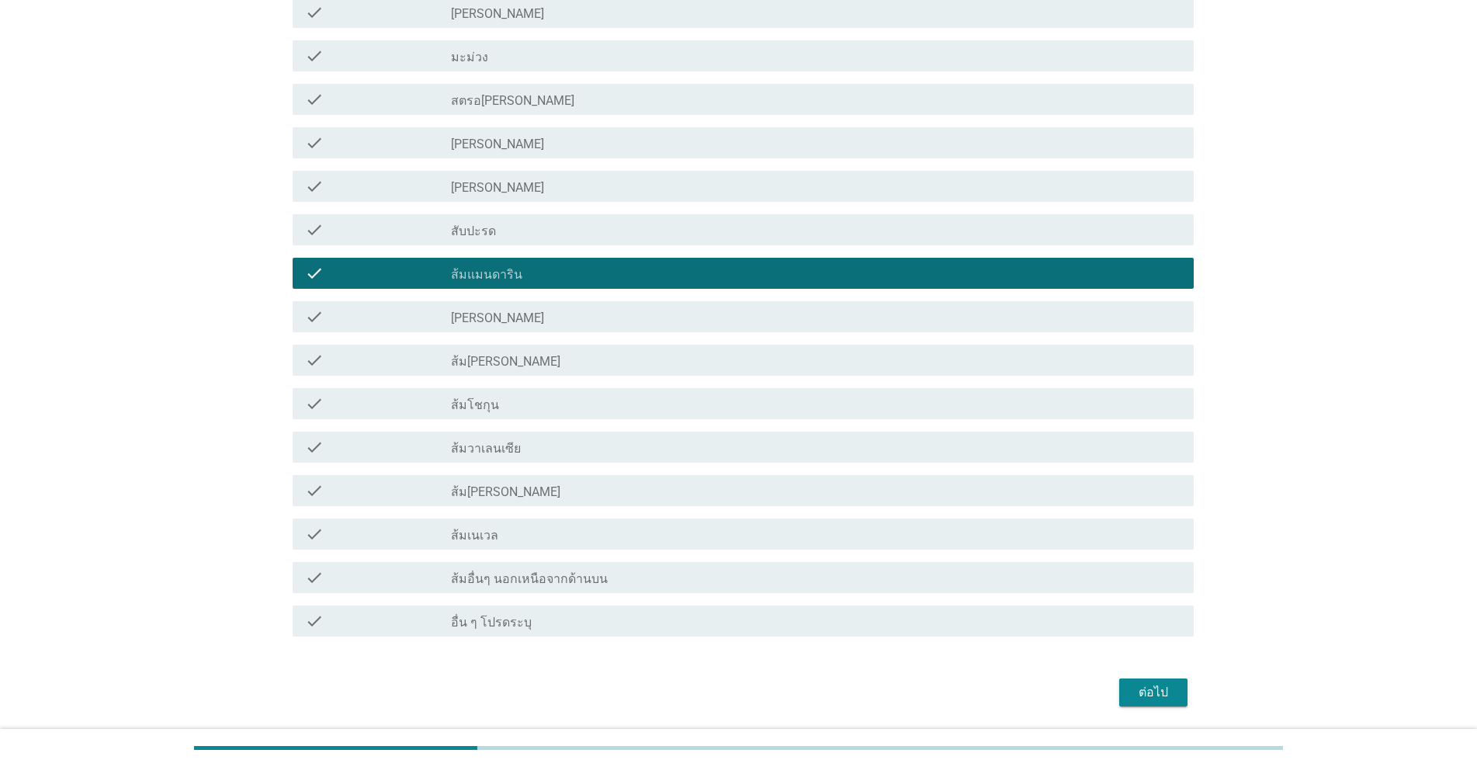
click at [546, 363] on div "check_box_outline_blank ส้ม[PERSON_NAME]" at bounding box center [816, 360] width 730 height 19
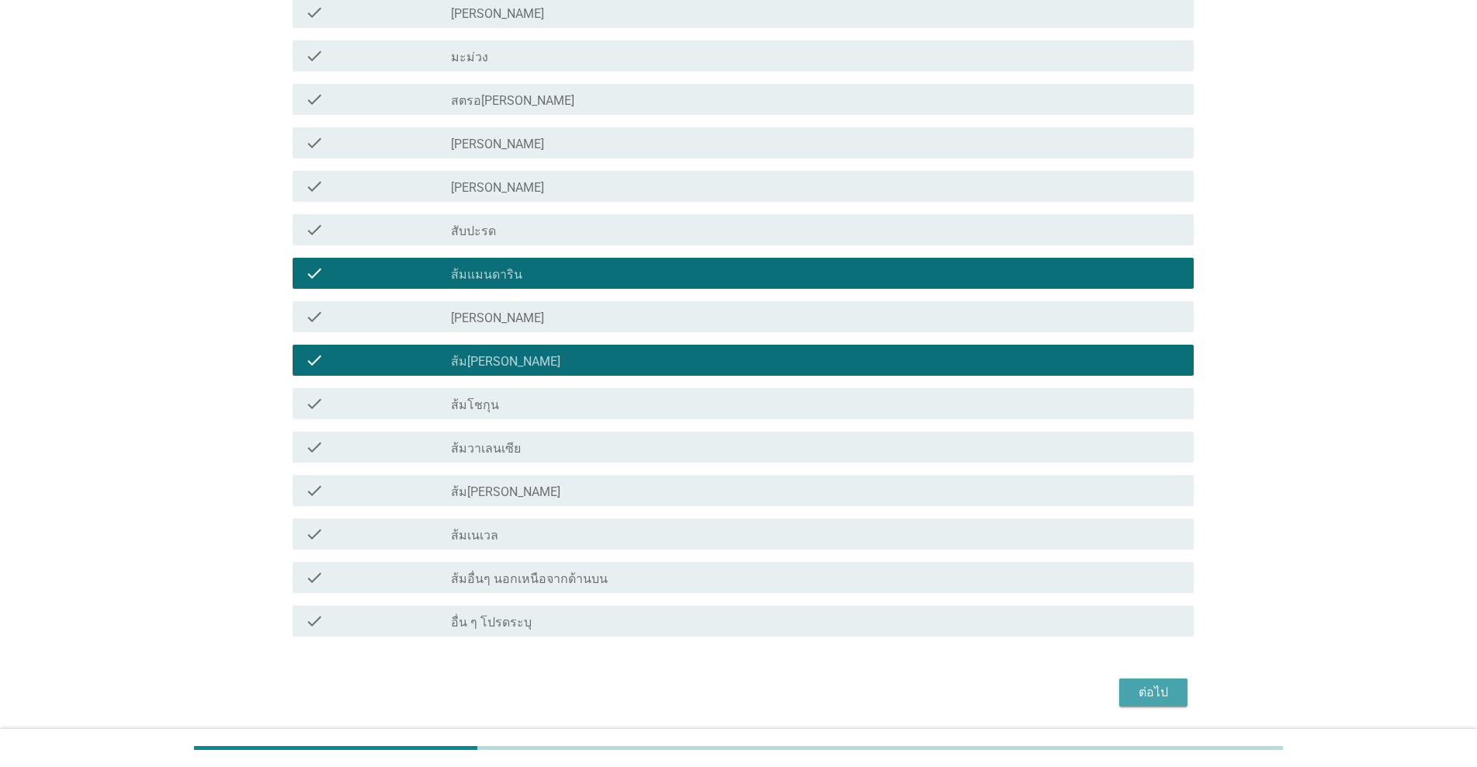
click at [762, 682] on button "ต่อไป" at bounding box center [1153, 692] width 68 height 28
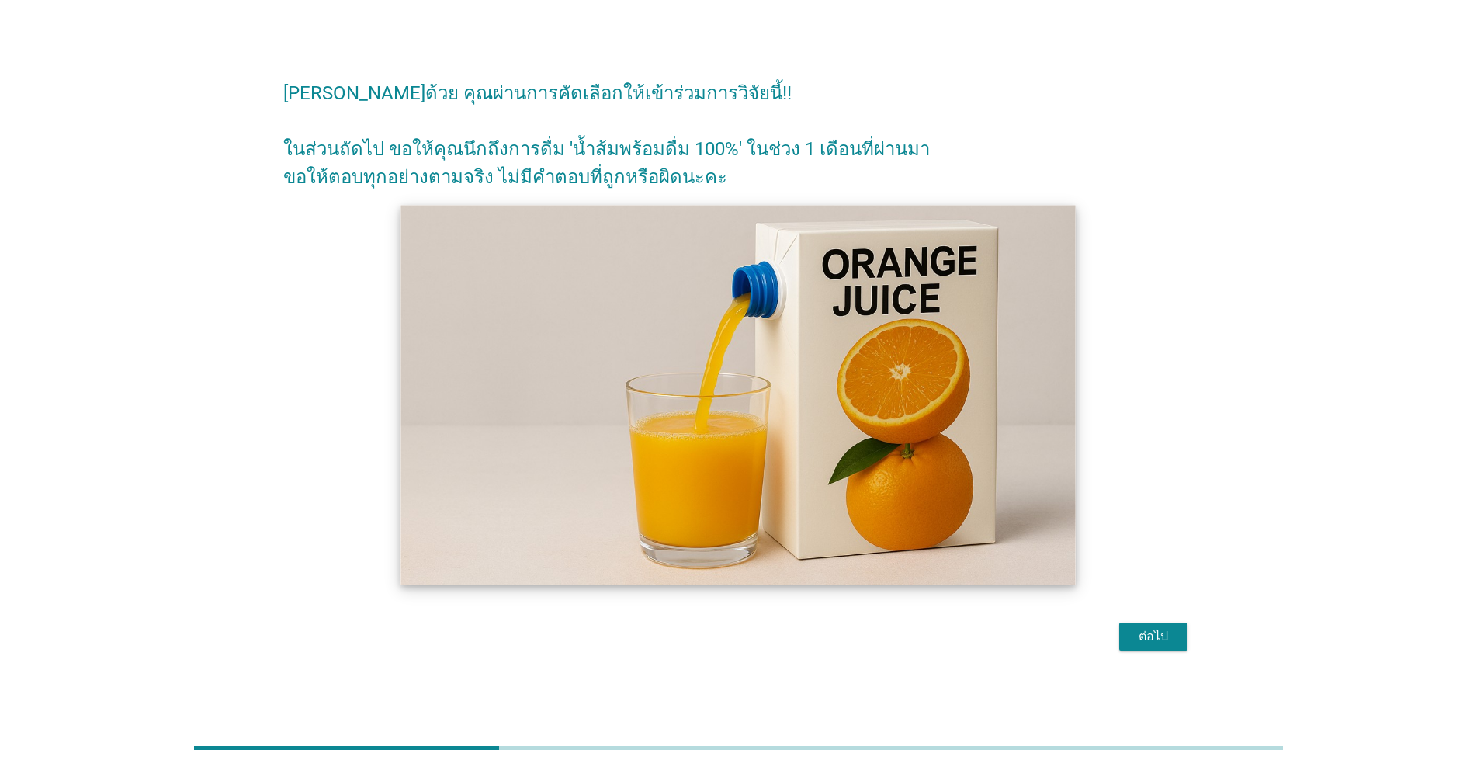
scroll to position [38, 0]
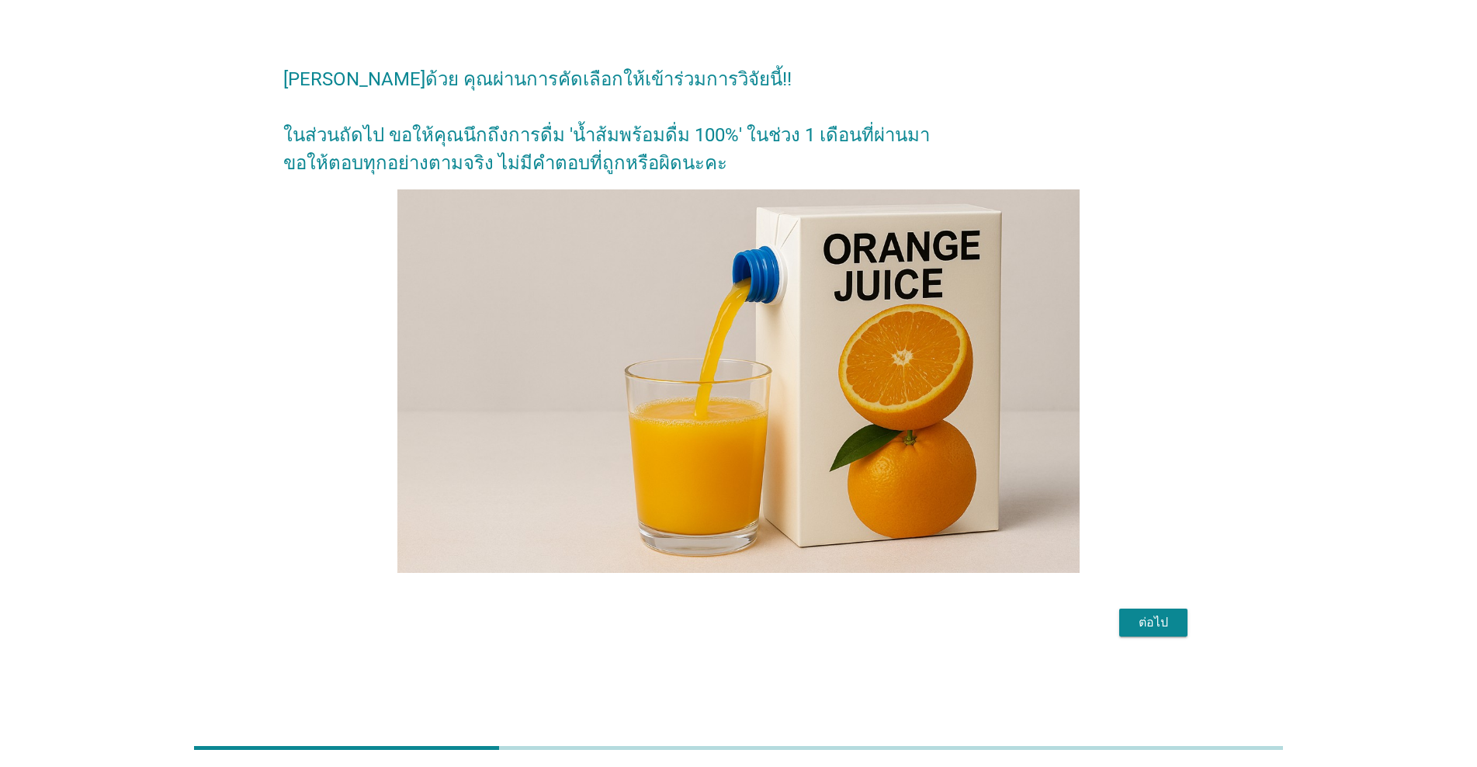
click at [762, 619] on div "ต่อไป" at bounding box center [1153, 622] width 43 height 19
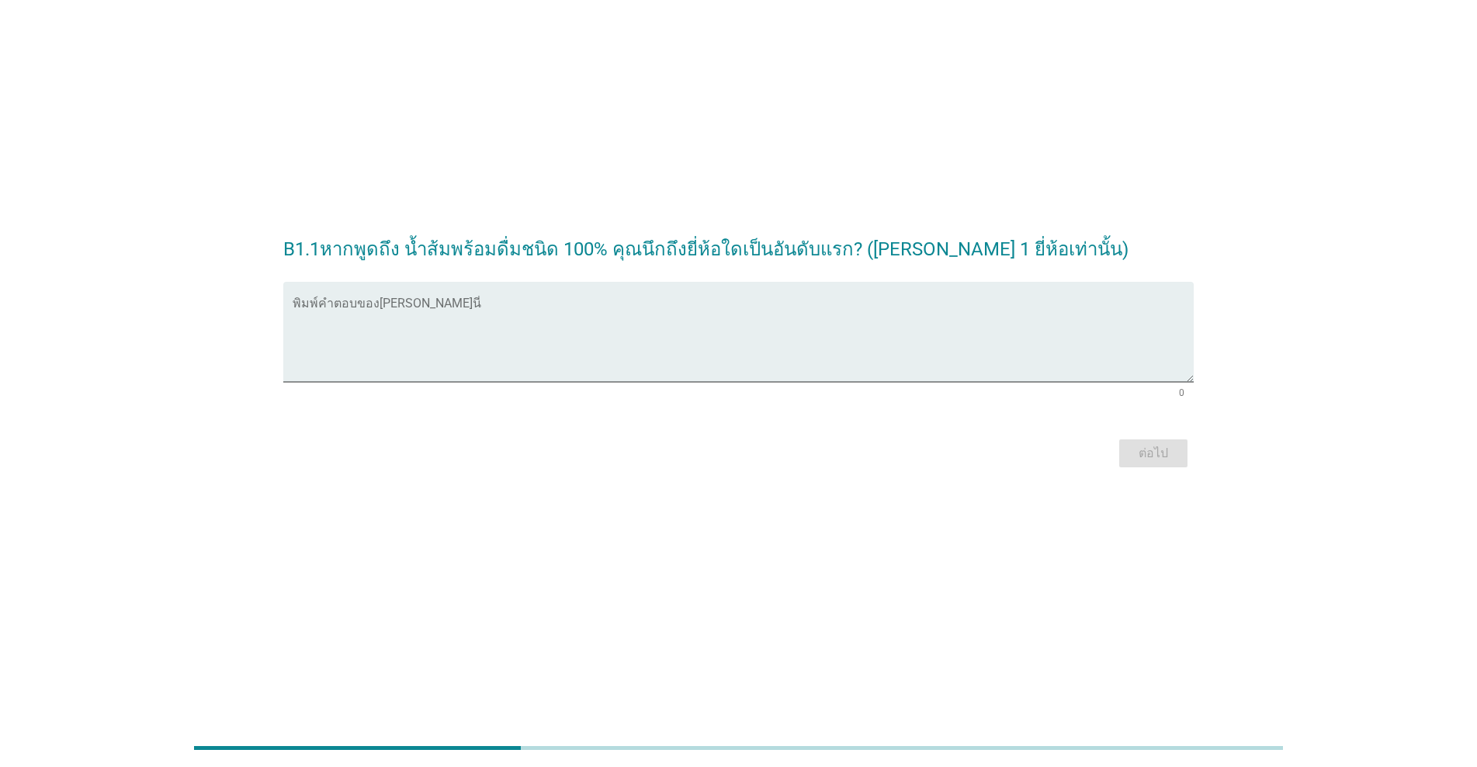
scroll to position [0, 0]
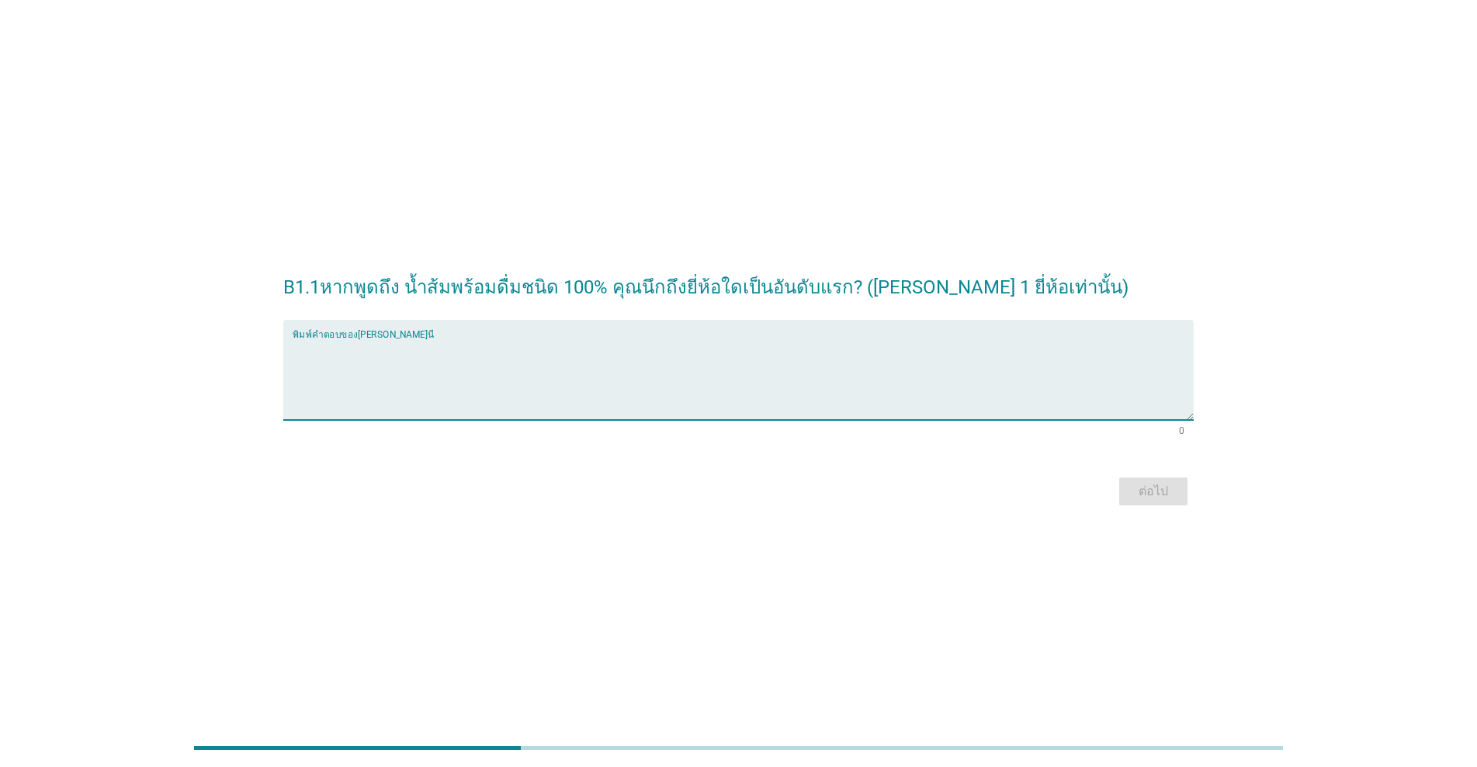
click at [418, 385] on textarea "พิมพ์คำตอบของคุณ ที่นี่" at bounding box center [743, 379] width 901 height 82
type textarea "ทิปโก้"
click at [762, 493] on div "ต่อไป" at bounding box center [1153, 491] width 43 height 19
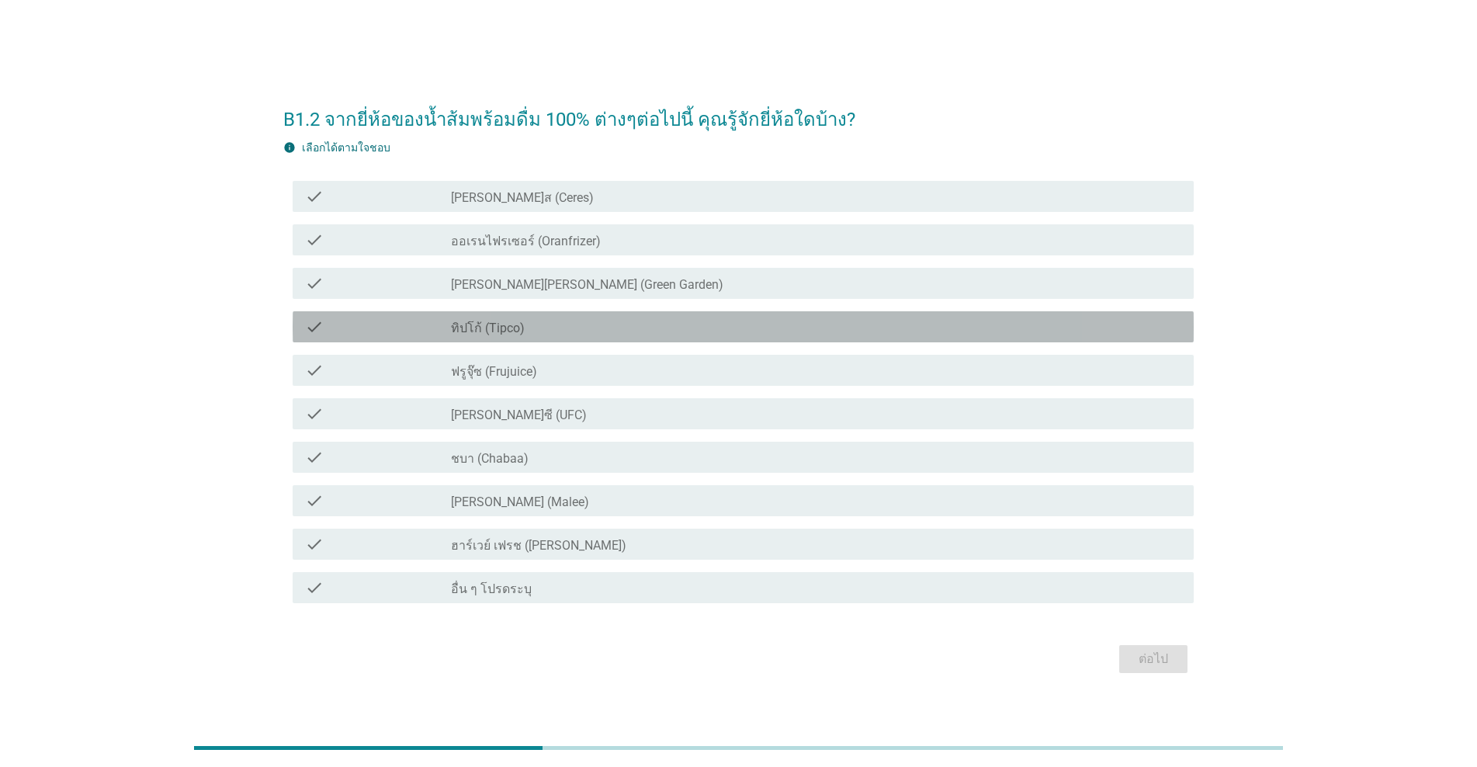
click at [500, 331] on label "ทิปโก้ (Tipco)" at bounding box center [488, 329] width 74 height 16
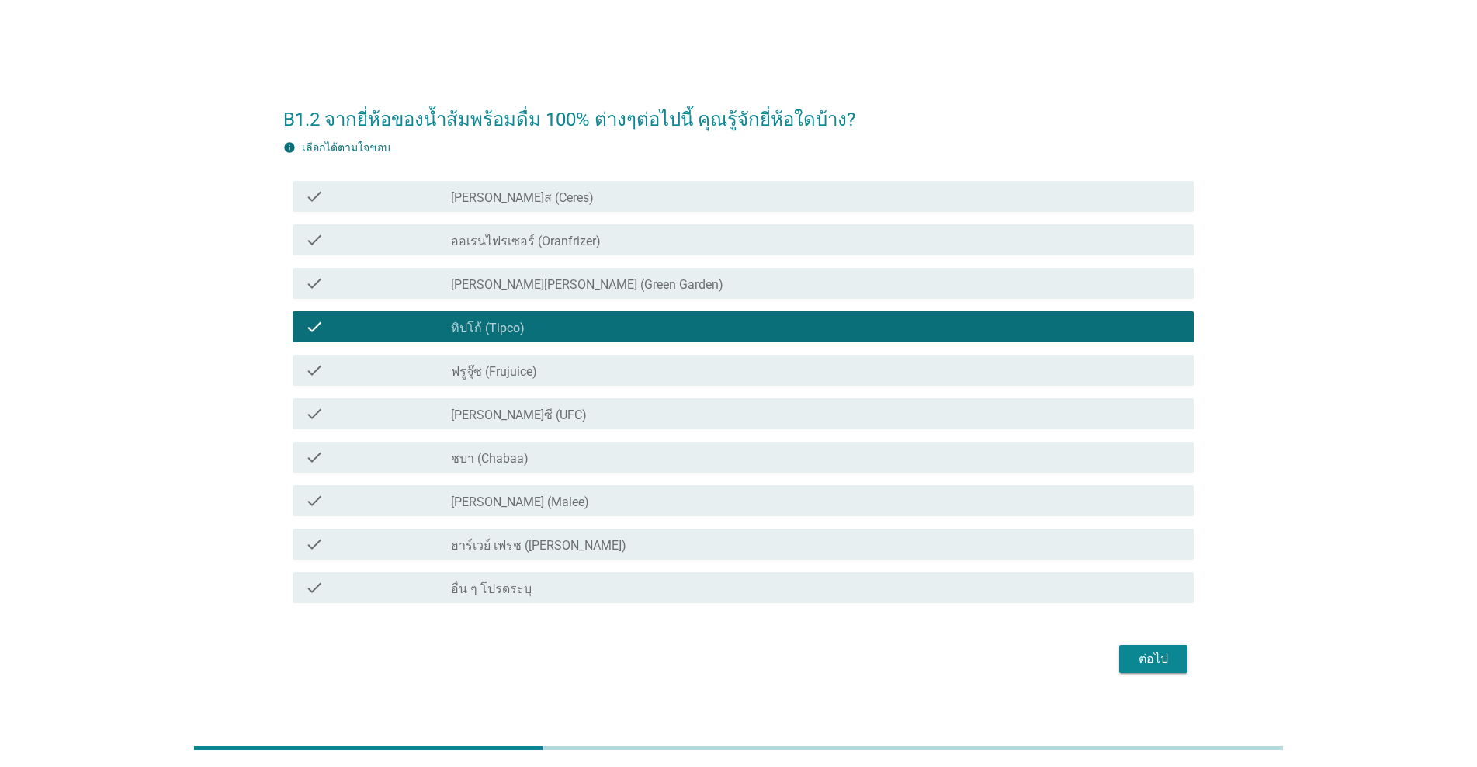
click at [487, 430] on div "check check_box_outline_blank [PERSON_NAME]ซี (UFC)" at bounding box center [738, 413] width 910 height 43
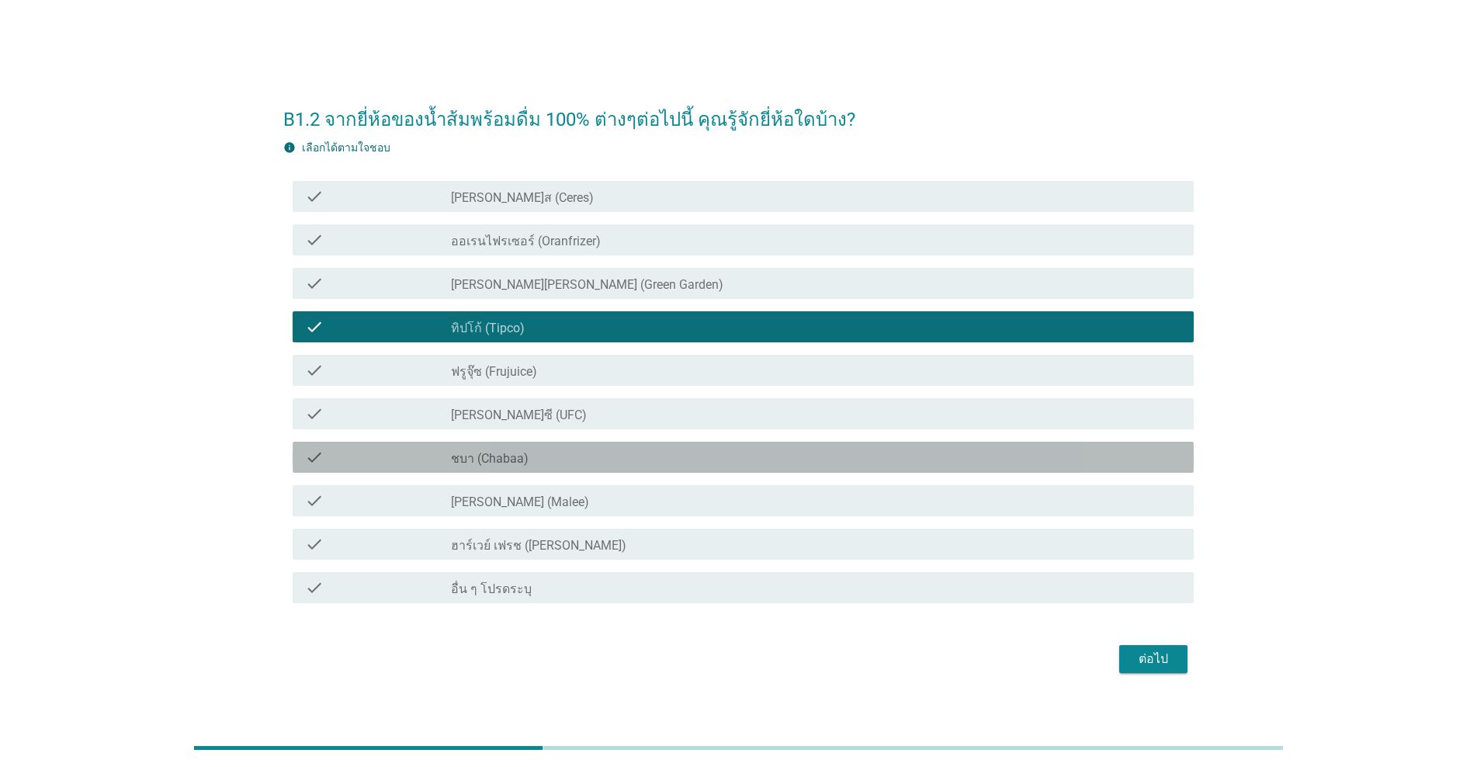
click at [479, 462] on label "ชบา (Chabaa)" at bounding box center [490, 459] width 78 height 16
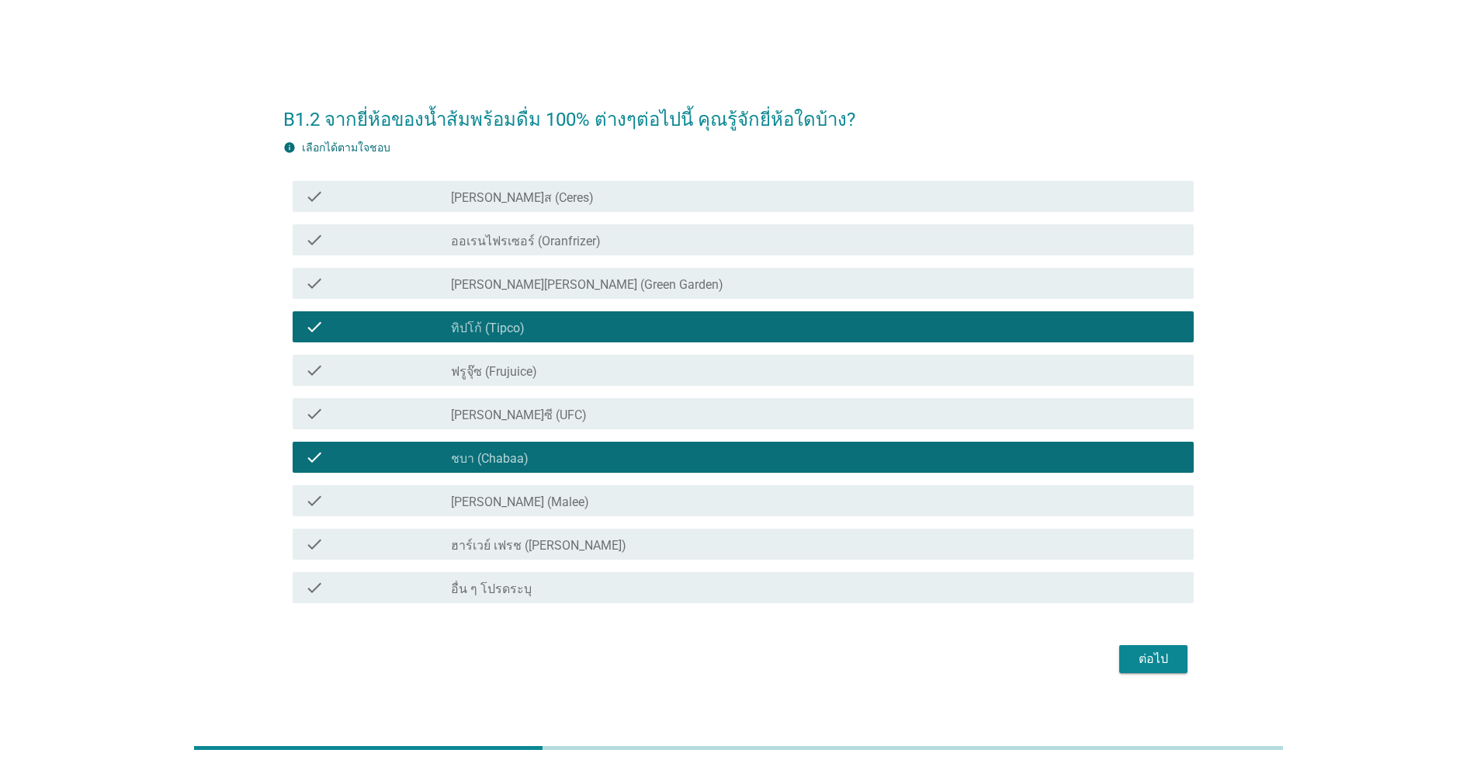
click at [492, 418] on label "[PERSON_NAME]ซี (UFC)" at bounding box center [519, 416] width 136 height 16
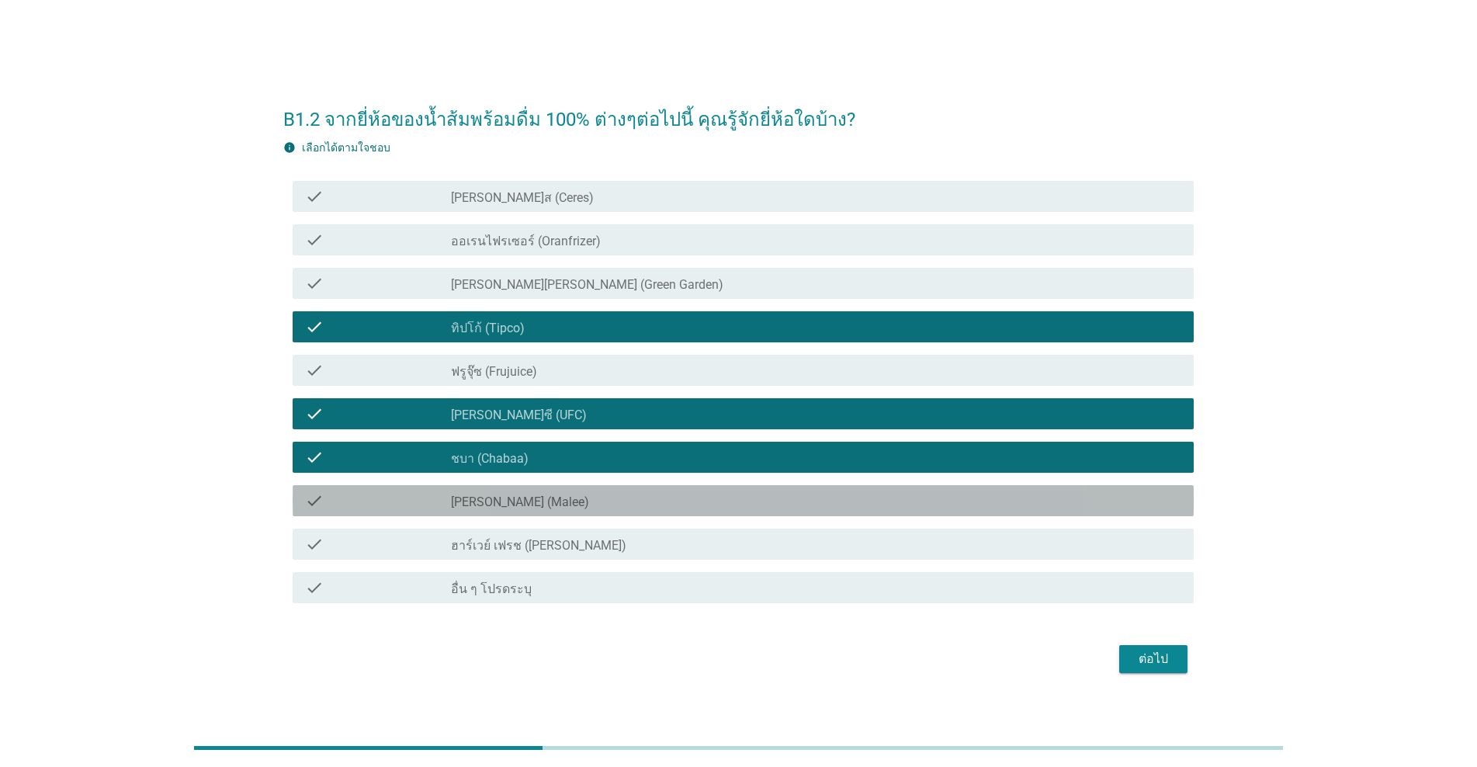
click at [483, 498] on label "[PERSON_NAME] (Malee)" at bounding box center [520, 502] width 138 height 16
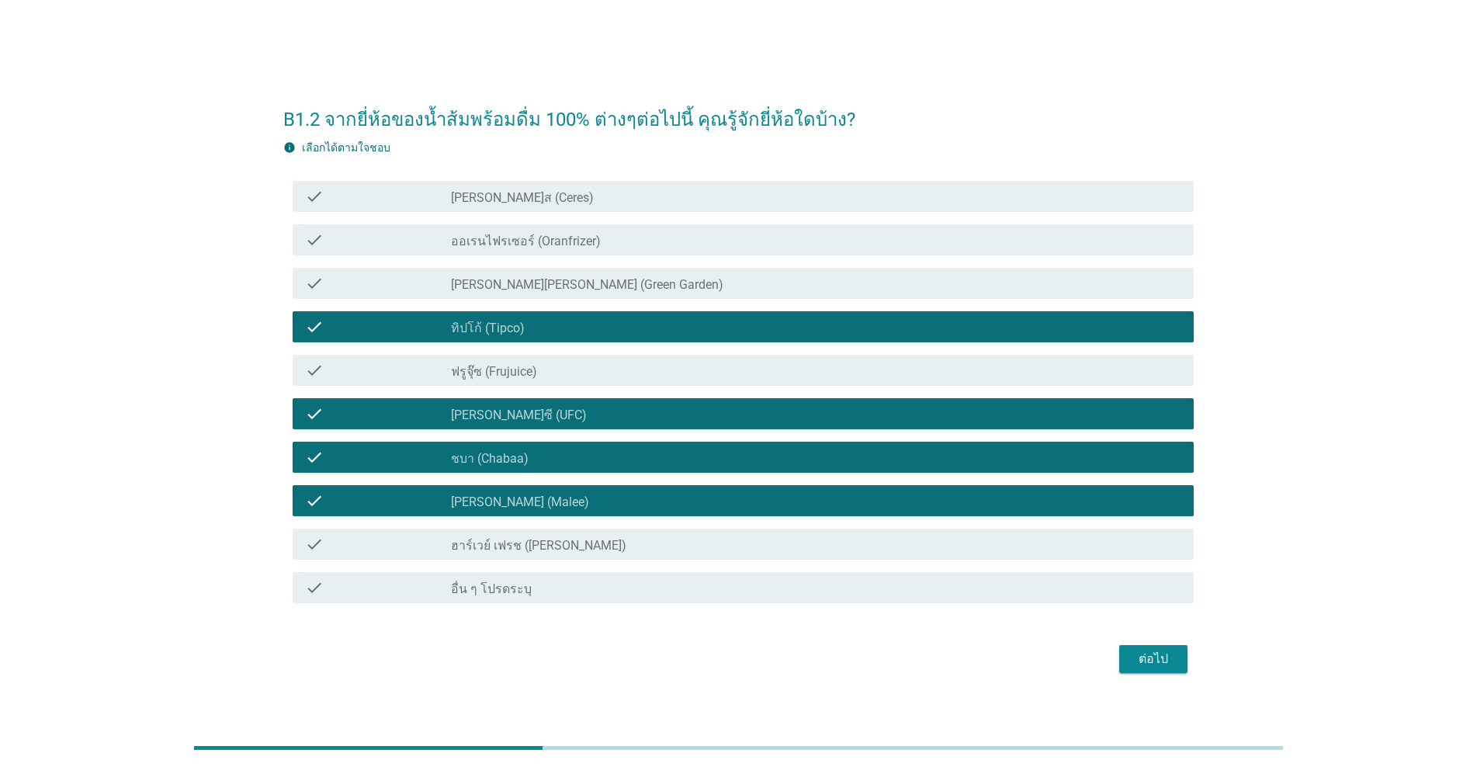
click at [762, 668] on div "ต่อไป" at bounding box center [1153, 659] width 43 height 19
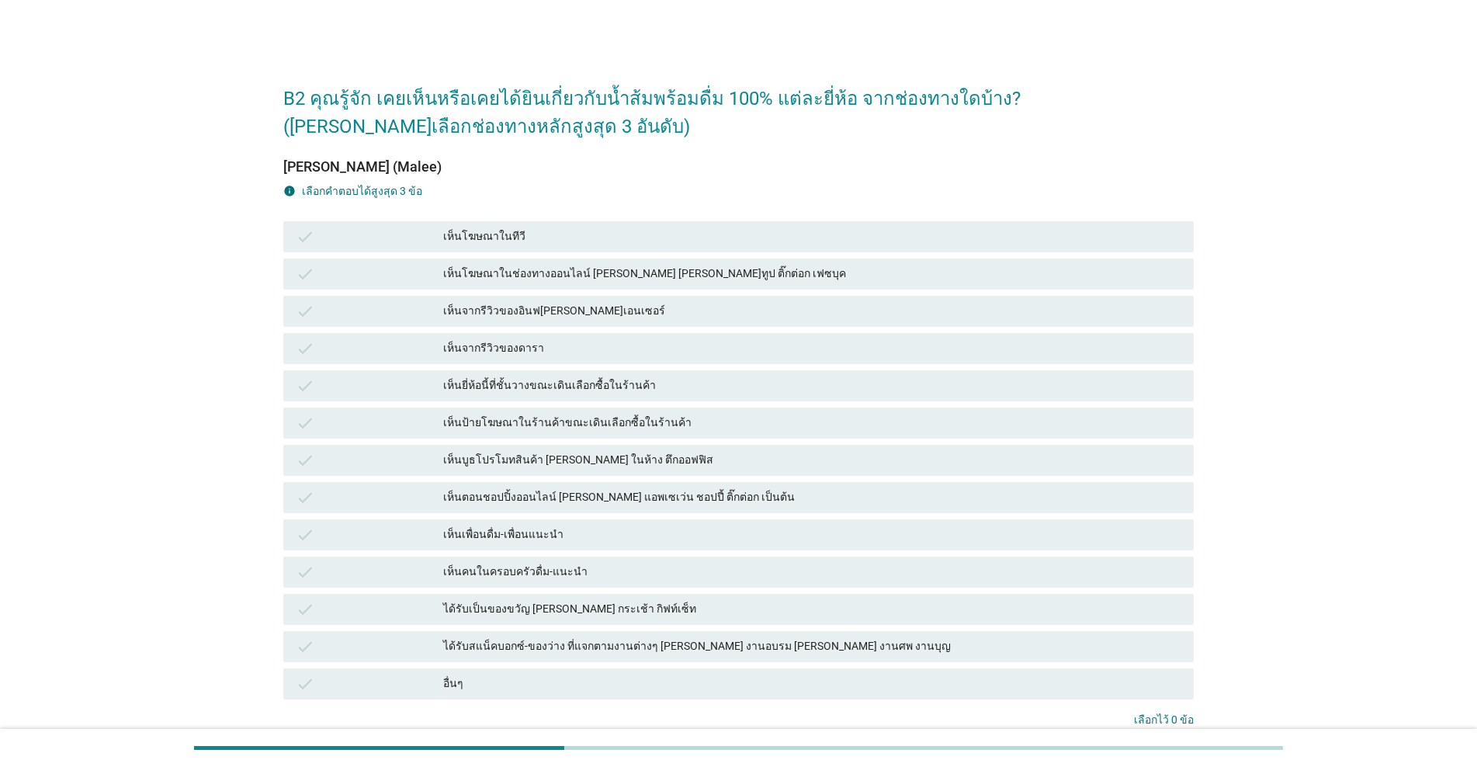
click at [412, 231] on div "check" at bounding box center [369, 236] width 147 height 19
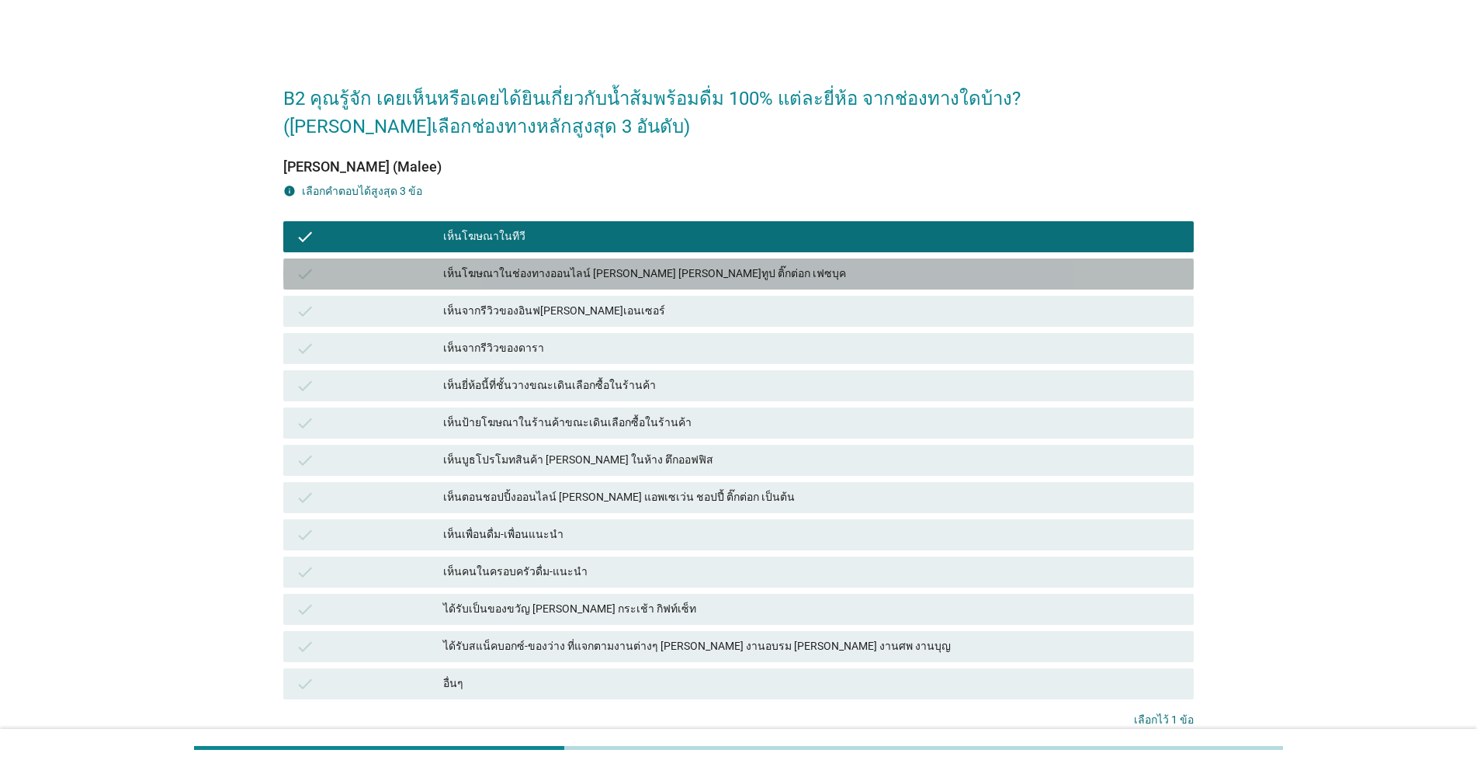
click at [422, 279] on div "check" at bounding box center [369, 274] width 147 height 19
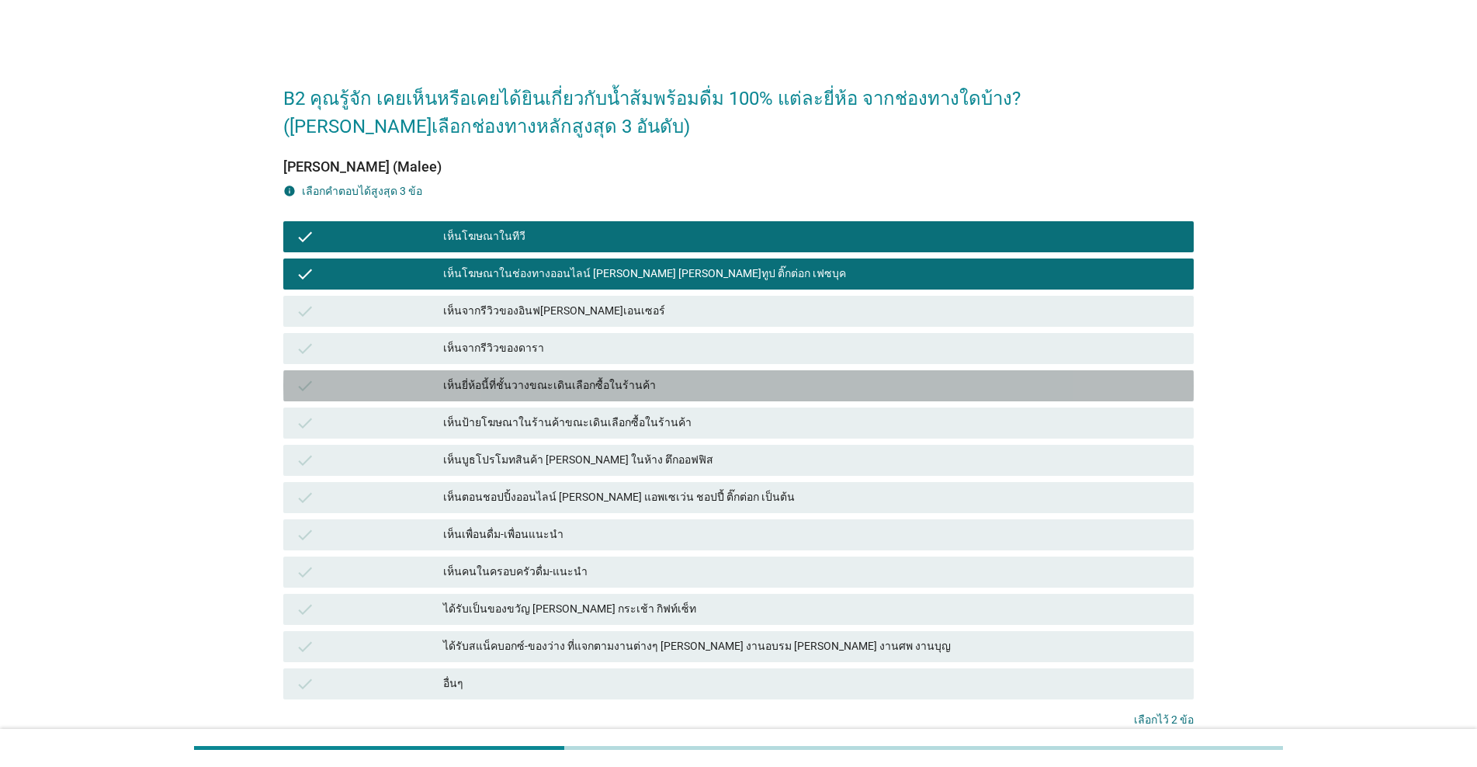
click at [419, 380] on div "check" at bounding box center [369, 385] width 147 height 19
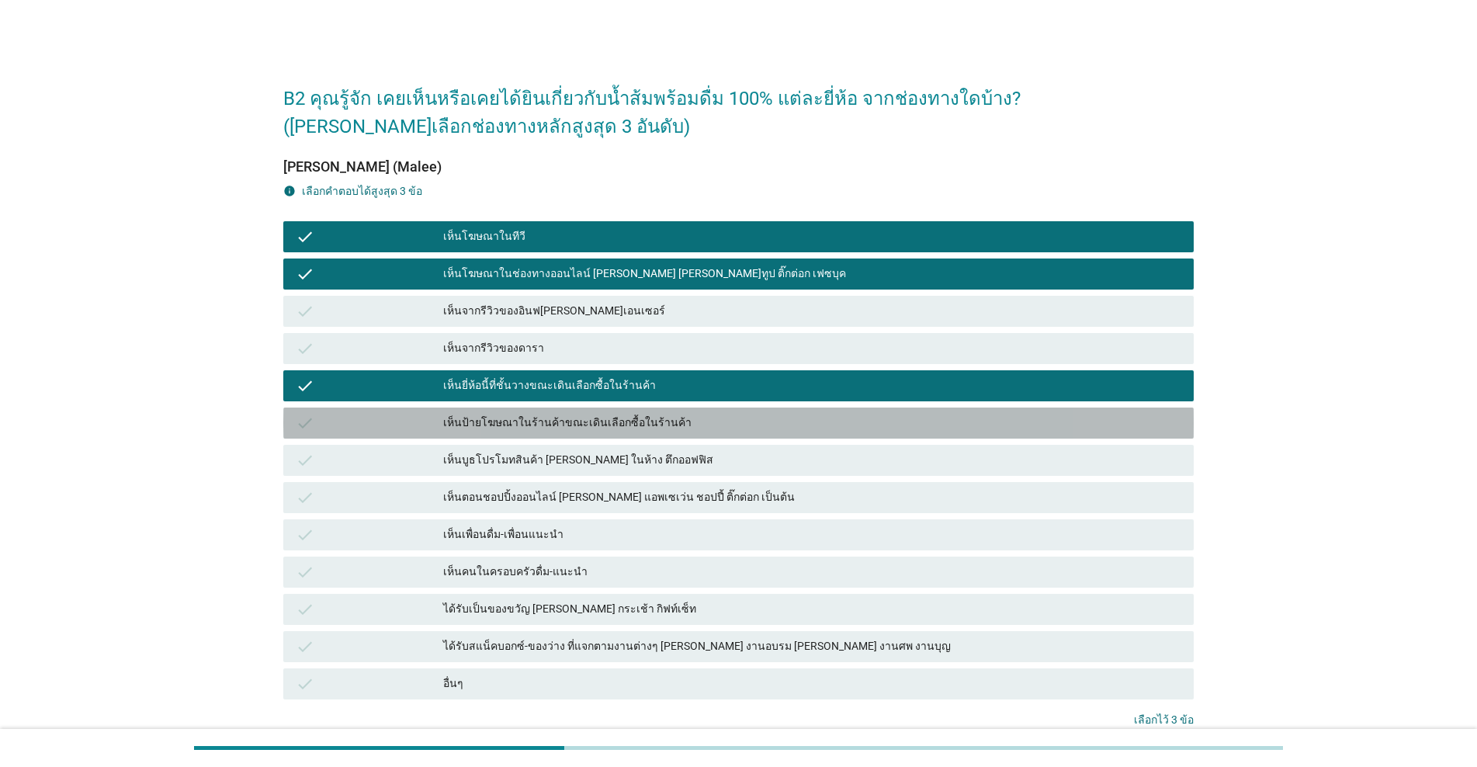
click at [421, 432] on div "check" at bounding box center [369, 423] width 147 height 19
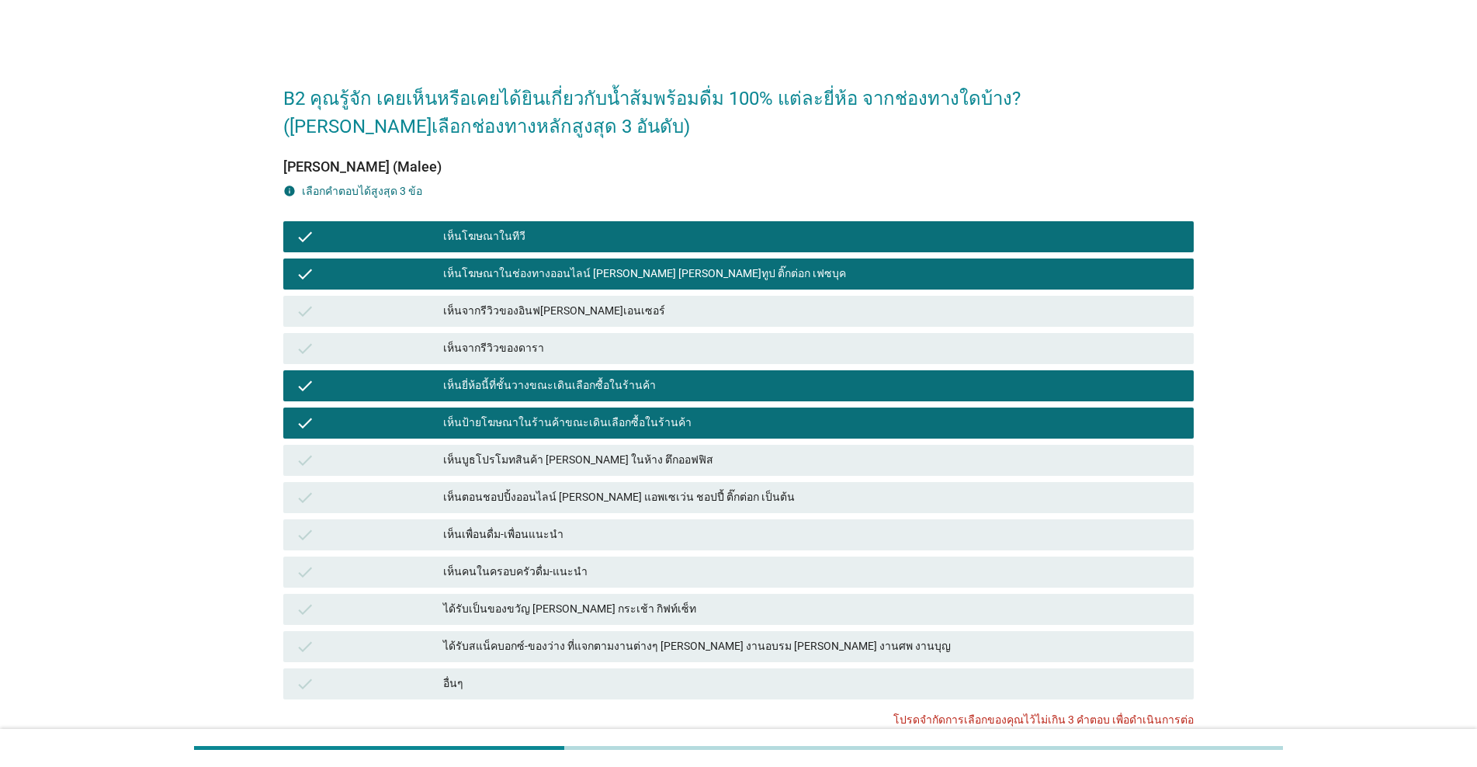
click at [422, 460] on div "check" at bounding box center [369, 460] width 147 height 19
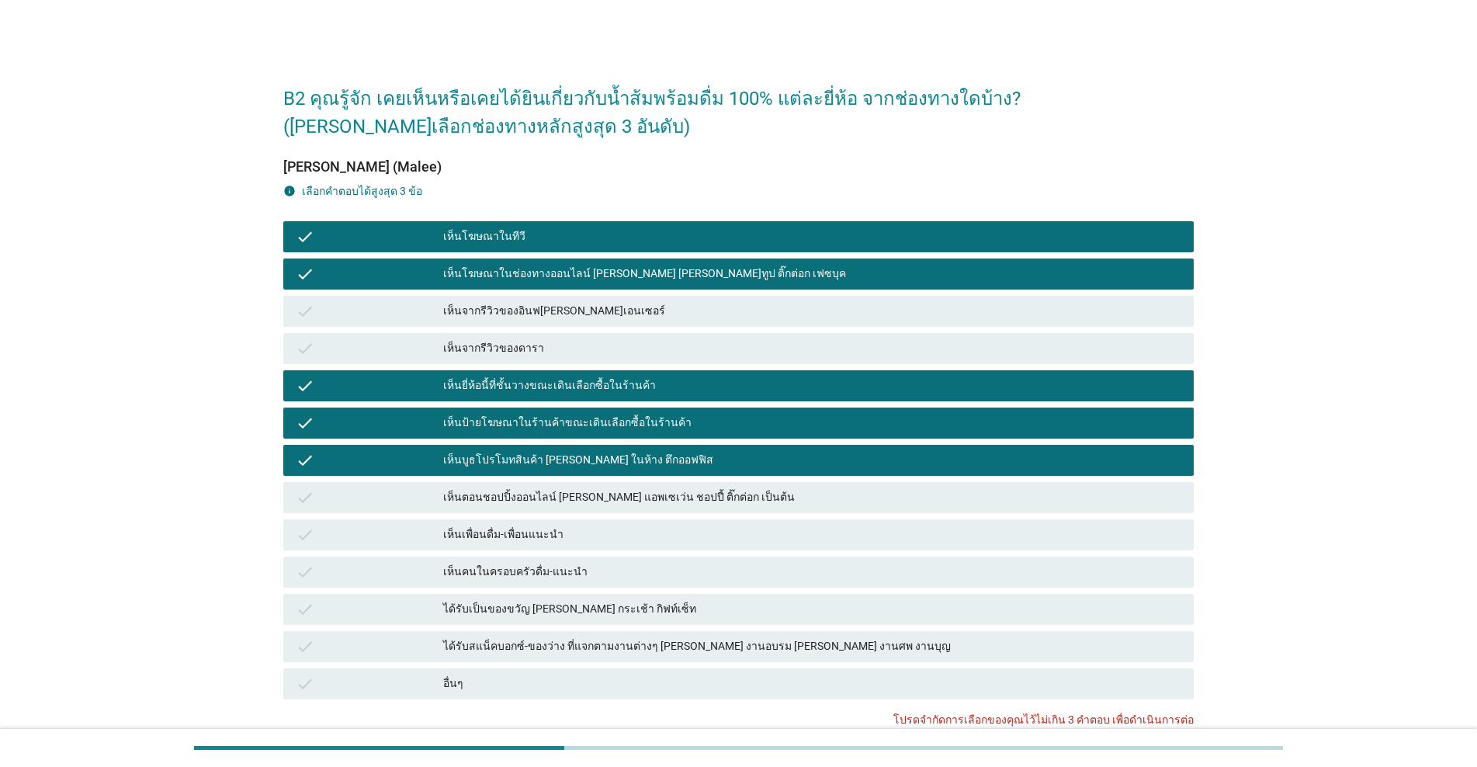
click at [432, 494] on div "check" at bounding box center [369, 497] width 147 height 19
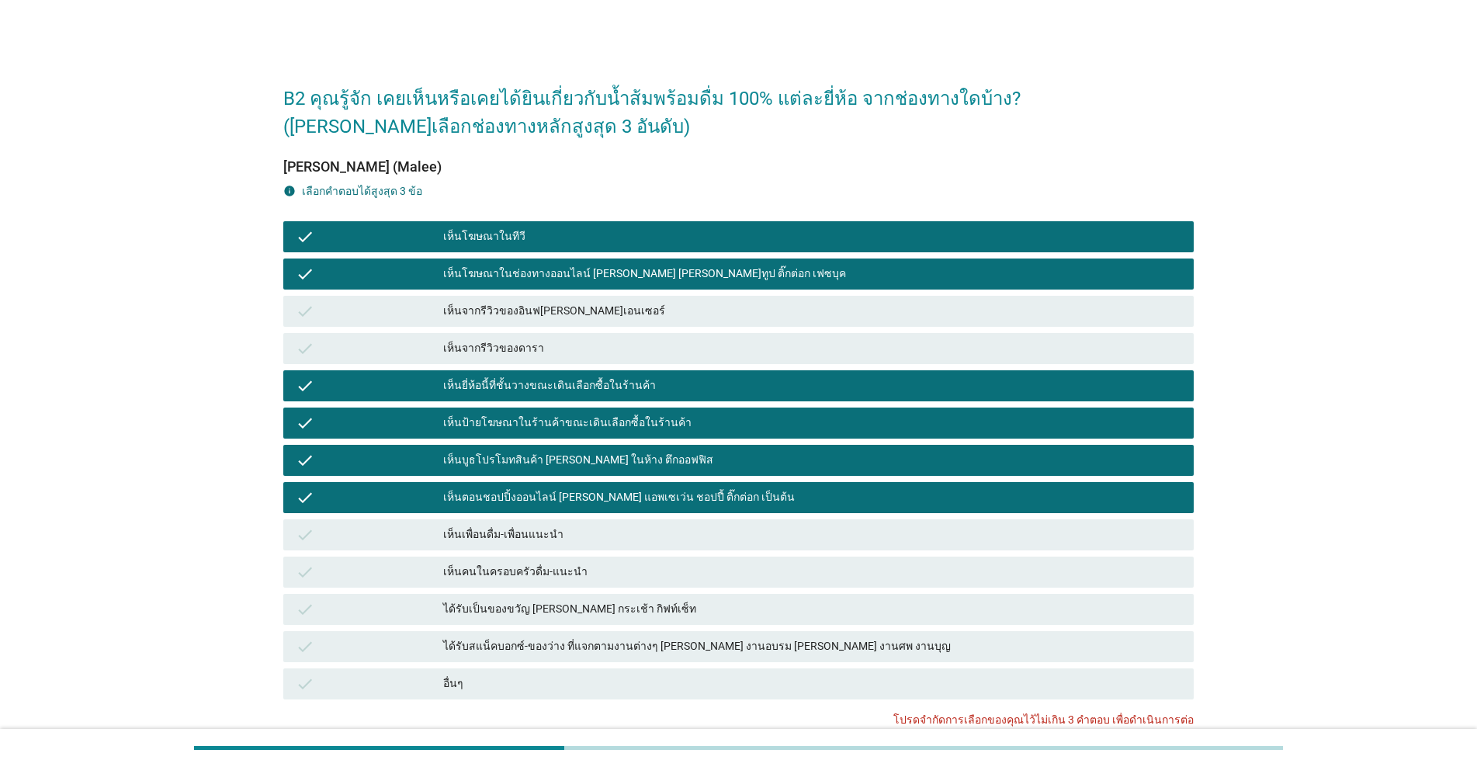
scroll to position [123, 0]
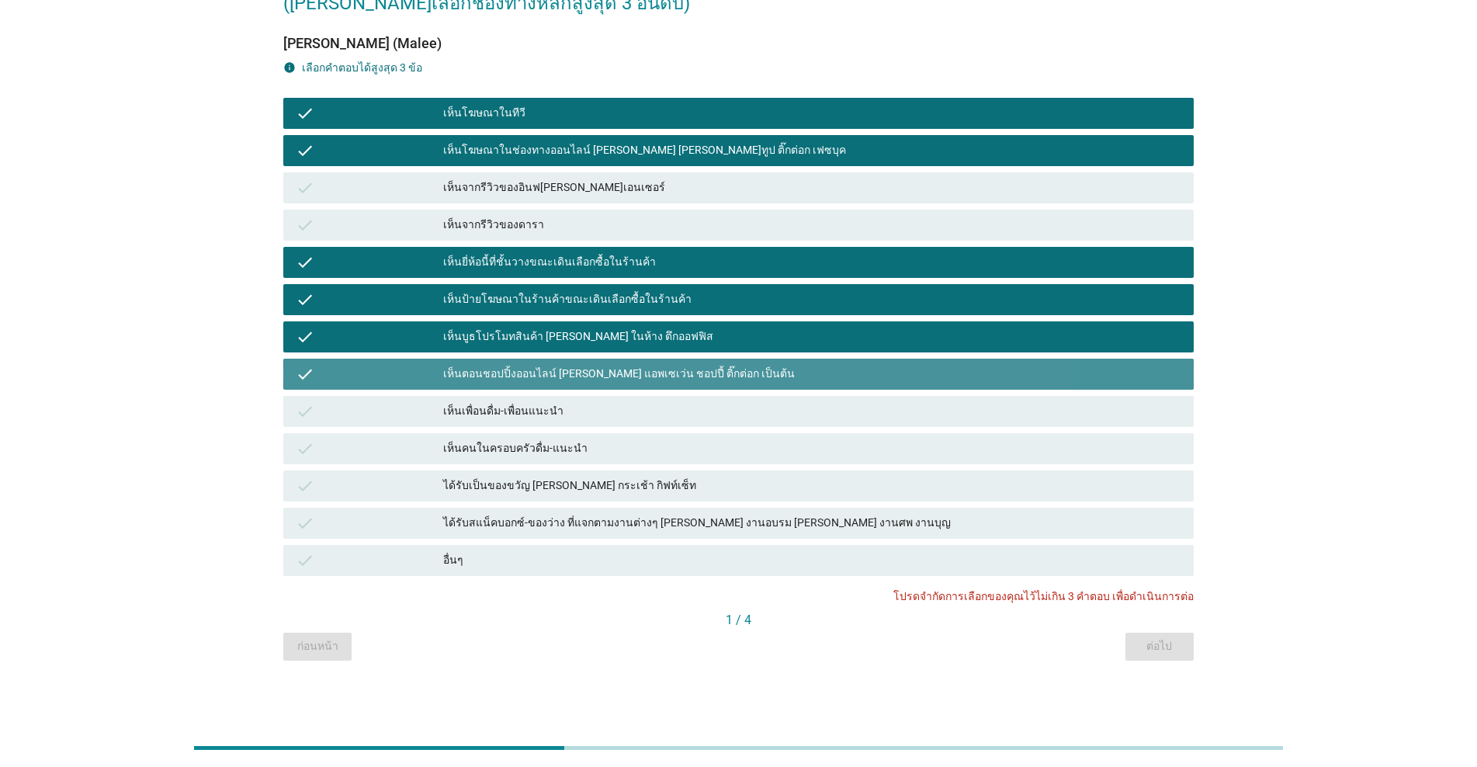
click at [537, 376] on div "เห็นตอนชอปปิ้งออนไลน์ [PERSON_NAME] แอพเซเว่น ชอปปี้ ติ๊กต่อก เป็นต้น" at bounding box center [812, 374] width 738 height 19
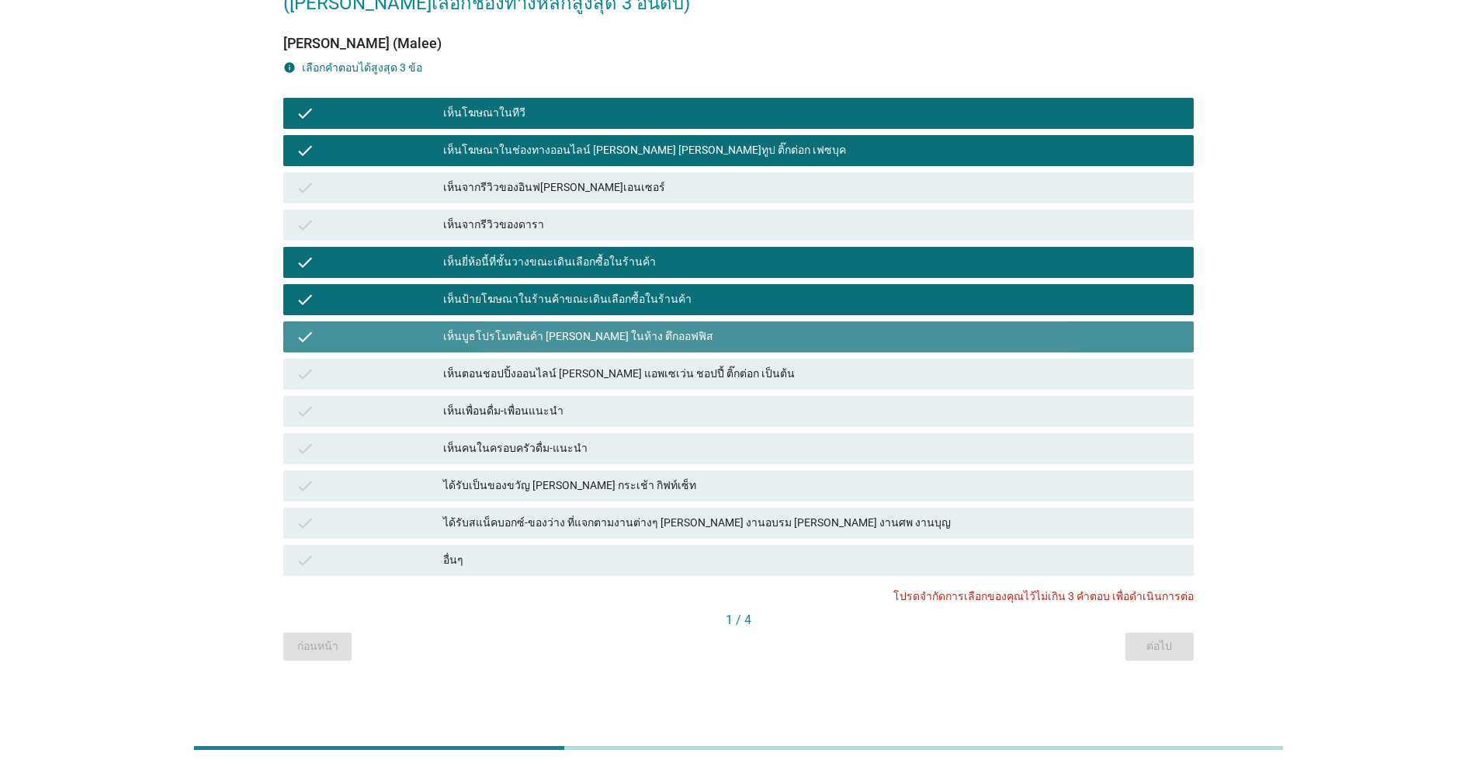
click at [528, 343] on div "เห็นบูธโปรโมทสินค้า [PERSON_NAME] ในห้าง ตึกออฟฟิส" at bounding box center [812, 337] width 738 height 19
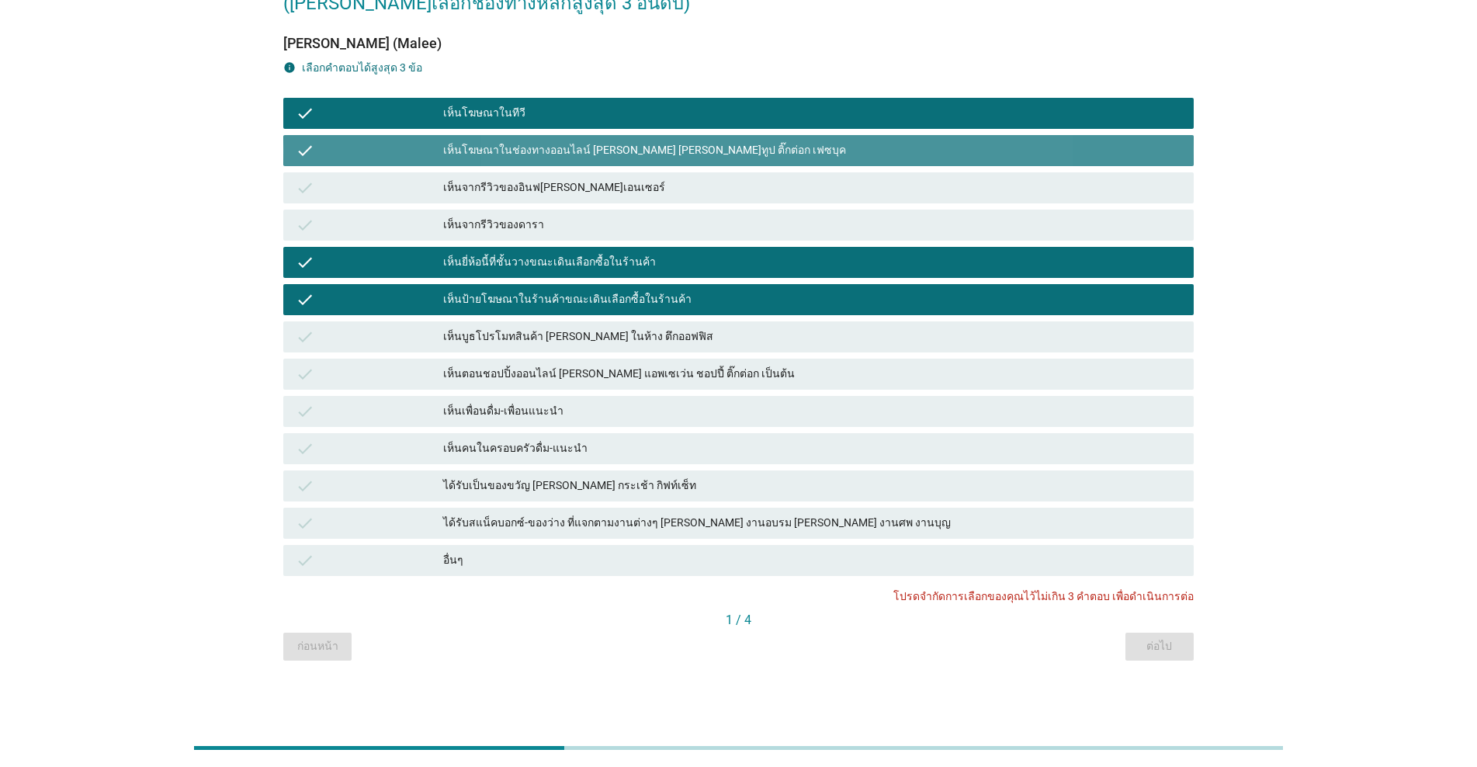
click at [528, 153] on div "เห็นโฆษณาในช่องทางออนไลน์ [PERSON_NAME] [PERSON_NAME]ทูป ติ๊กต่อก เฟซบุค" at bounding box center [812, 150] width 738 height 19
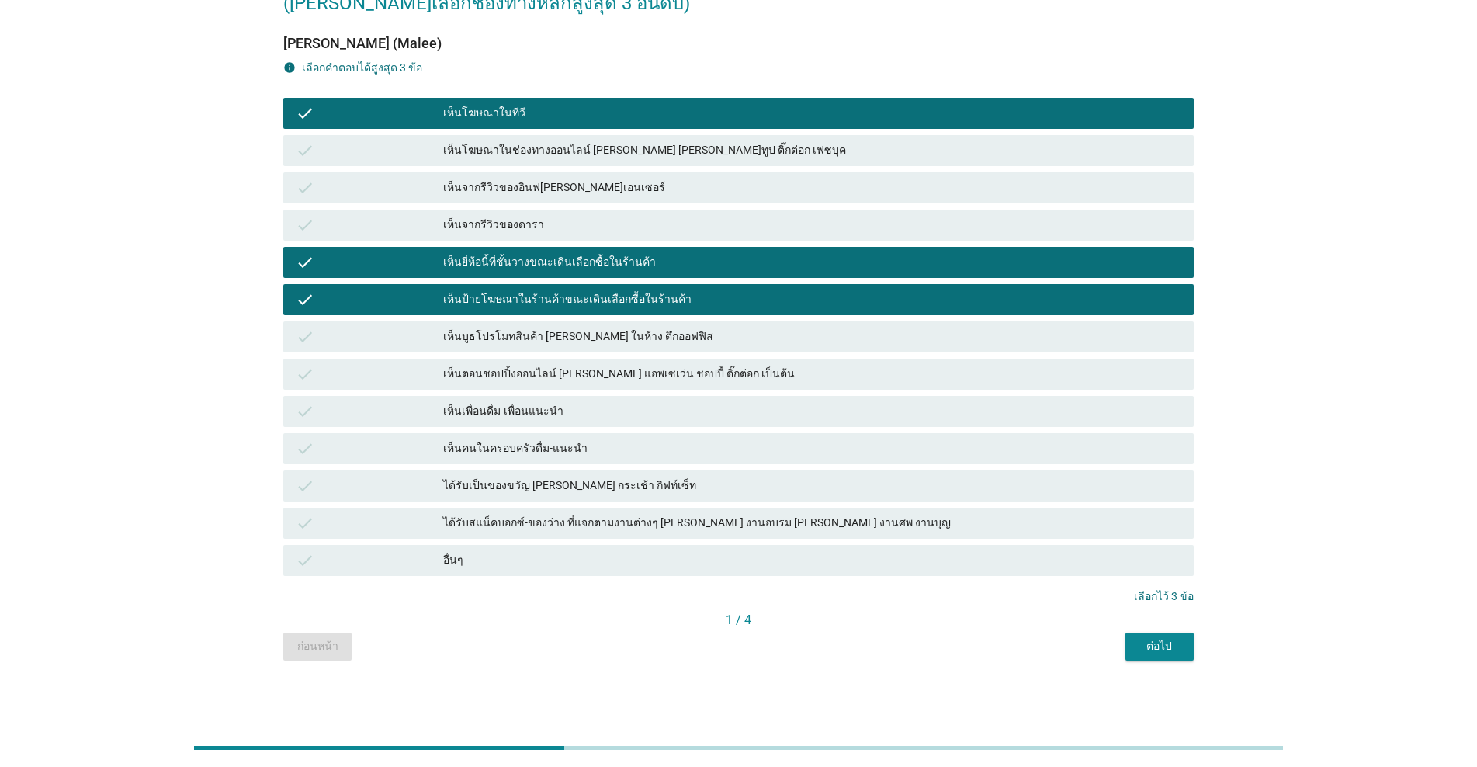
click at [762, 635] on button "ต่อไป" at bounding box center [1159, 647] width 68 height 28
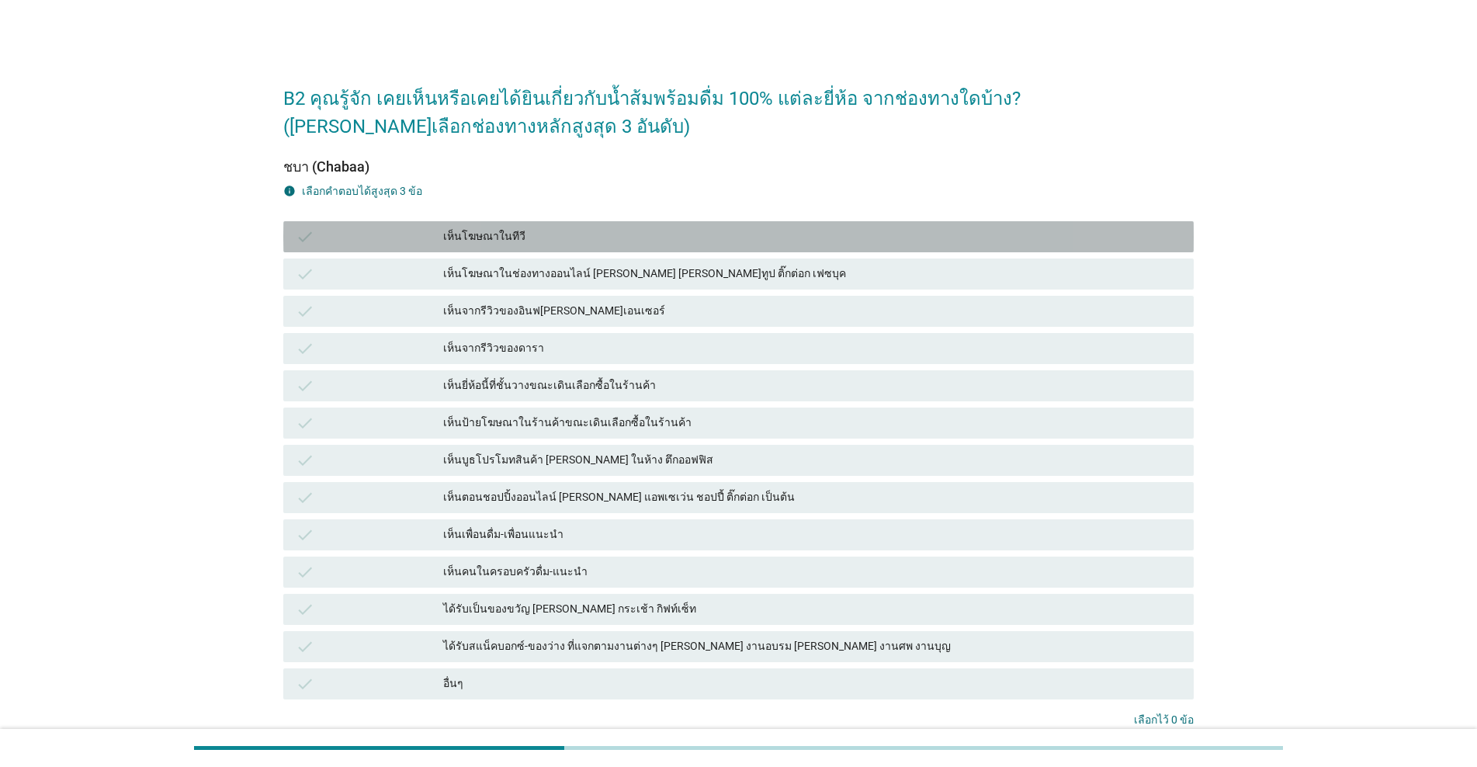
click at [503, 243] on div "เห็นโฆษณาในทีวี" at bounding box center [812, 236] width 738 height 19
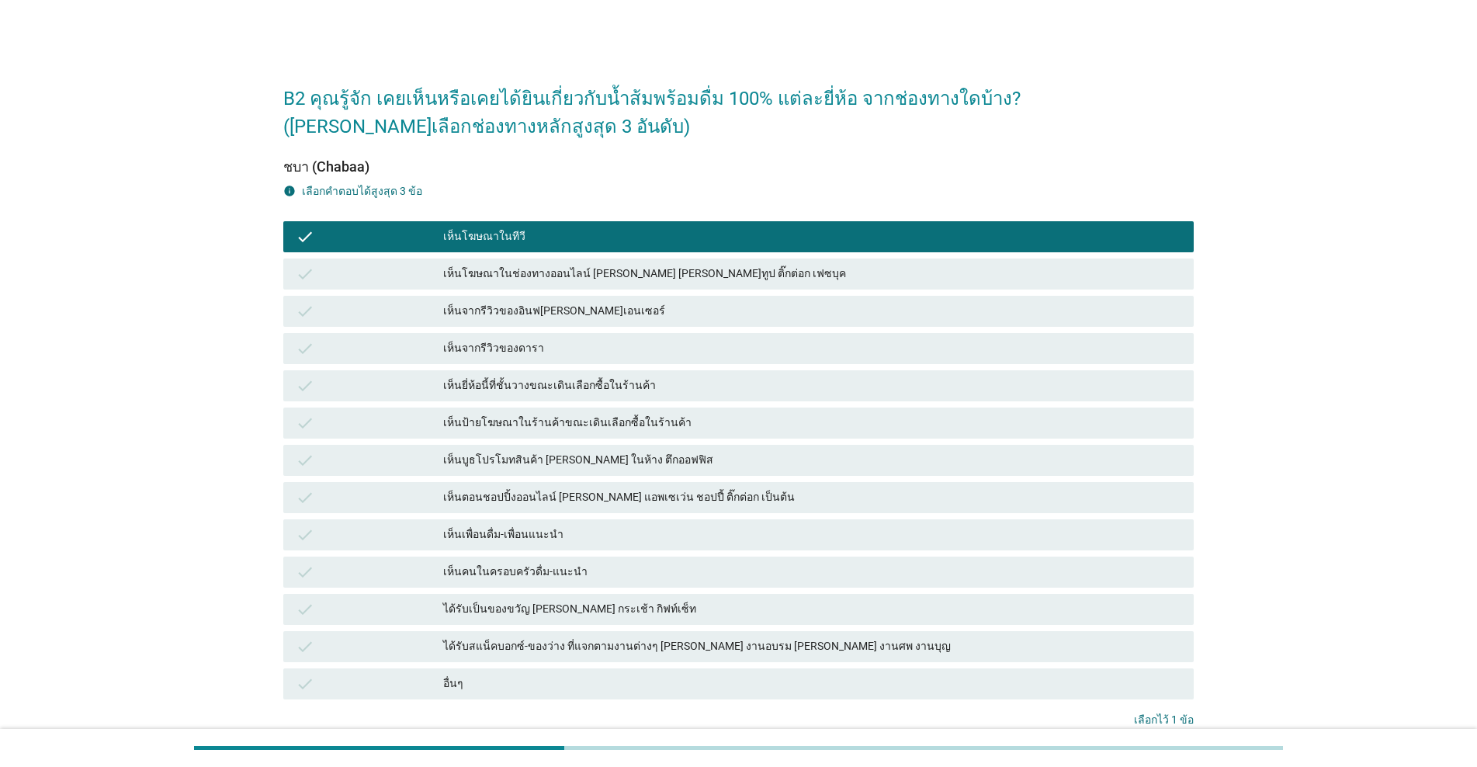
click at [521, 414] on div "เห็นป้ายโฆษณาในร้านค้าขณะเดินเลือกซื้อในร้านค้า" at bounding box center [812, 423] width 738 height 19
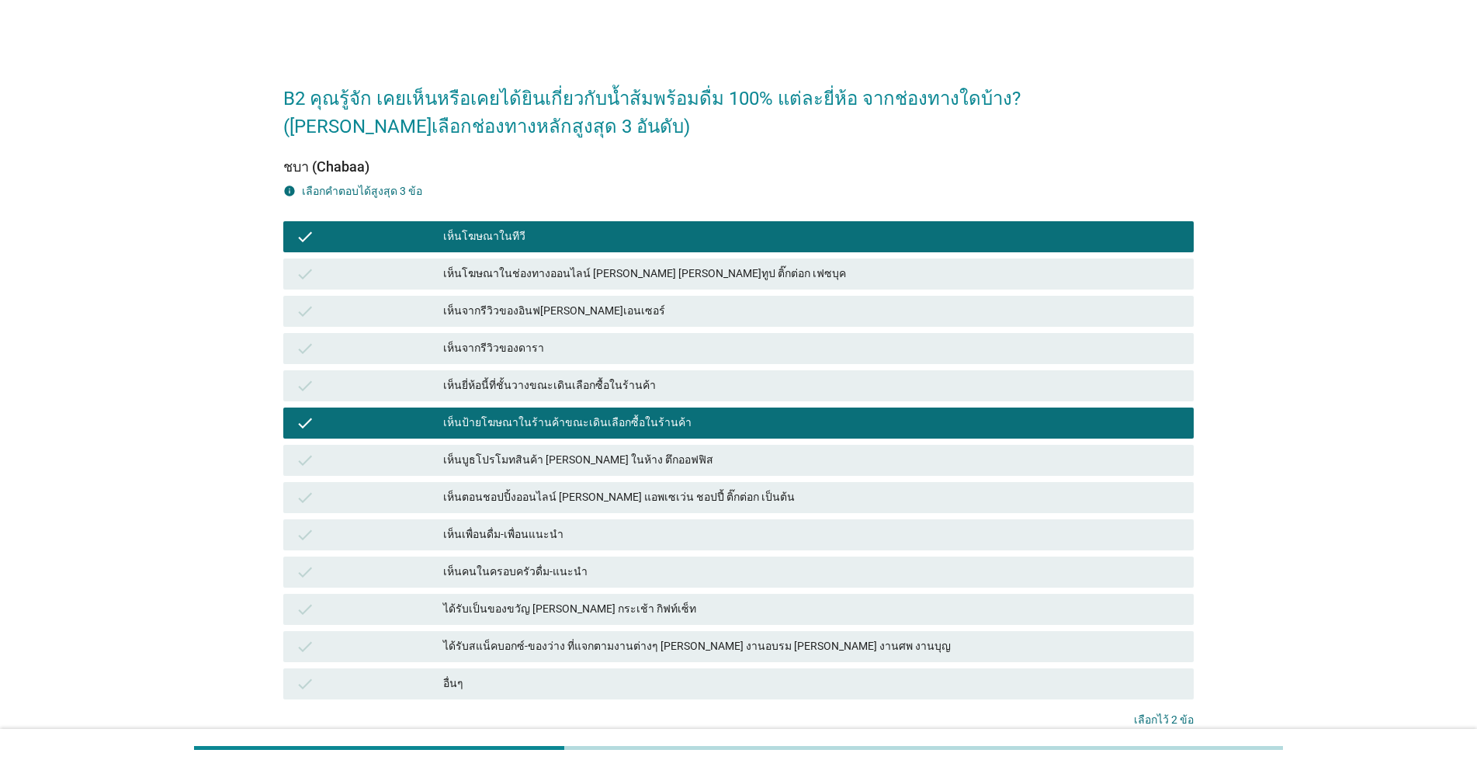
click at [519, 390] on div "เห็นยี่ห้อนี้ที่ชั้นวางขณะเดินเลือกซื้อในร้านค้า" at bounding box center [812, 385] width 738 height 19
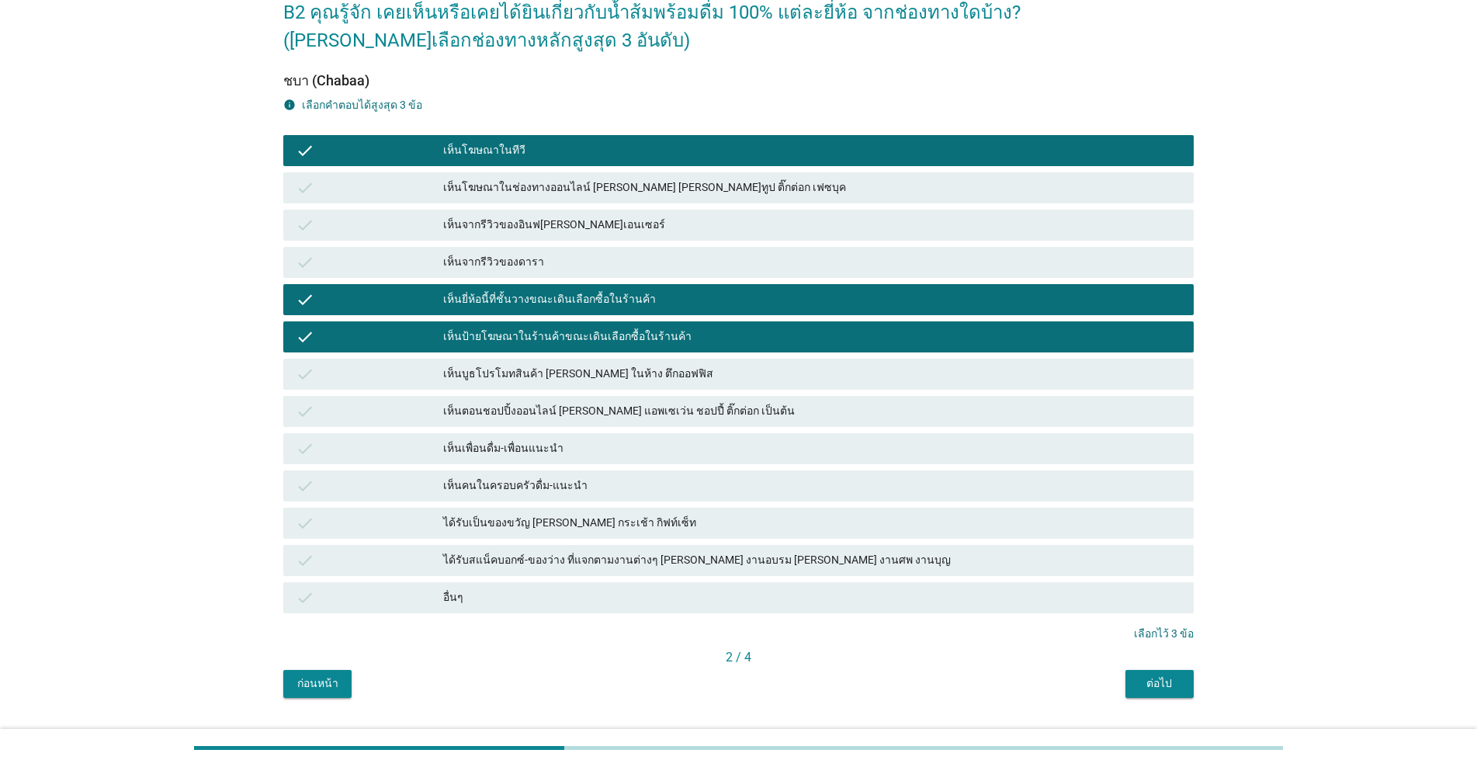
scroll to position [123, 0]
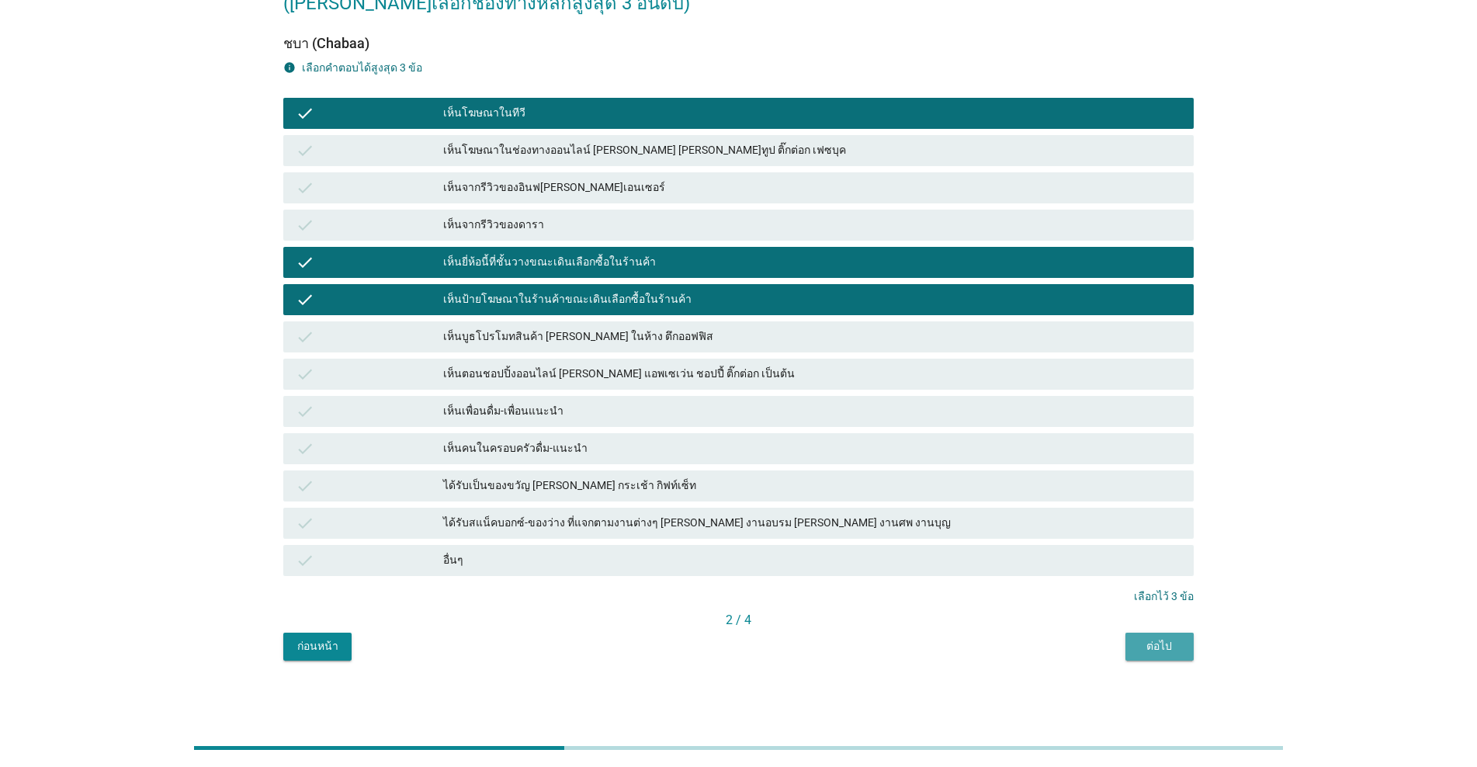
click at [762, 655] on button "ต่อไป" at bounding box center [1159, 647] width 68 height 28
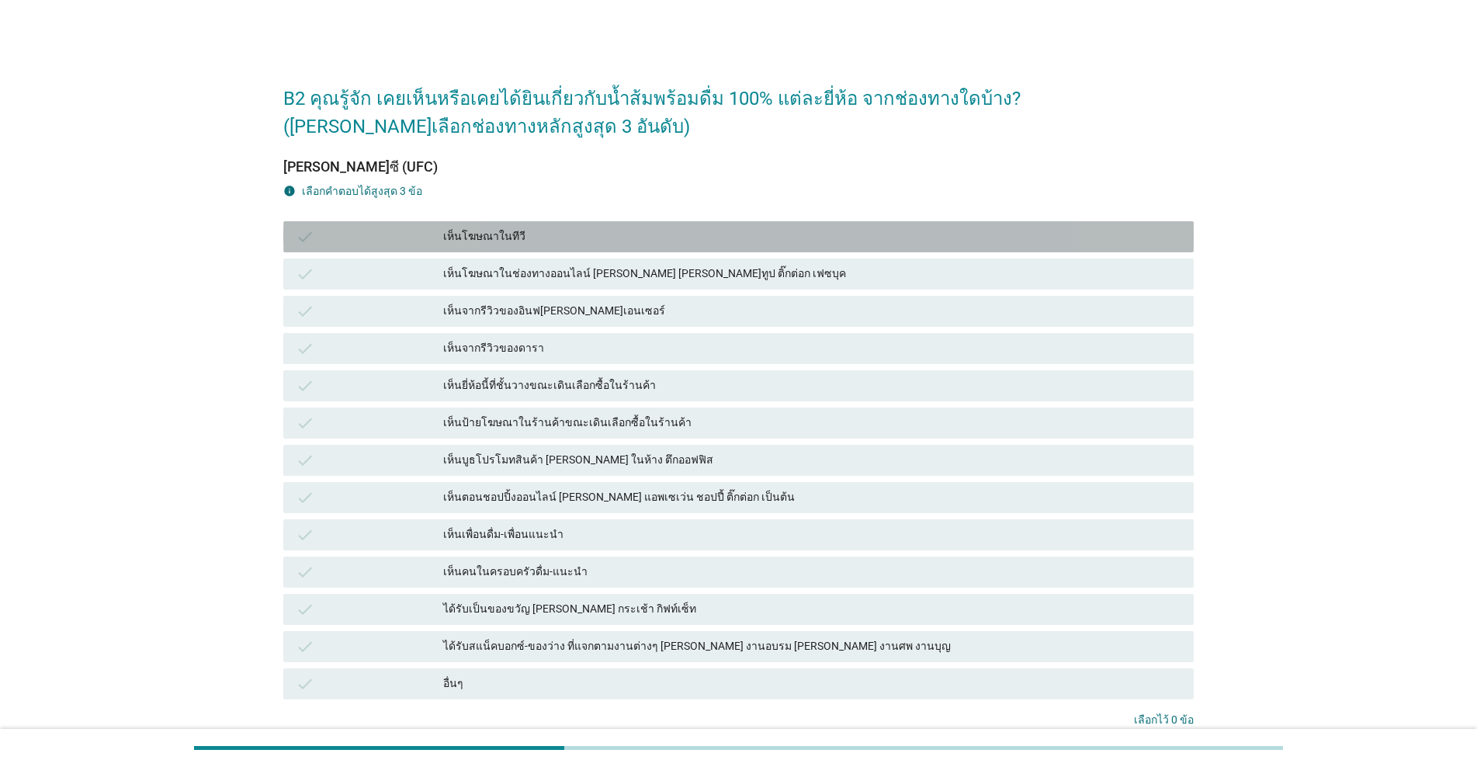
click at [418, 237] on div "check" at bounding box center [369, 236] width 147 height 19
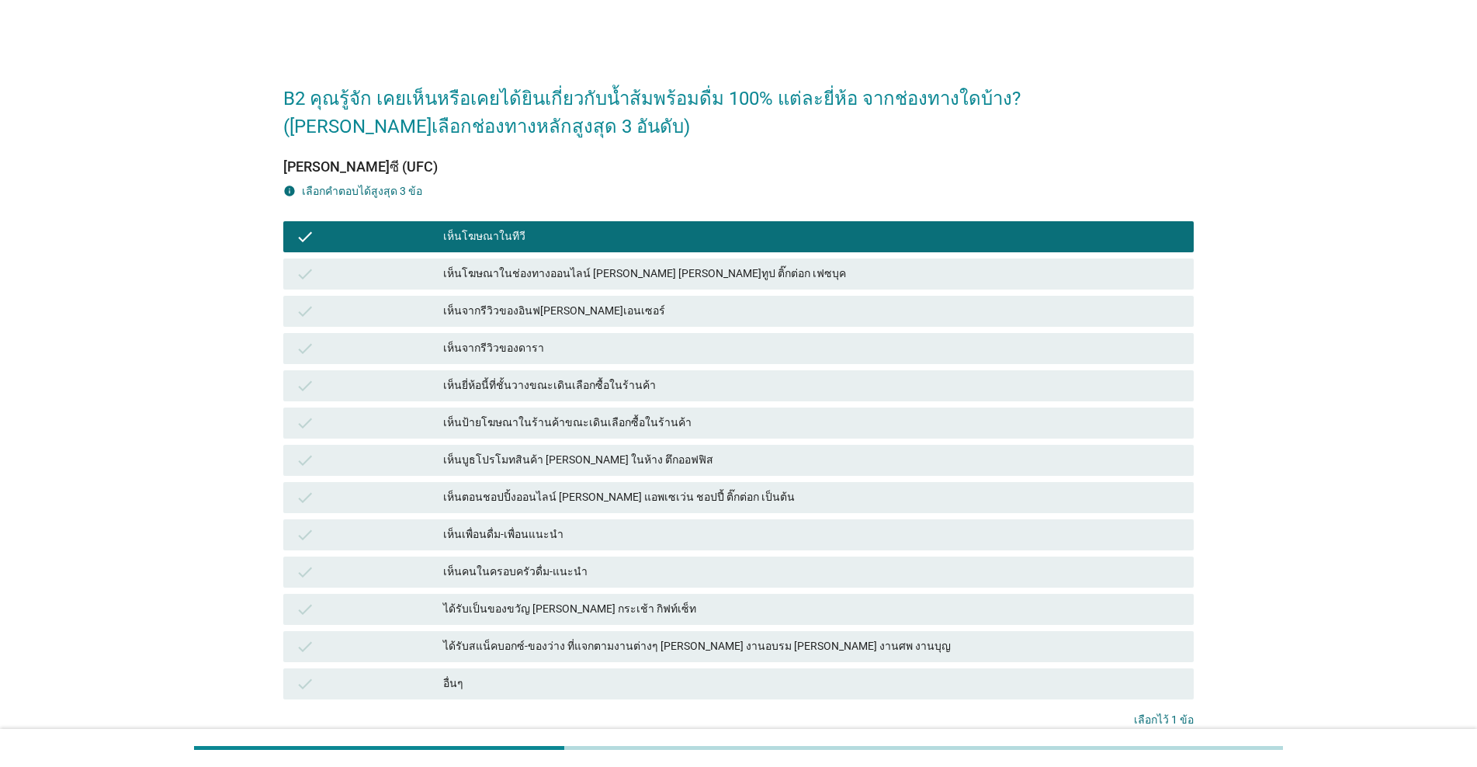
click at [457, 385] on div "เห็นยี่ห้อนี้ที่ชั้นวางขณะเดินเลือกซื้อในร้านค้า" at bounding box center [812, 385] width 738 height 19
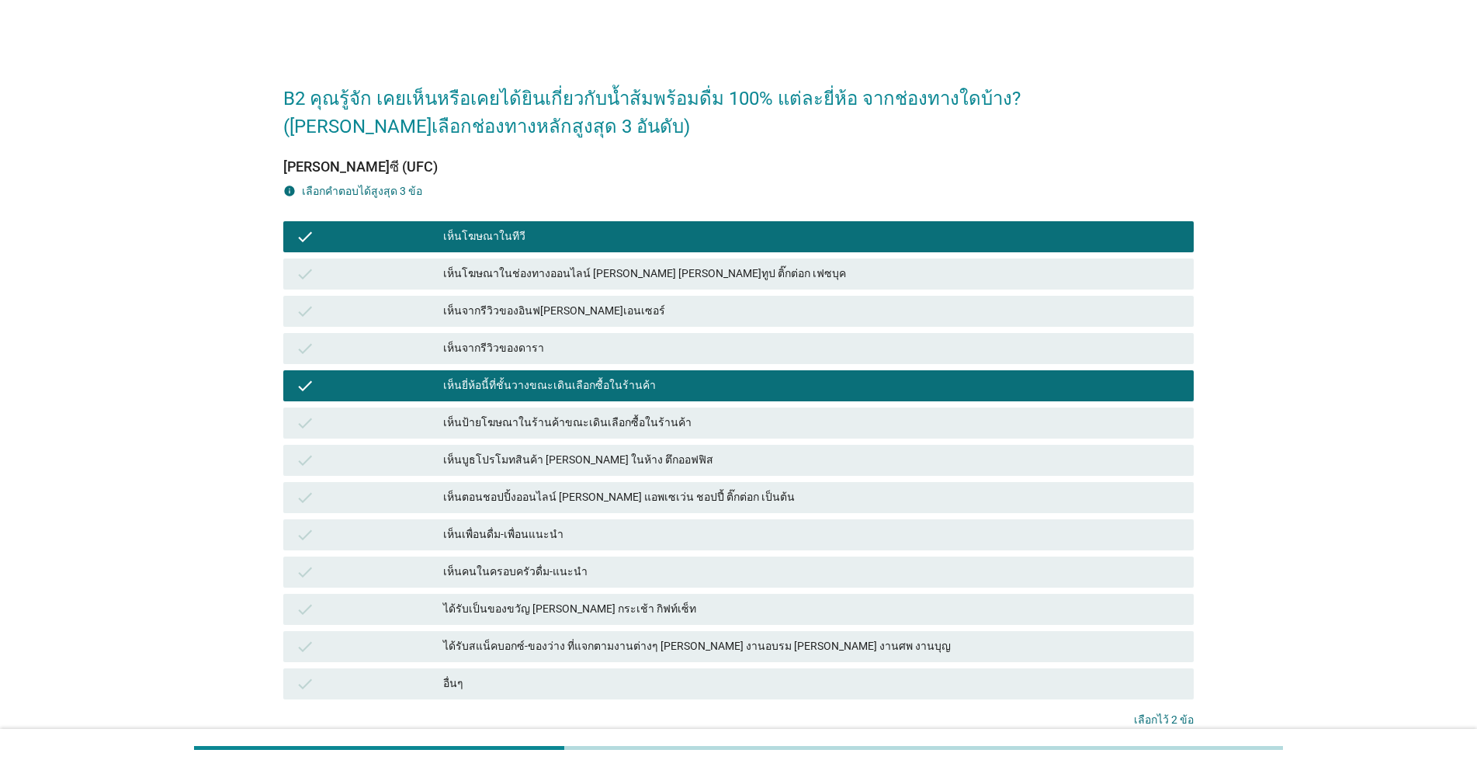
click at [453, 423] on div "เห็นป้ายโฆษณาในร้านค้าขณะเดินเลือกซื้อในร้านค้า" at bounding box center [812, 423] width 738 height 19
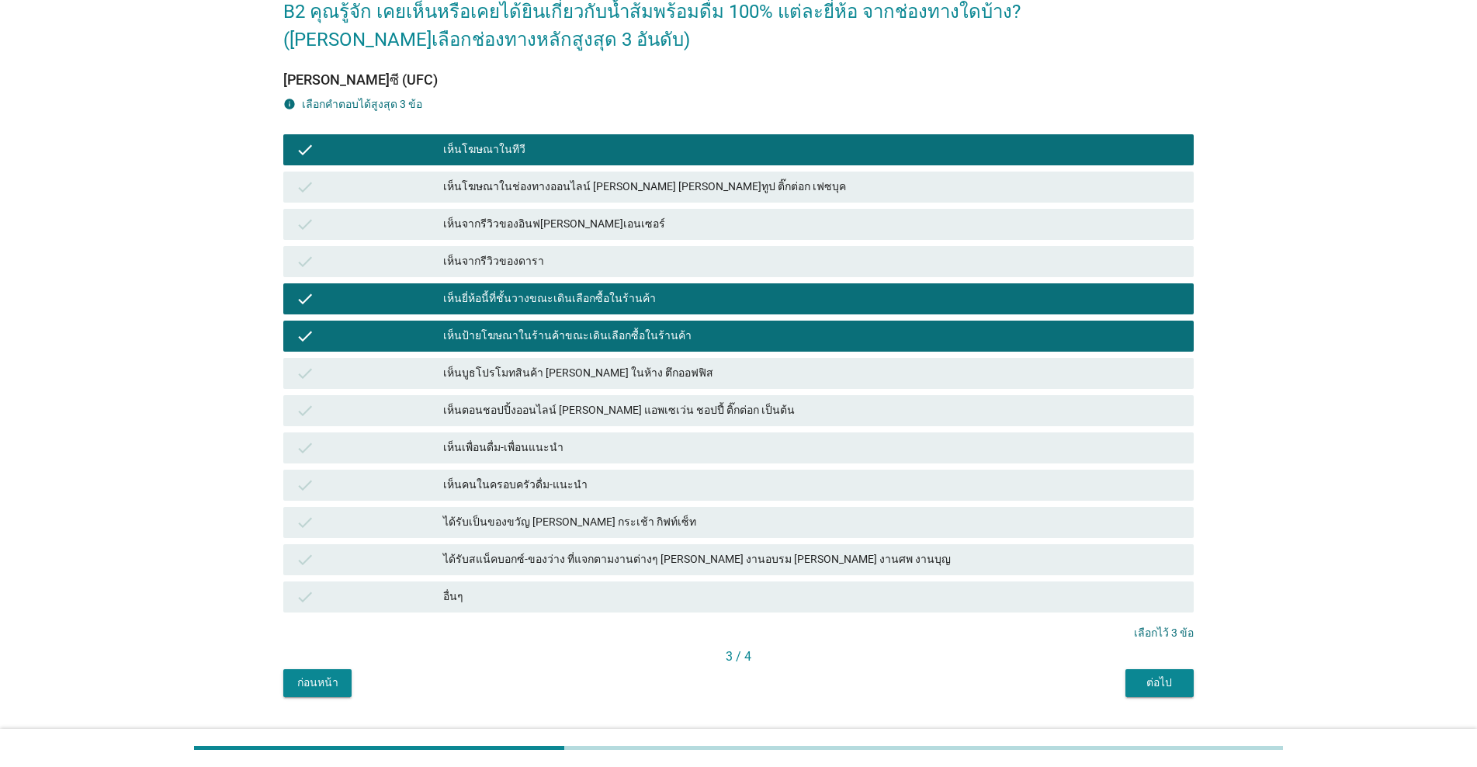
scroll to position [123, 0]
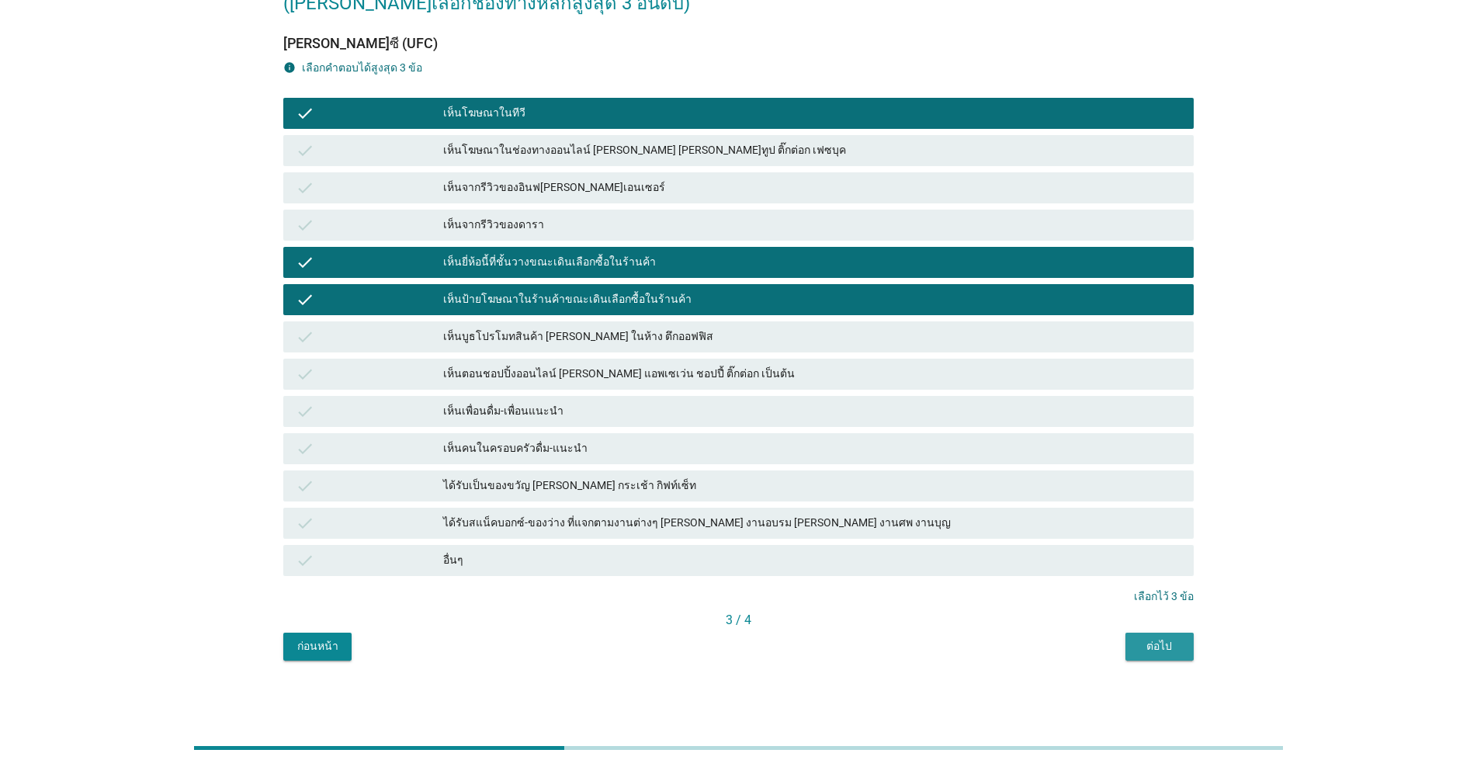
click at [762, 651] on div "ต่อไป" at bounding box center [1159, 646] width 43 height 16
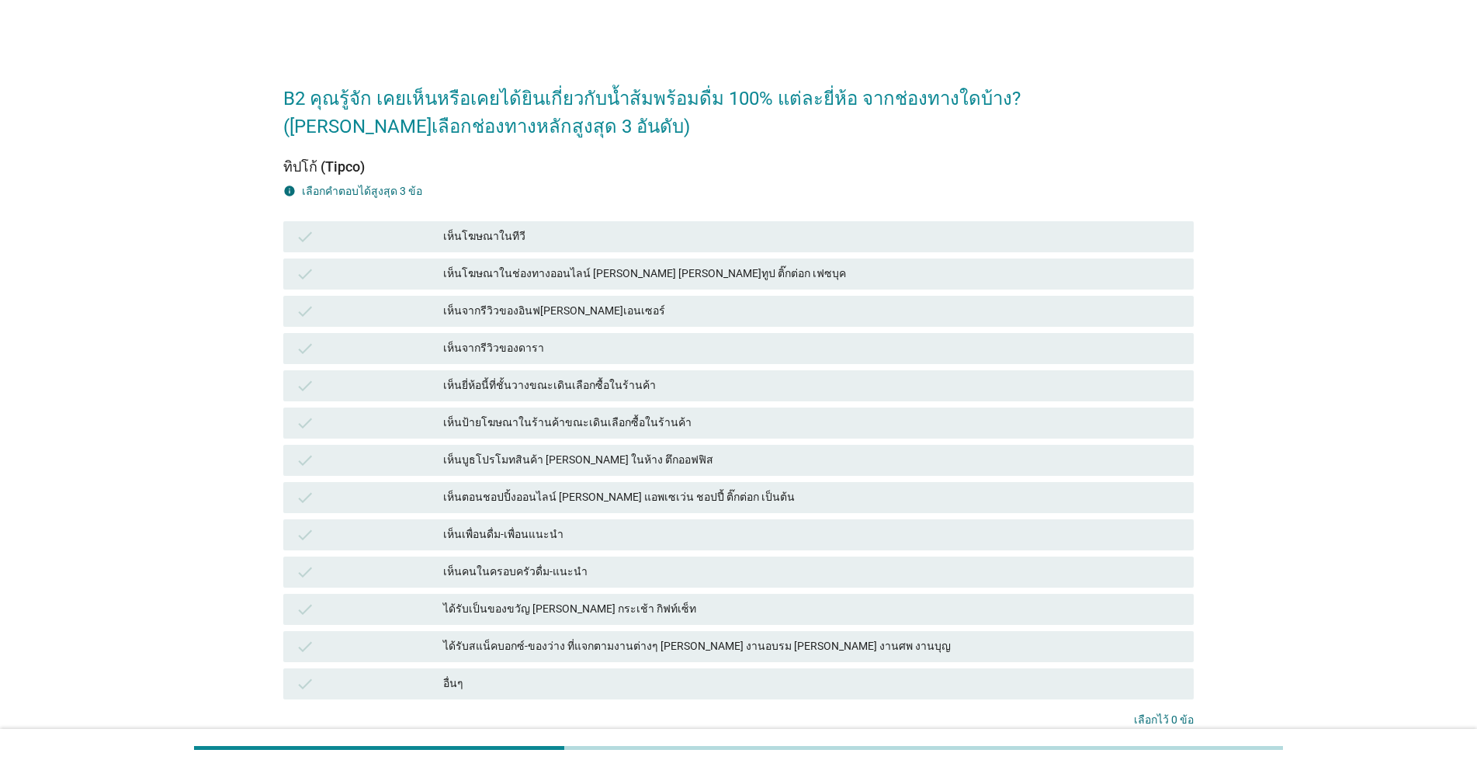
click at [547, 236] on div "เห็นโฆษณาในทีวี" at bounding box center [812, 236] width 738 height 19
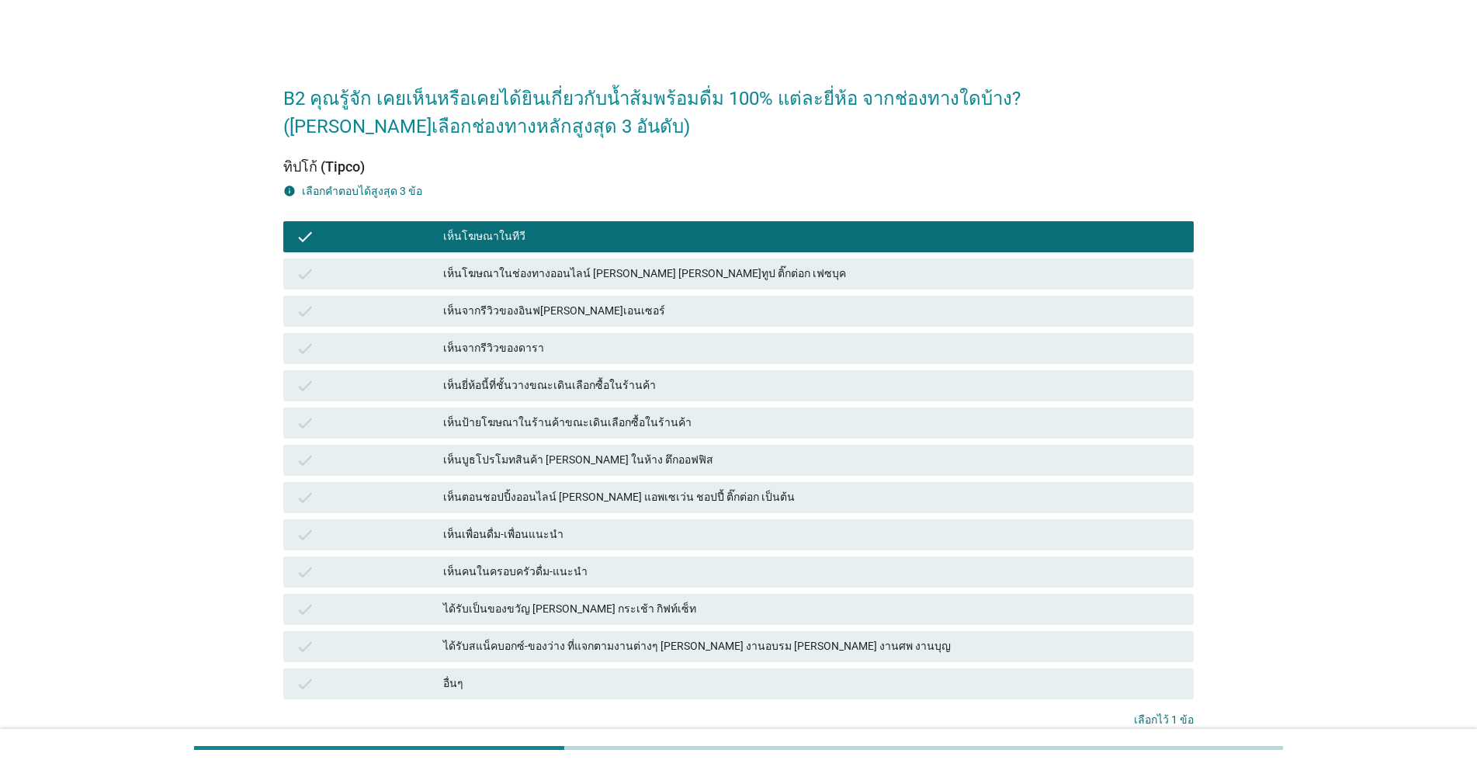
click at [517, 385] on div "เห็นยี่ห้อนี้ที่ชั้นวางขณะเดินเลือกซื้อในร้านค้า" at bounding box center [812, 385] width 738 height 19
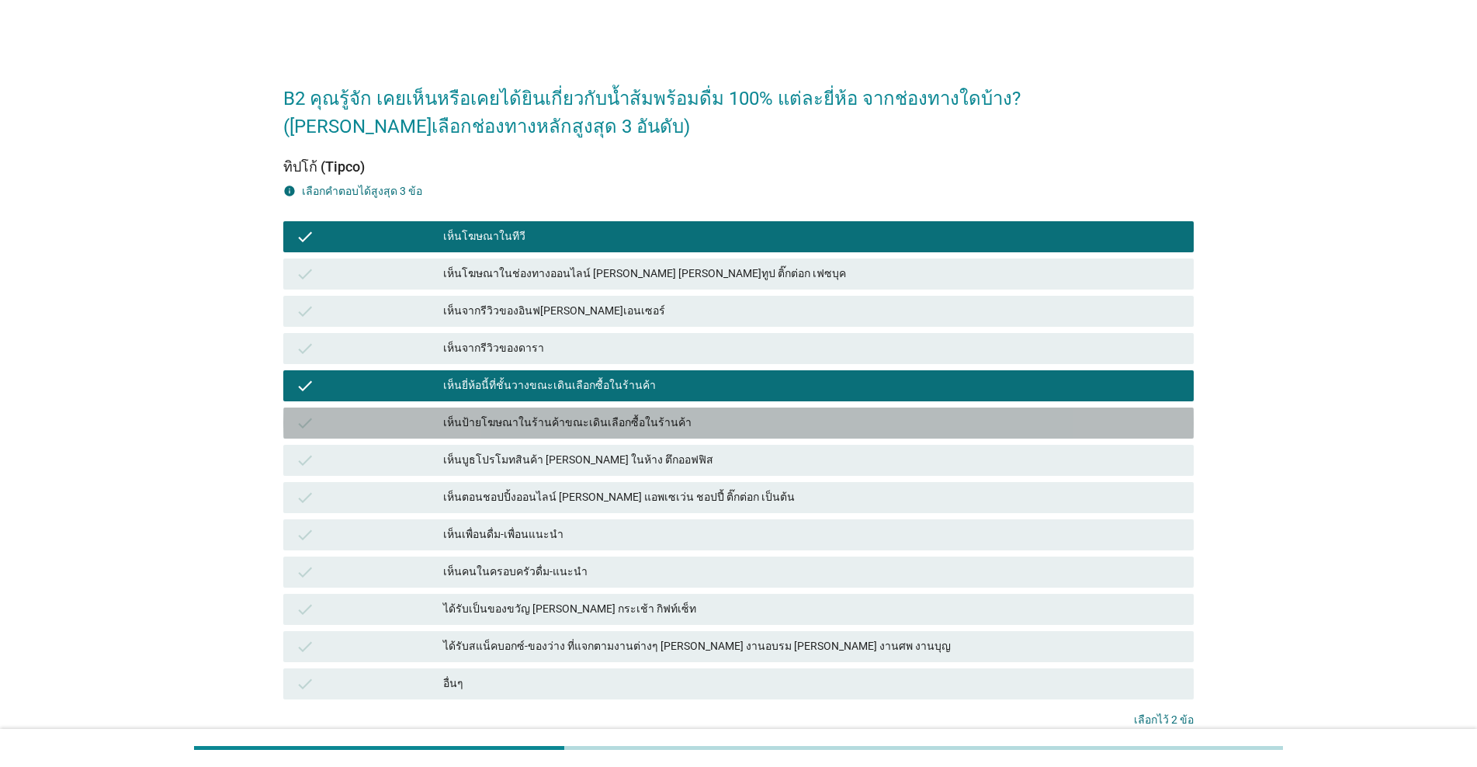
click at [520, 411] on div "check เห็นป้ายโฆษณาในร้านค้าขณะเดินเลือกซื้อในร้านค้า" at bounding box center [738, 423] width 910 height 31
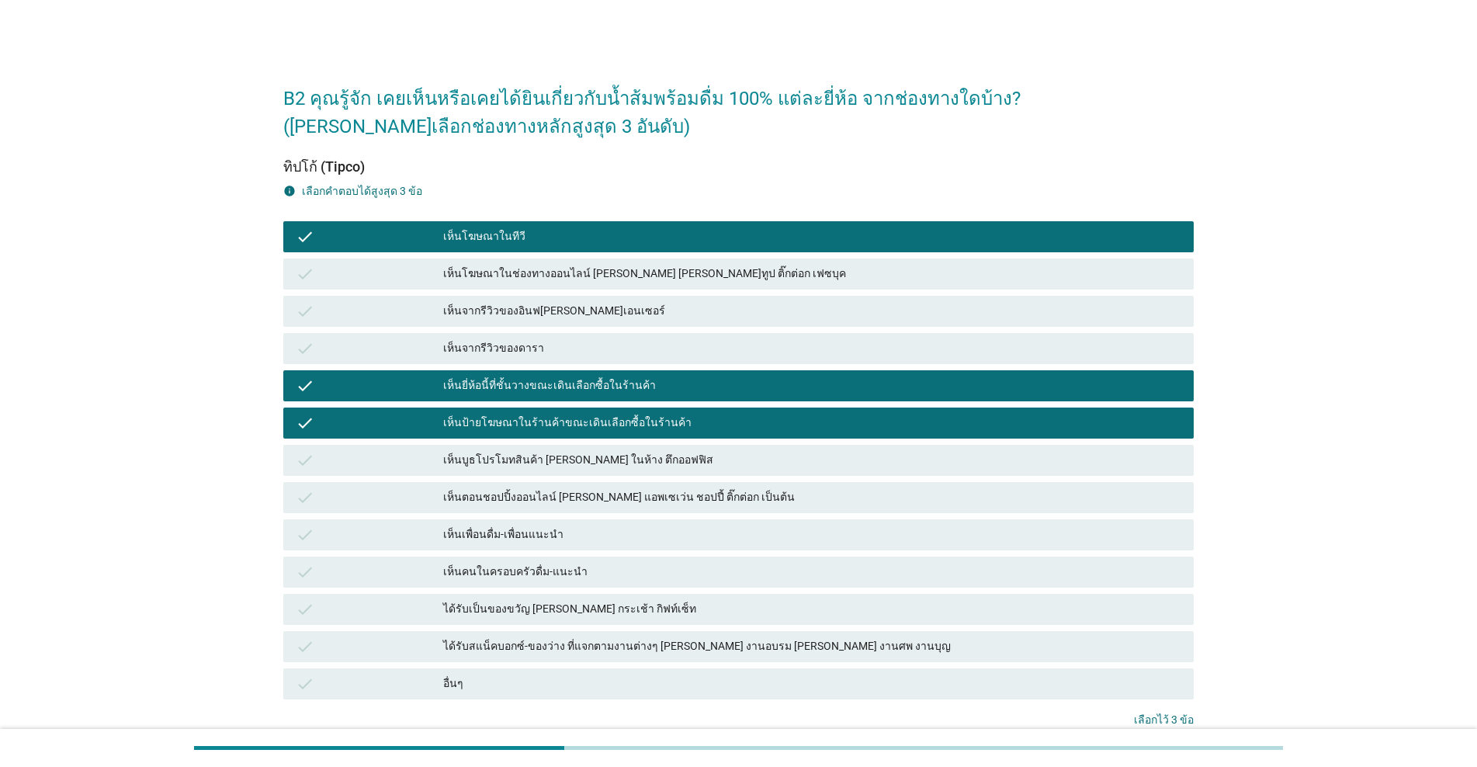
scroll to position [123, 0]
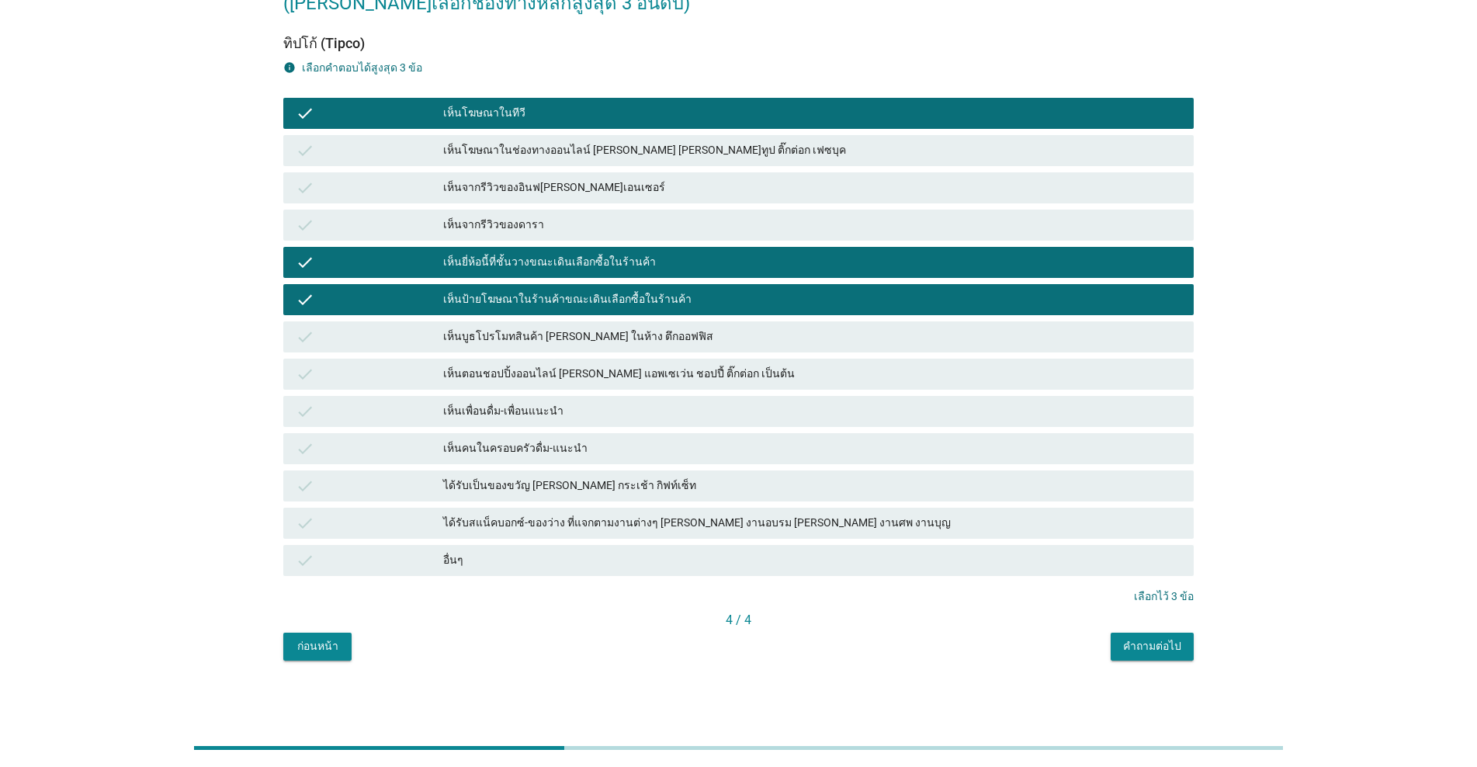
click at [762, 647] on div "คำถามต่อไป" at bounding box center [1152, 646] width 58 height 16
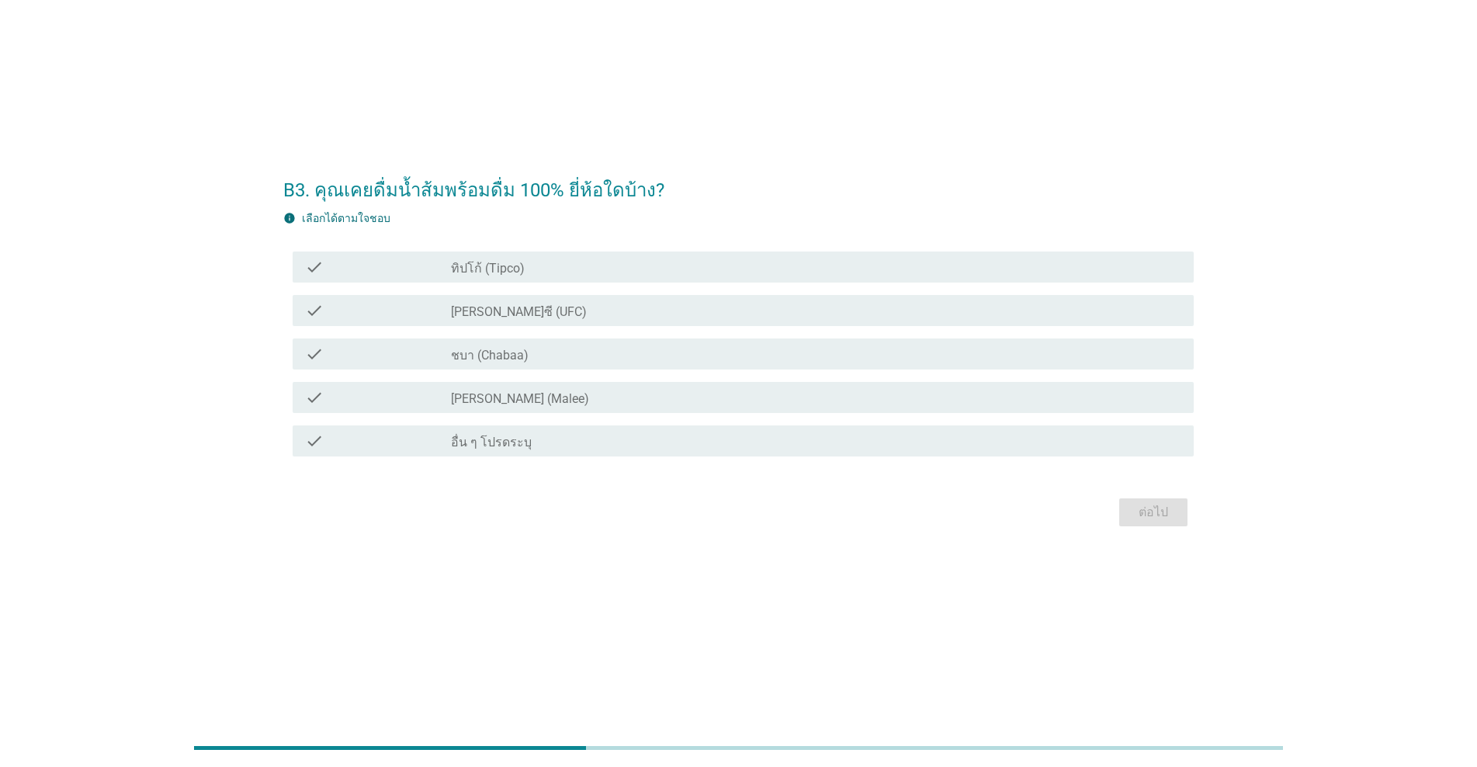
scroll to position [0, 0]
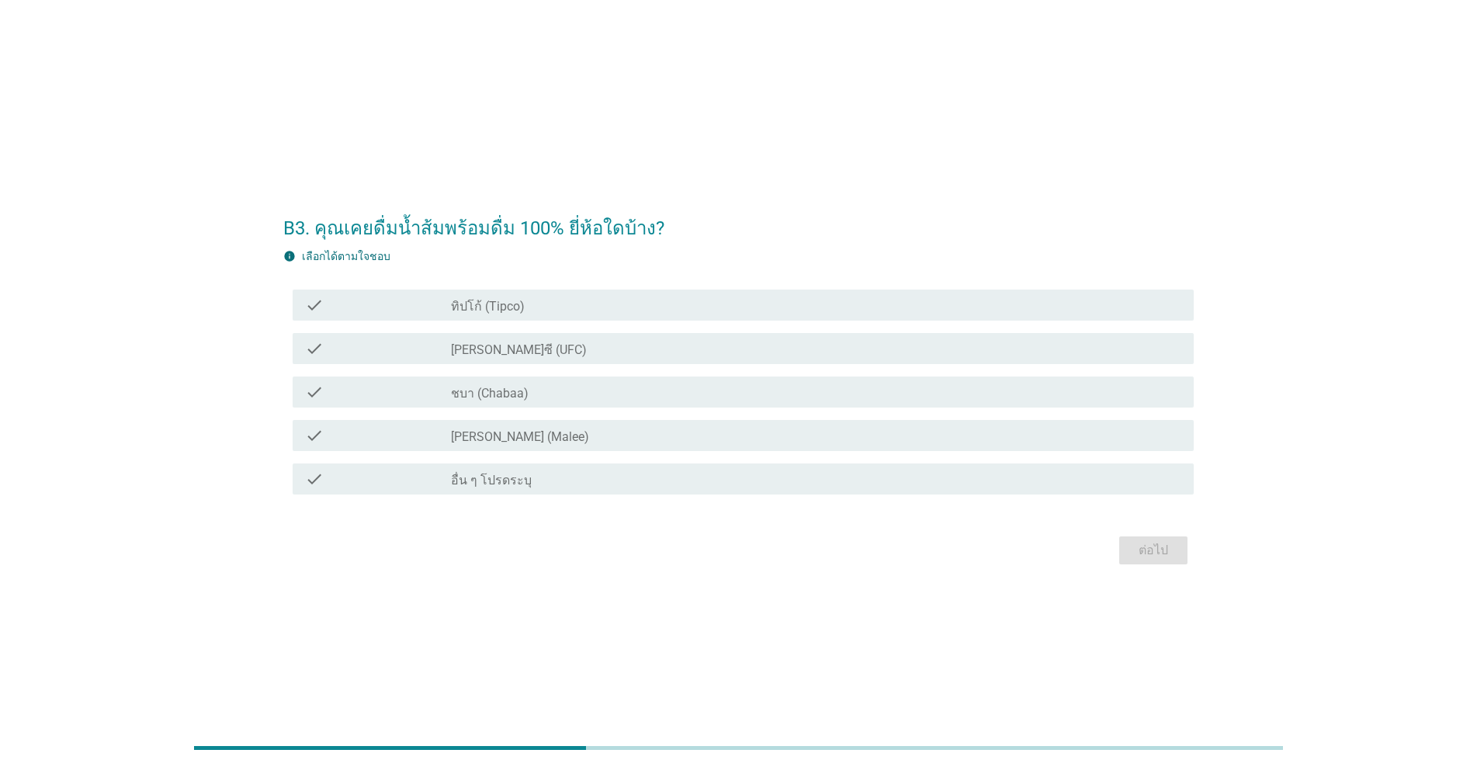
click at [478, 297] on div "check_box_outline_blank ทิปโก้ (Tipco)" at bounding box center [816, 305] width 730 height 19
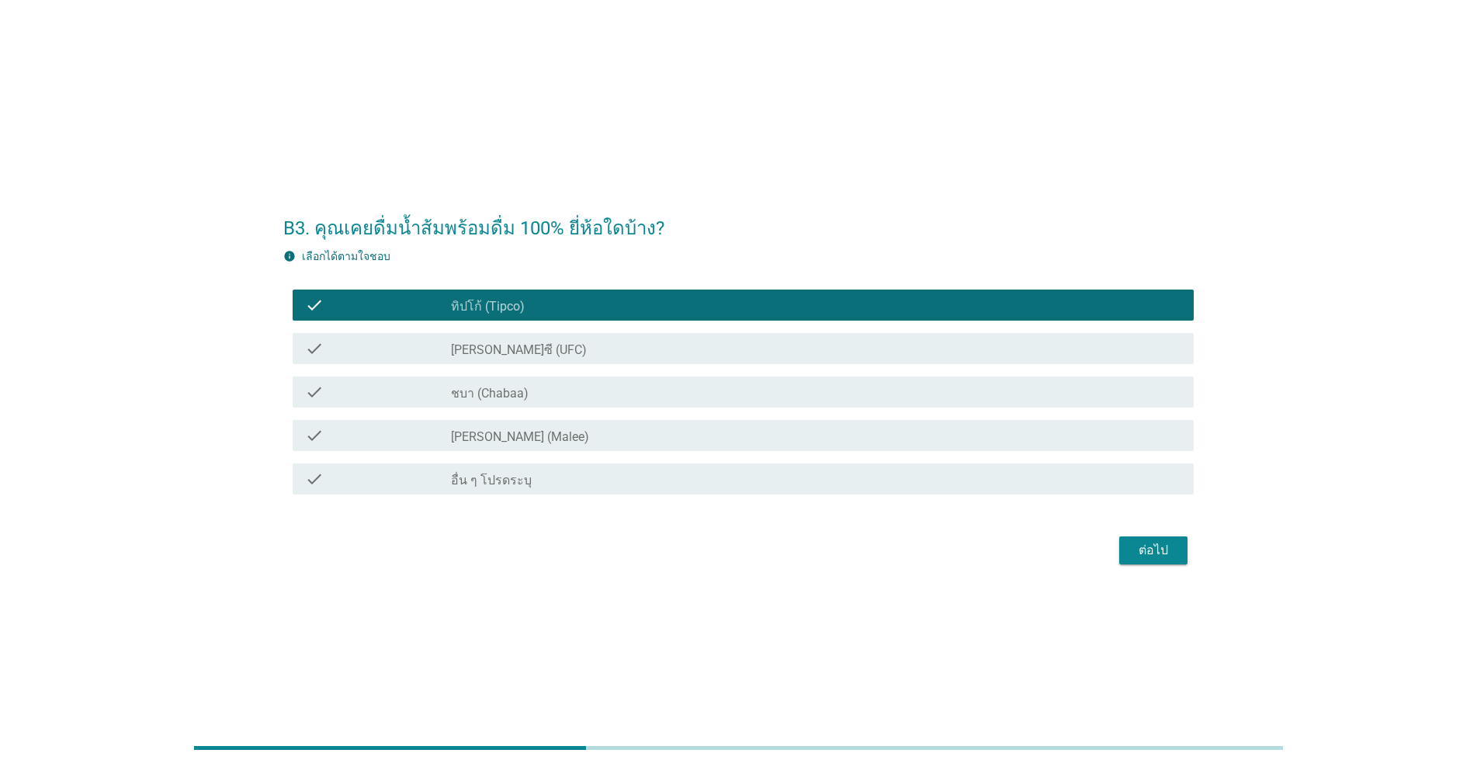
click at [463, 432] on label "[PERSON_NAME] (Malee)" at bounding box center [520, 437] width 138 height 16
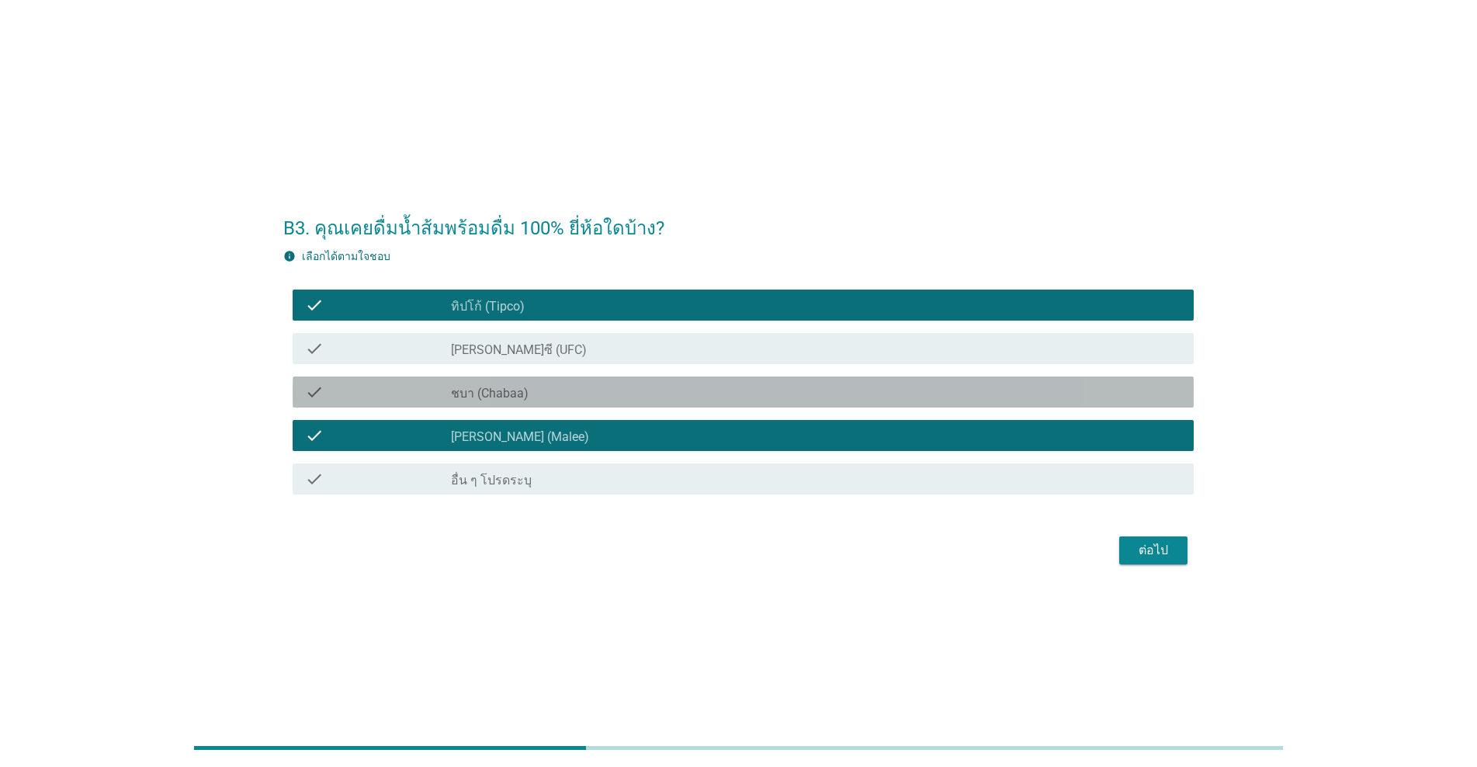
click at [477, 395] on label "ชบา (Chabaa)" at bounding box center [490, 394] width 78 height 16
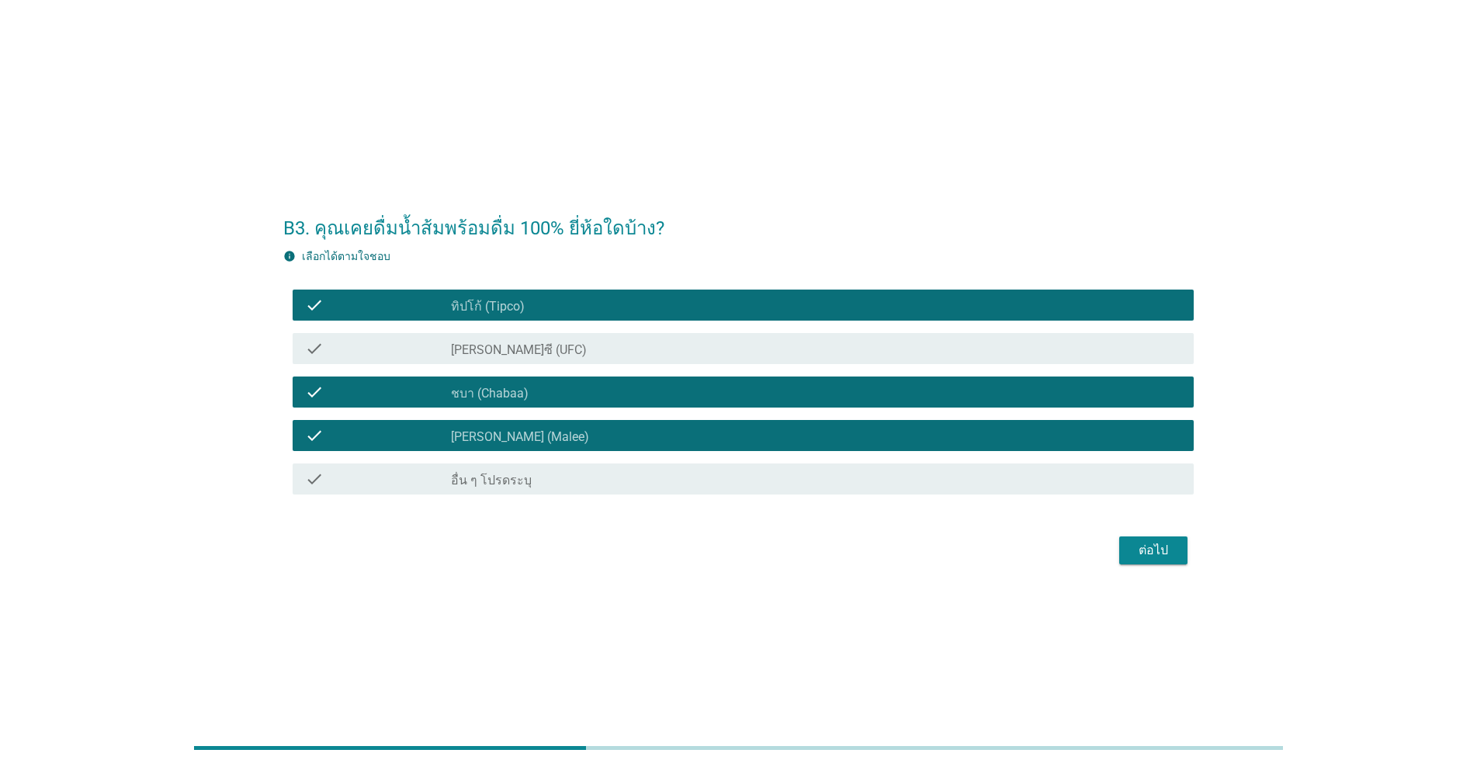
click at [485, 327] on div "check check_box_outline_blank [PERSON_NAME]ซี (UFC)" at bounding box center [738, 348] width 910 height 43
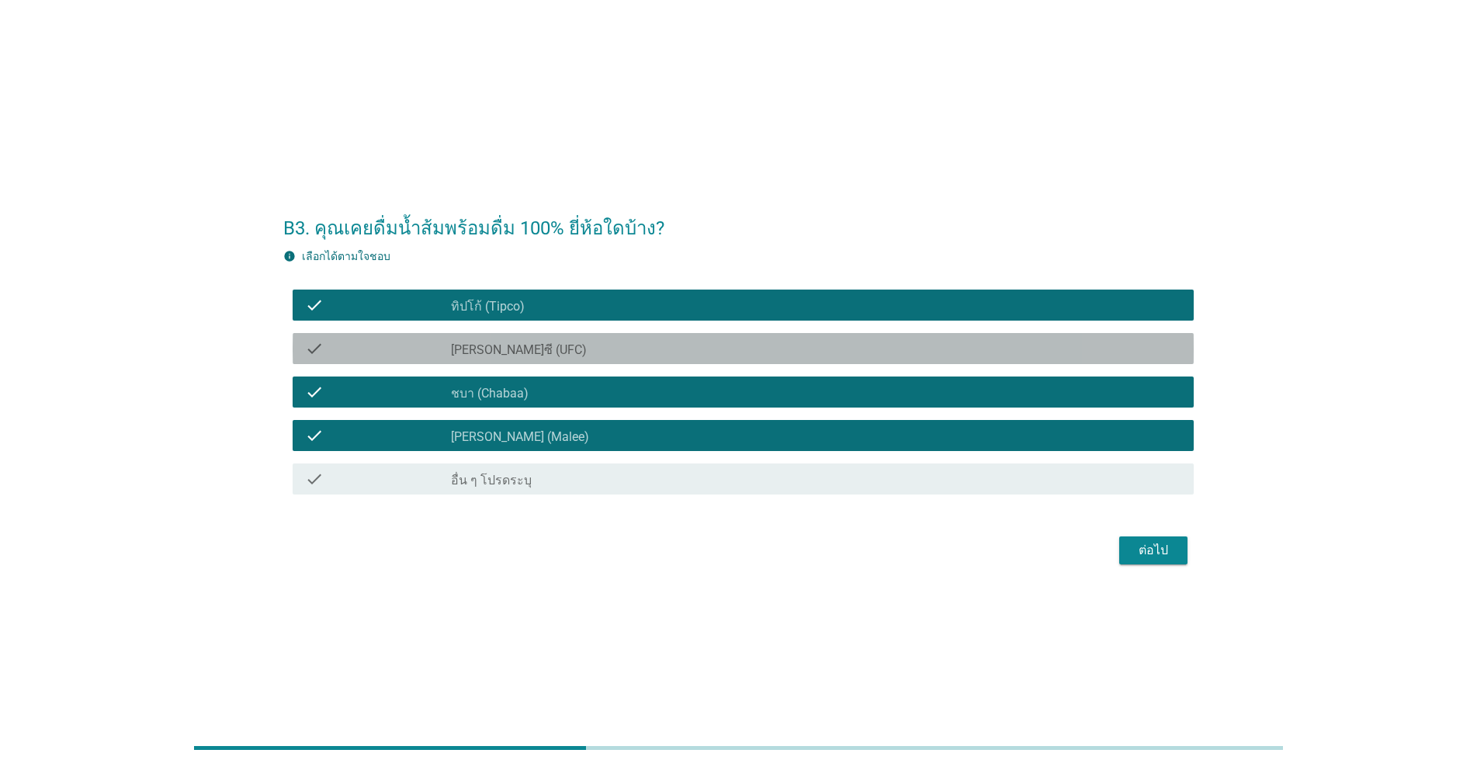
click at [480, 349] on label "[PERSON_NAME]ซี (UFC)" at bounding box center [519, 350] width 136 height 16
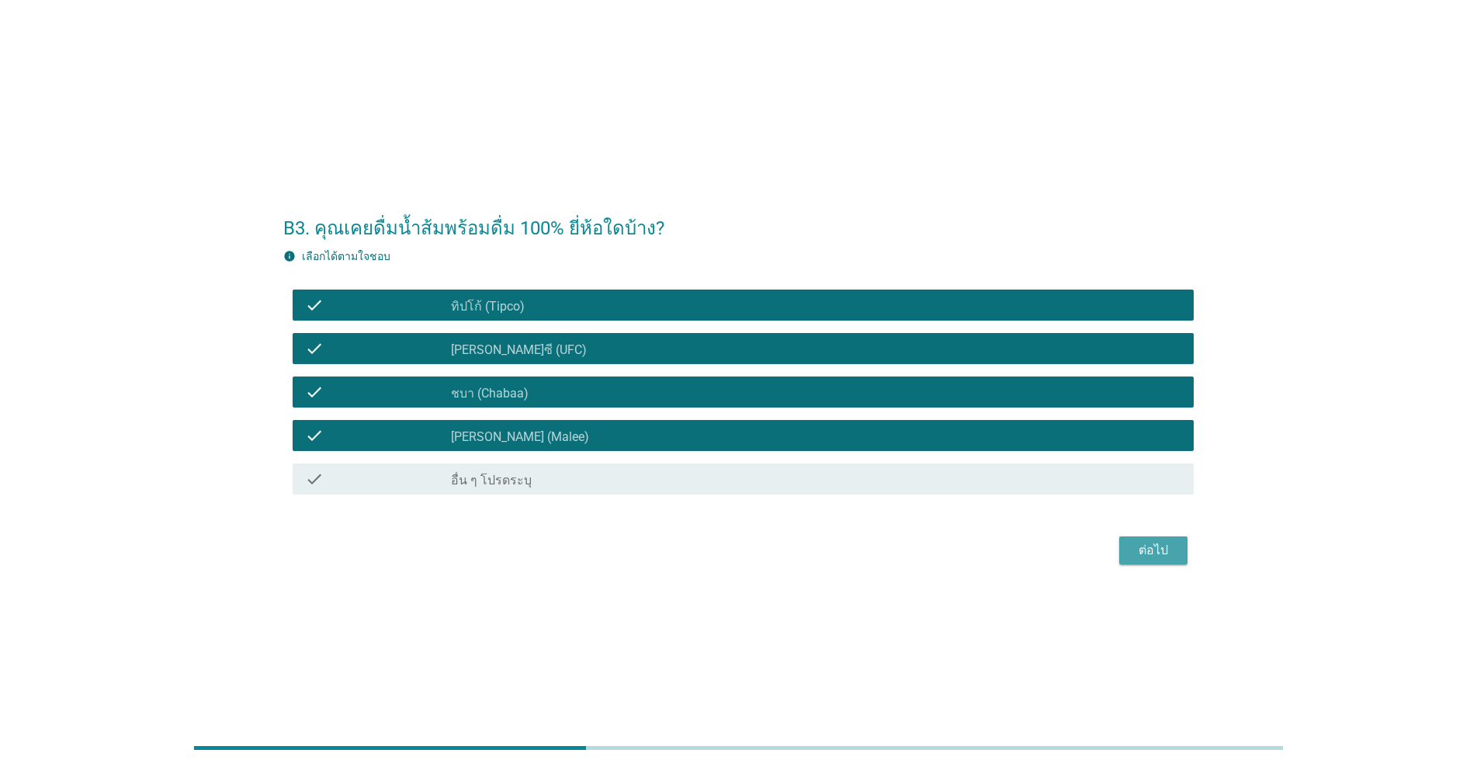
click at [762, 559] on div "ต่อไป" at bounding box center [1153, 550] width 43 height 19
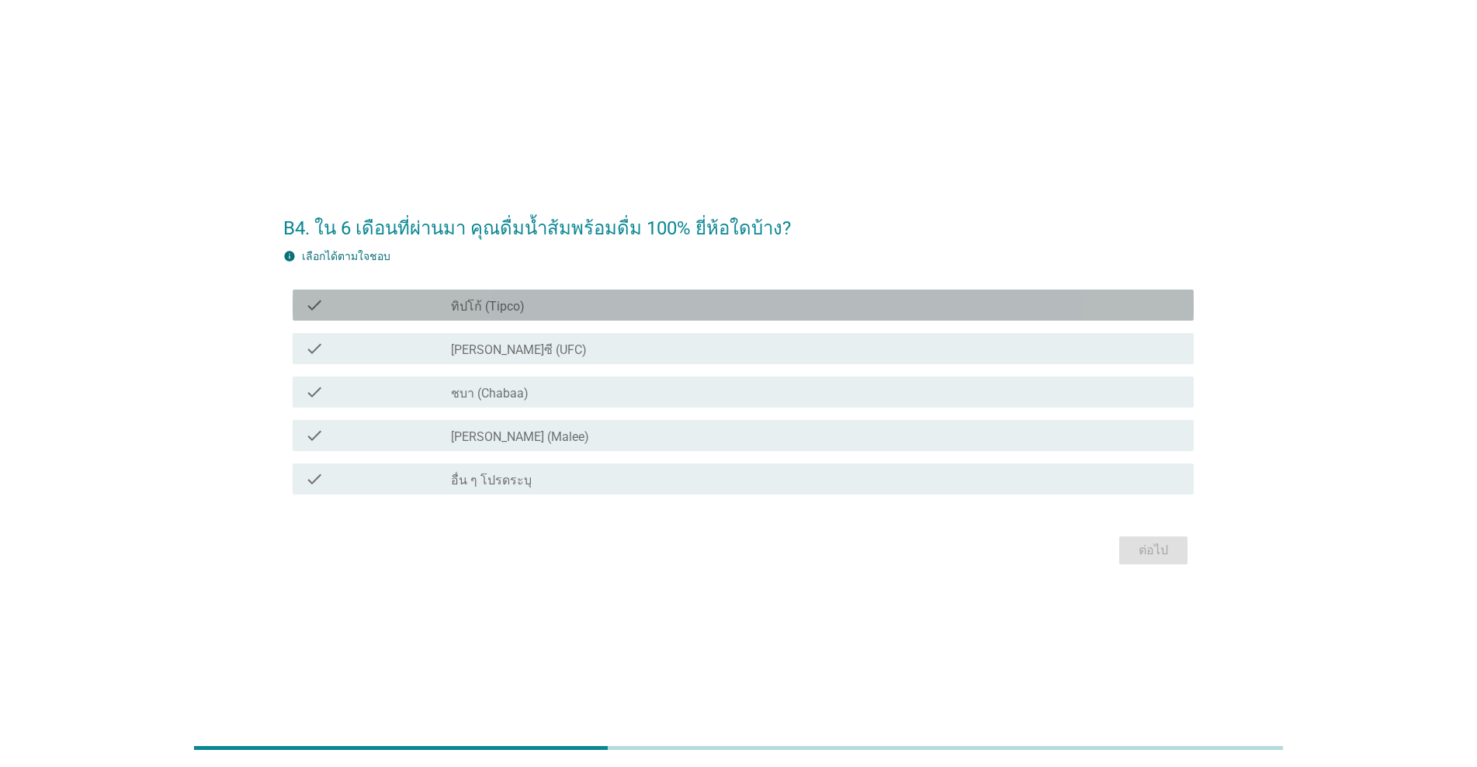
click at [553, 302] on div "check_box_outline_blank ทิปโก้ (Tipco)" at bounding box center [816, 305] width 730 height 19
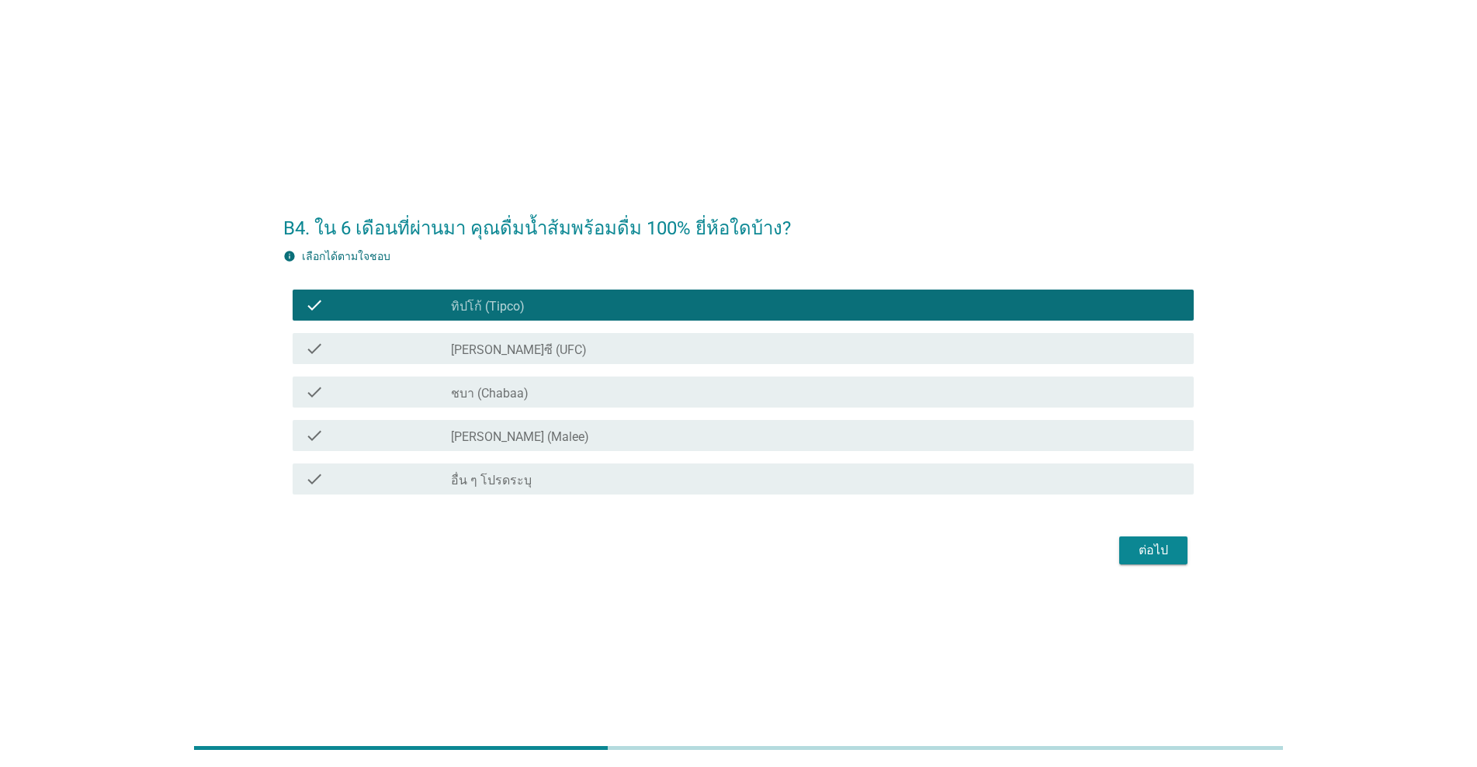
click at [529, 436] on div "check_box [PERSON_NAME] (Malee)" at bounding box center [816, 435] width 730 height 19
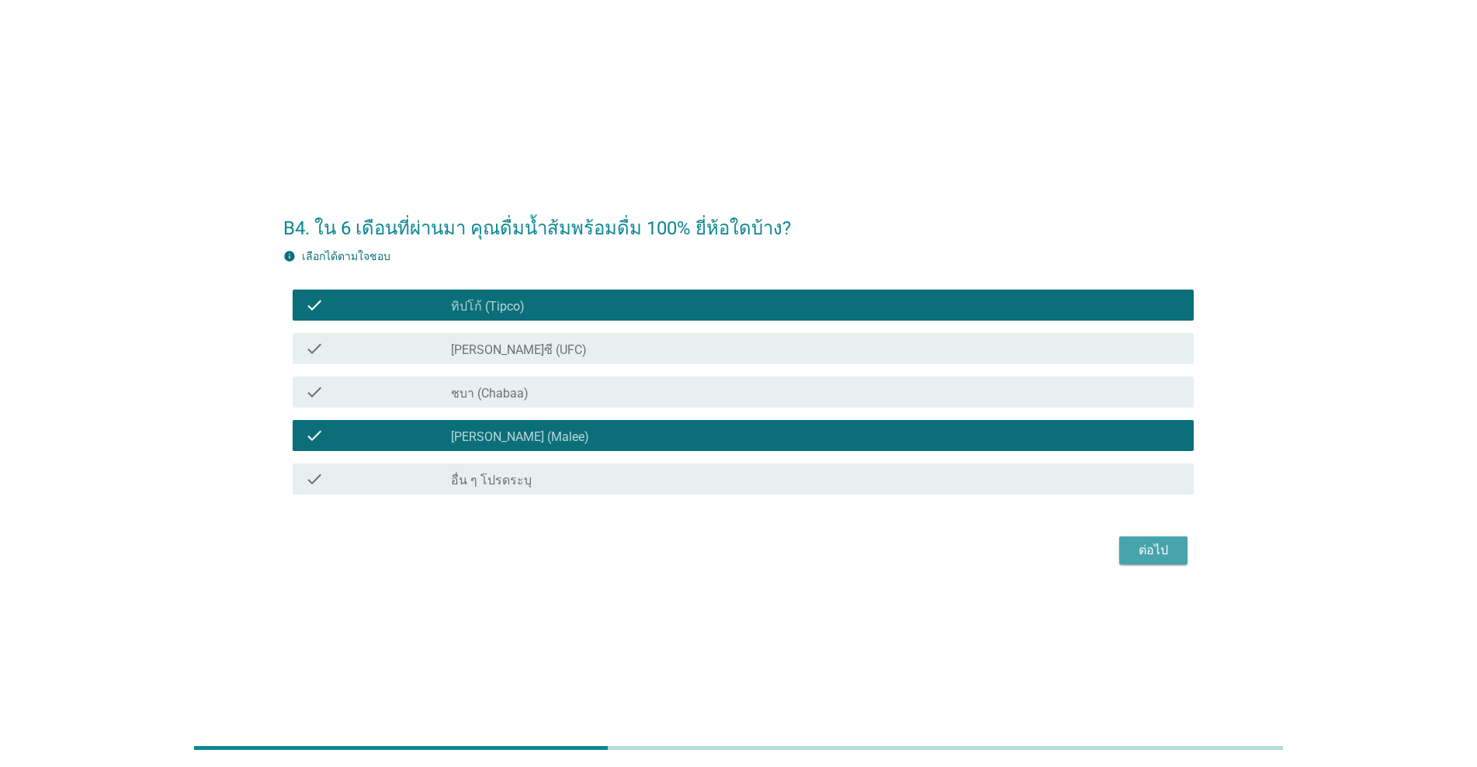
click at [762, 546] on button "ต่อไป" at bounding box center [1153, 550] width 68 height 28
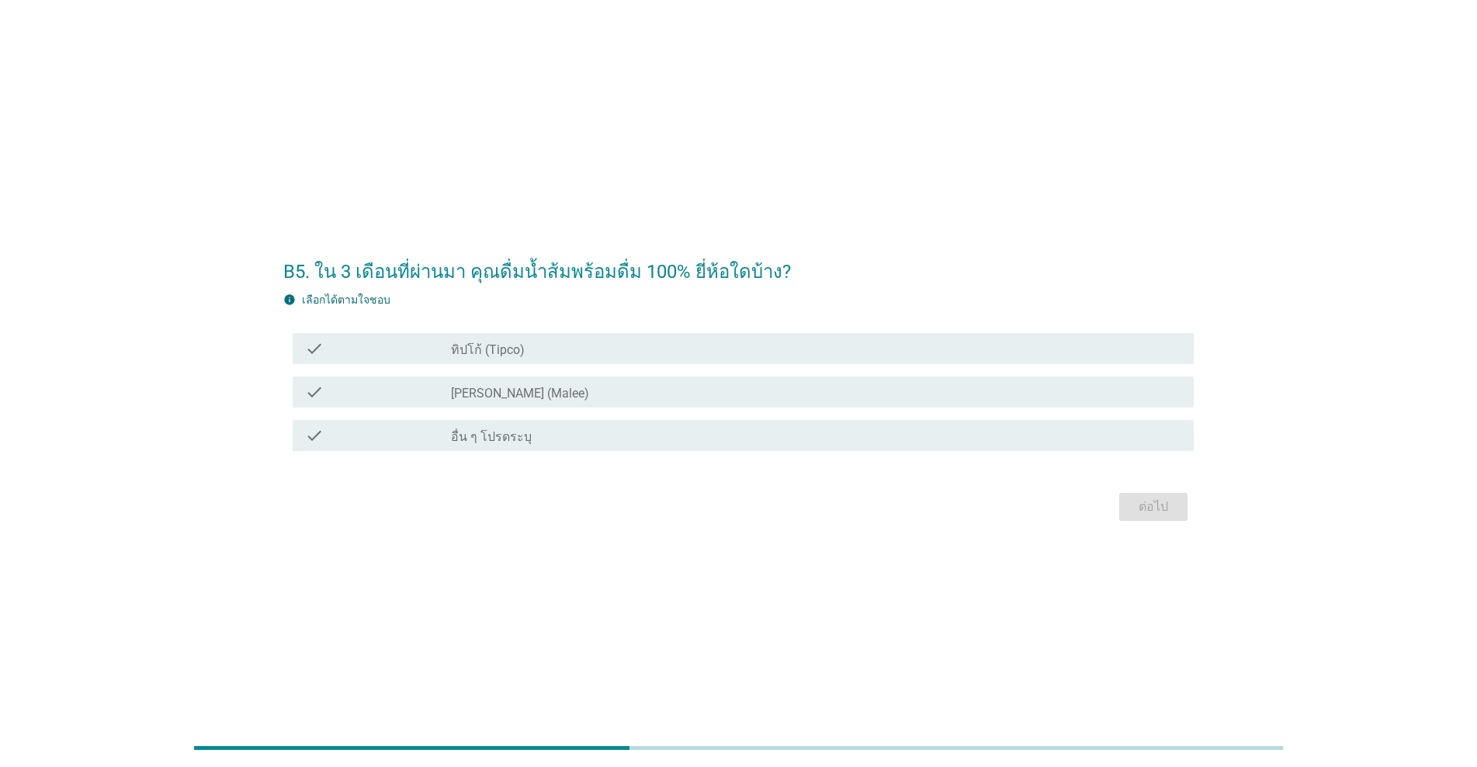
click at [494, 354] on label "ทิปโก้ (Tipco)" at bounding box center [488, 350] width 74 height 16
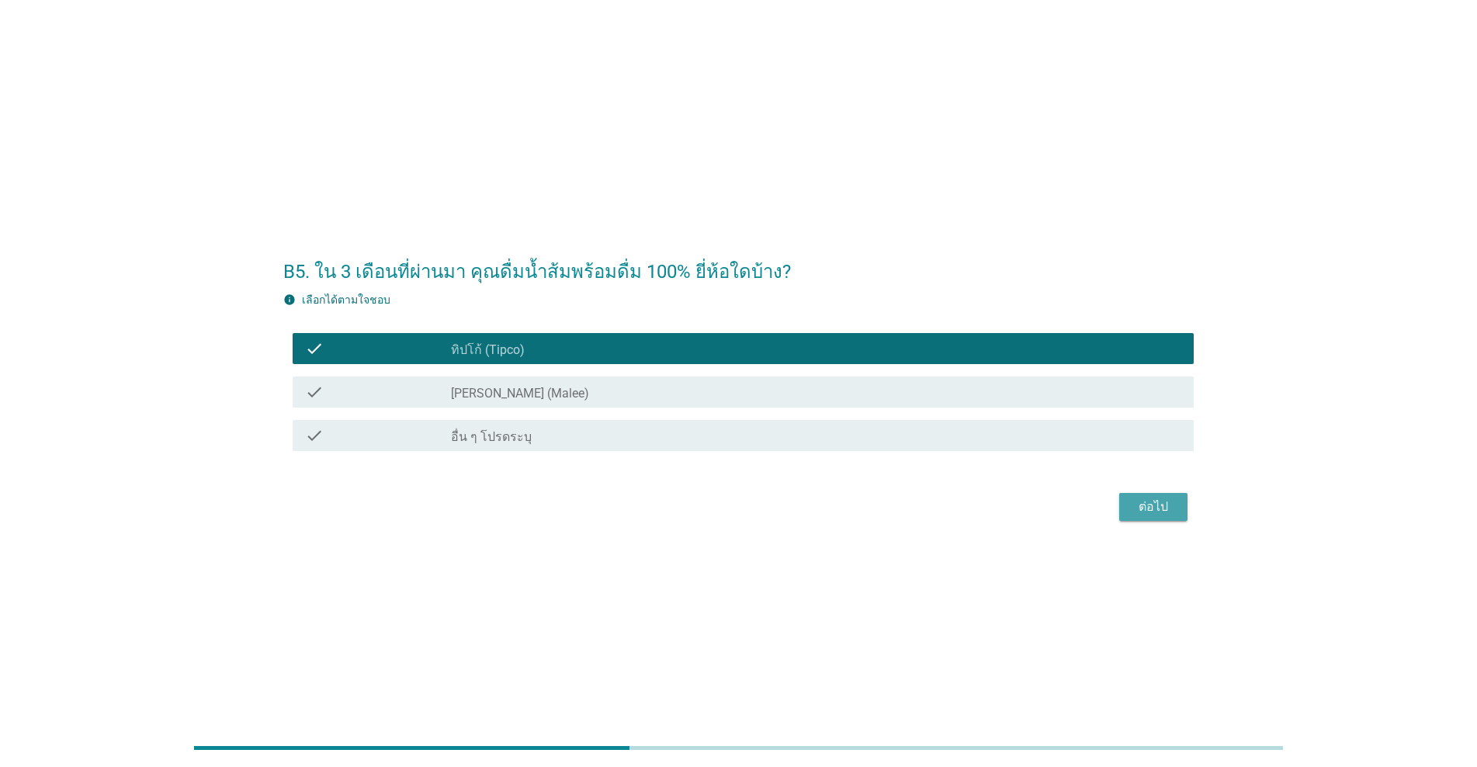
click at [762, 498] on button "ต่อไป" at bounding box center [1153, 507] width 68 height 28
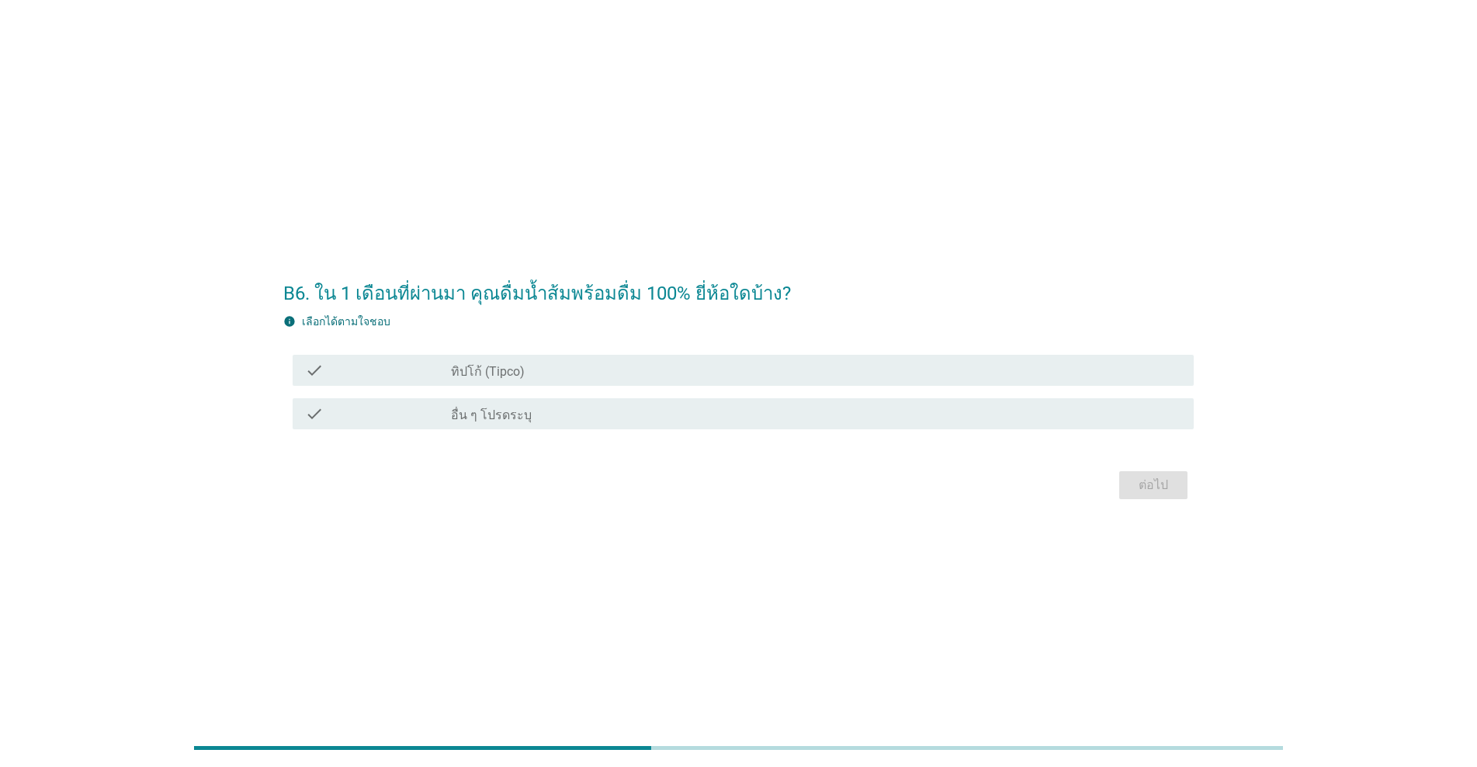
click at [586, 366] on div "check_box ทิปโก้ (Tipco)" at bounding box center [816, 370] width 730 height 19
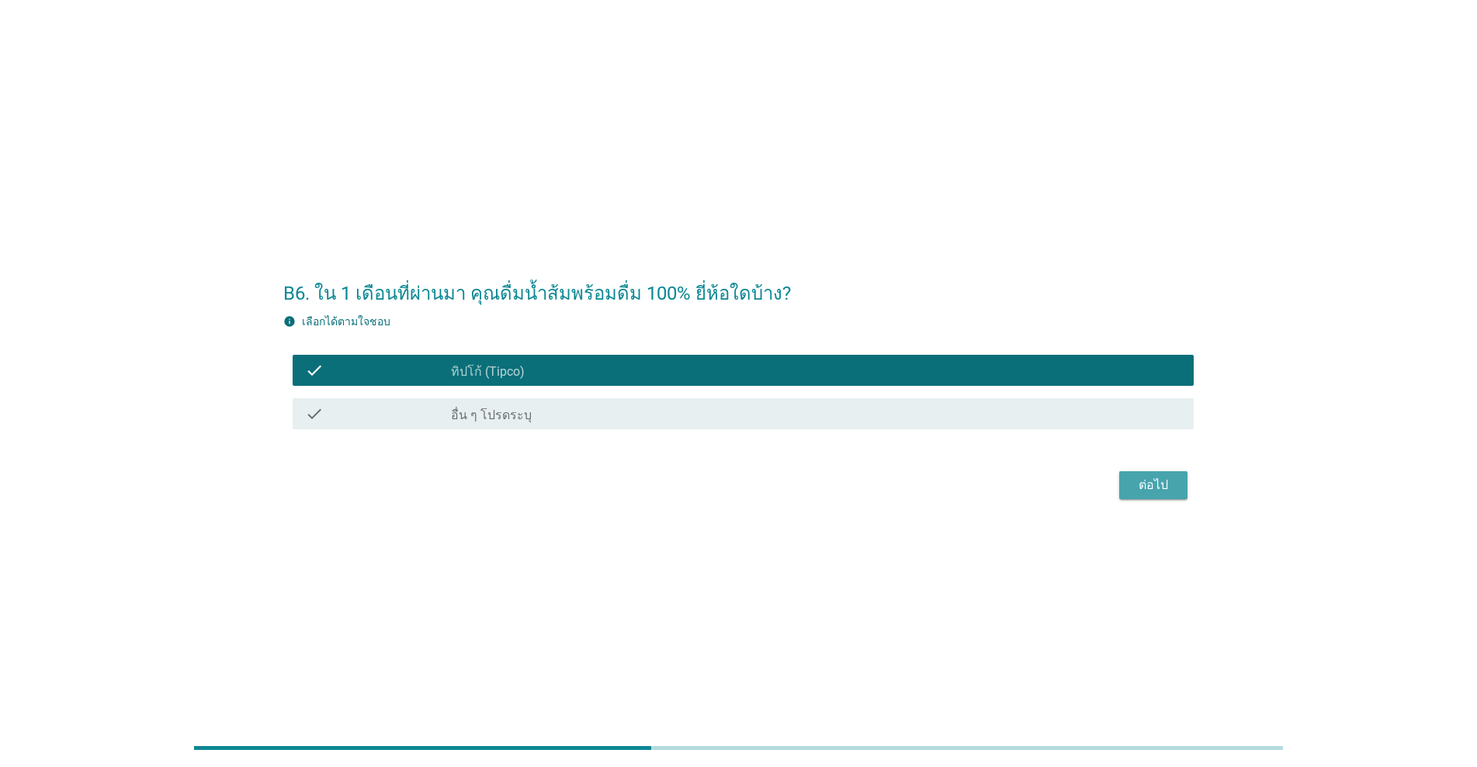
click at [762, 493] on div "ต่อไป" at bounding box center [1153, 485] width 43 height 19
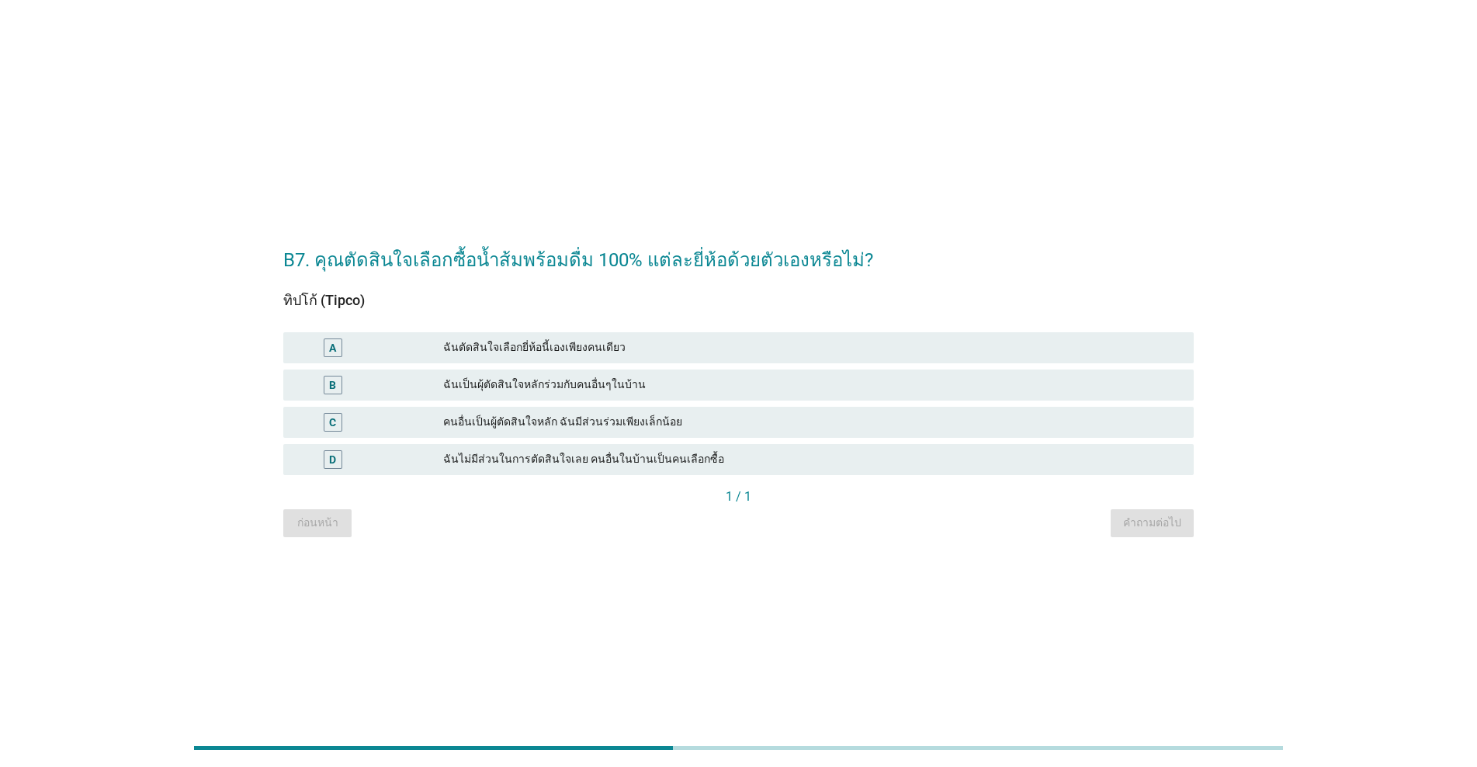
click at [524, 349] on div "ฉันตัดสินใจเลือกยี่ห้อนี้เองเพียงคนเดียว" at bounding box center [812, 347] width 738 height 19
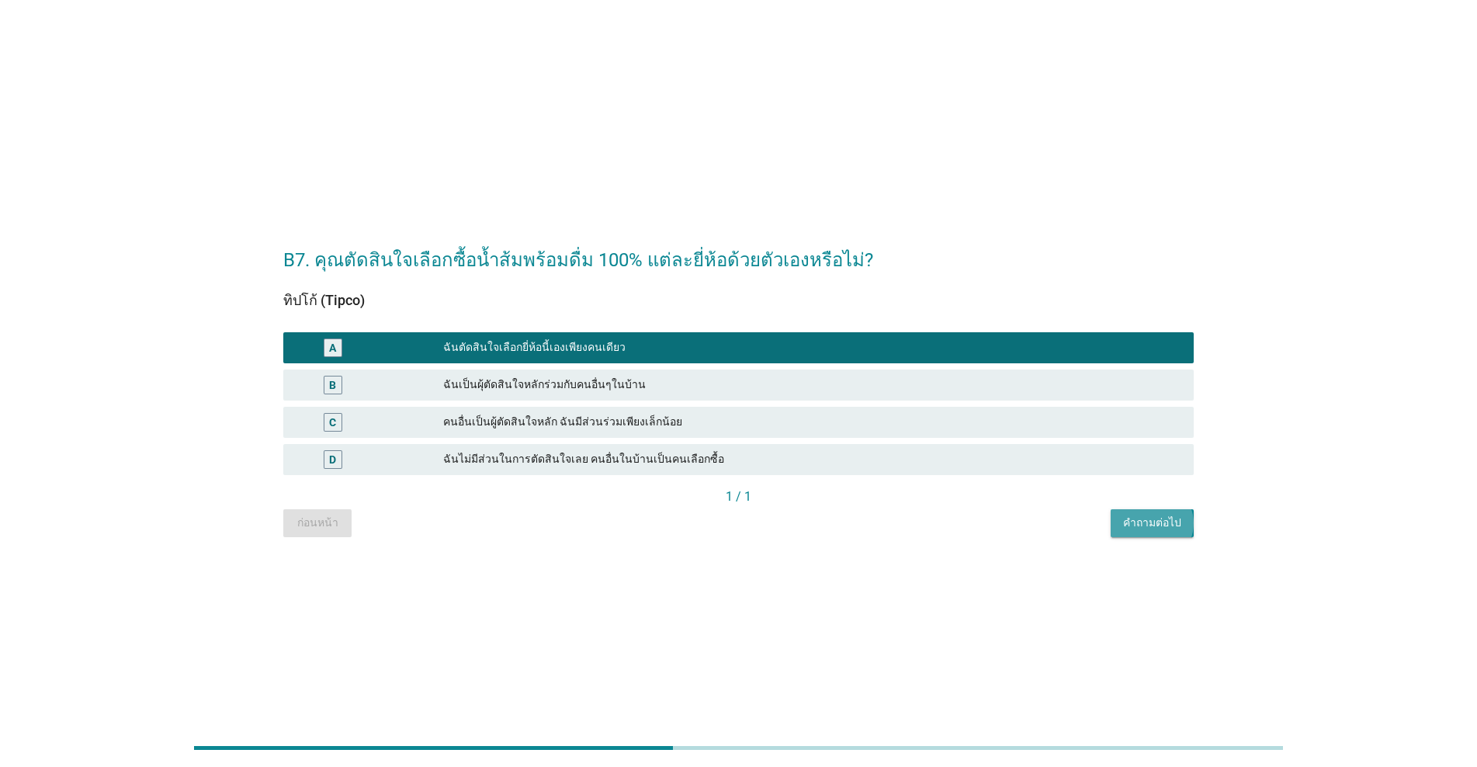
click at [762, 524] on div "คำถามต่อไป" at bounding box center [1152, 523] width 58 height 16
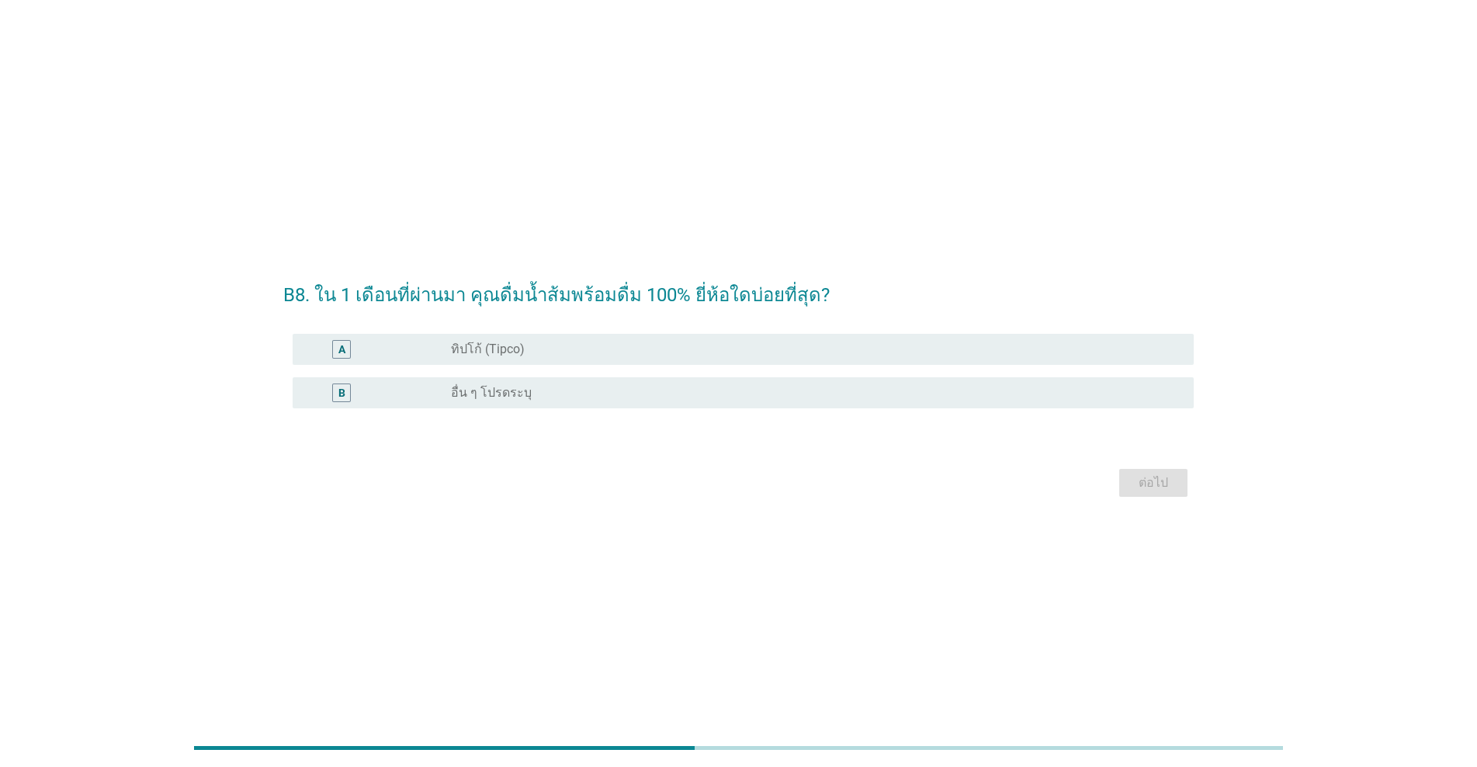
click at [557, 356] on div "radio_button_unchecked ทิปโก้ (Tipco)" at bounding box center [816, 349] width 730 height 19
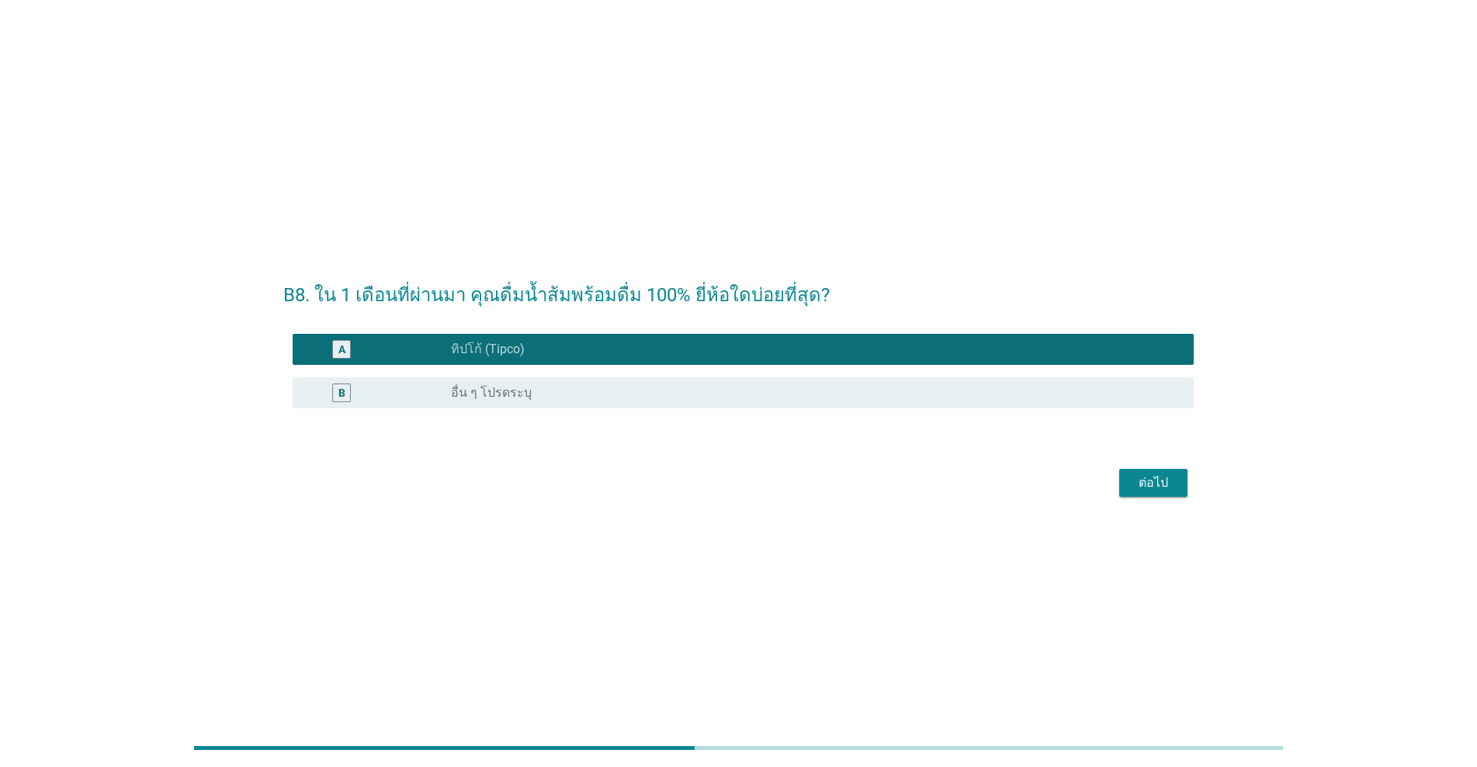
click at [762, 484] on div "ต่อไป" at bounding box center [1153, 482] width 43 height 19
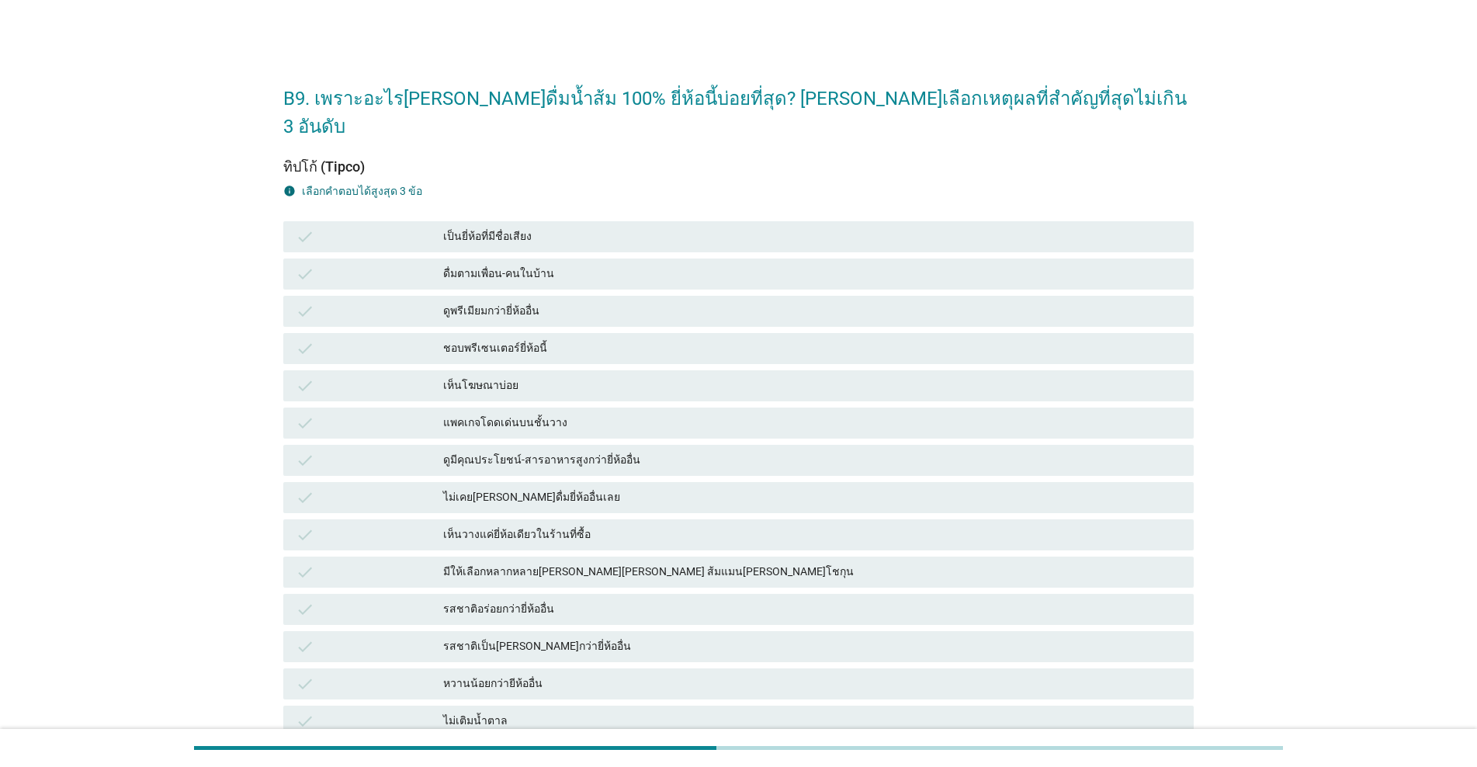
click at [464, 557] on div "check มีให้เลือกหลากหลาย[PERSON_NAME][PERSON_NAME] ส้มแมน[PERSON_NAME]โชกุน" at bounding box center [738, 572] width 910 height 31
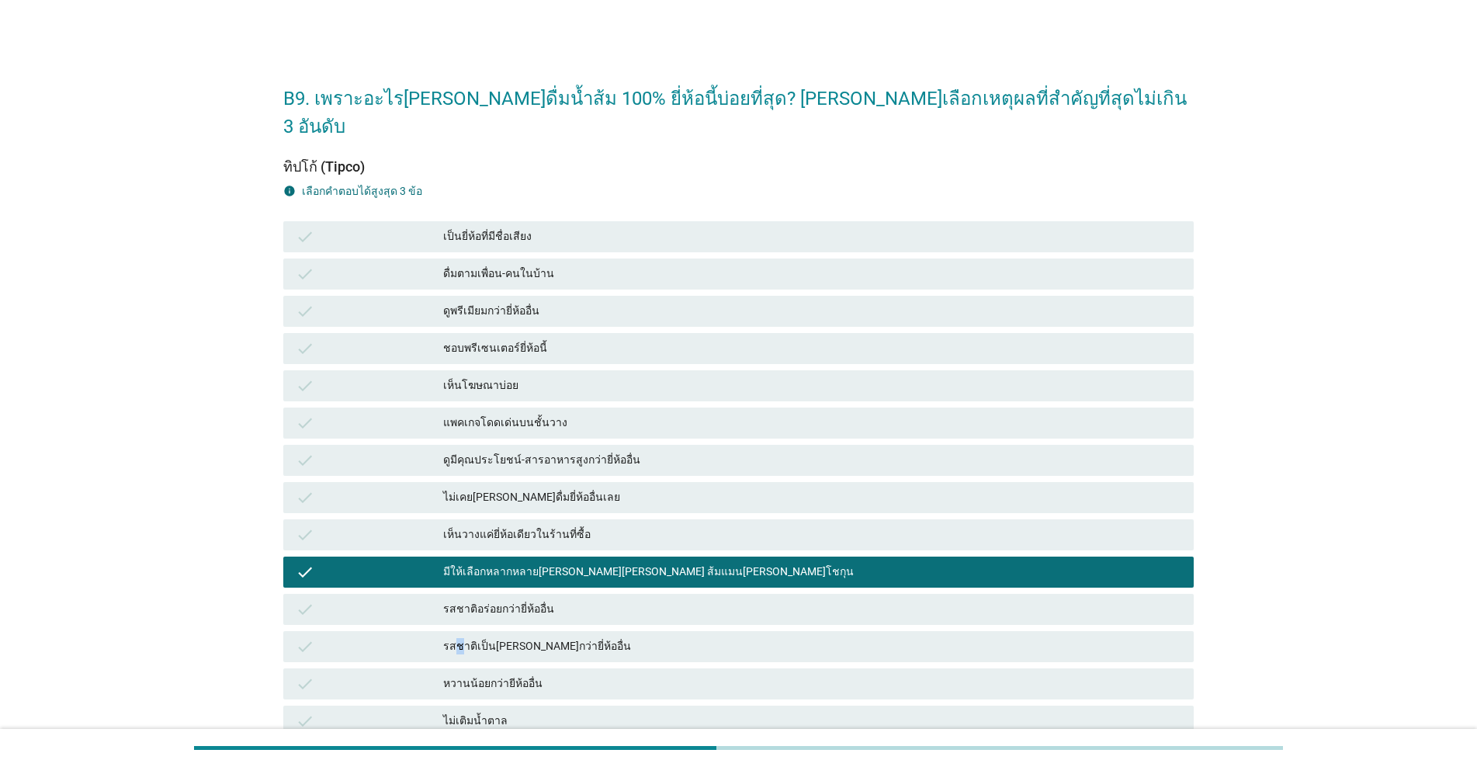
click at [459, 637] on div "รสชาติเป็น[PERSON_NAME]กว่ายี่ห้ออื่น" at bounding box center [812, 646] width 738 height 19
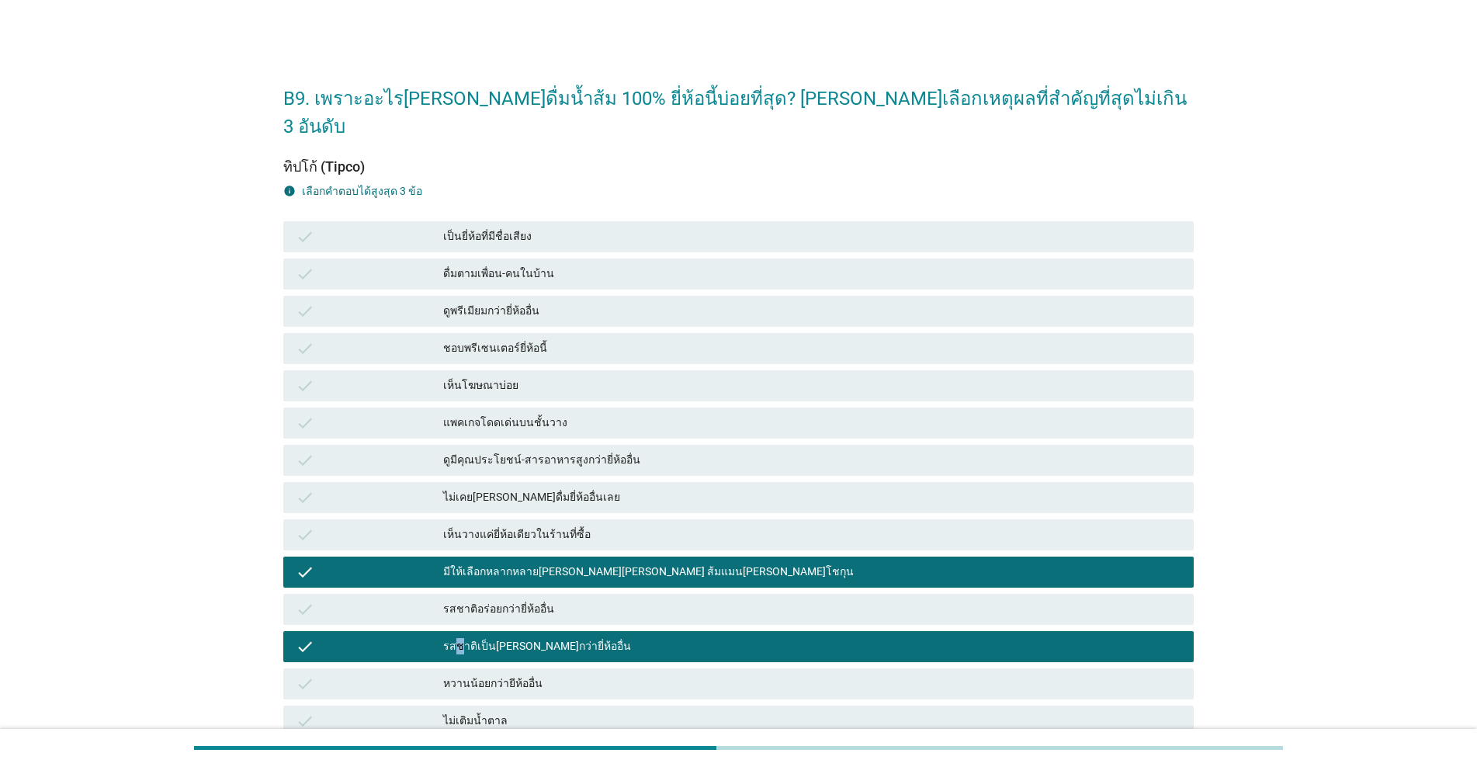
scroll to position [258, 0]
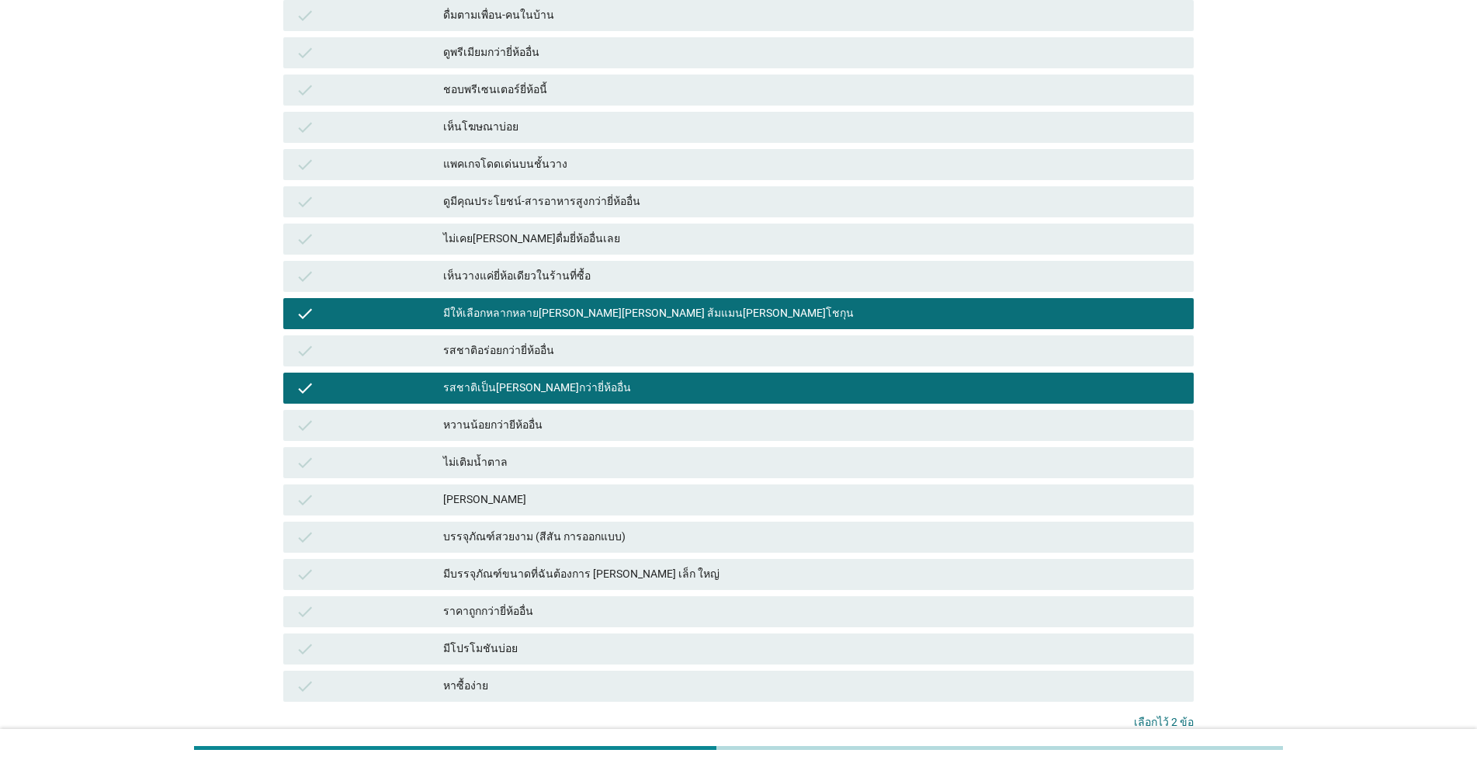
click at [497, 453] on div "ไม่เติมน้ำตาล" at bounding box center [812, 462] width 738 height 19
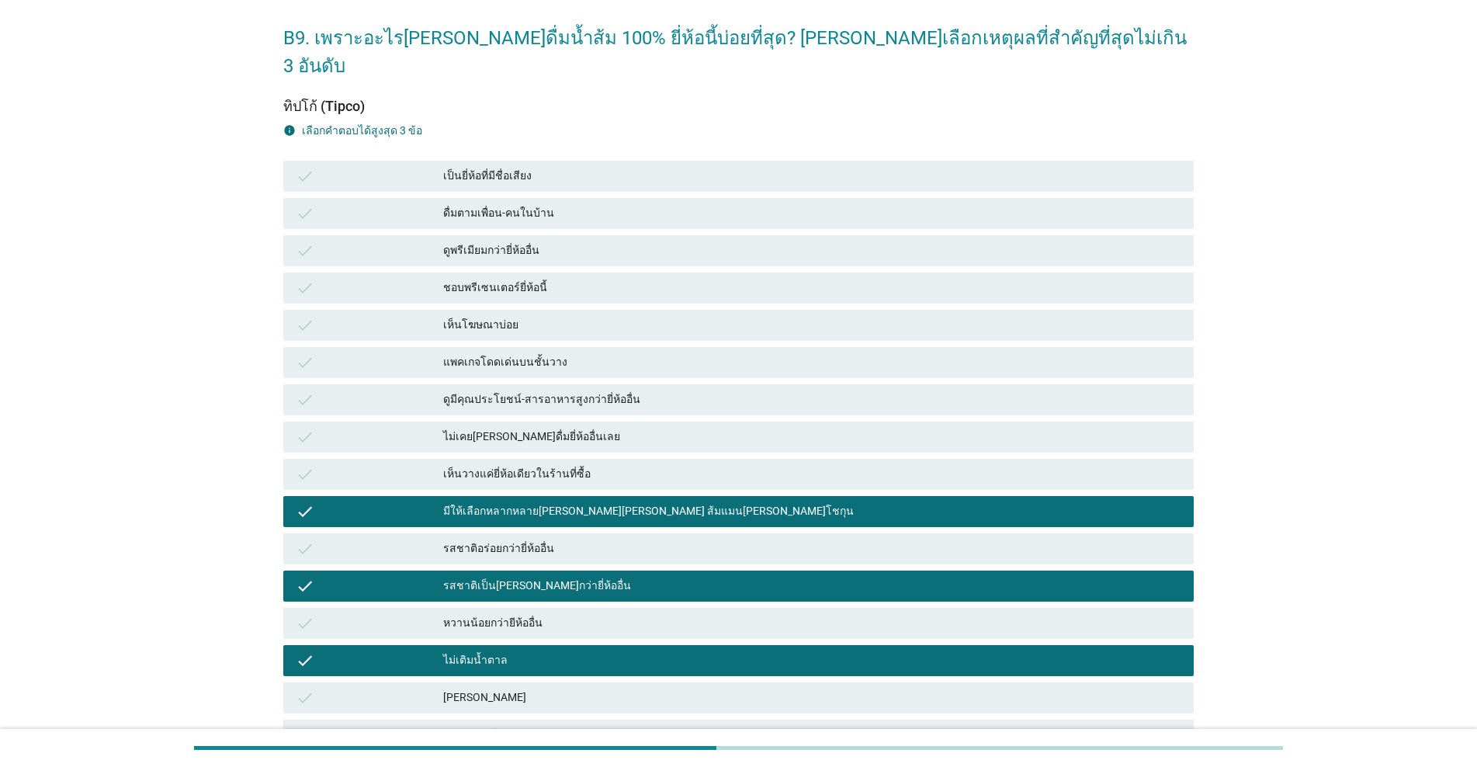
scroll to position [0, 0]
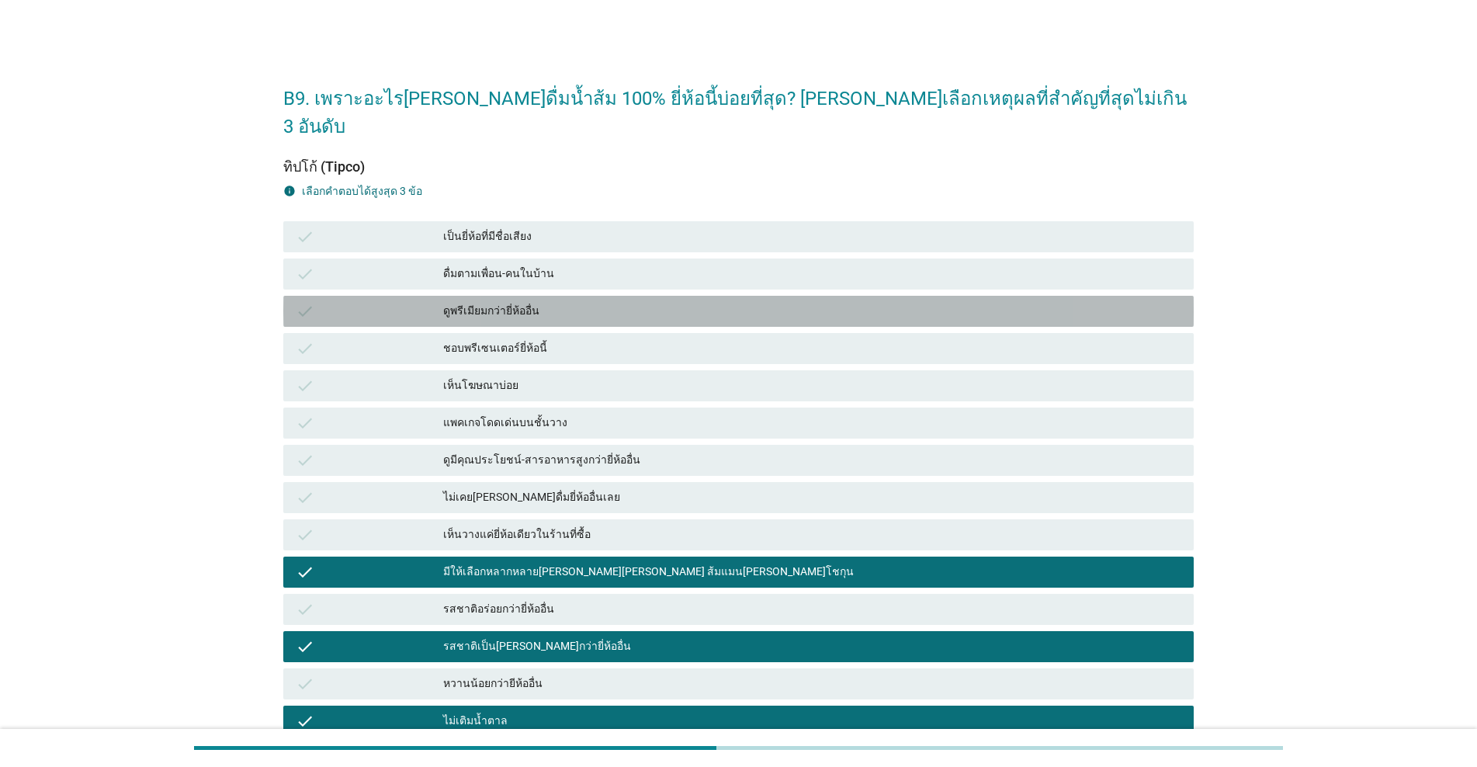
click at [508, 302] on div "ดูพรีเมียมกว่ายี่ห้ออื่น" at bounding box center [812, 311] width 738 height 19
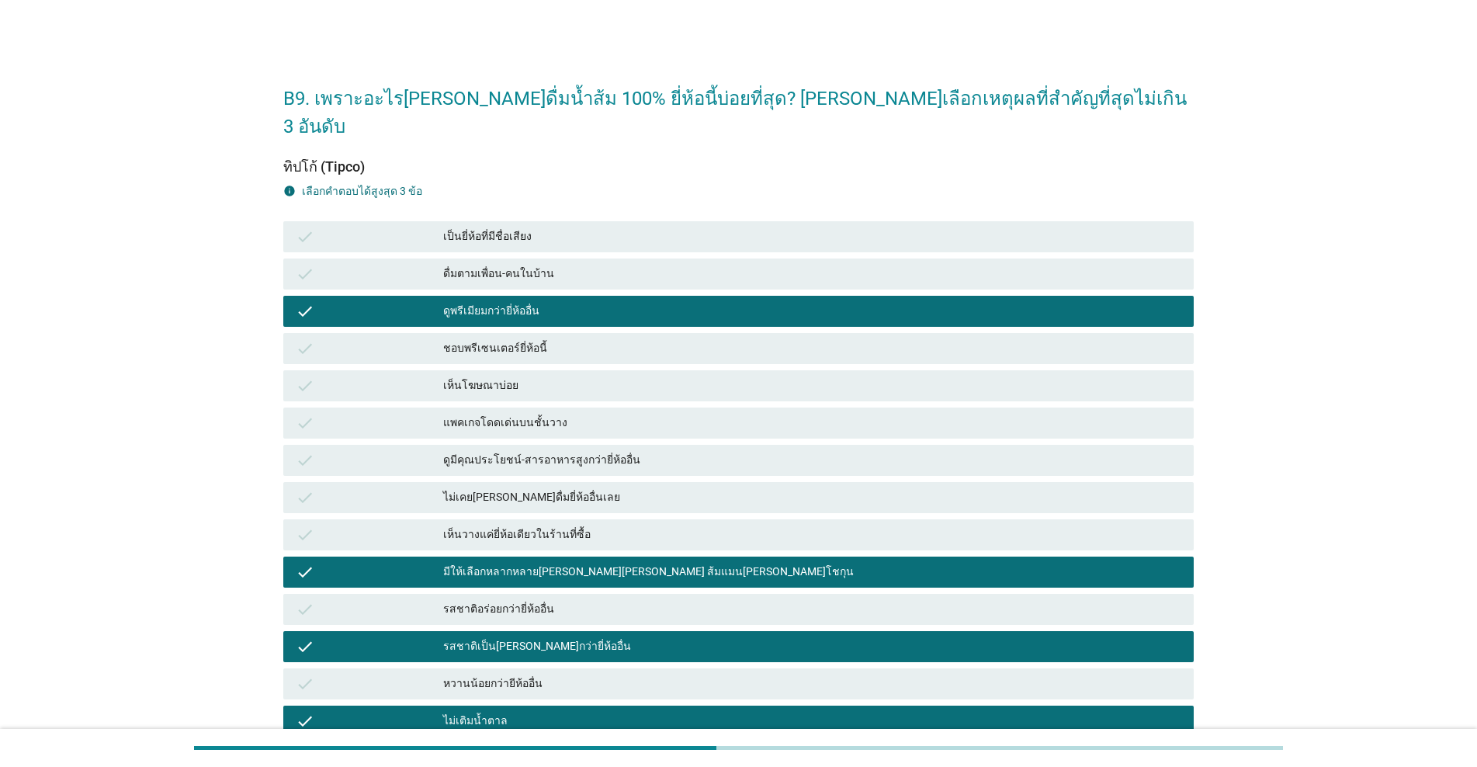
click at [491, 302] on div "ดูพรีเมียมกว่ายี่ห้ออื่น" at bounding box center [812, 311] width 738 height 19
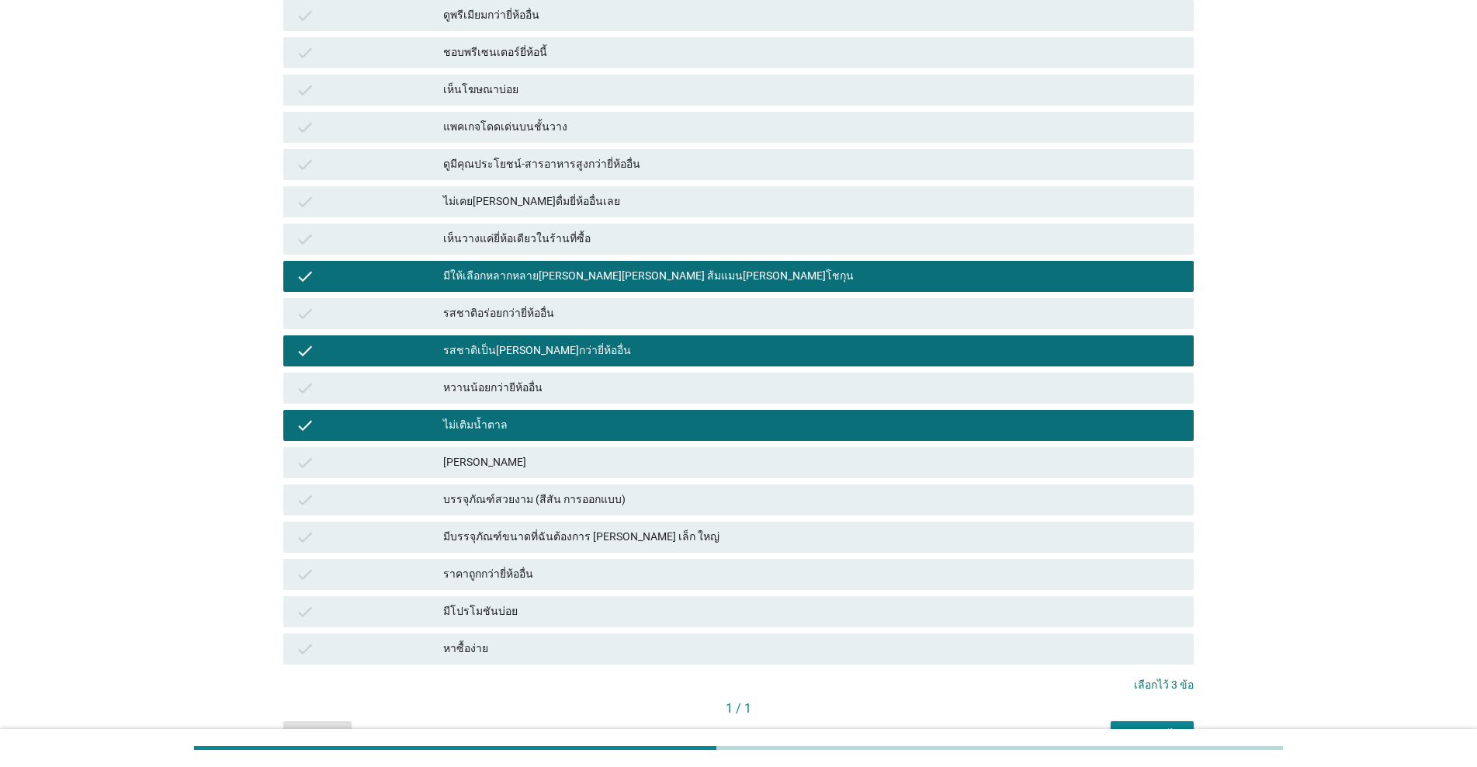
scroll to position [356, 0]
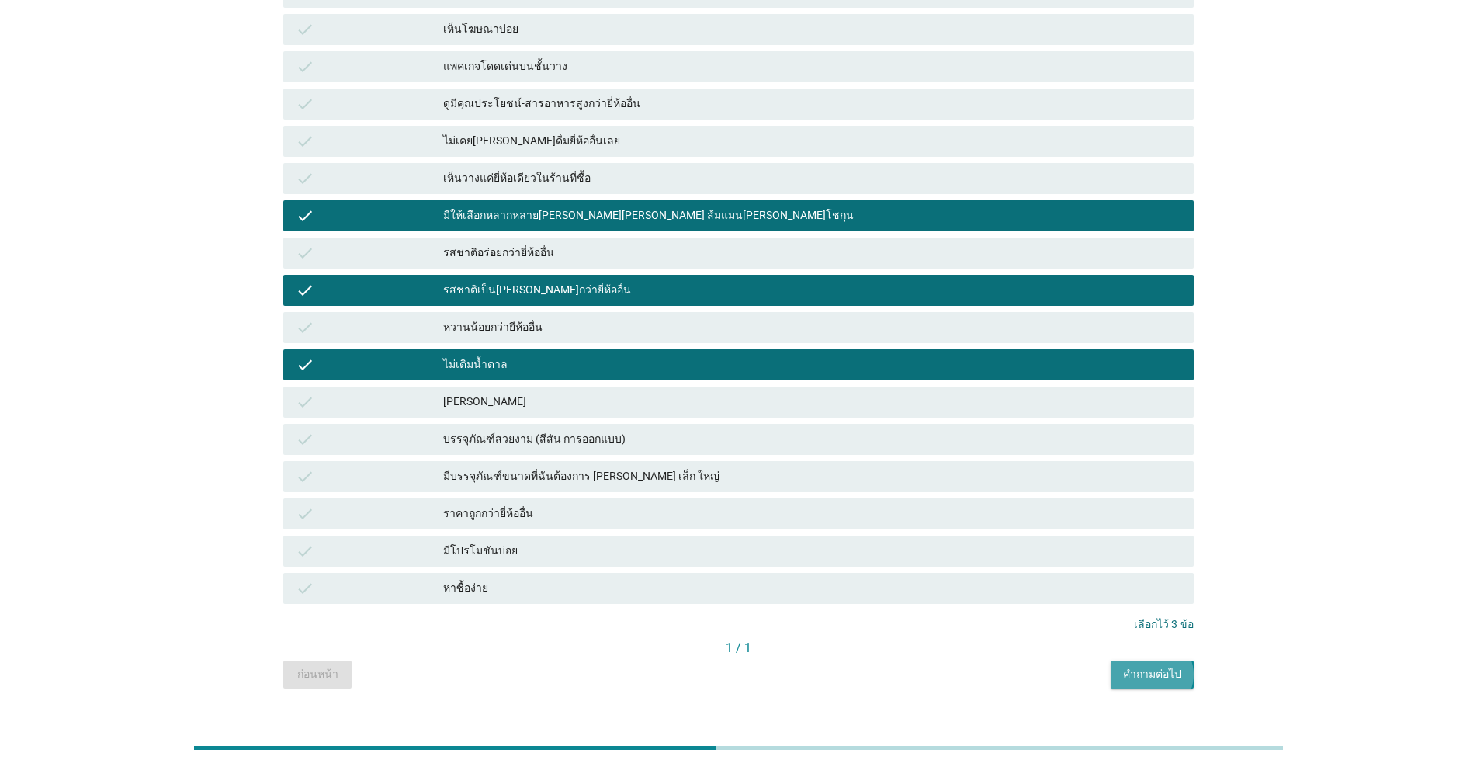
click at [762, 666] on div "คำถามต่อไป" at bounding box center [1152, 674] width 58 height 16
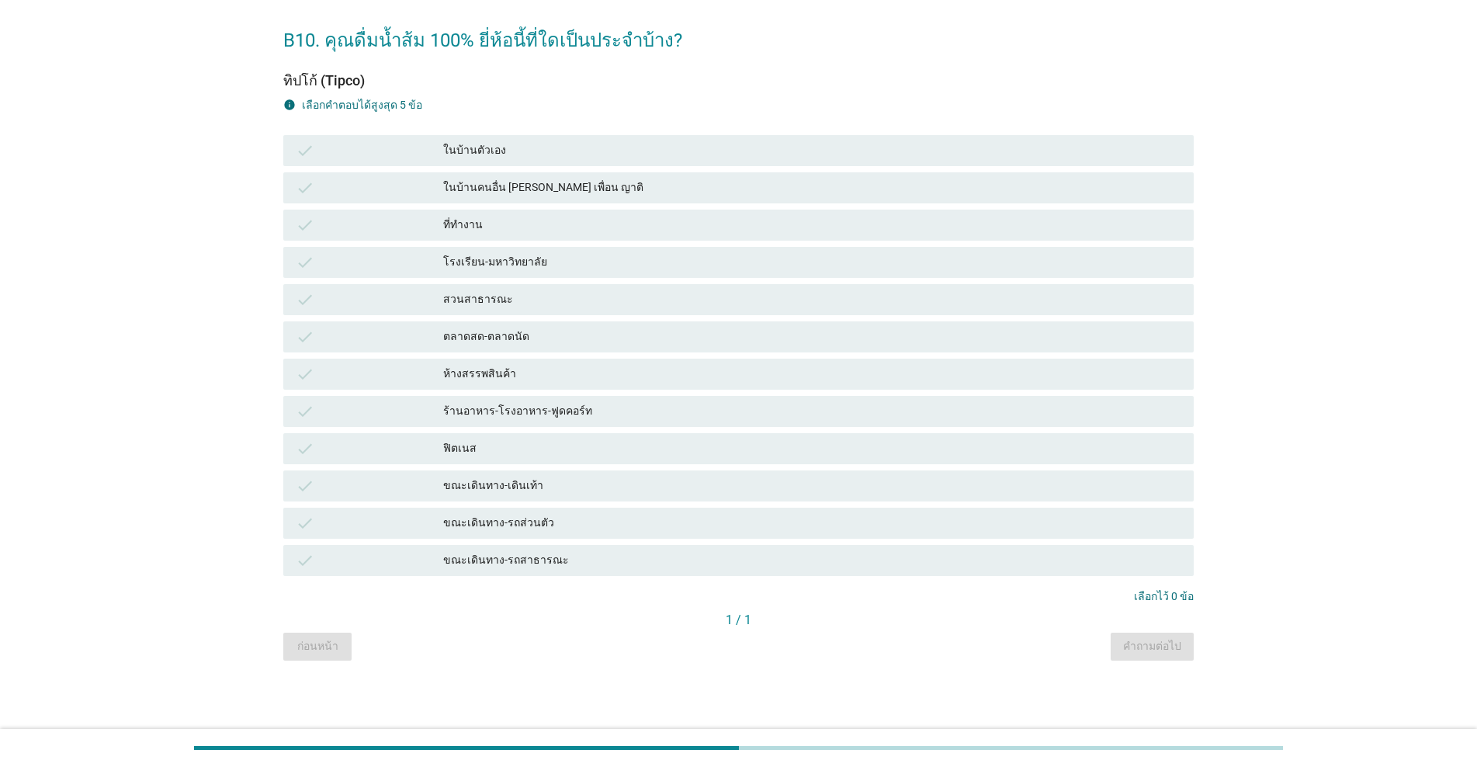
scroll to position [0, 0]
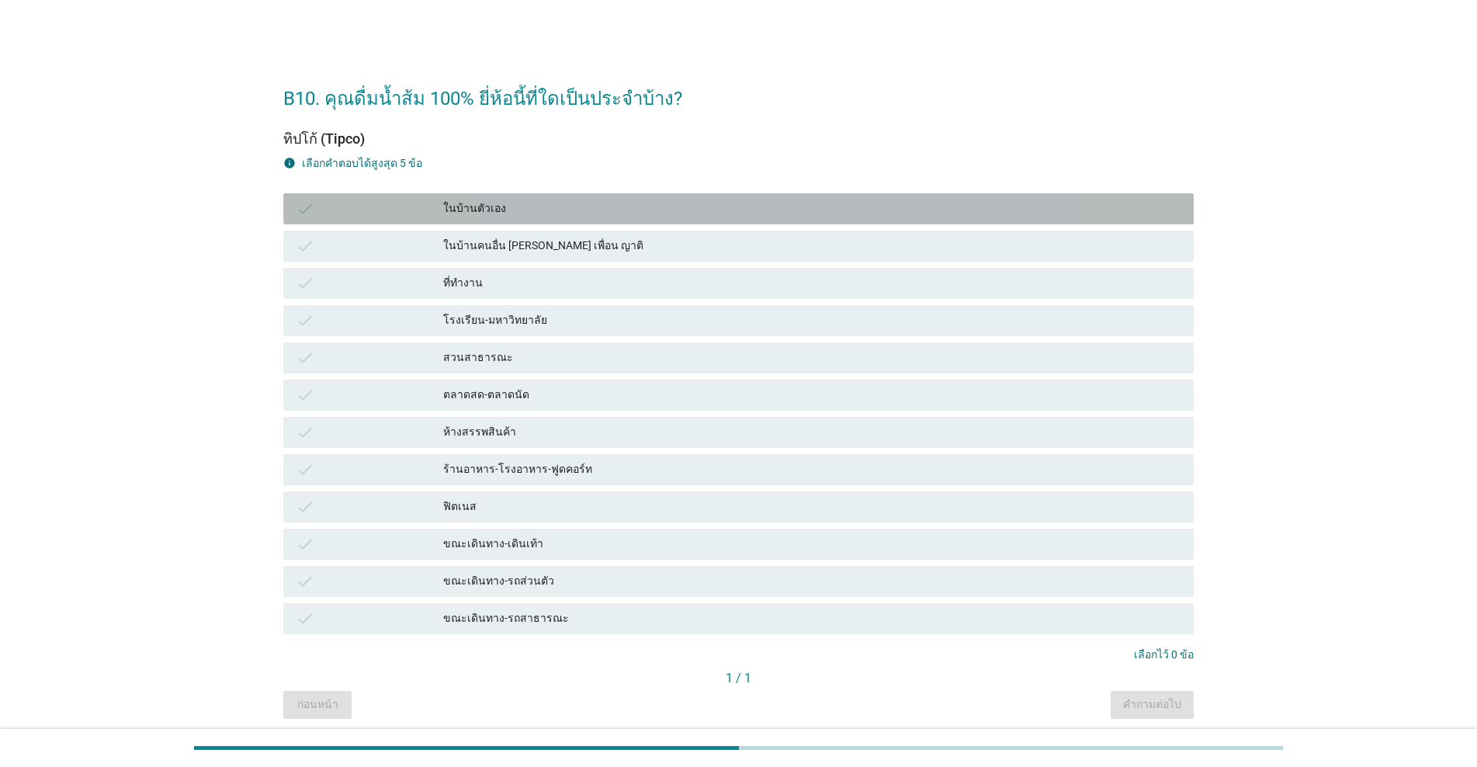
click at [494, 215] on div "ในบ้านตัวเอง" at bounding box center [812, 208] width 738 height 19
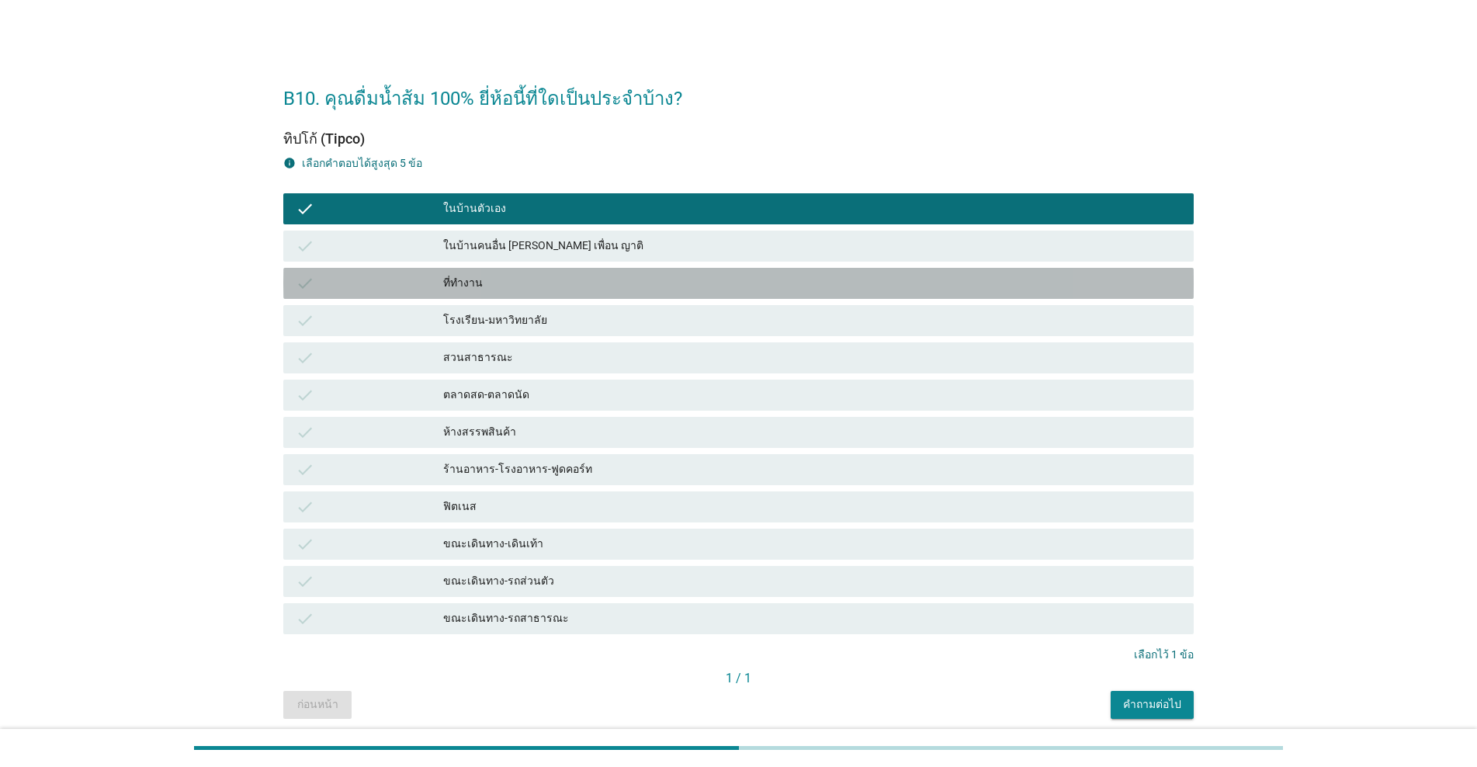
click at [479, 290] on div "ที่ทำงาน" at bounding box center [812, 283] width 738 height 19
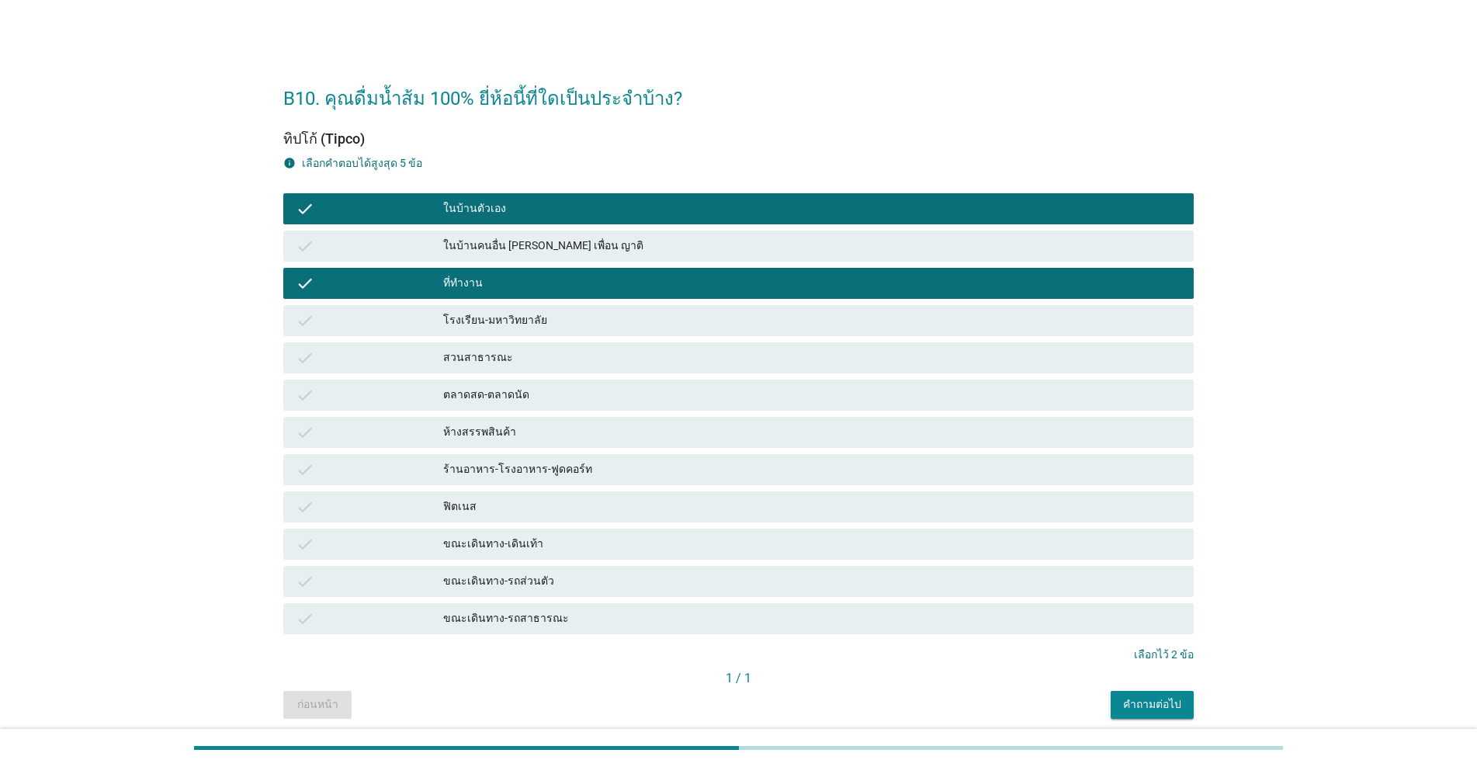
click at [762, 697] on div "คำถามต่อไป" at bounding box center [1152, 704] width 58 height 16
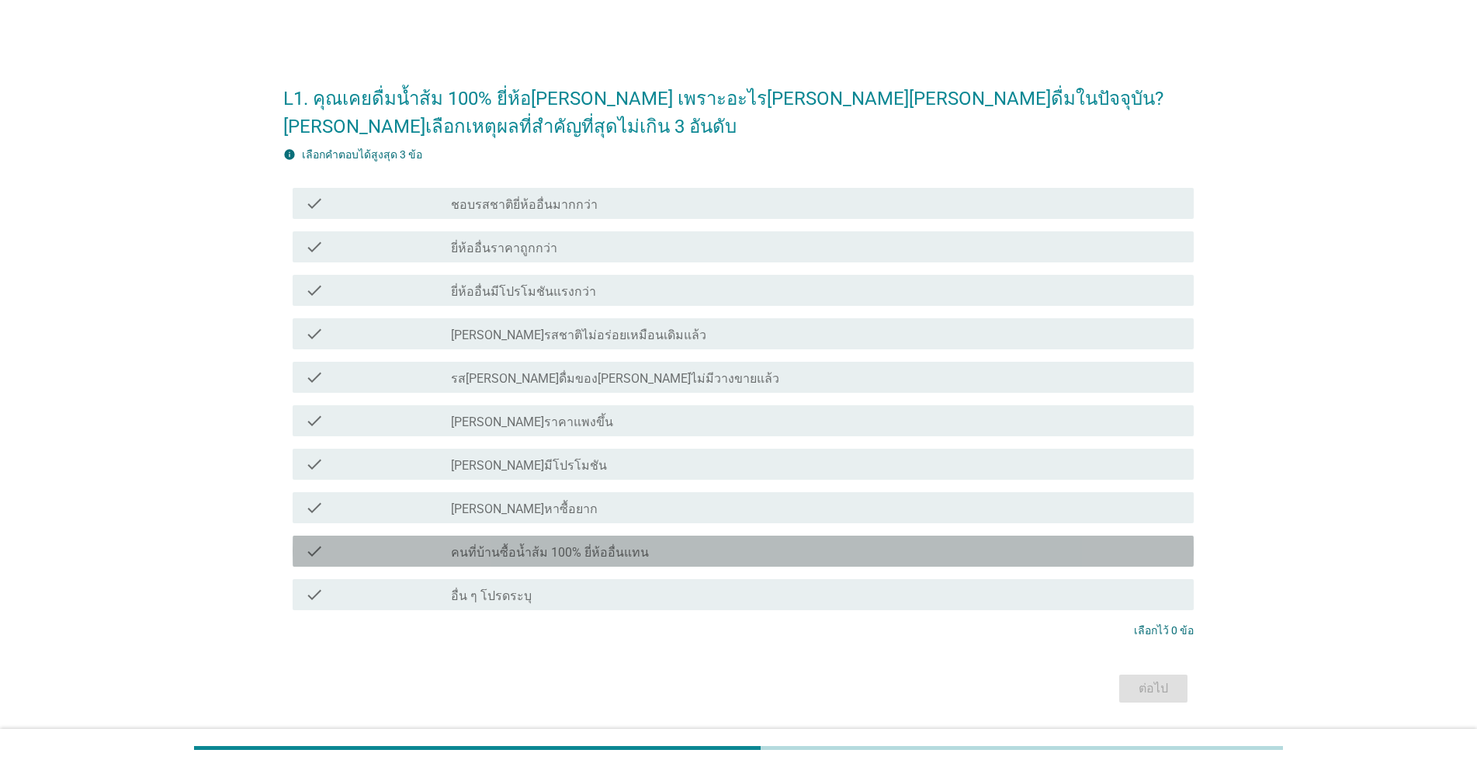
click at [735, 562] on div "check check_box_outline_blank คนที่บ้านซื้อน้ำส้ม 100% ยี่ห้ออื่นแทน" at bounding box center [743, 551] width 901 height 31
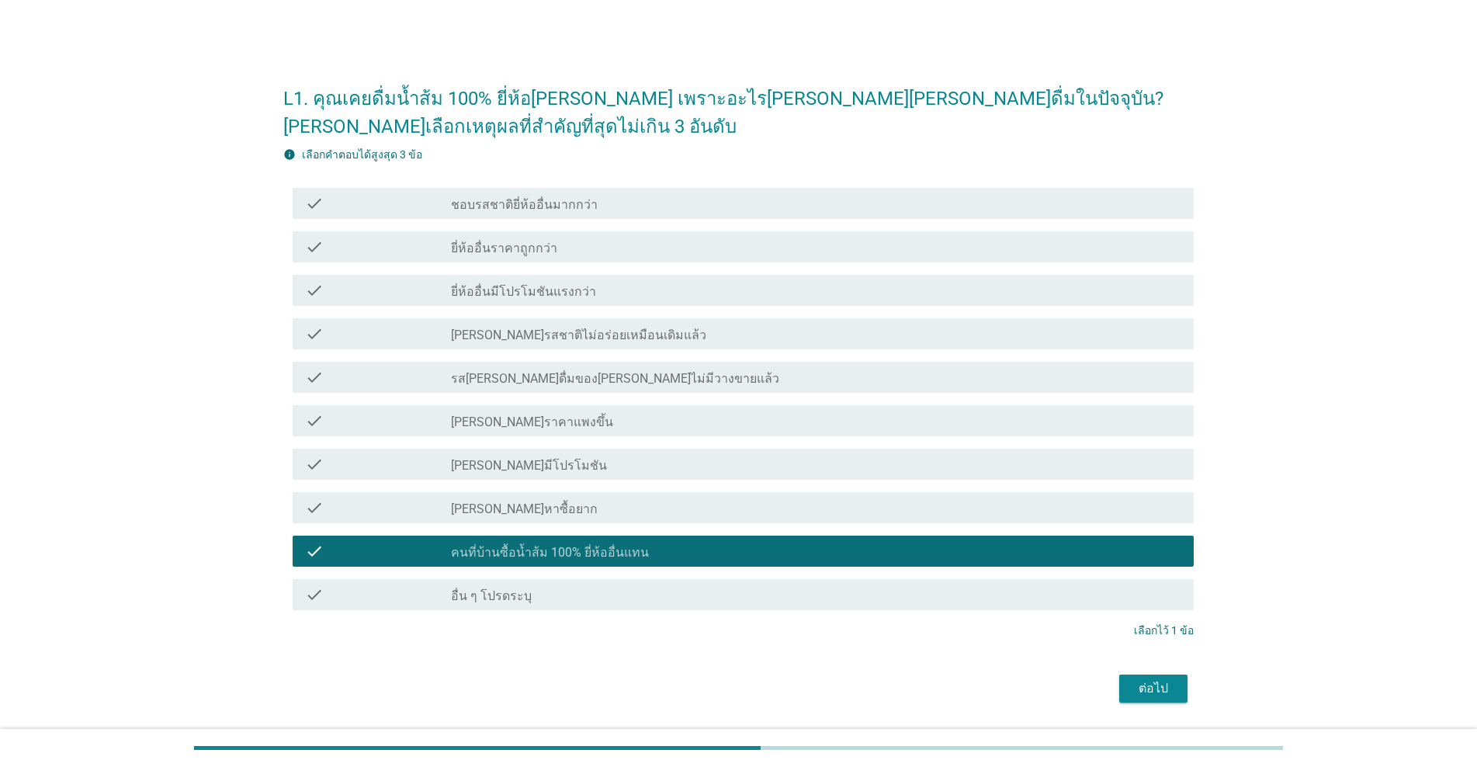
click at [623, 188] on div "check check_box_outline_blank ชอบรสชาติยี่ห้ออื่นมากกว่า" at bounding box center [743, 203] width 901 height 31
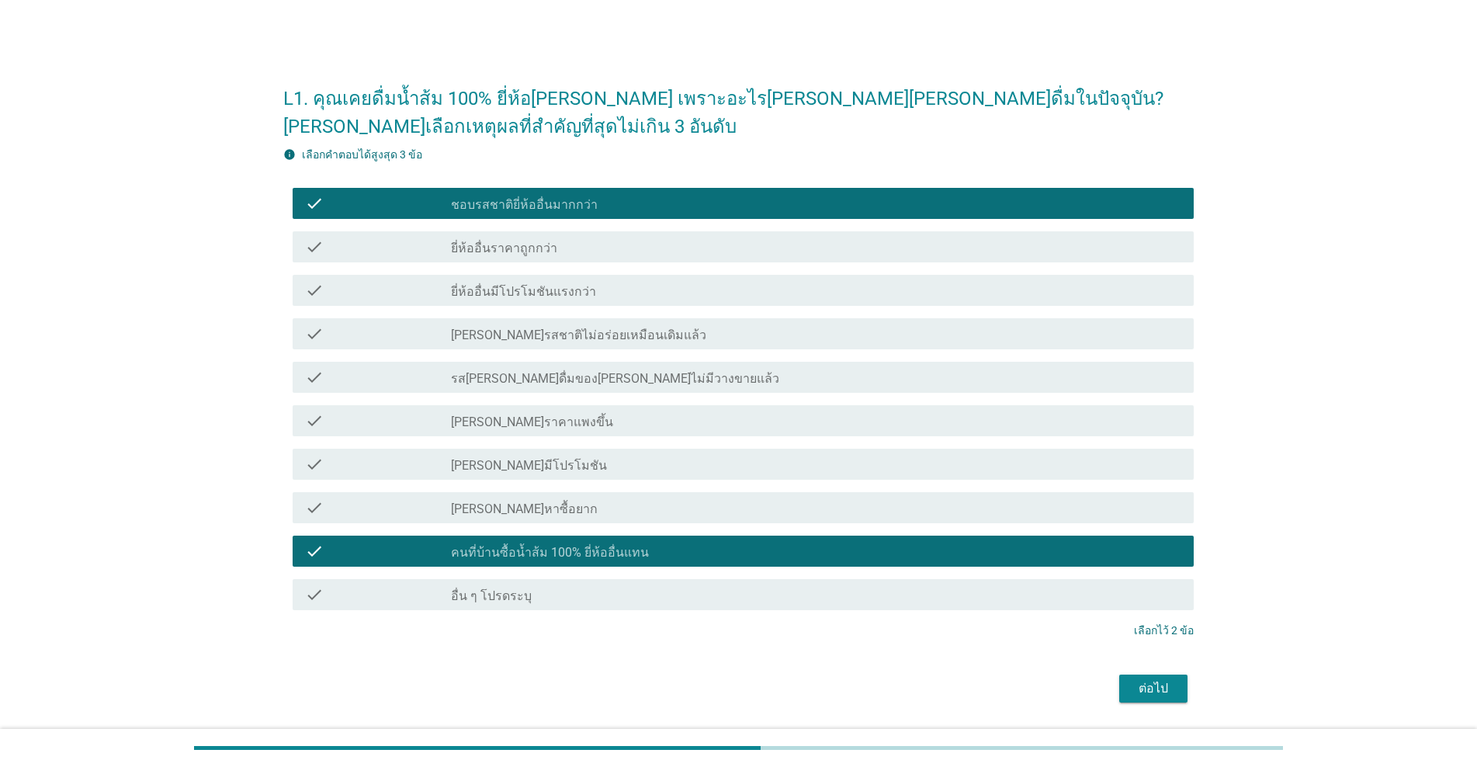
click at [762, 689] on div "ต่อไป" at bounding box center [1153, 688] width 43 height 19
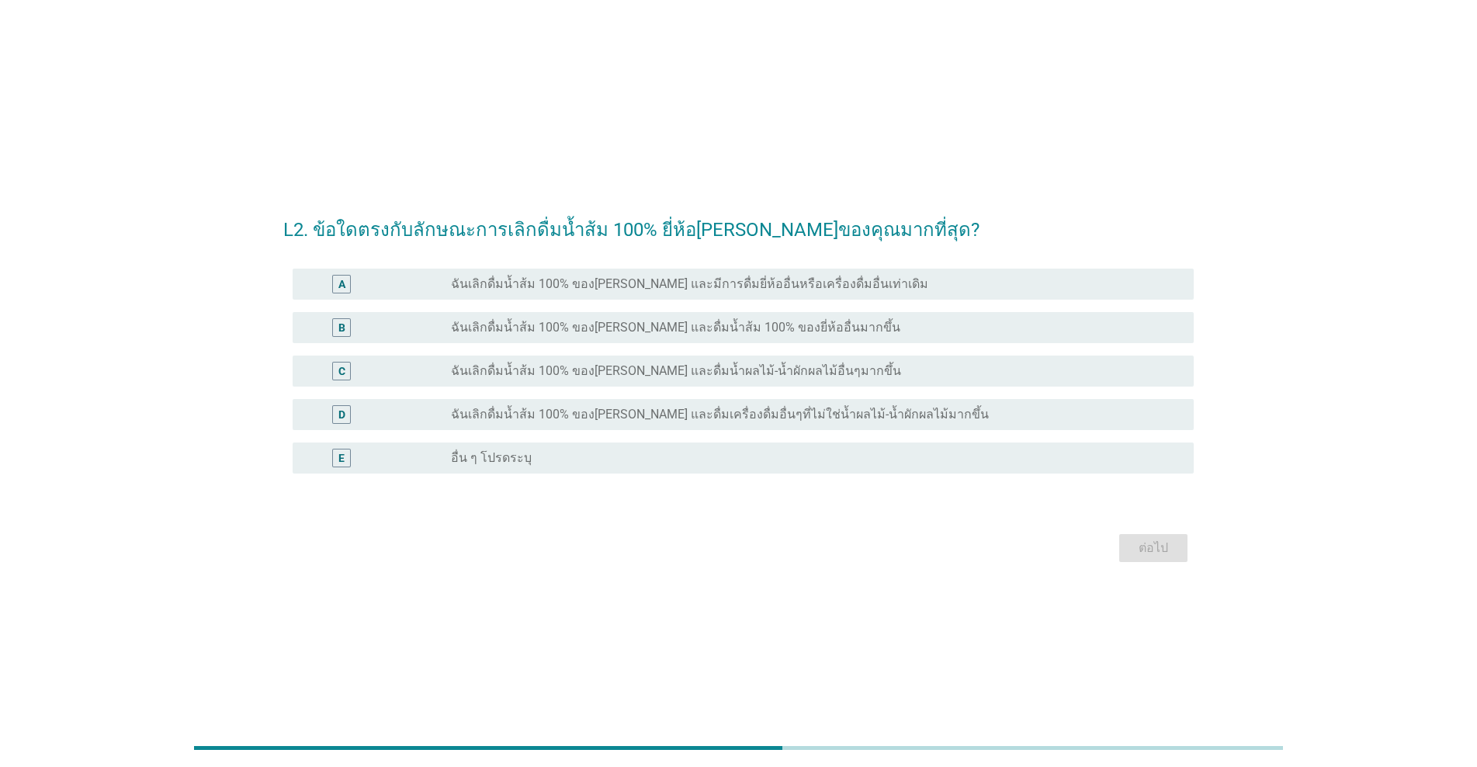
click at [597, 286] on label "ฉันเลิกดื่มน้ำส้ม 100% ของ[PERSON_NAME] และมีการดื่มยี่ห้ออื่นหรือเครื่องดื่มอื…" at bounding box center [689, 284] width 477 height 16
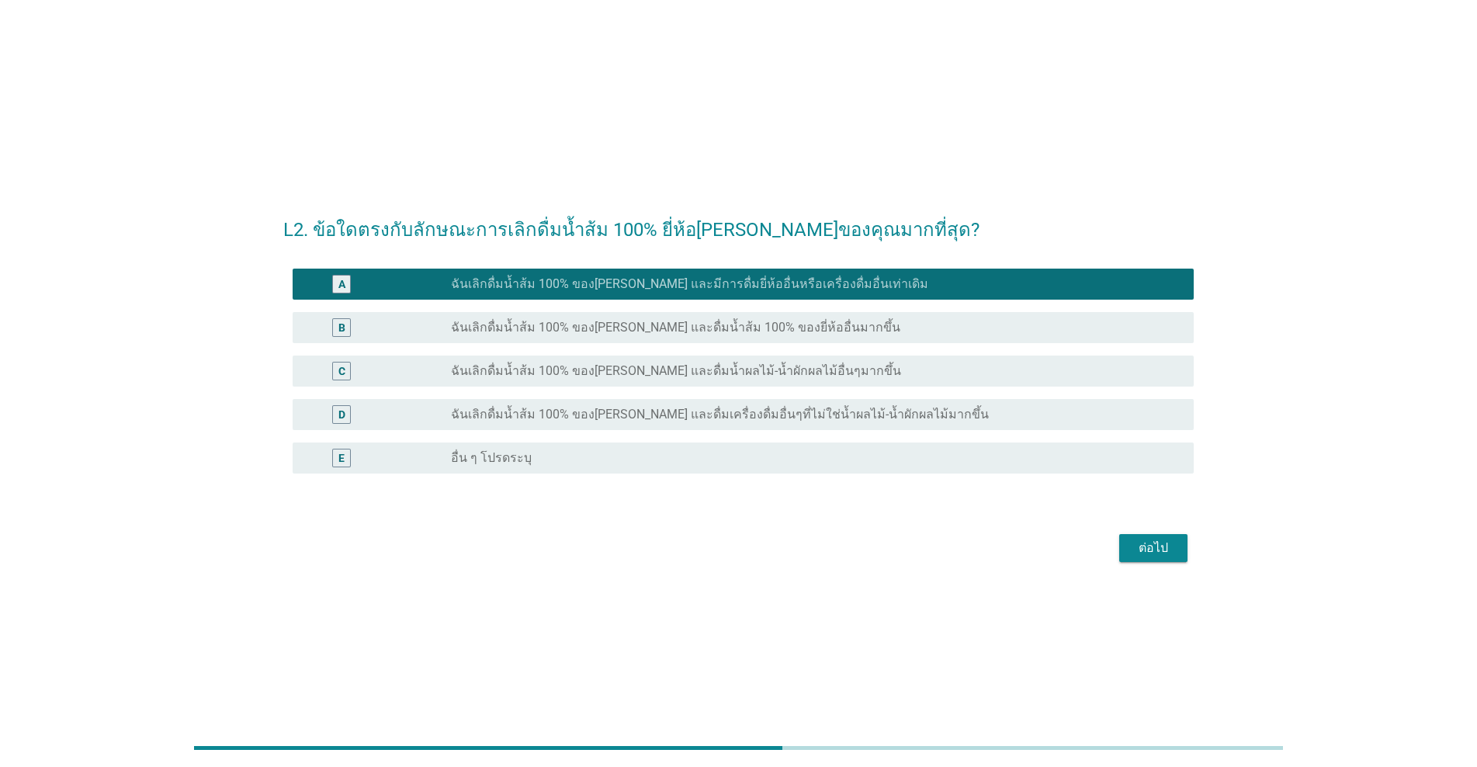
click at [762, 555] on div "ต่อไป" at bounding box center [1153, 548] width 43 height 19
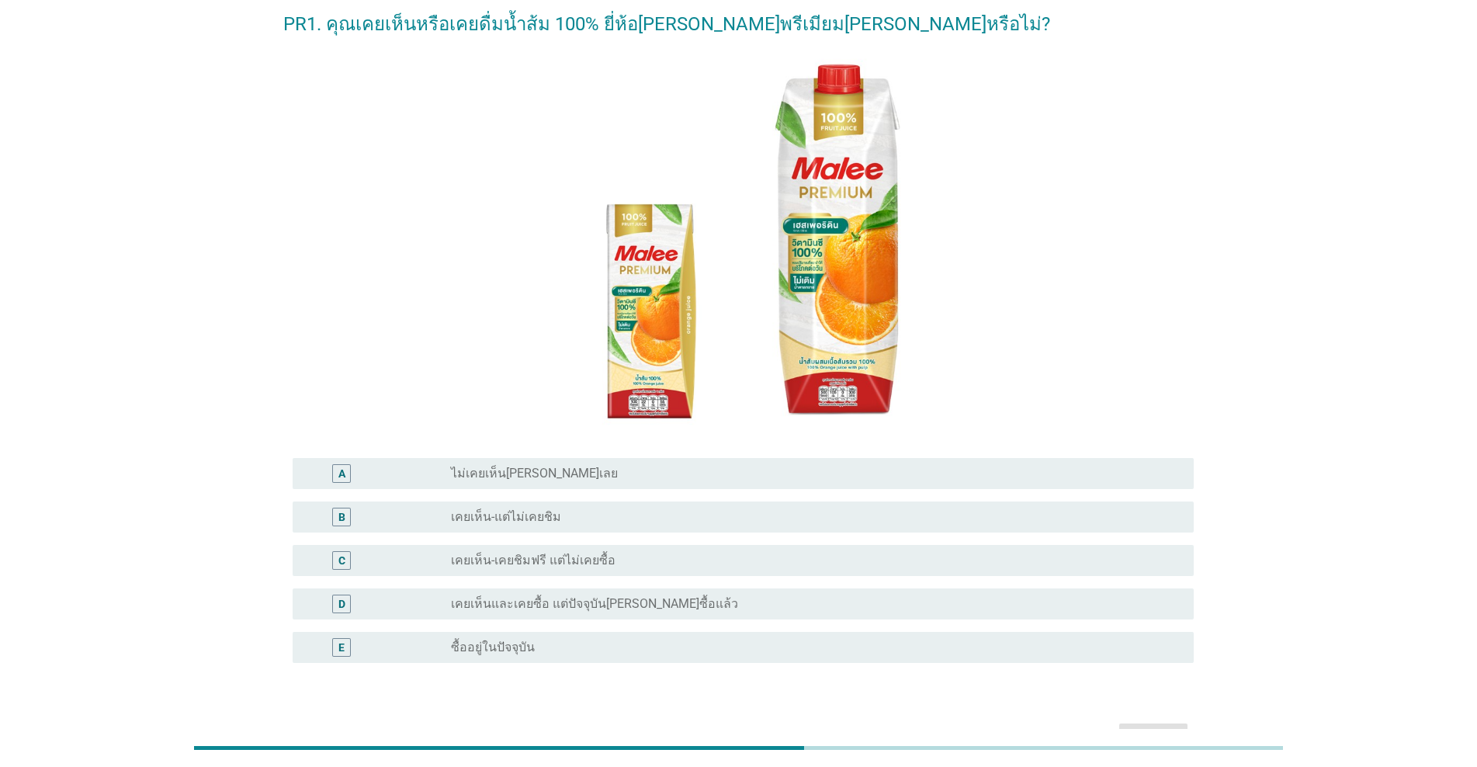
scroll to position [130, 0]
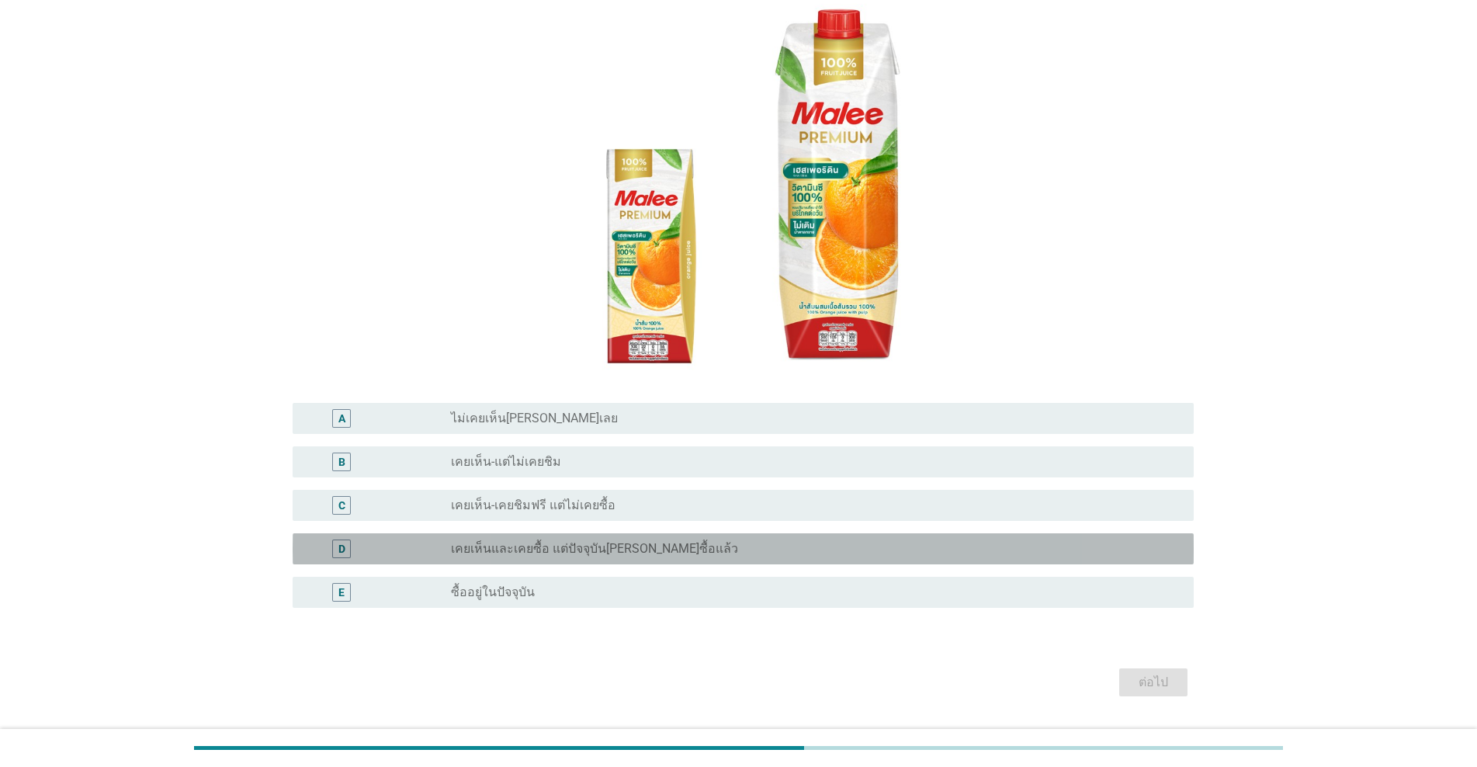
click at [631, 543] on label "เคยเห็นและเคยซื้อ แต่ปัจจุบัน[PERSON_NAME]ซื้อแล้ว" at bounding box center [594, 549] width 287 height 16
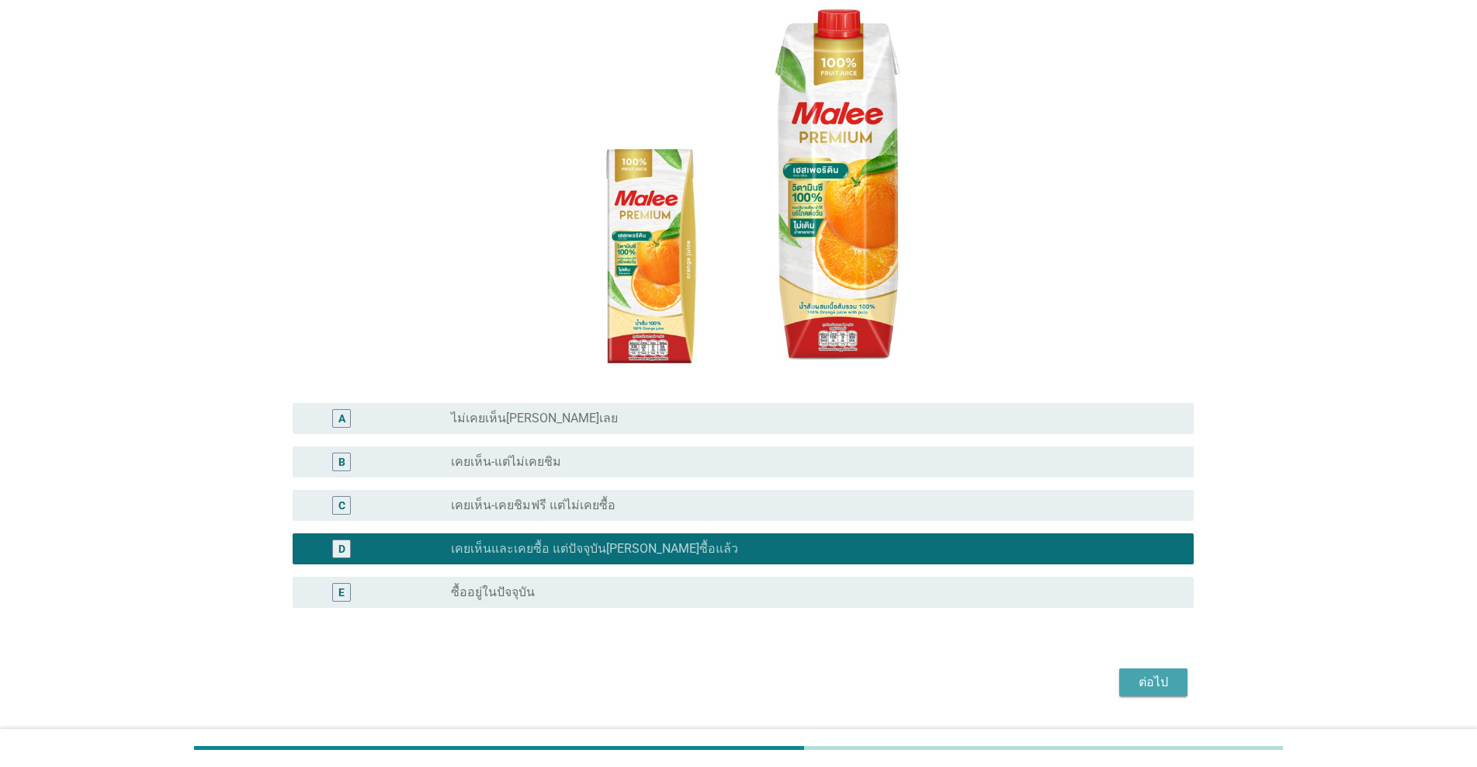
click at [762, 682] on div "ต่อไป" at bounding box center [1153, 682] width 43 height 19
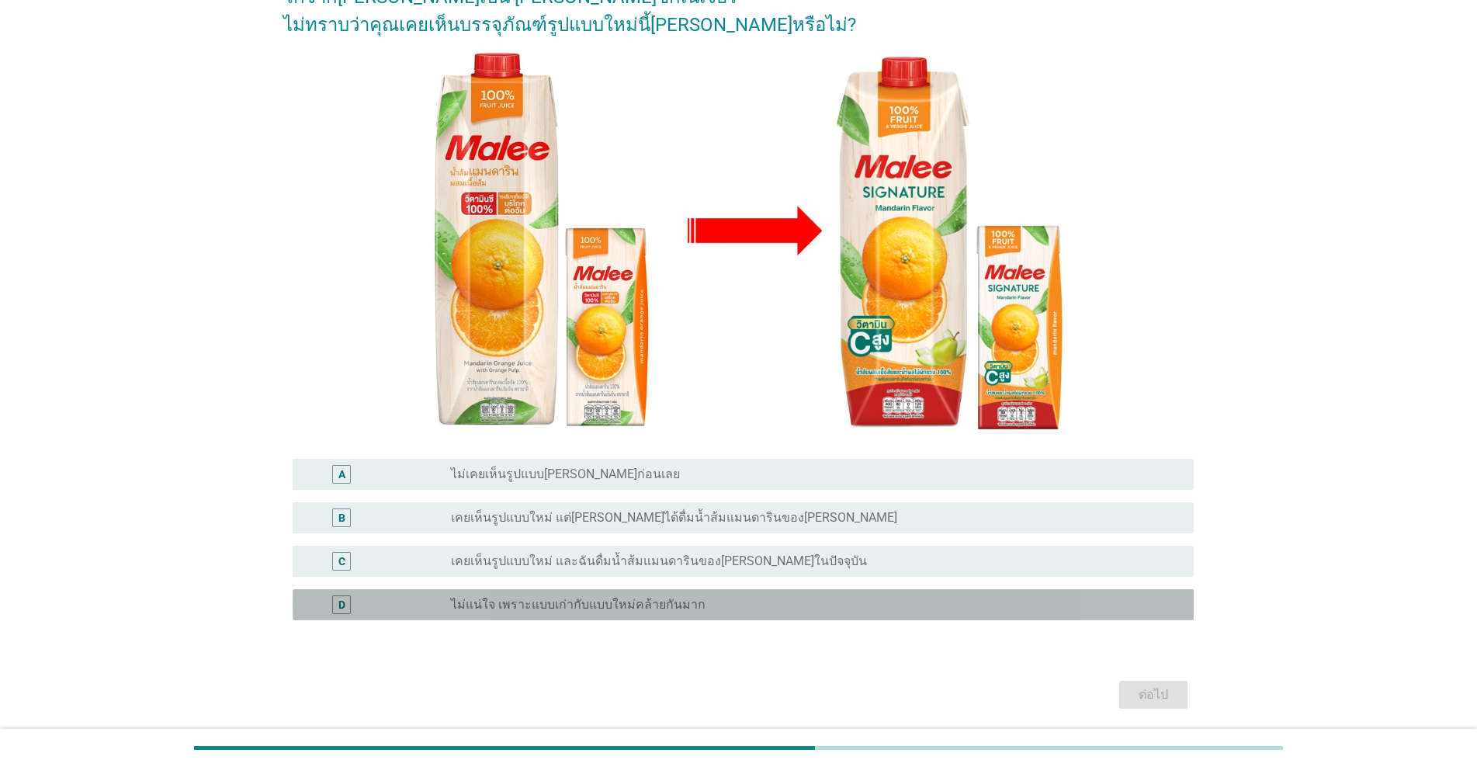
click at [607, 614] on div "D radio_button_unchecked ไม่แน่ใจ เพราะแบบเก่ากับแบบใหม่คล้ายกันมาก" at bounding box center [743, 604] width 901 height 31
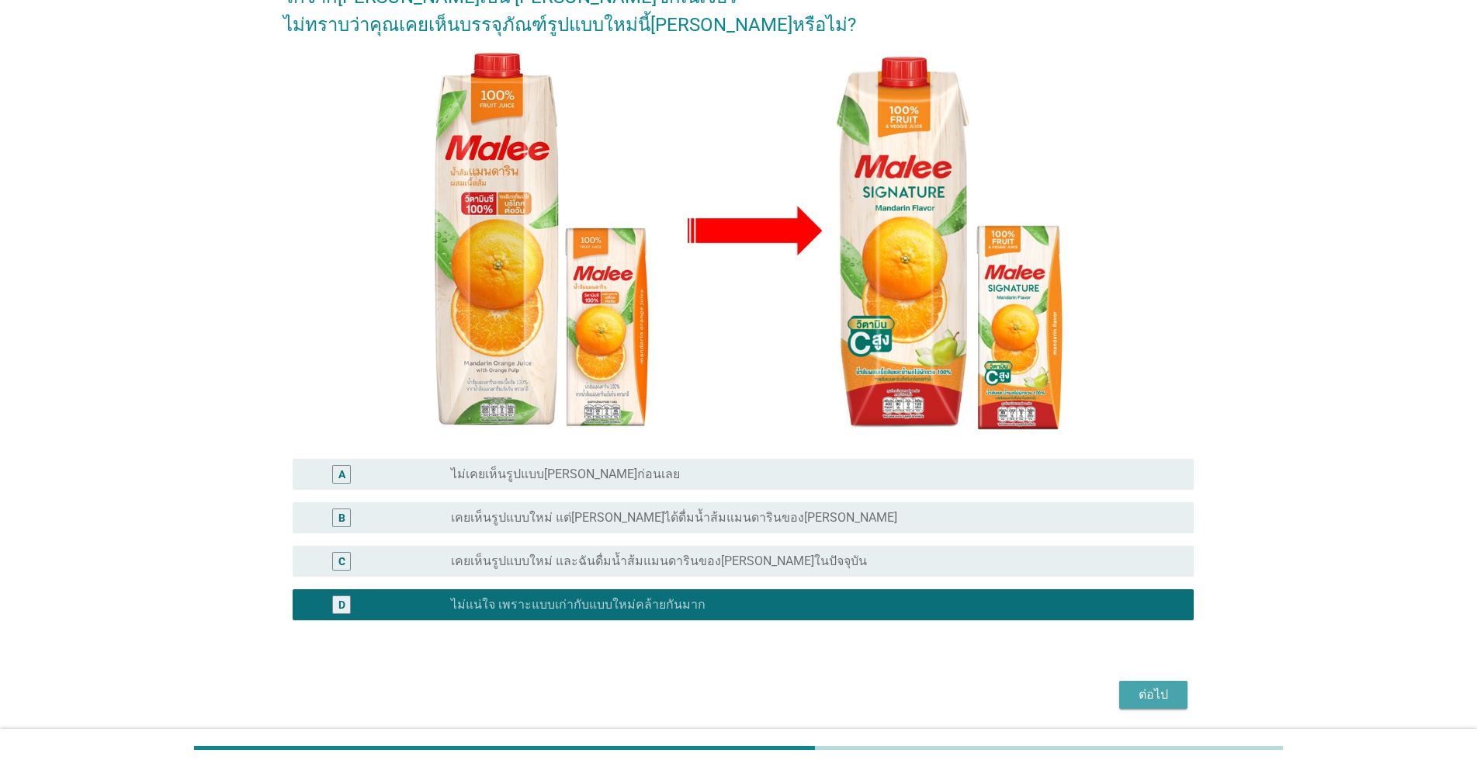
click at [762, 697] on div "ต่อไป" at bounding box center [1153, 694] width 43 height 19
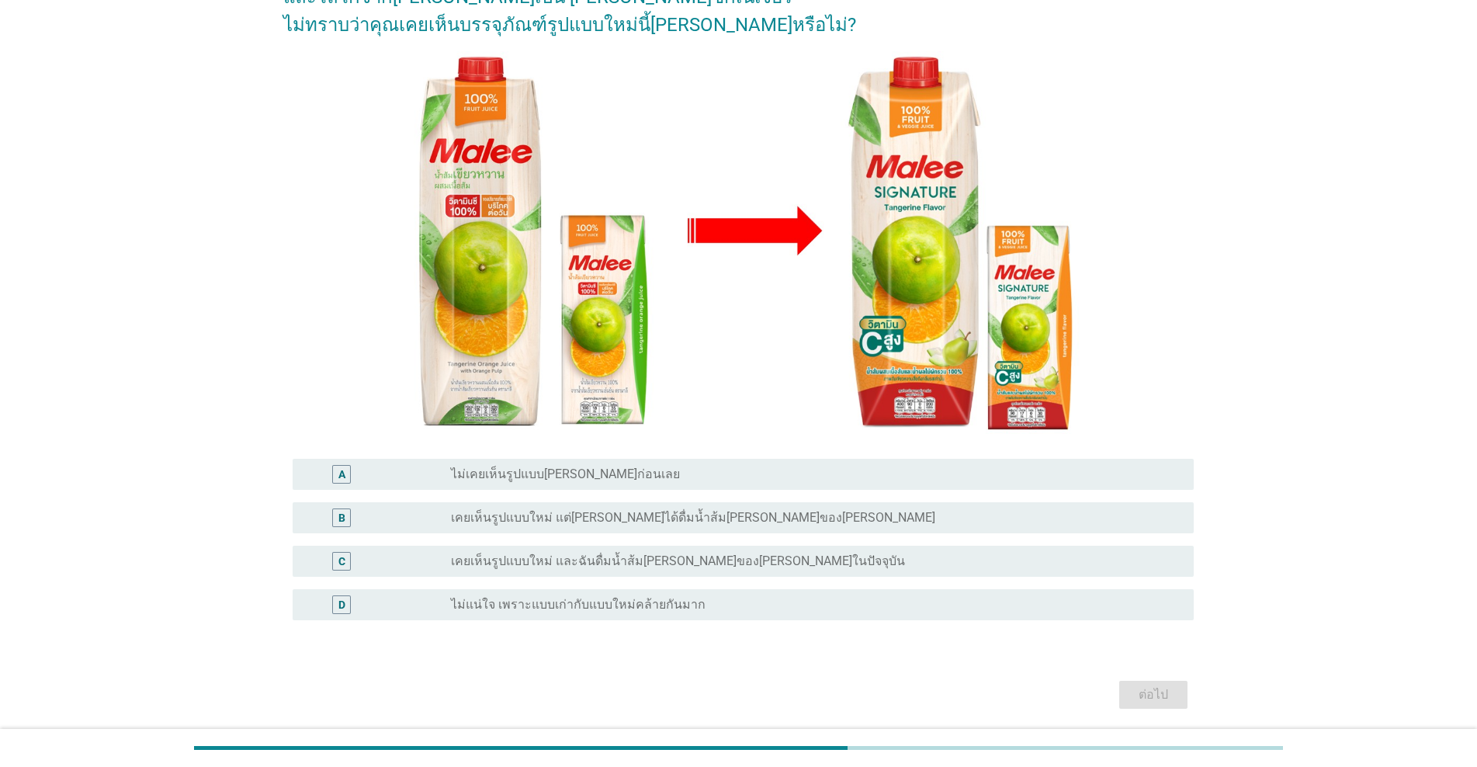
click at [686, 599] on label "ไม่แน่ใจ เพราะแบบเก่ากับแบบใหม่คล้ายกันมาก" at bounding box center [578, 605] width 255 height 16
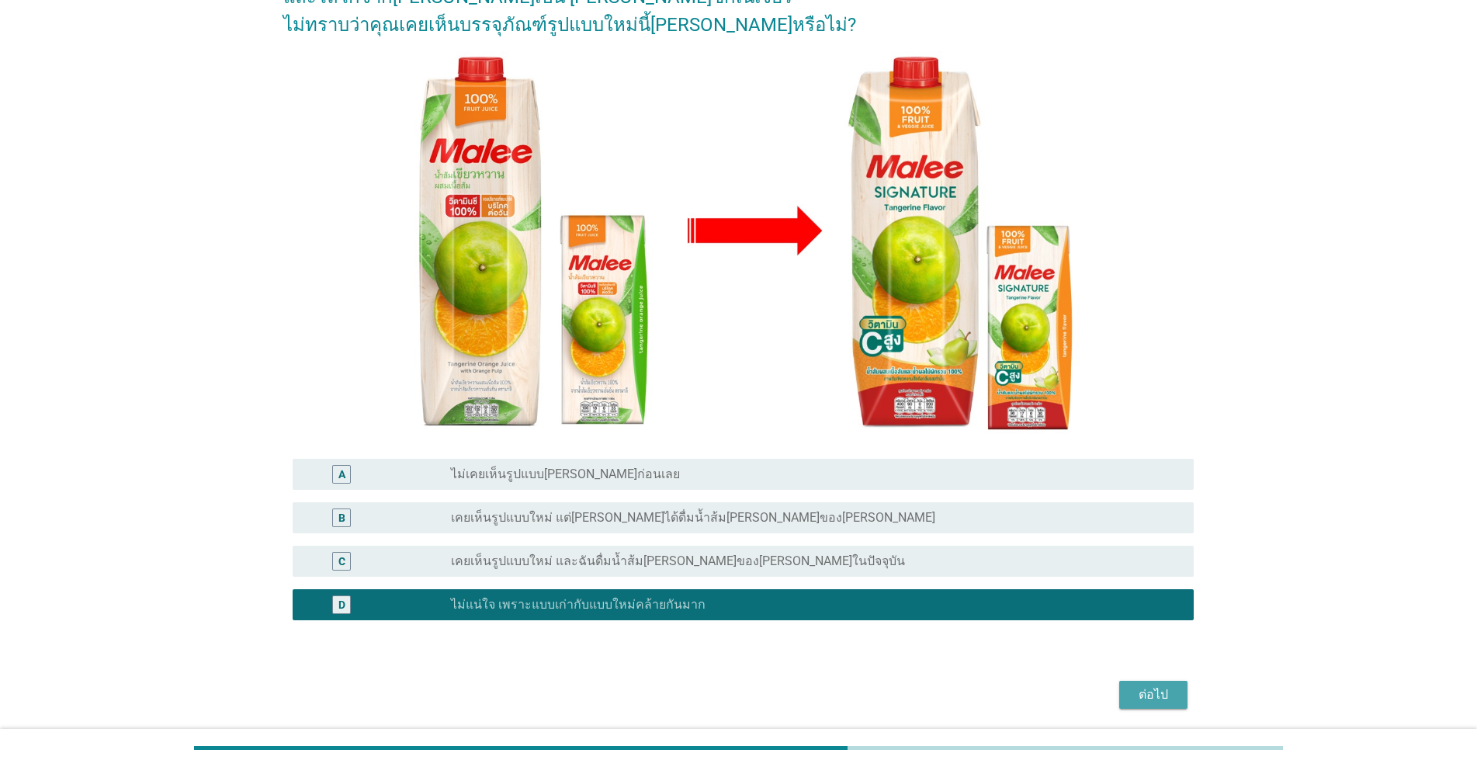
click at [762, 697] on div "ต่อไป" at bounding box center [1153, 694] width 43 height 19
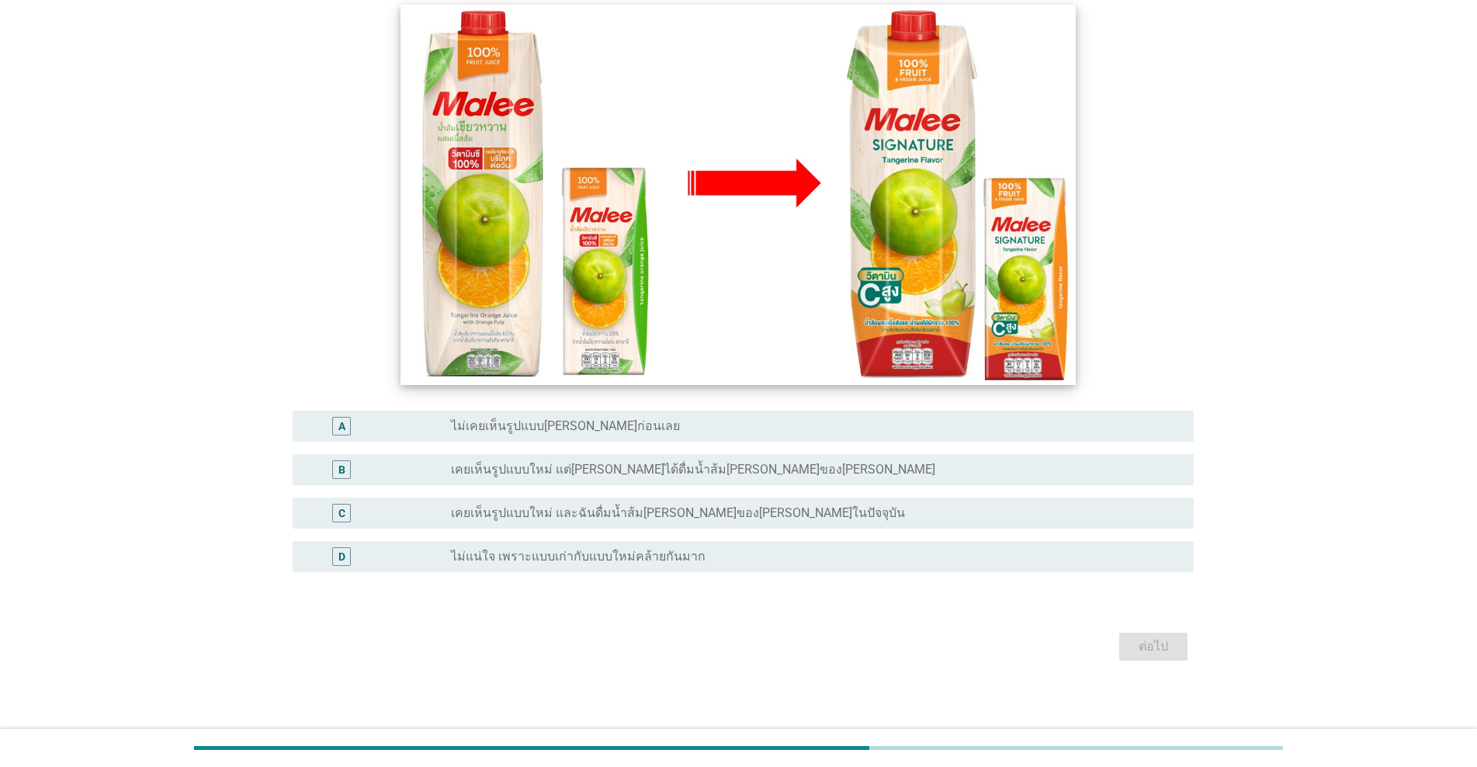
scroll to position [183, 0]
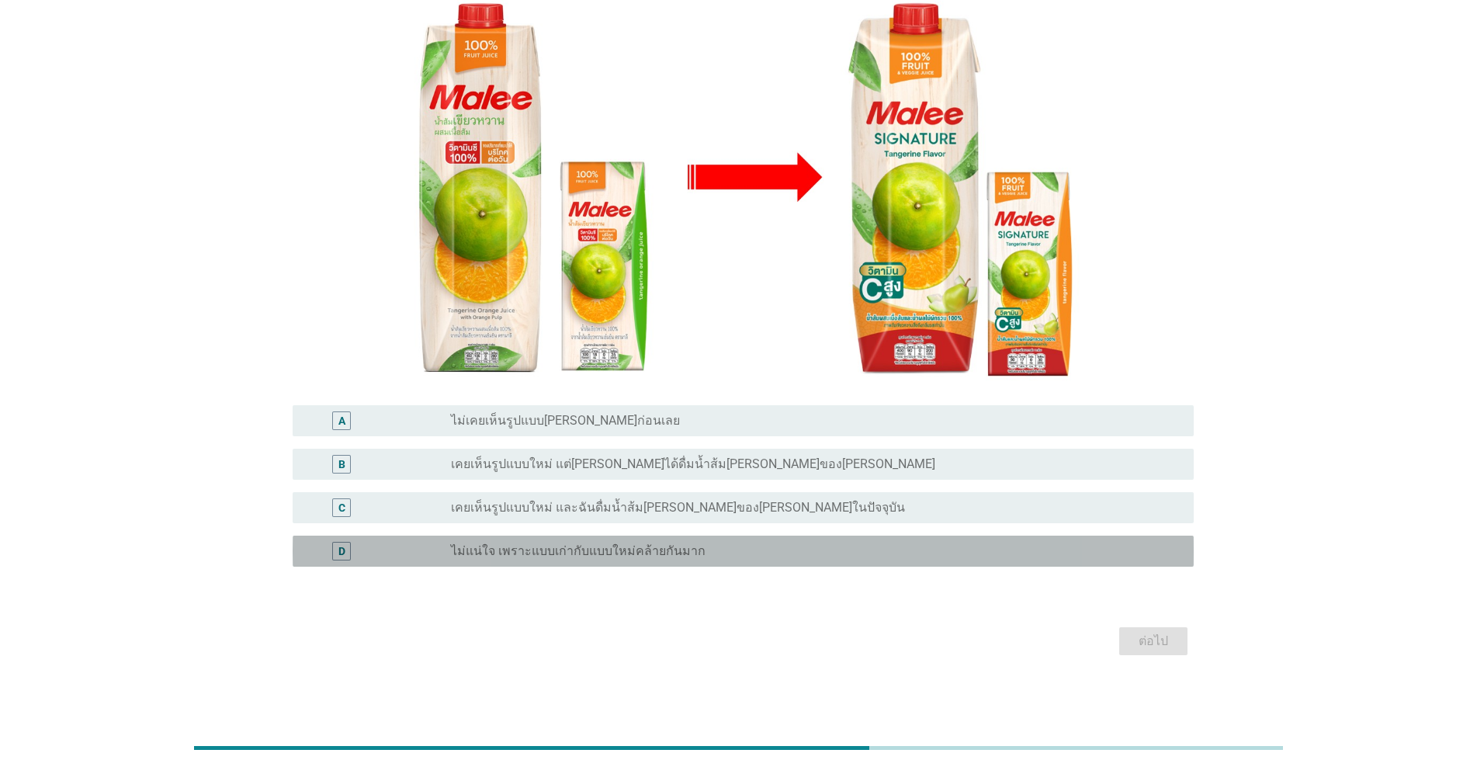
click at [658, 541] on div "D radio_button_unchecked ไม่แน่ใจ เพราะแบบเก่ากับแบบใหม่คล้ายกันมาก" at bounding box center [743, 551] width 901 height 31
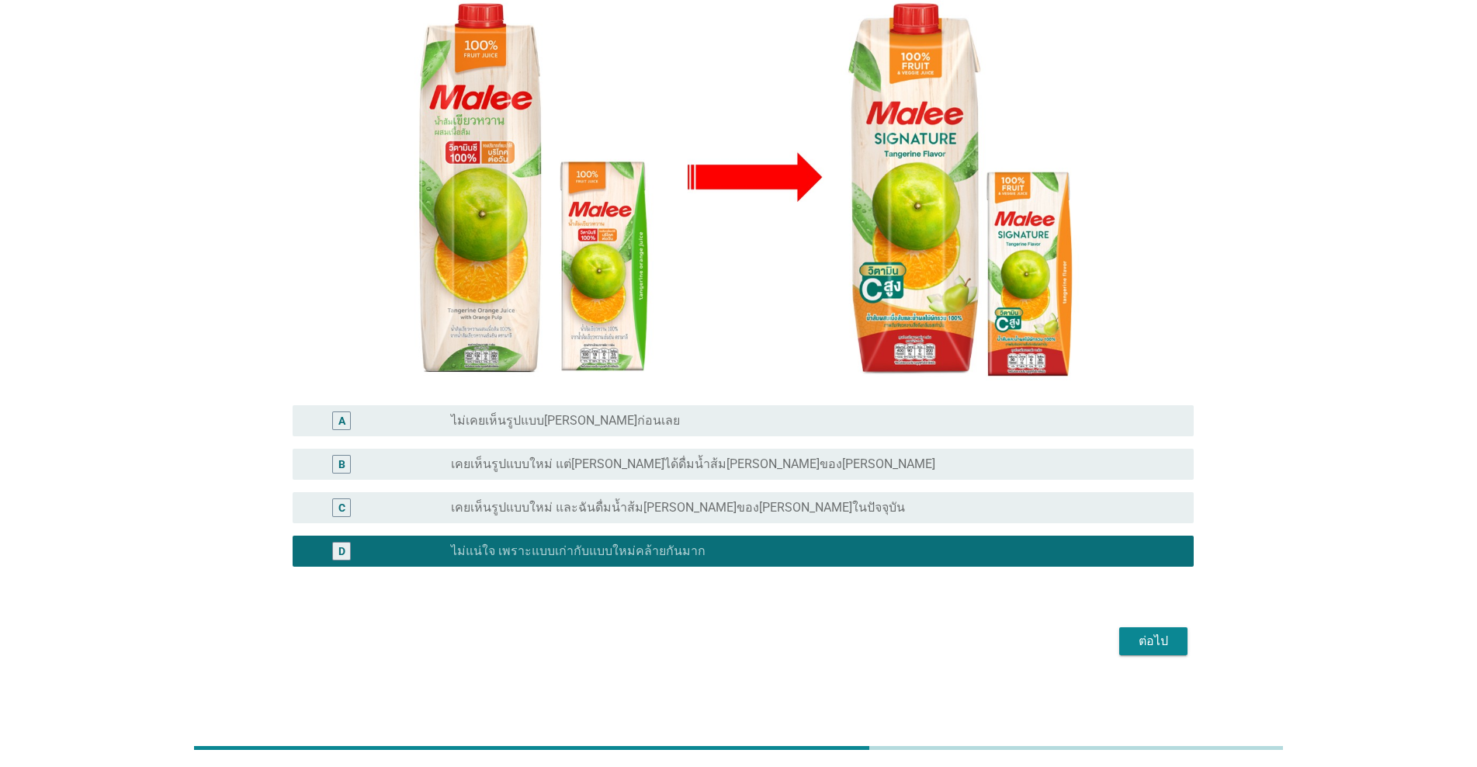
click at [762, 645] on div "ต่อไป" at bounding box center [1153, 641] width 43 height 19
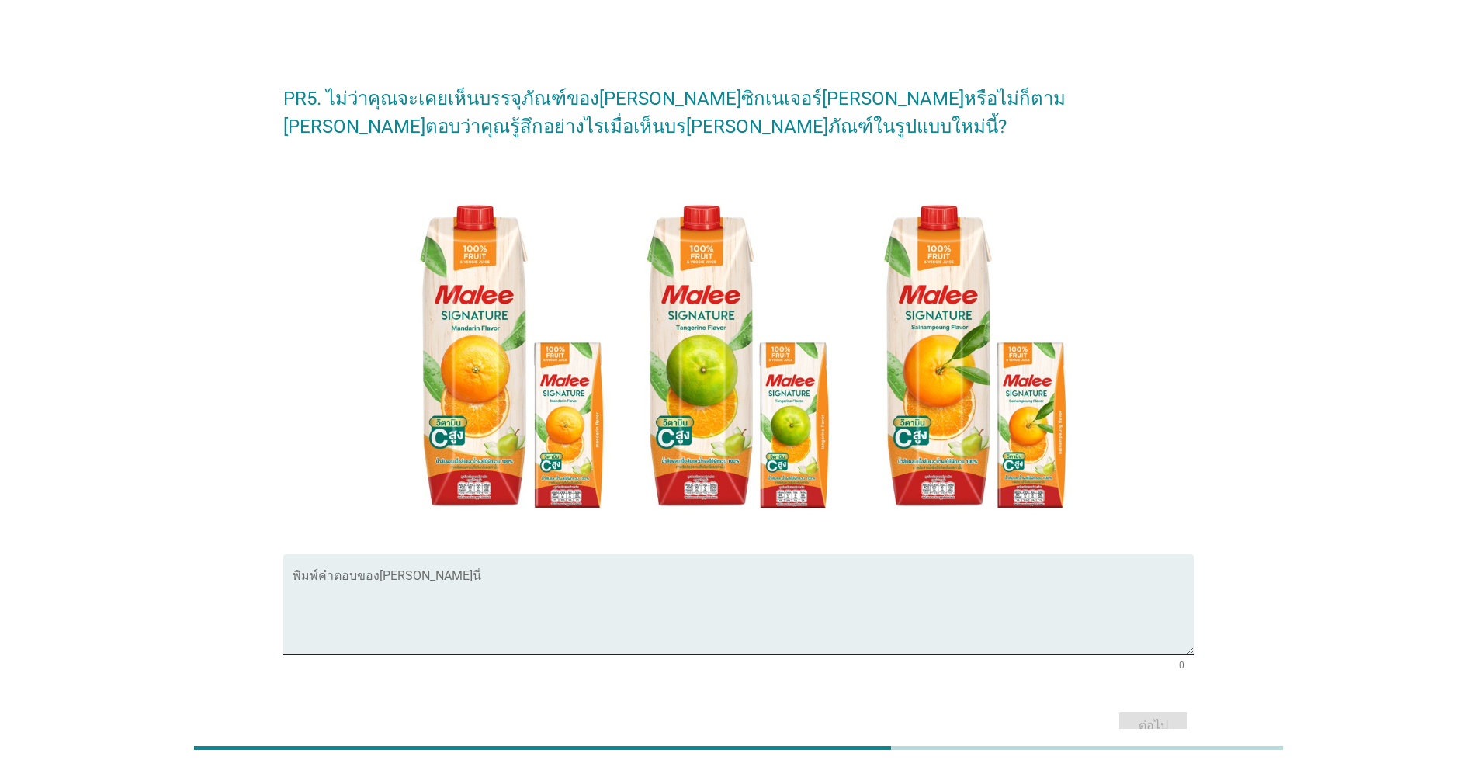
click at [376, 601] on textarea "พิมพ์คำตอบของคุณ ที่นี่" at bounding box center [743, 614] width 901 height 82
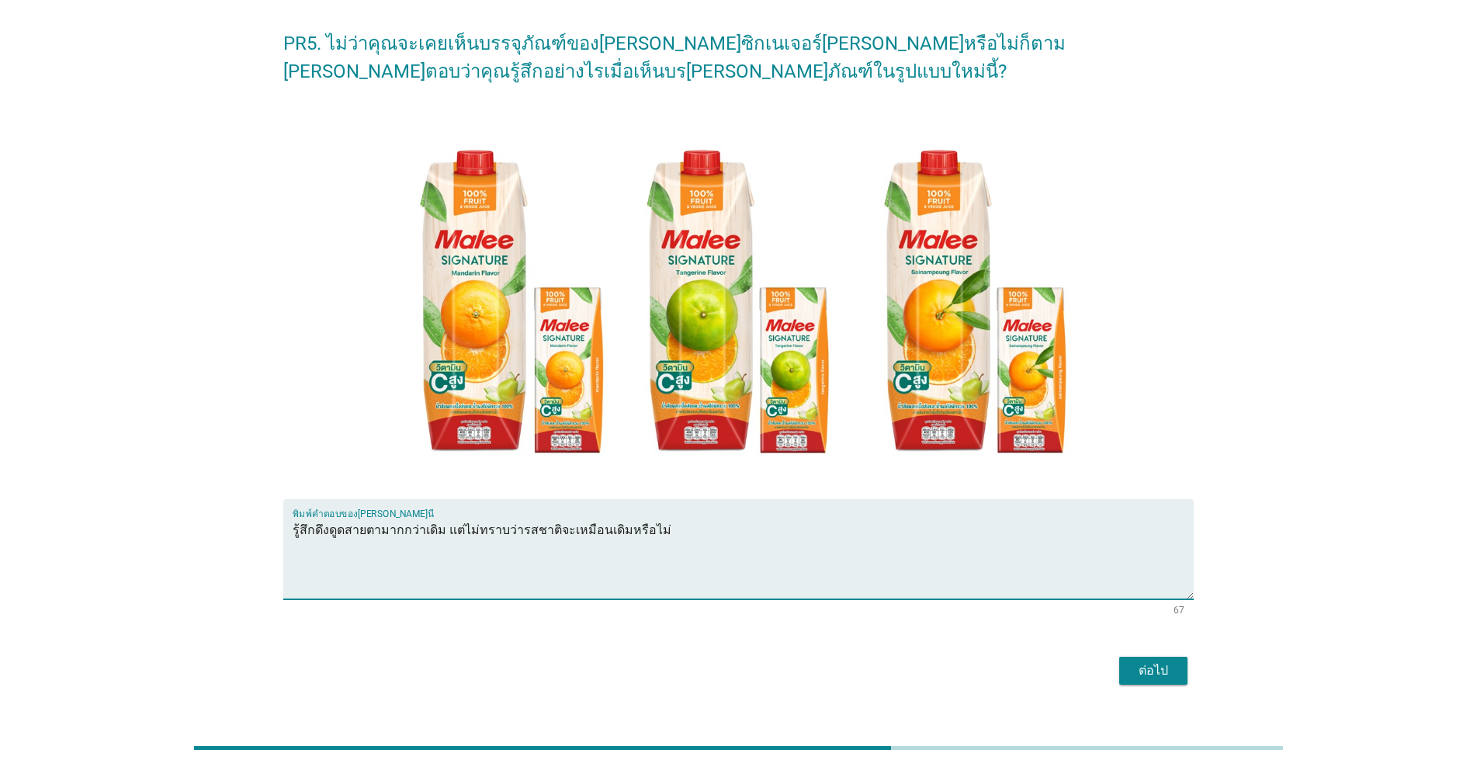
scroll to position [85, 0]
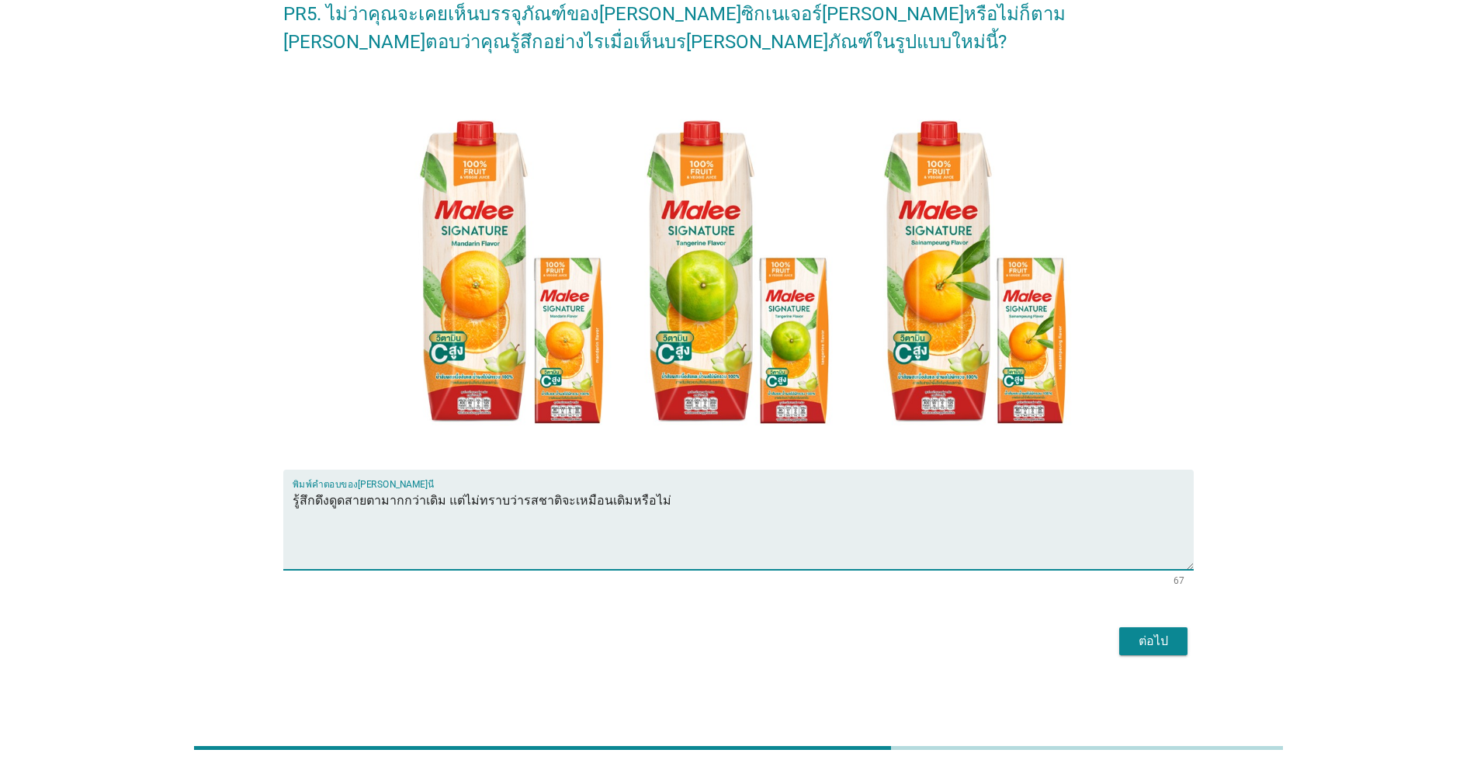
type textarea "รู้สึกดึงดูดสายตามากกว่าเดิม แต่ไม่ทราบว่ารสชาติจะเหมือนเดิมหรือไม่"
click at [762, 641] on div "ต่อไป" at bounding box center [1153, 641] width 43 height 19
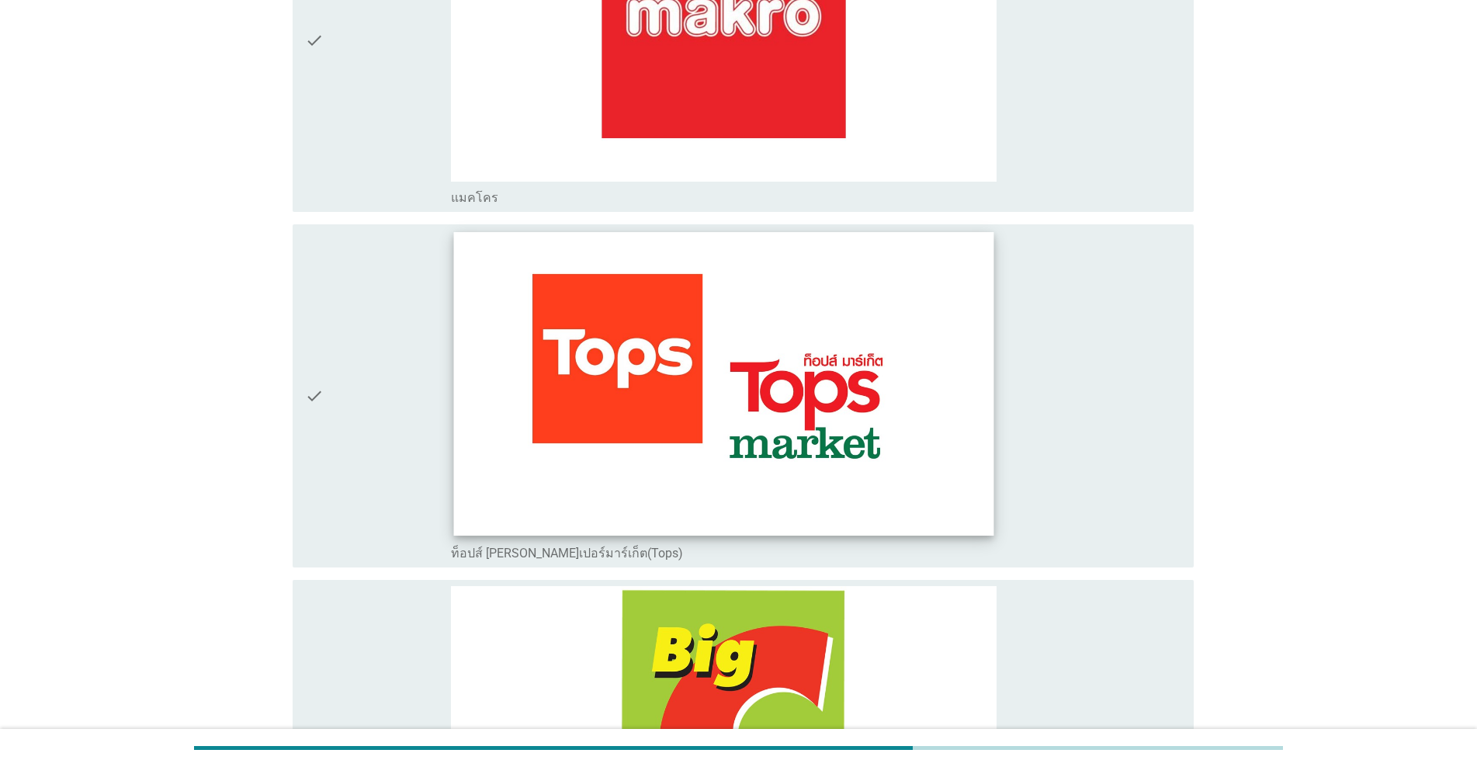
click at [490, 429] on img at bounding box center [724, 383] width 540 height 303
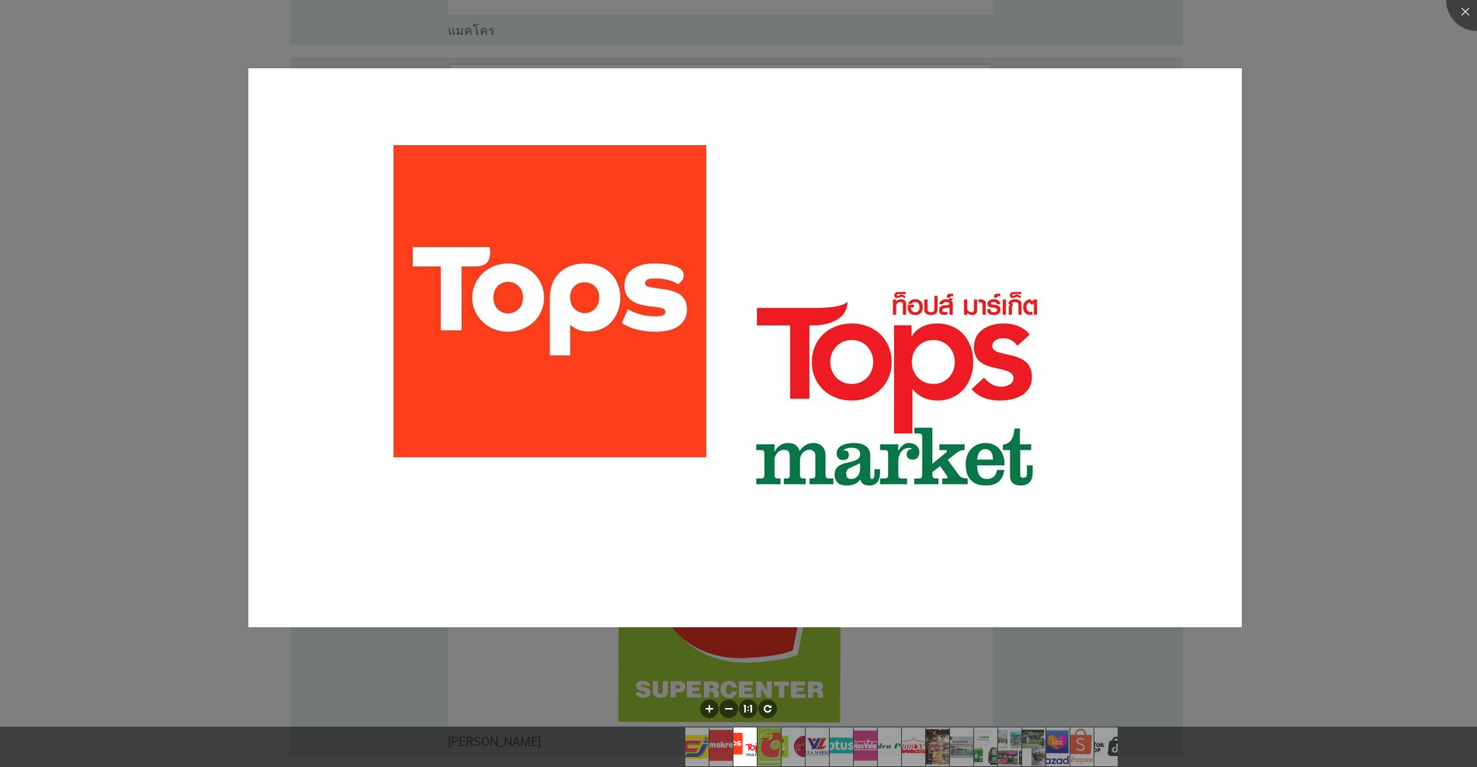
scroll to position [1035, 0]
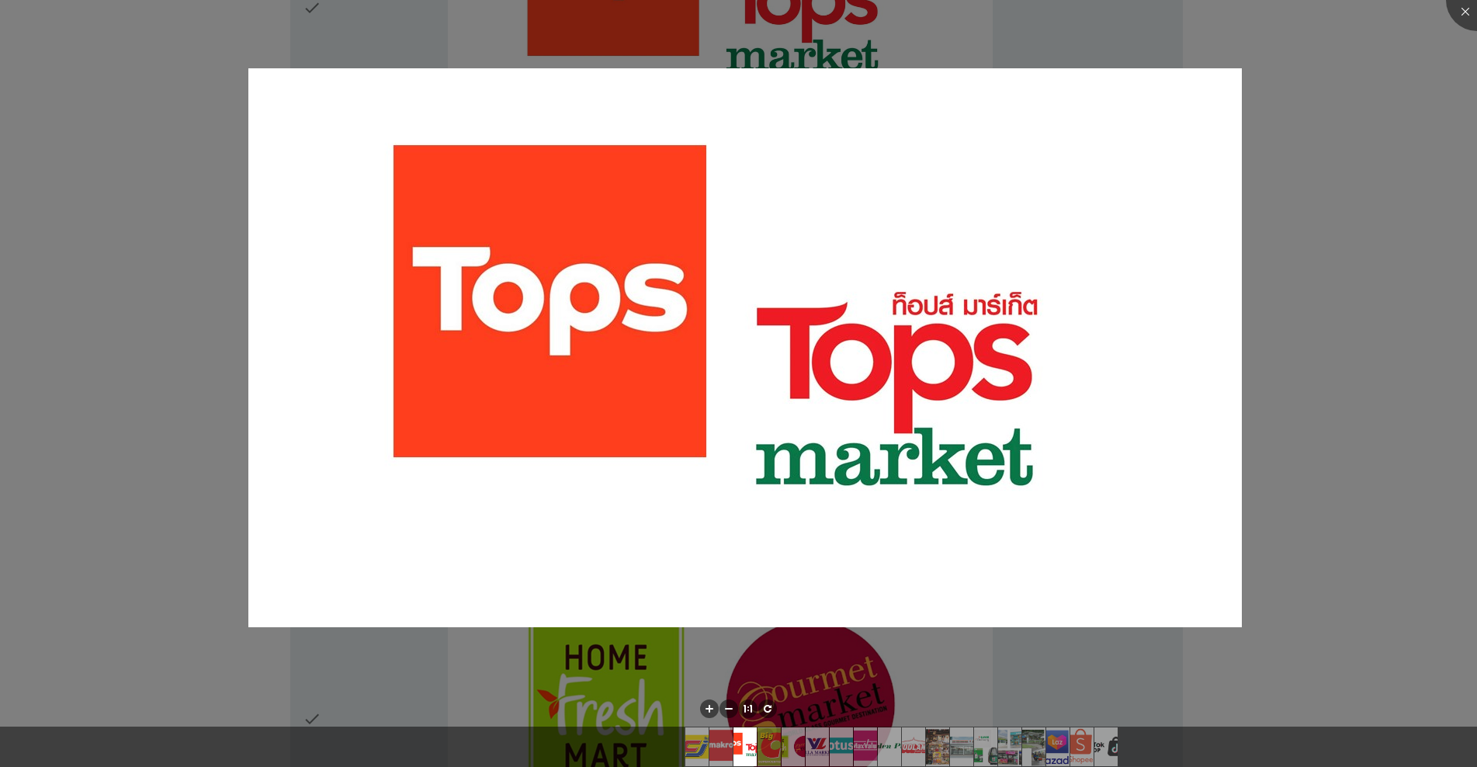
click at [762, 68] on div at bounding box center [738, 383] width 1477 height 767
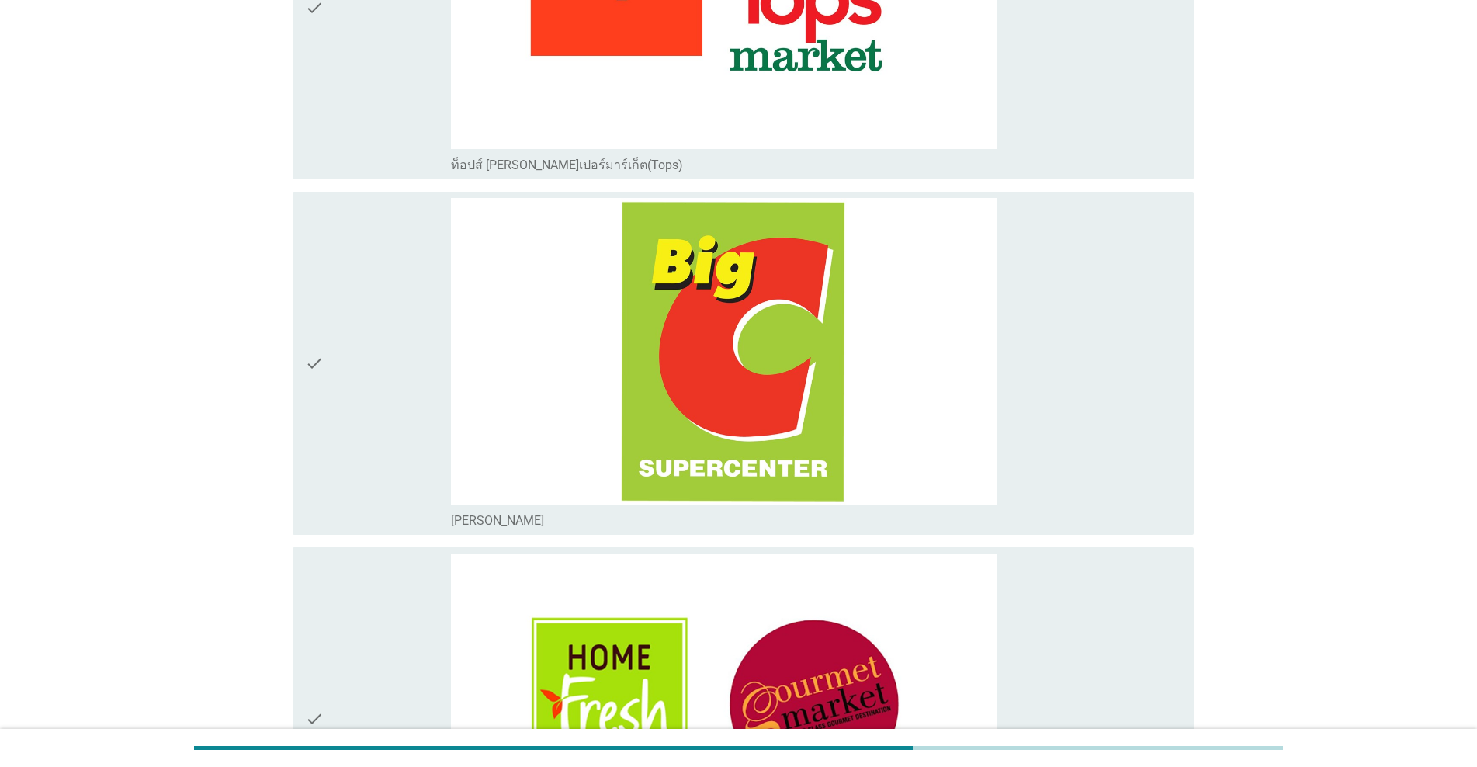
click at [373, 139] on div "check" at bounding box center [378, 7] width 146 height 331
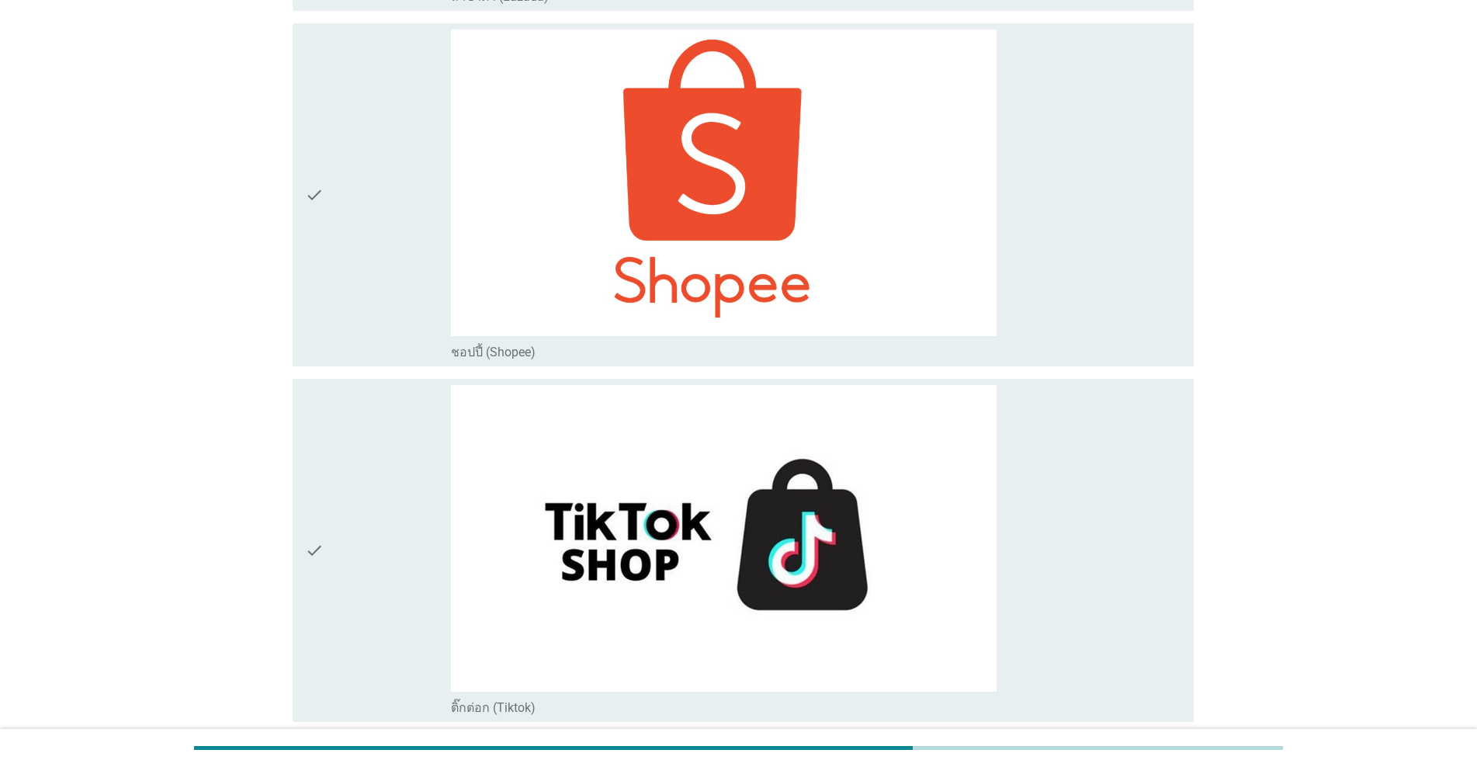
scroll to position [6044, 0]
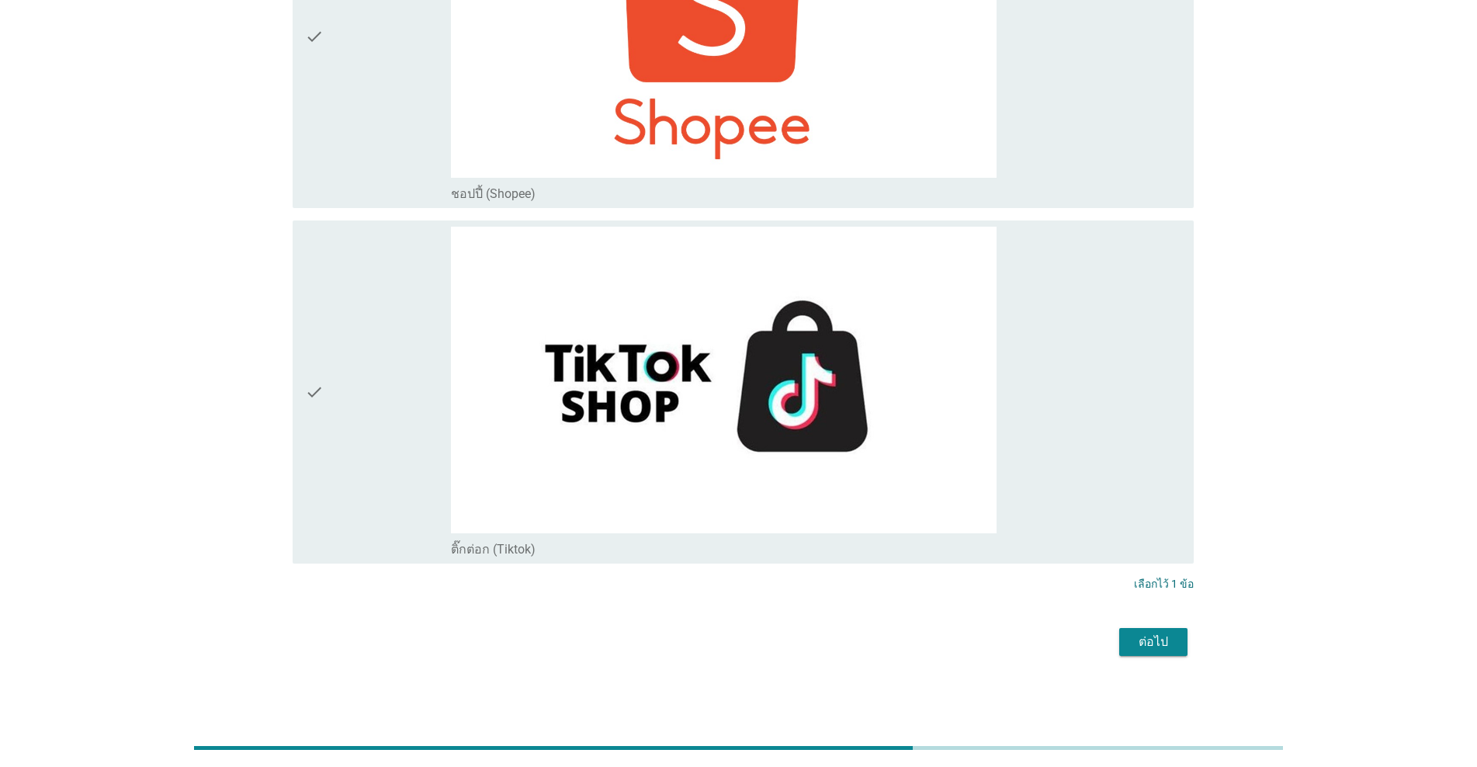
click at [762, 640] on button "ต่อไป" at bounding box center [1153, 642] width 68 height 28
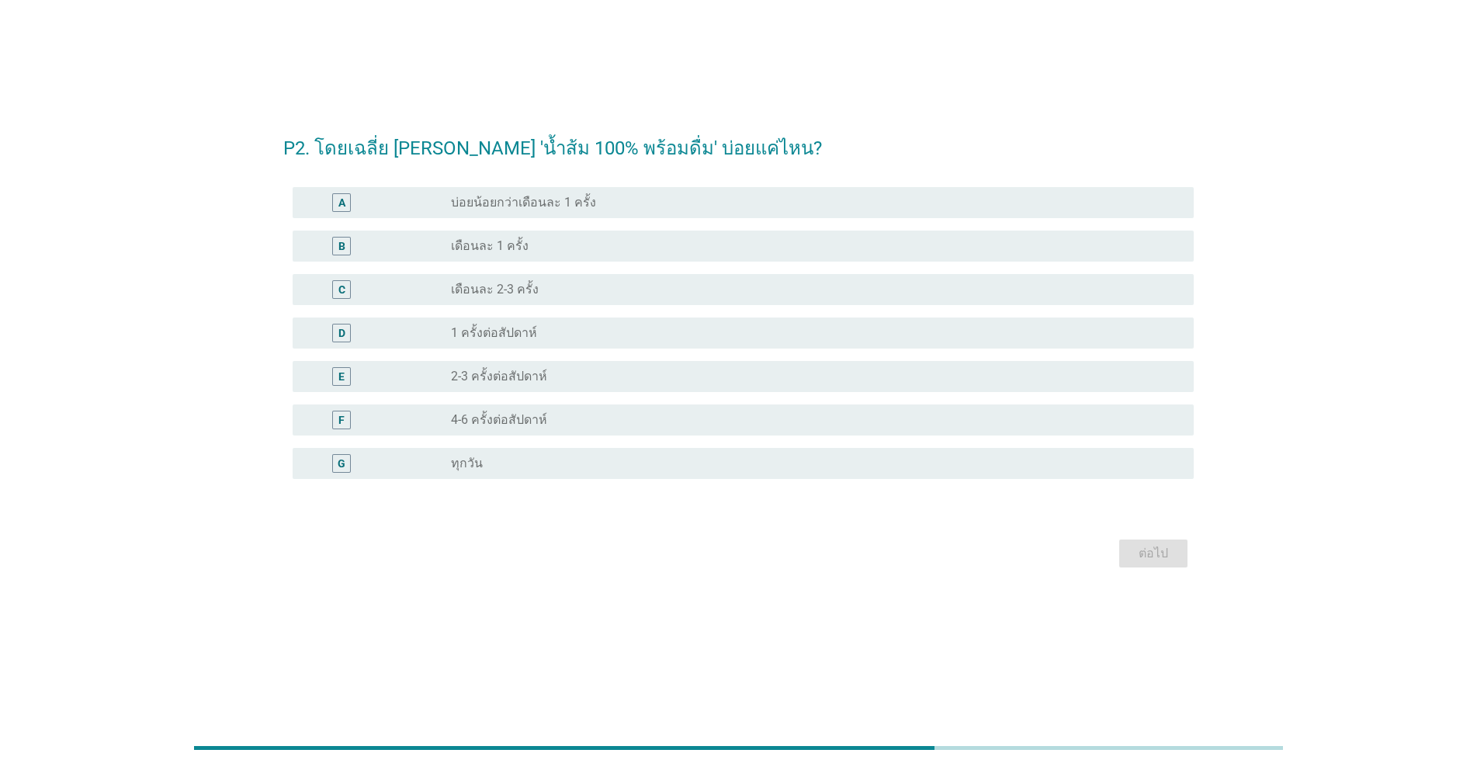
scroll to position [0, 0]
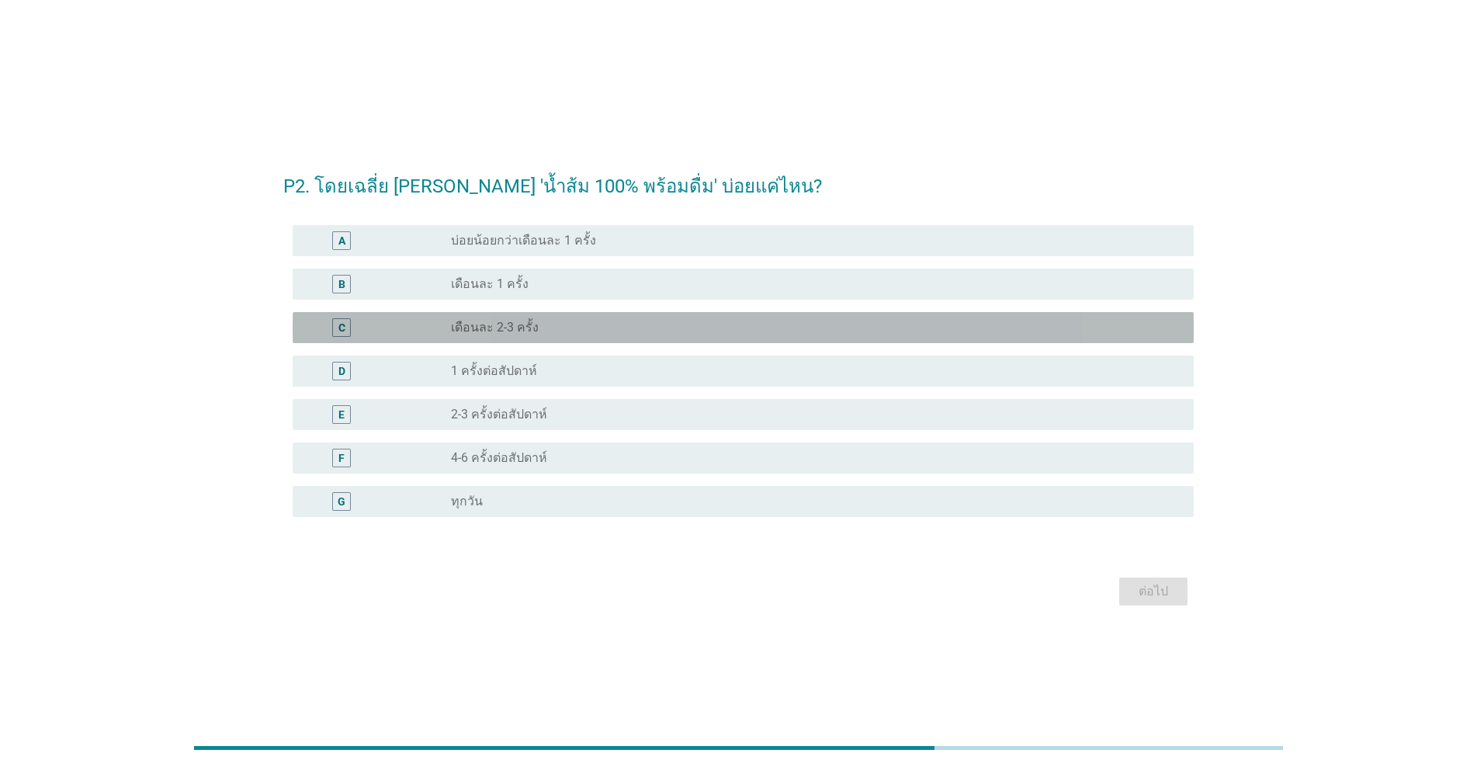
click at [516, 326] on label "เดือนละ 2-3 ครั้ง" at bounding box center [495, 328] width 88 height 16
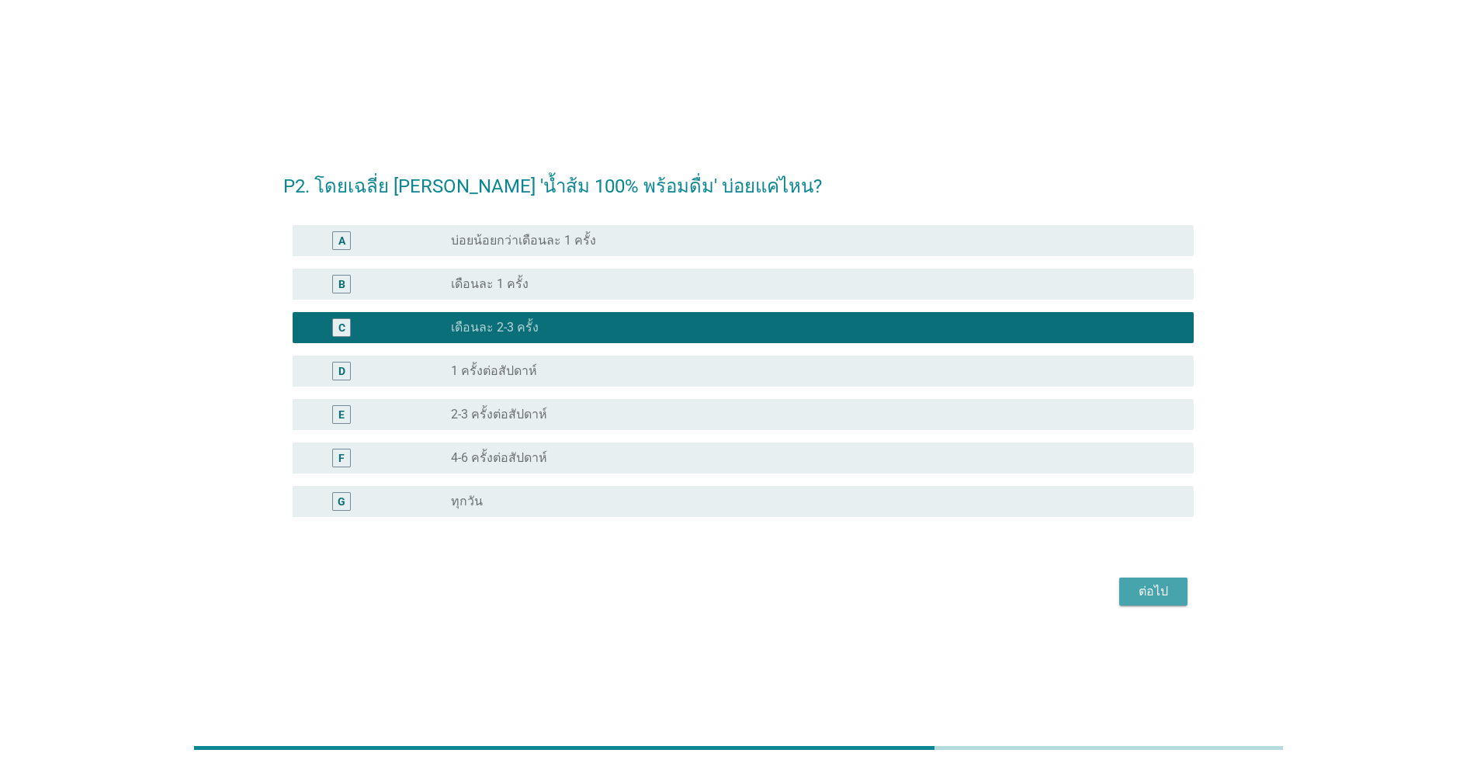
click at [762, 590] on div "ต่อไป" at bounding box center [1153, 591] width 43 height 19
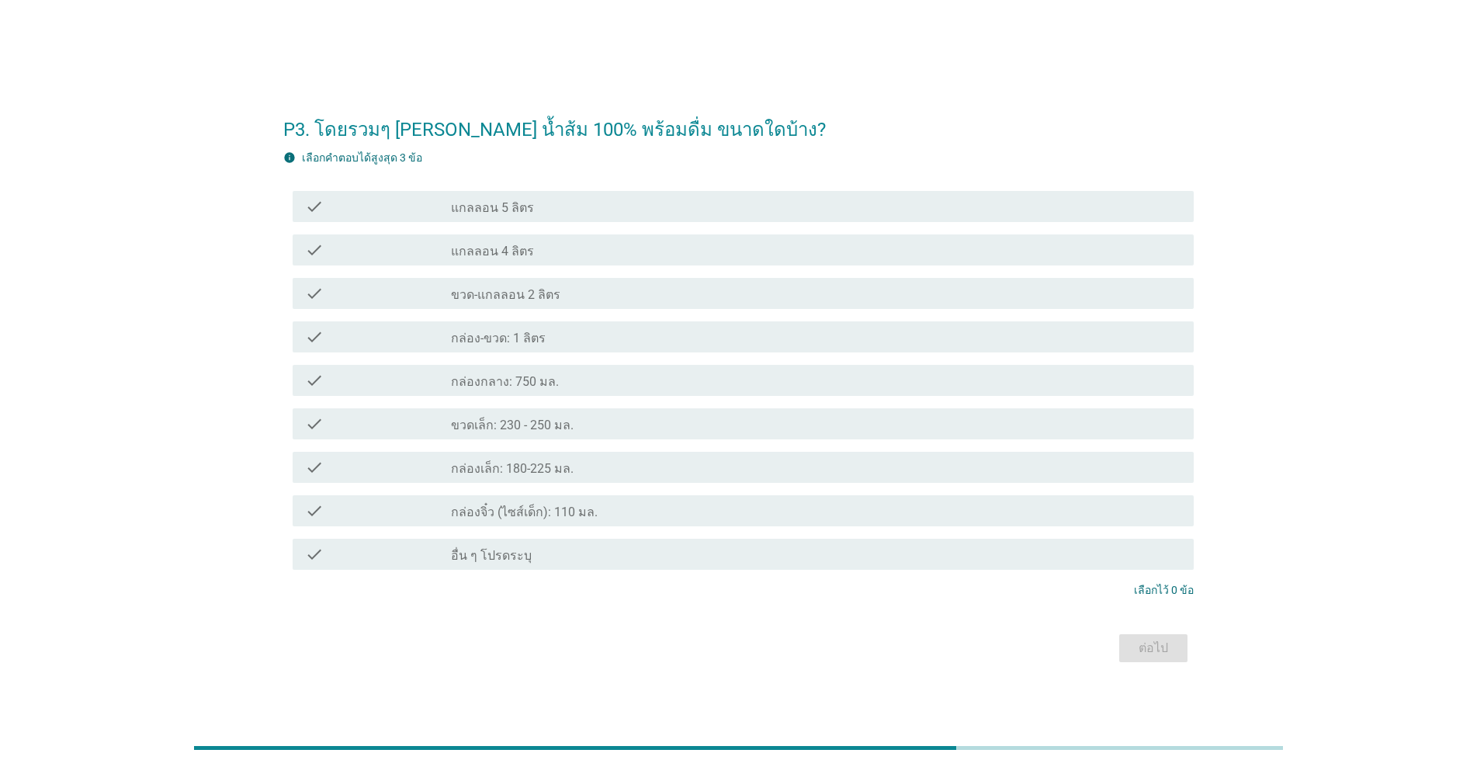
click at [582, 334] on div "check_box_outline_blank กล่อง-ขวด: 1 ลิตร" at bounding box center [816, 337] width 730 height 19
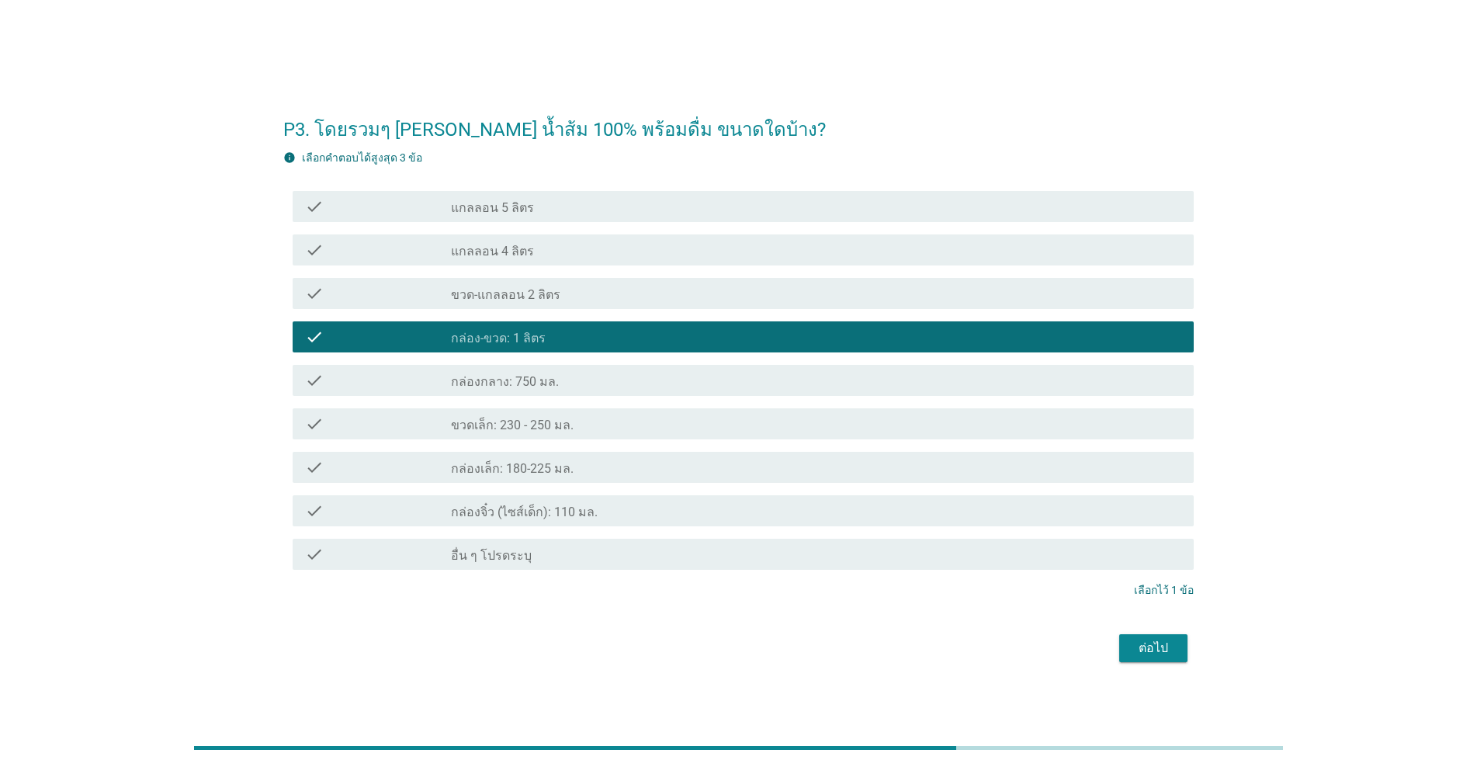
click at [762, 651] on button "ต่อไป" at bounding box center [1153, 648] width 68 height 28
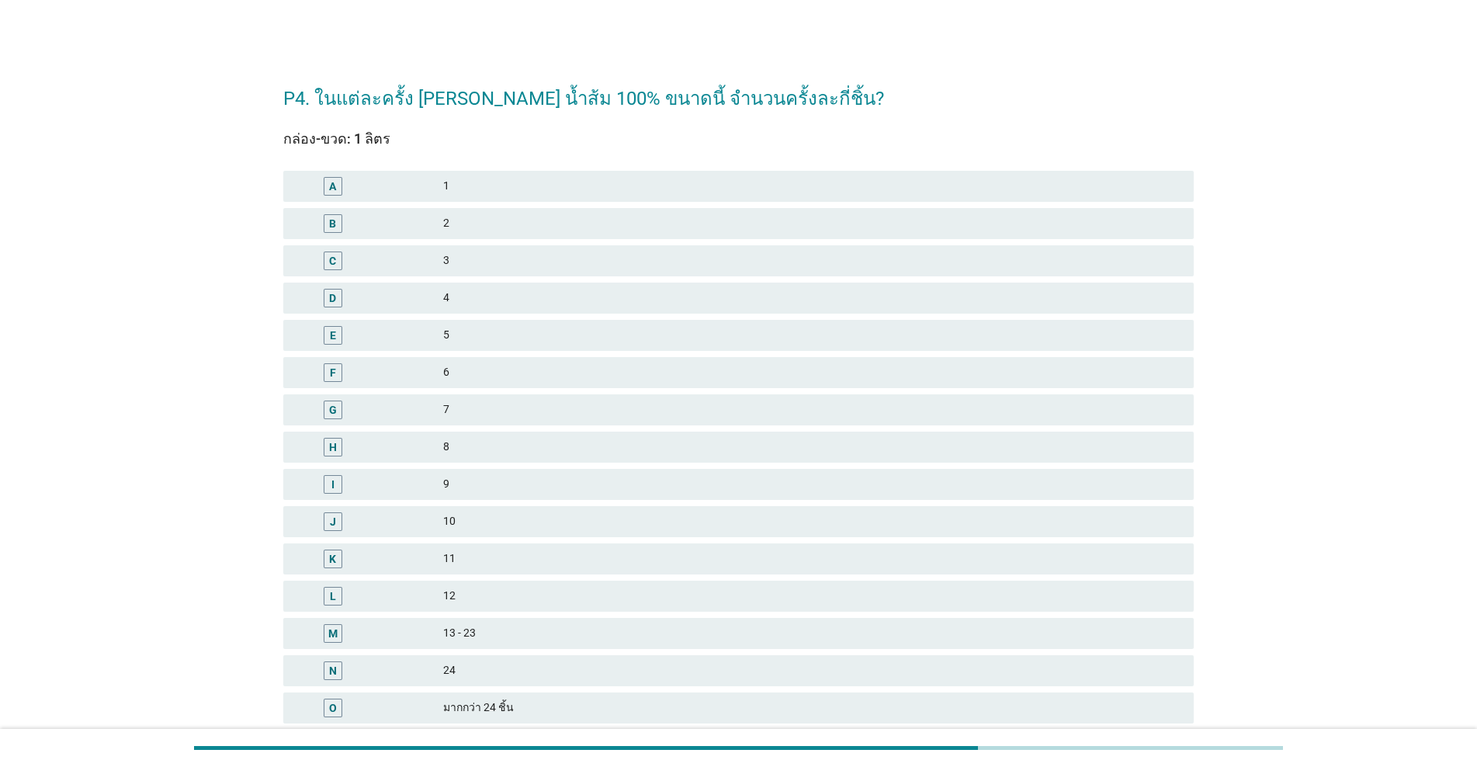
click at [476, 369] on div "6" at bounding box center [812, 372] width 738 height 19
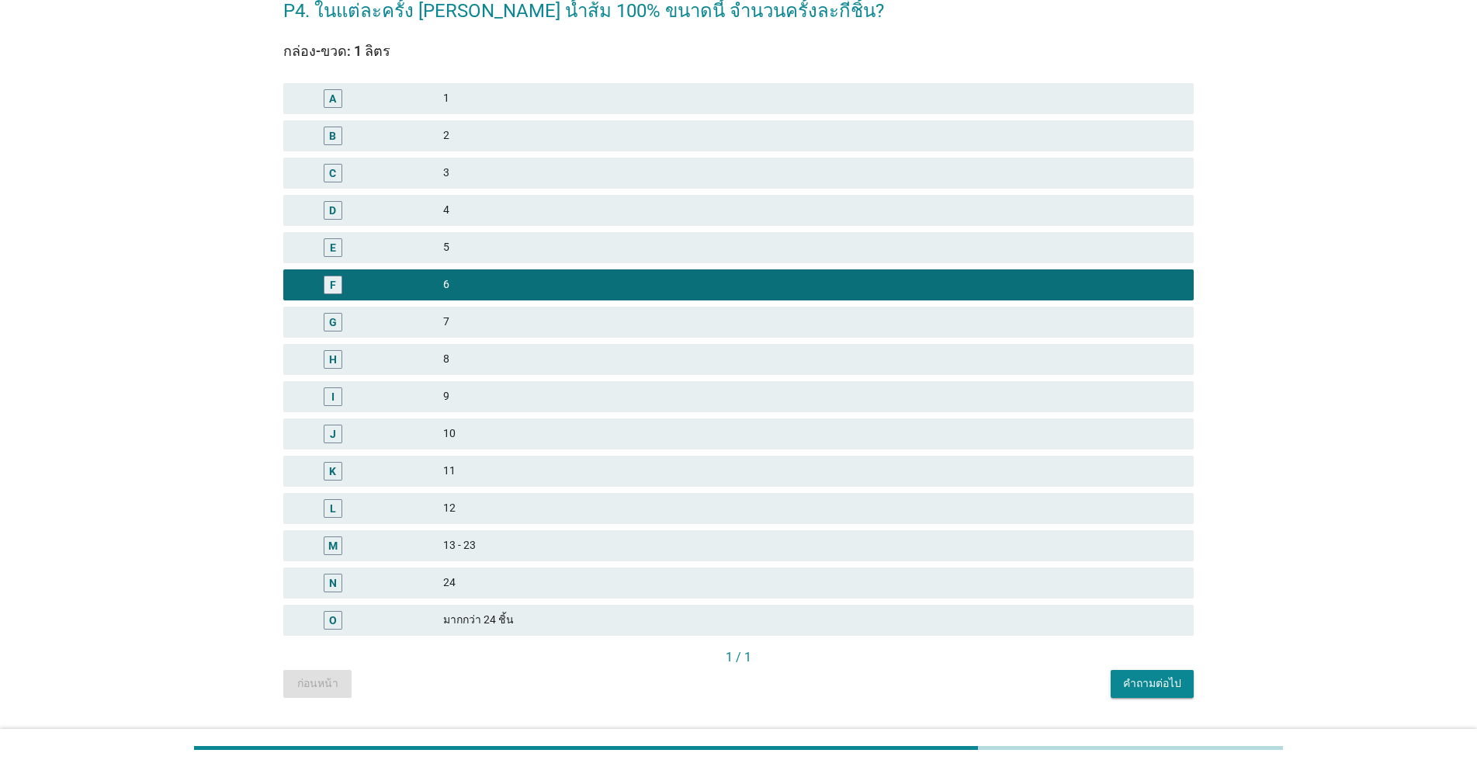
scroll to position [125, 0]
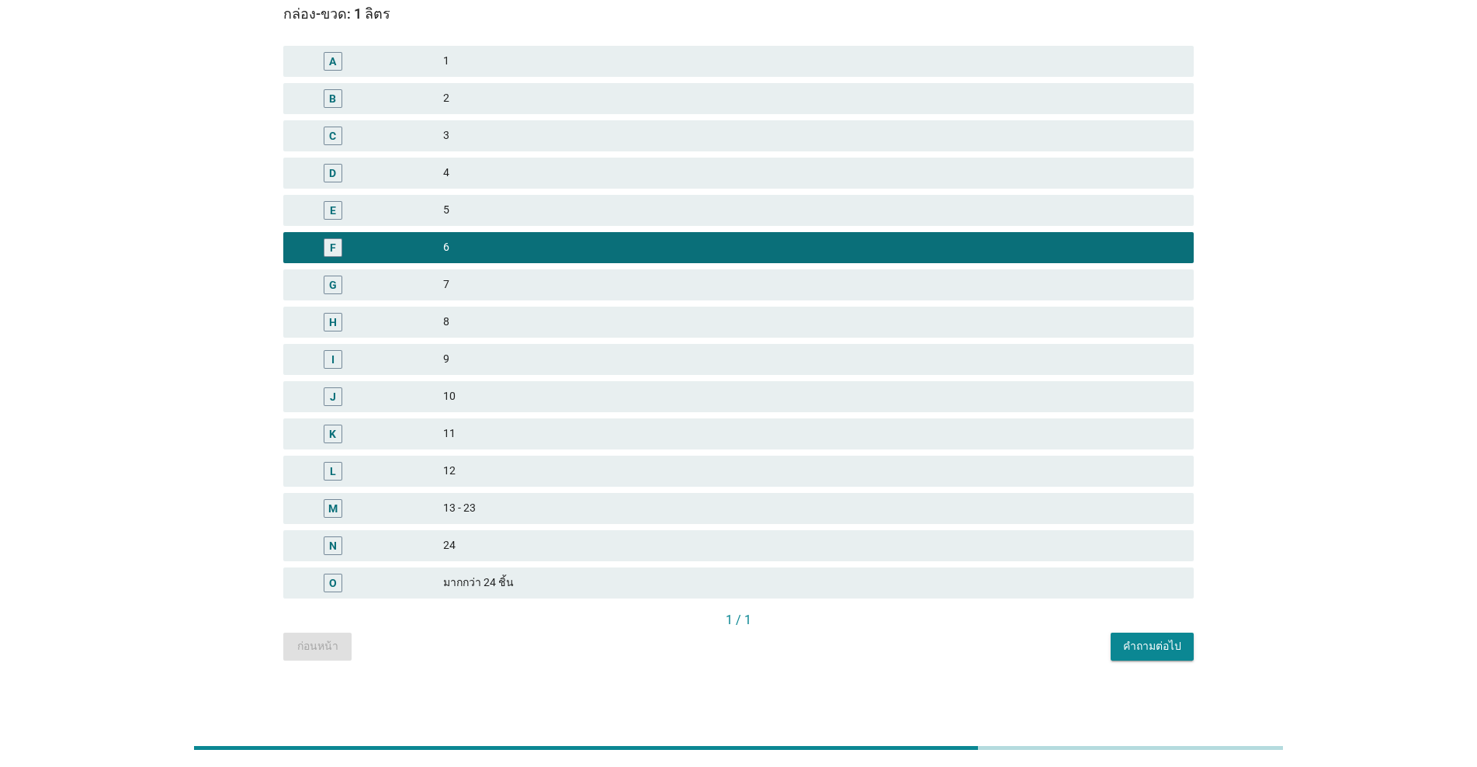
drag, startPoint x: 501, startPoint y: 171, endPoint x: 623, endPoint y: 269, distance: 156.3
click at [501, 170] on div "4" at bounding box center [812, 173] width 738 height 19
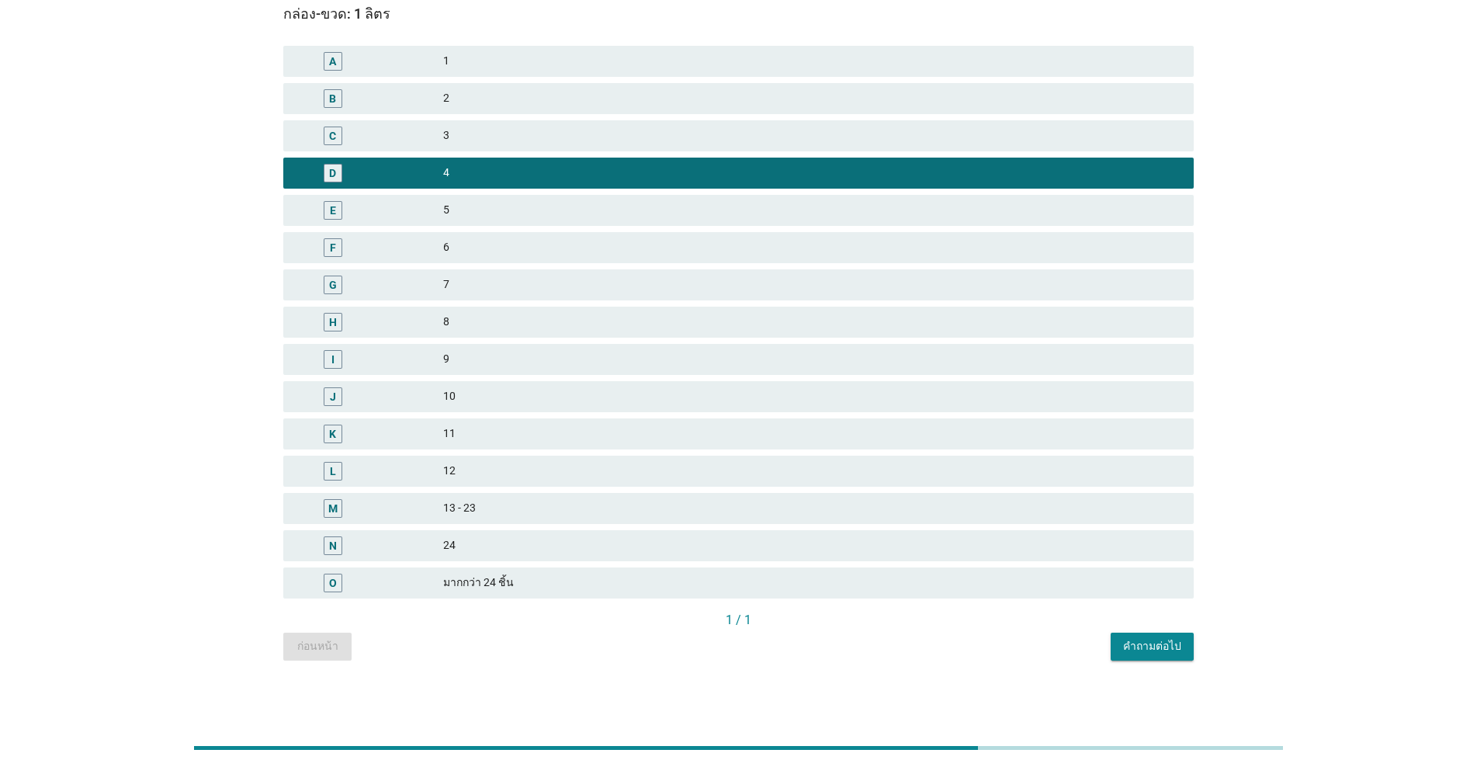
click at [762, 651] on div "คำถามต่อไป" at bounding box center [1152, 646] width 58 height 16
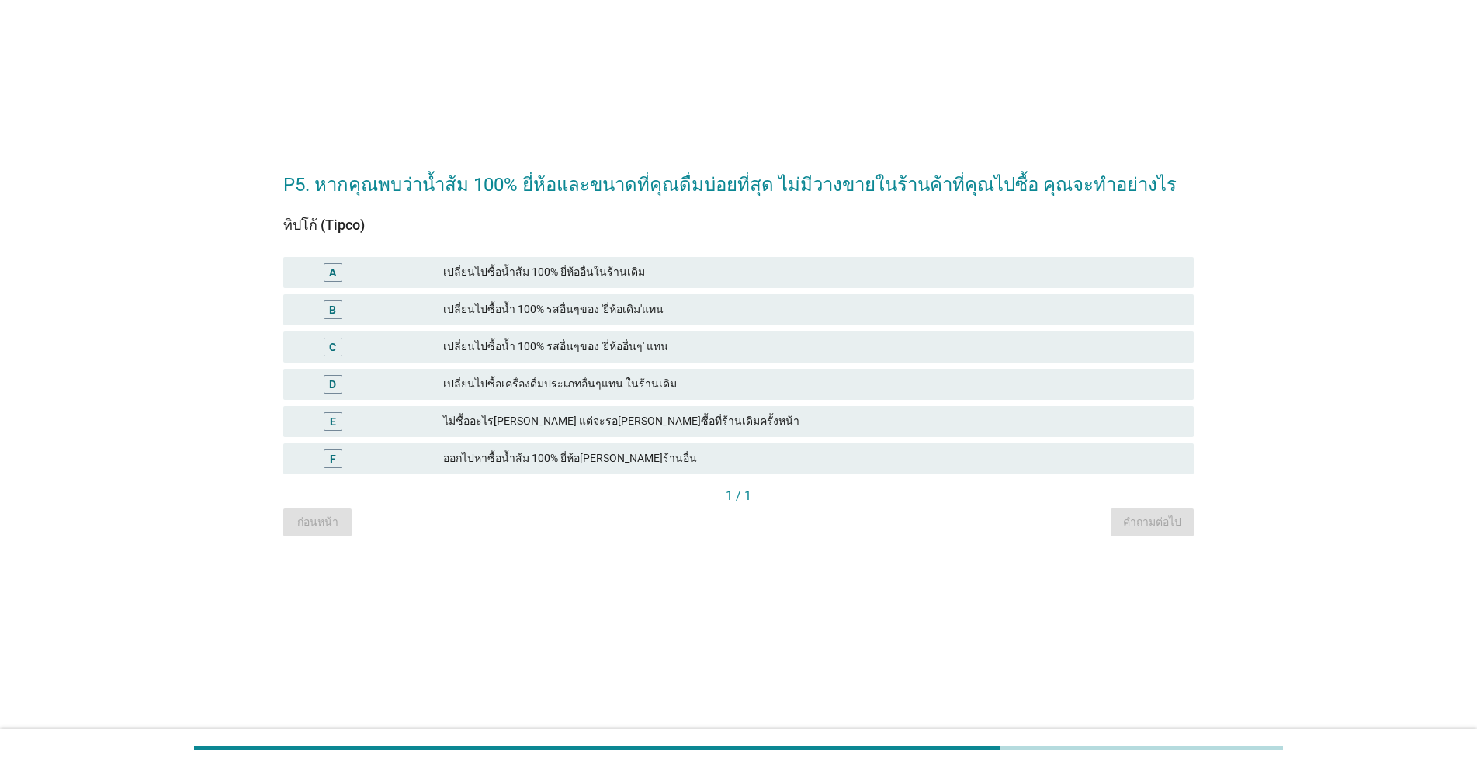
scroll to position [0, 0]
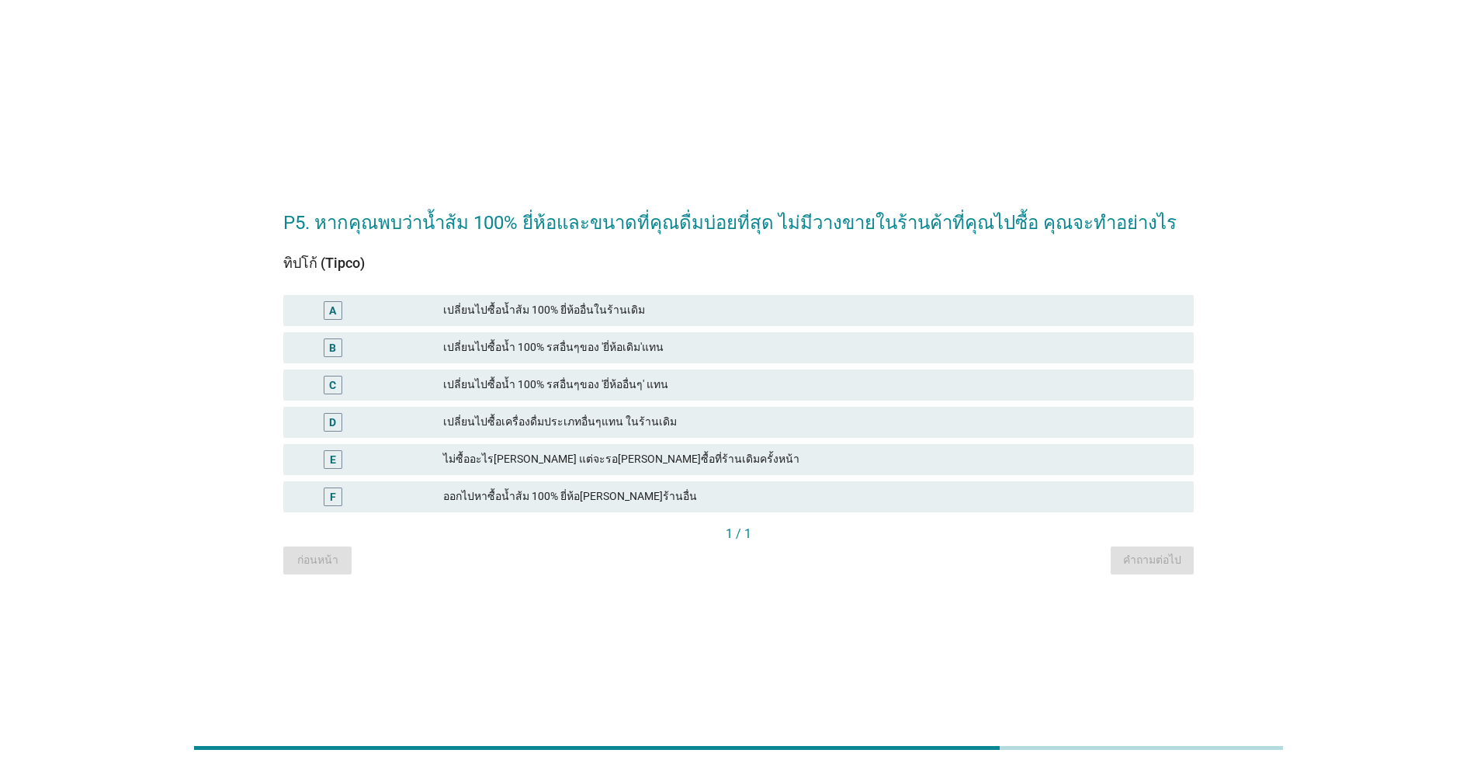
click at [592, 385] on div "เปลี่ยนไปซื้อน้ำ 100% รสอื่นๆของ 'ยี่ห้ออื่นๆ' แทน" at bounding box center [812, 385] width 738 height 19
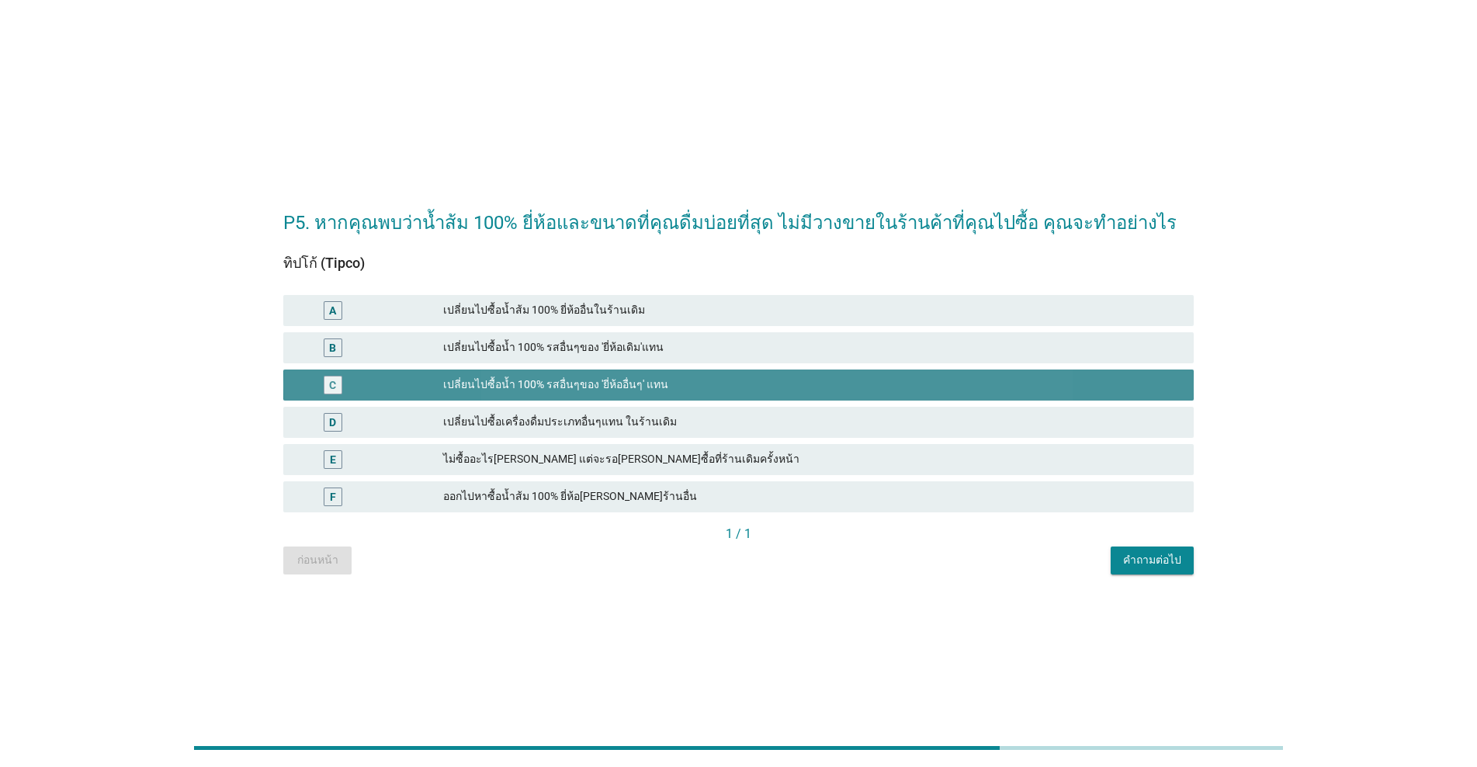
click at [661, 389] on div "เปลี่ยนไปซื้อน้ำ 100% รสอื่นๆของ 'ยี่ห้ออื่นๆ' แทน" at bounding box center [812, 385] width 738 height 19
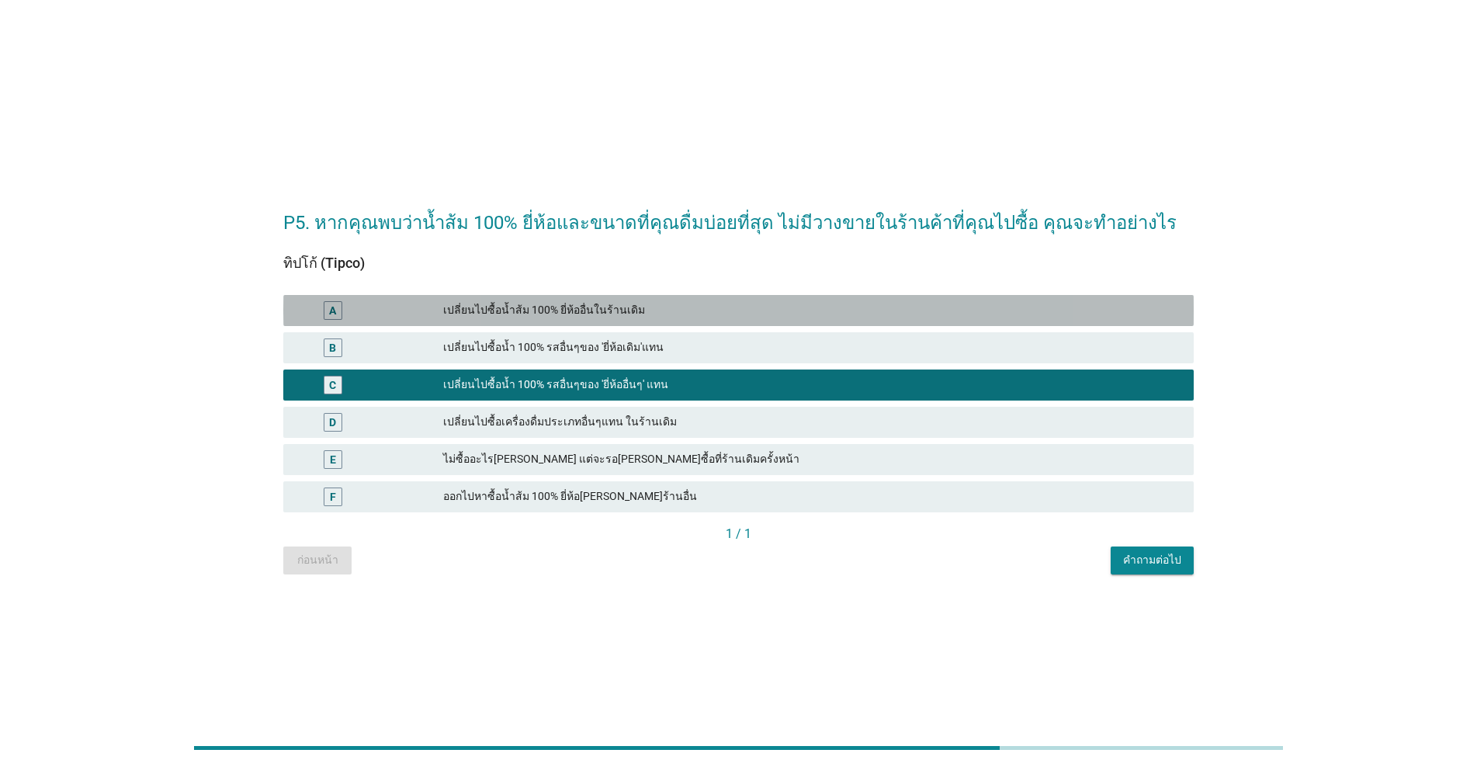
click at [631, 314] on div "เปลี่ยนไปซื้อน้ำส้ม 100% ยี่ห้ออื่นในร้านเดิม" at bounding box center [812, 310] width 738 height 19
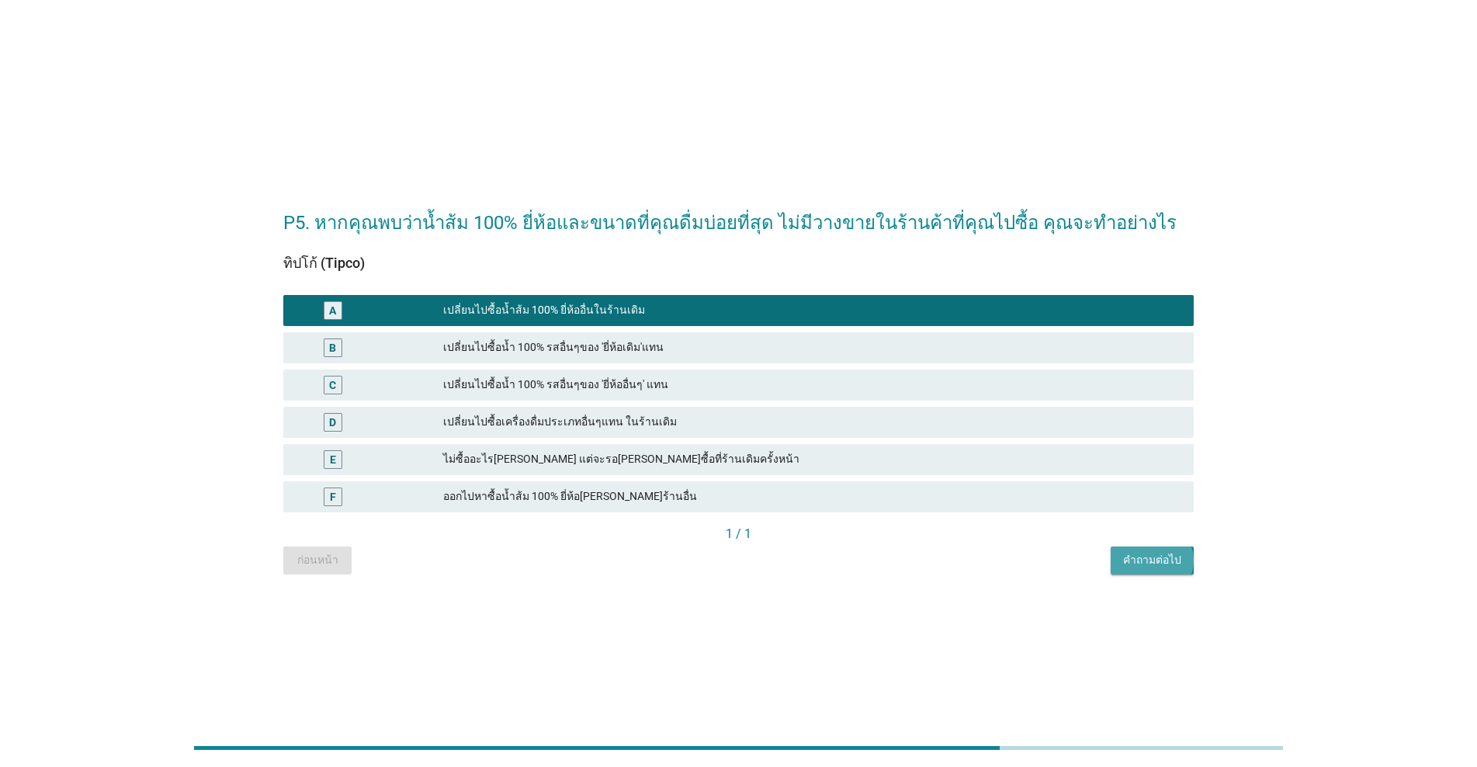
click at [762, 558] on div "คำถามต่อไป" at bounding box center [1152, 560] width 58 height 16
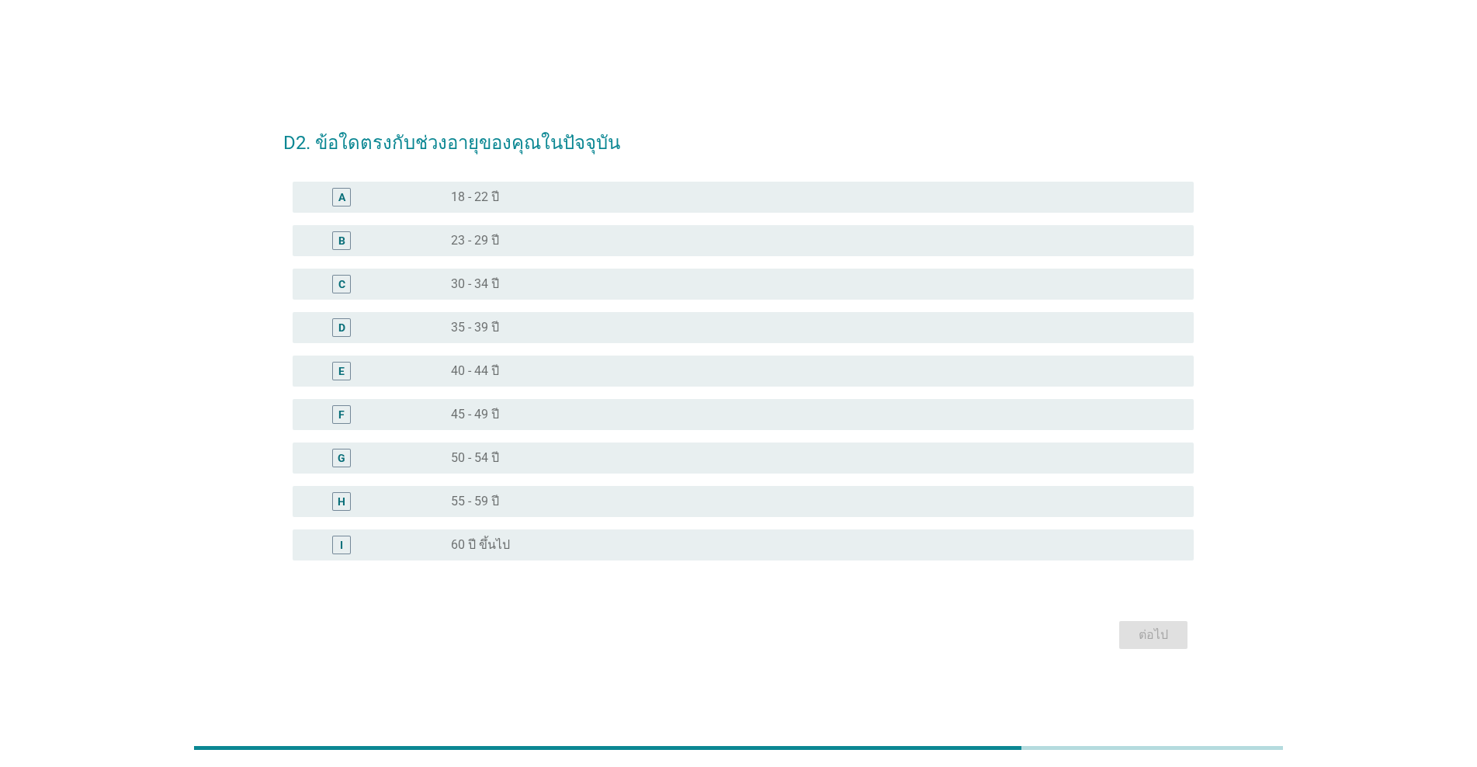
click at [435, 458] on div "G" at bounding box center [378, 458] width 146 height 19
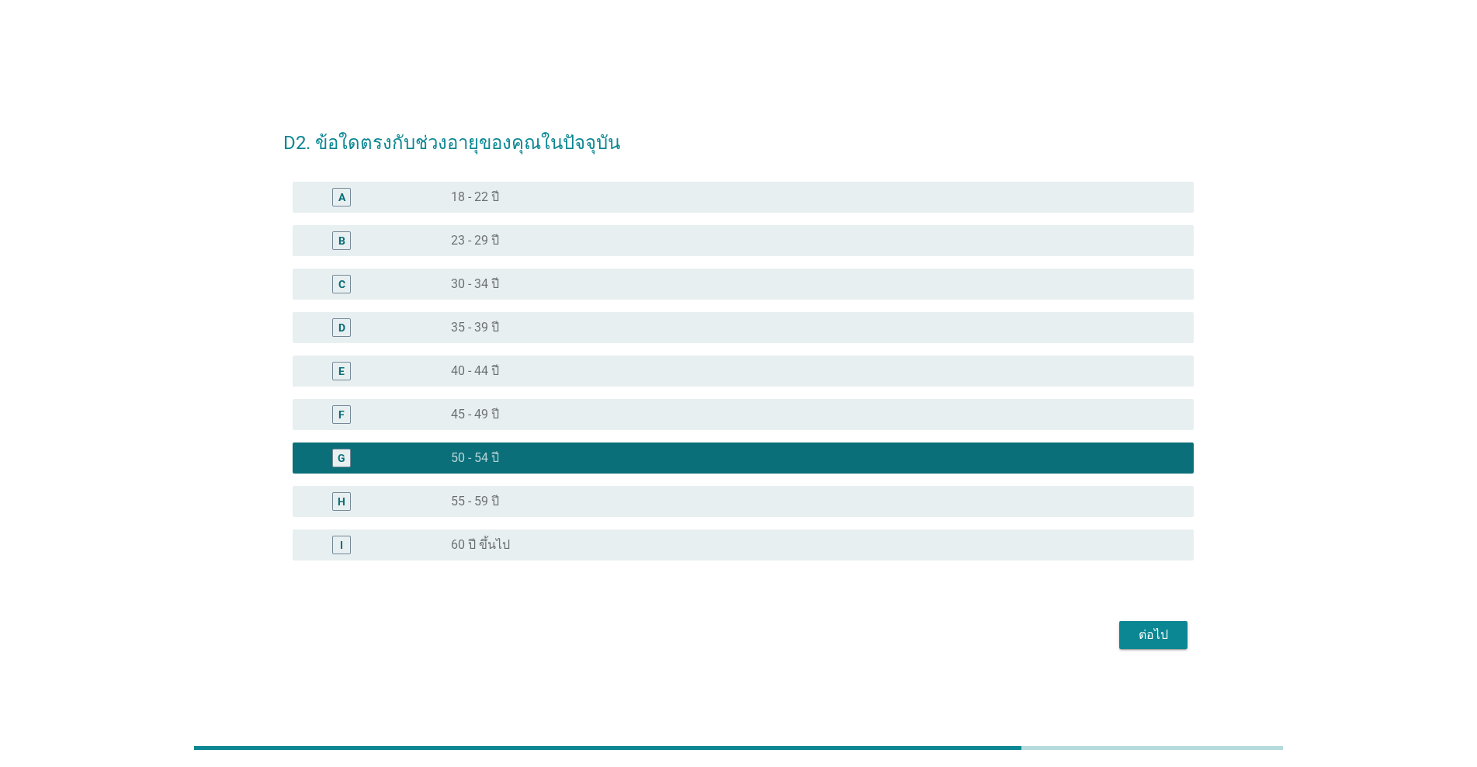
click at [762, 634] on div "ต่อไป" at bounding box center [1153, 635] width 43 height 19
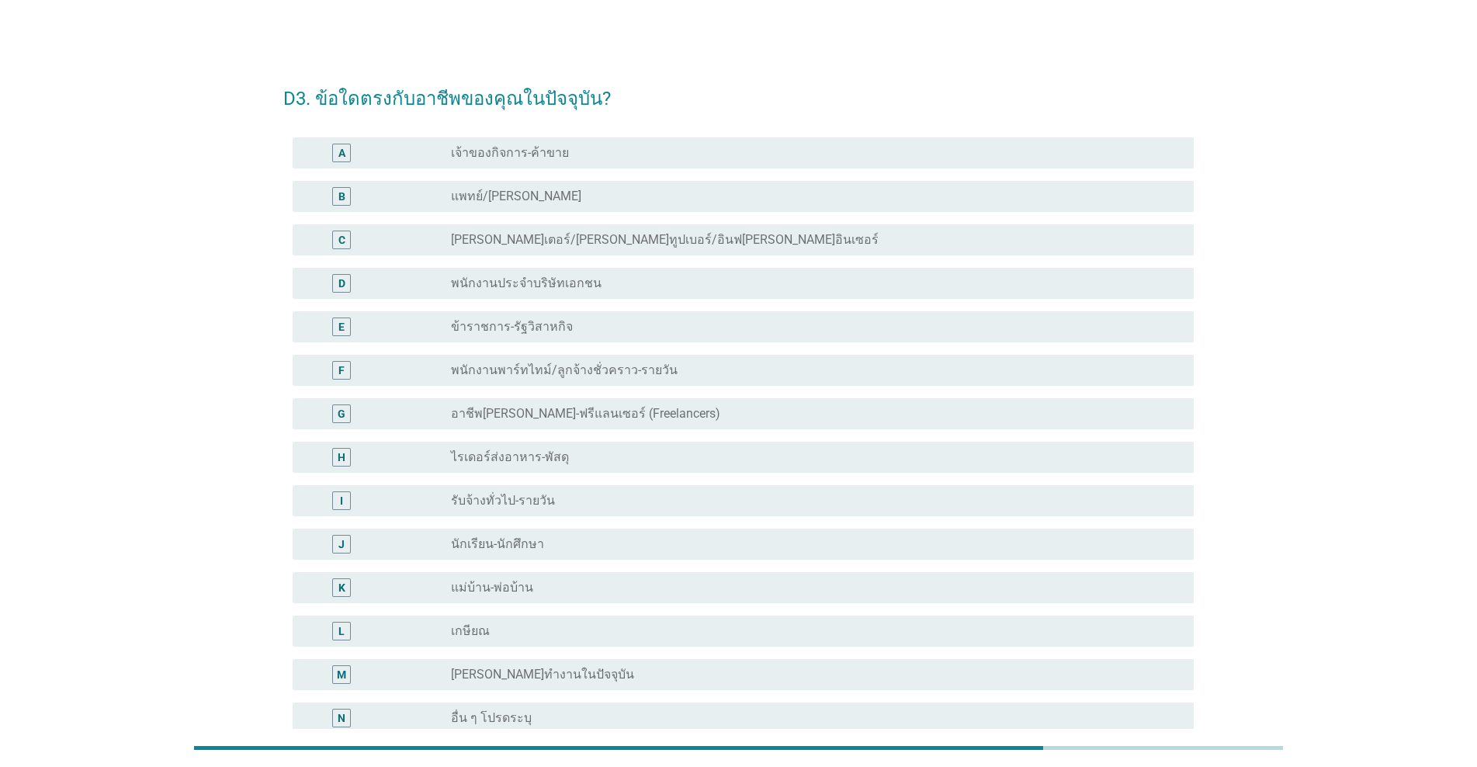
click at [557, 293] on div "D radio_button_unchecked พนักงานประจำบริษัทเอกชน" at bounding box center [743, 283] width 901 height 31
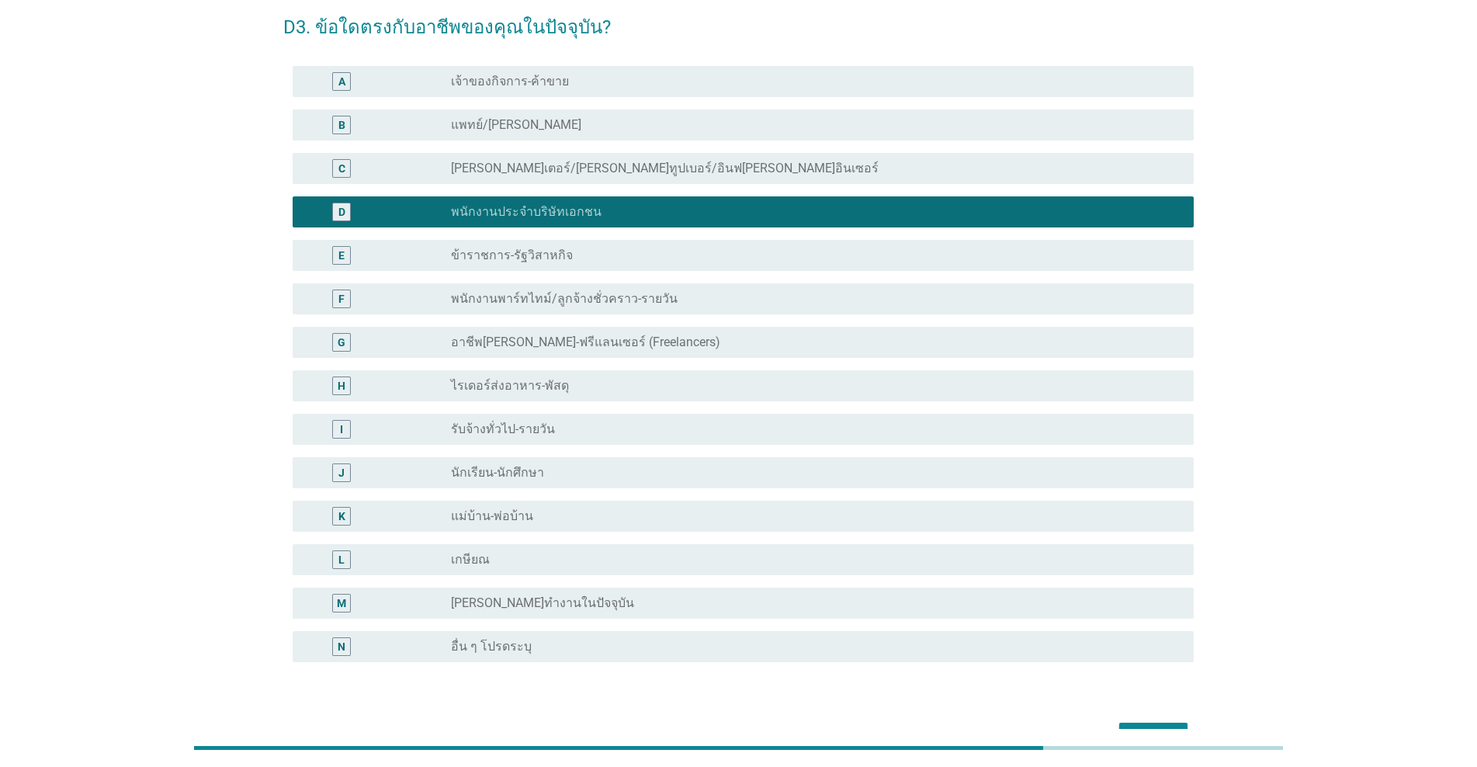
scroll to position [166, 0]
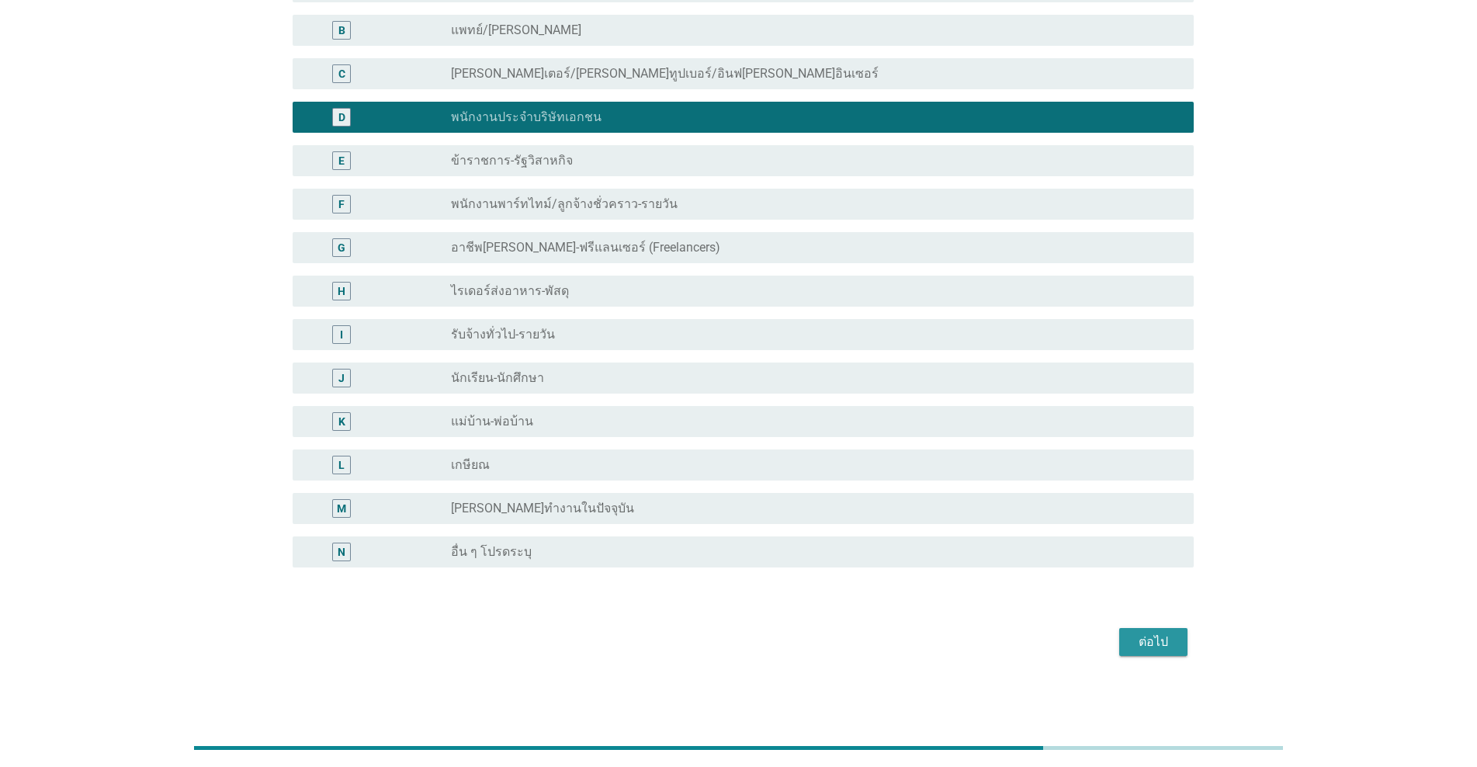
click at [762, 639] on div "ต่อไป" at bounding box center [1153, 642] width 43 height 19
